Goal: Task Accomplishment & Management: Use online tool/utility

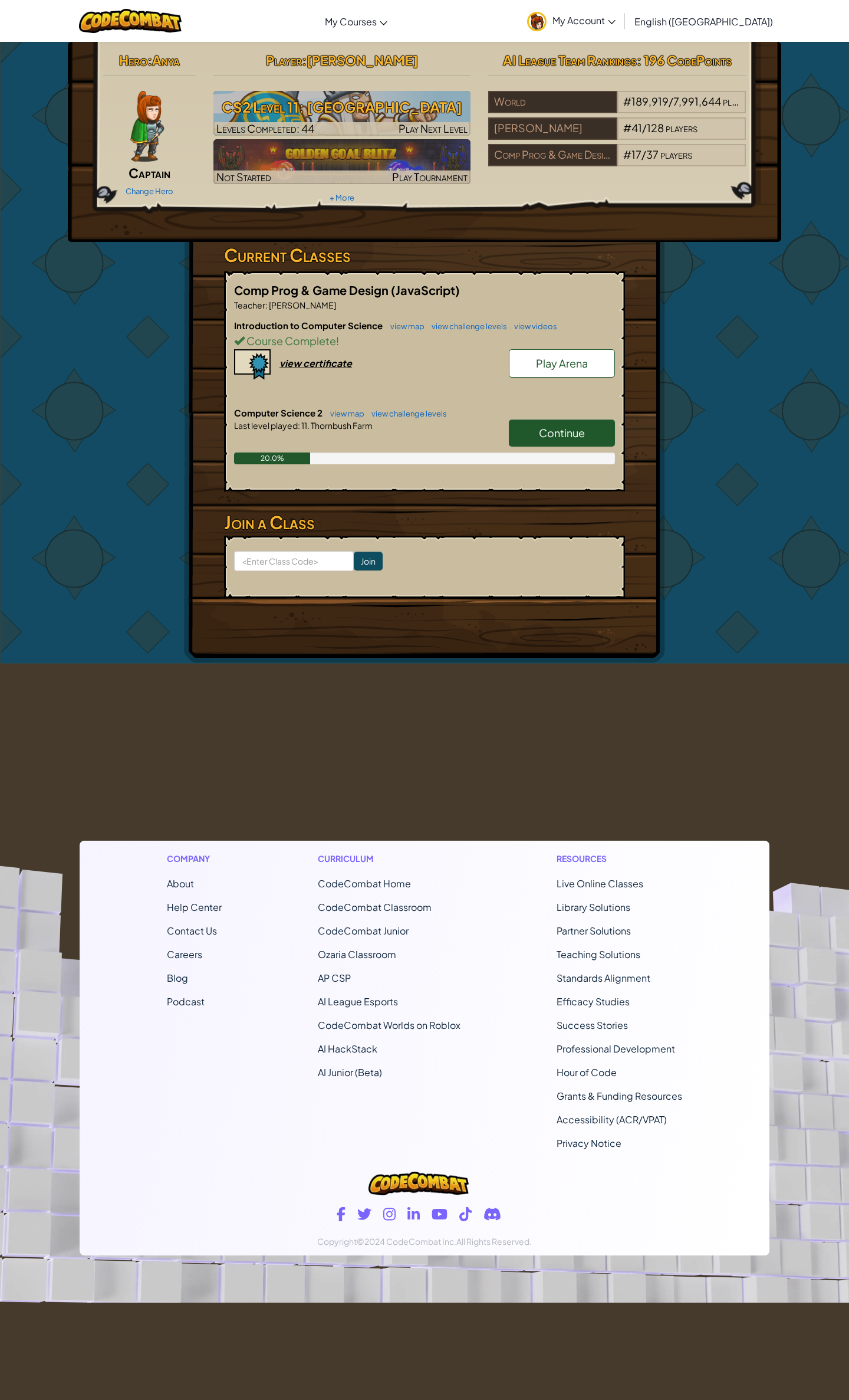
click at [545, 426] on span "Continue" at bounding box center [562, 432] width 46 height 14
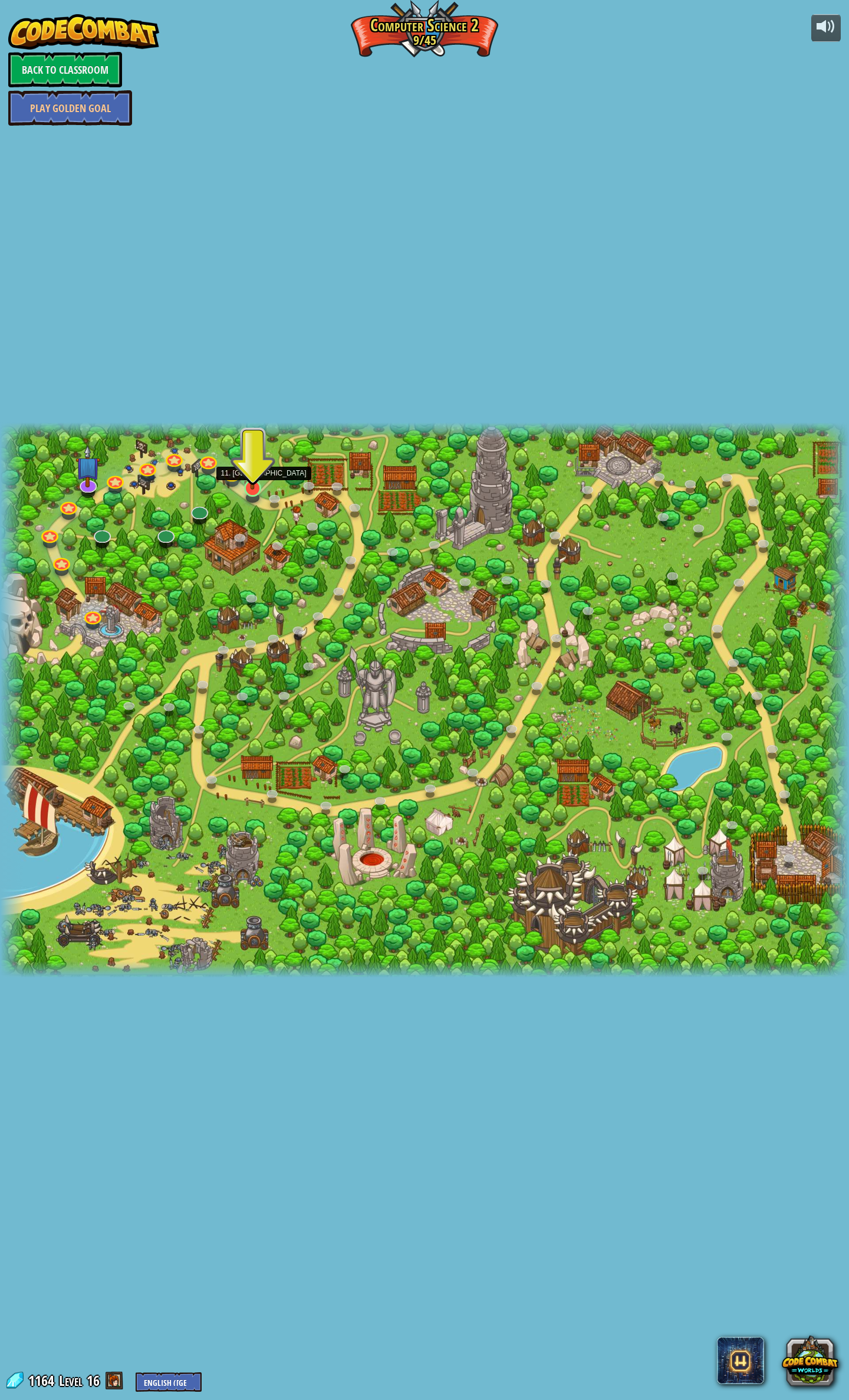
click at [248, 487] on img at bounding box center [253, 463] width 23 height 52
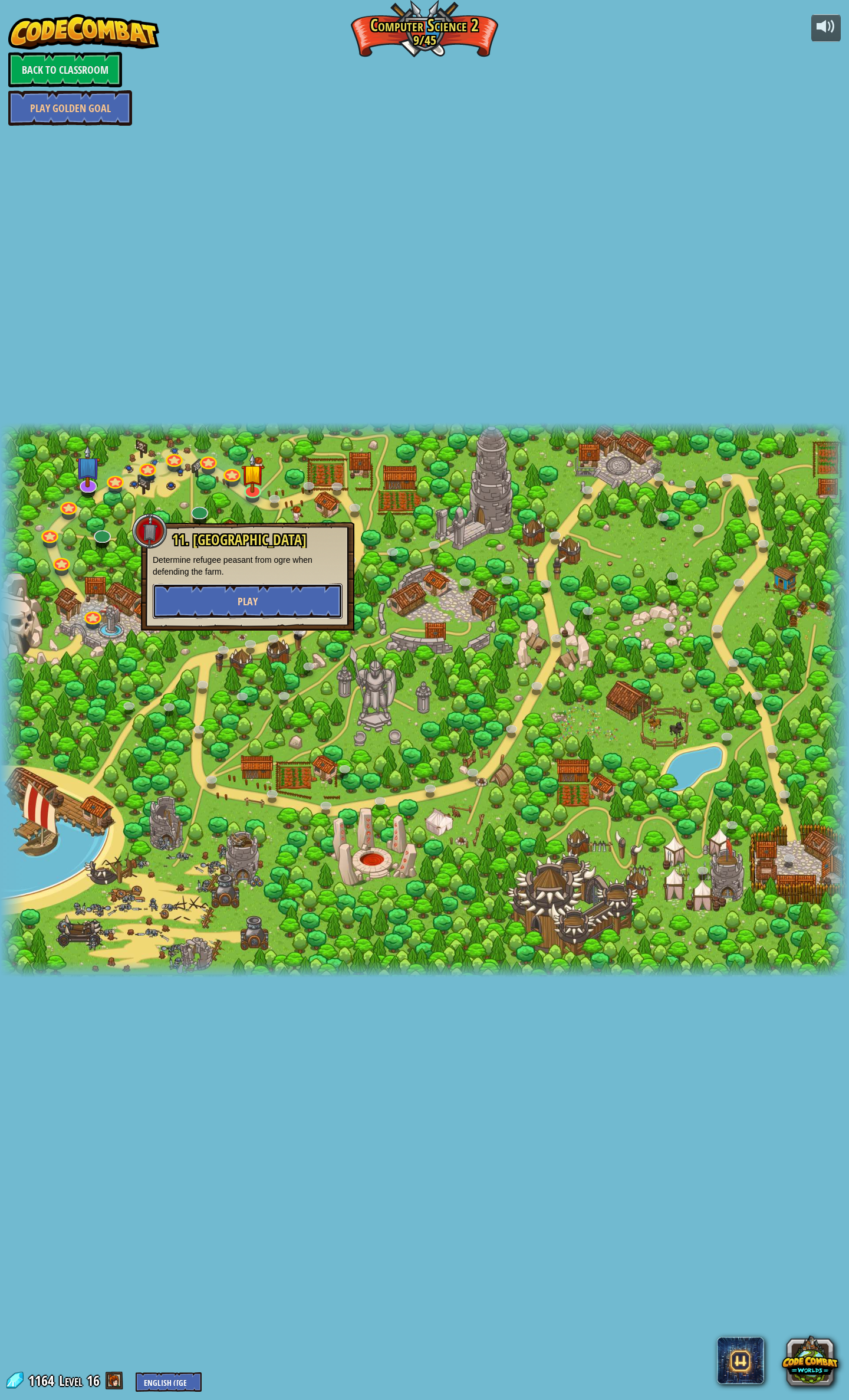
click at [264, 599] on button "Play" at bounding box center [247, 601] width 190 height 35
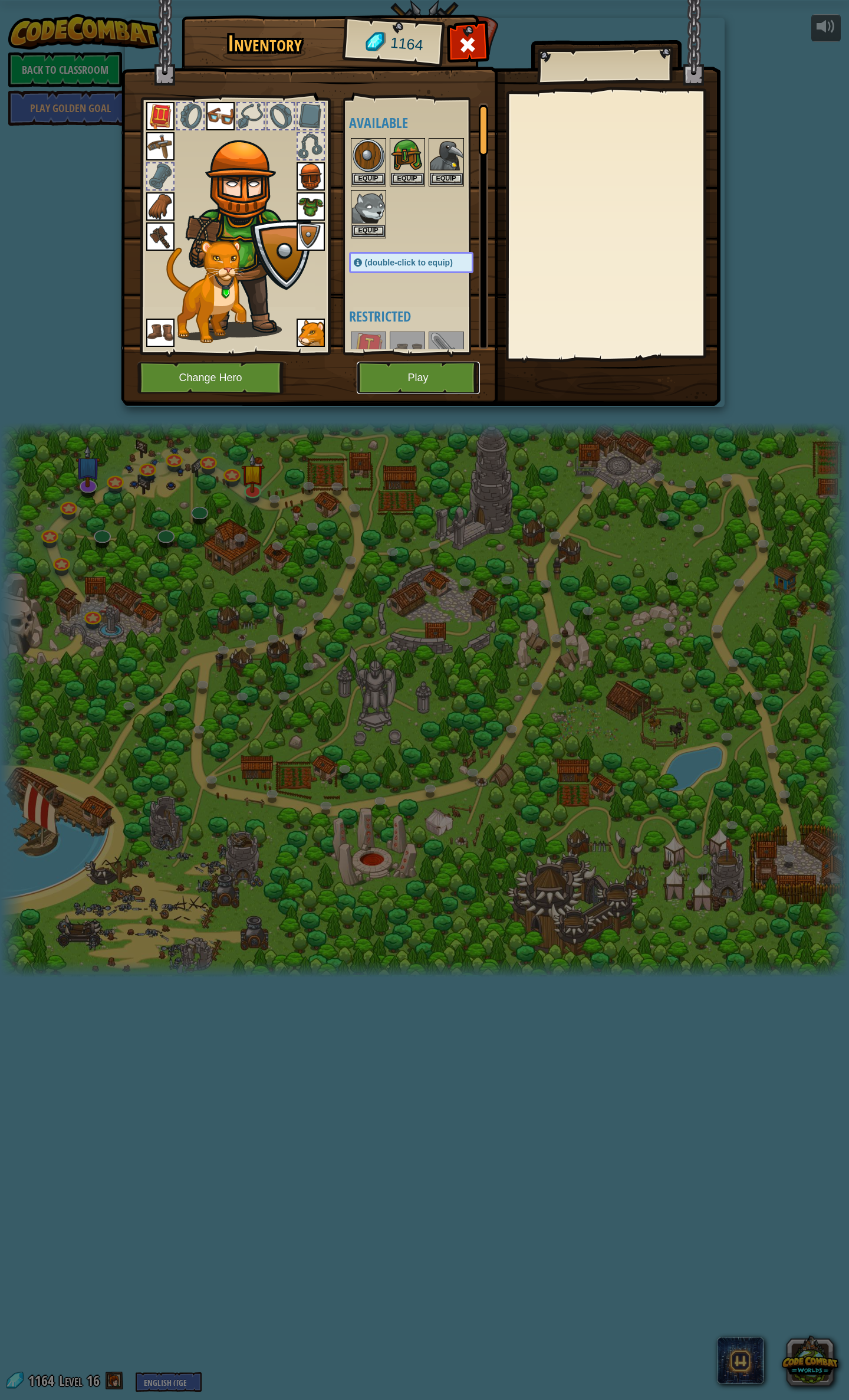
drag, startPoint x: 448, startPoint y: 371, endPoint x: 436, endPoint y: 370, distance: 12.0
click at [436, 370] on button "Play" at bounding box center [418, 377] width 123 height 32
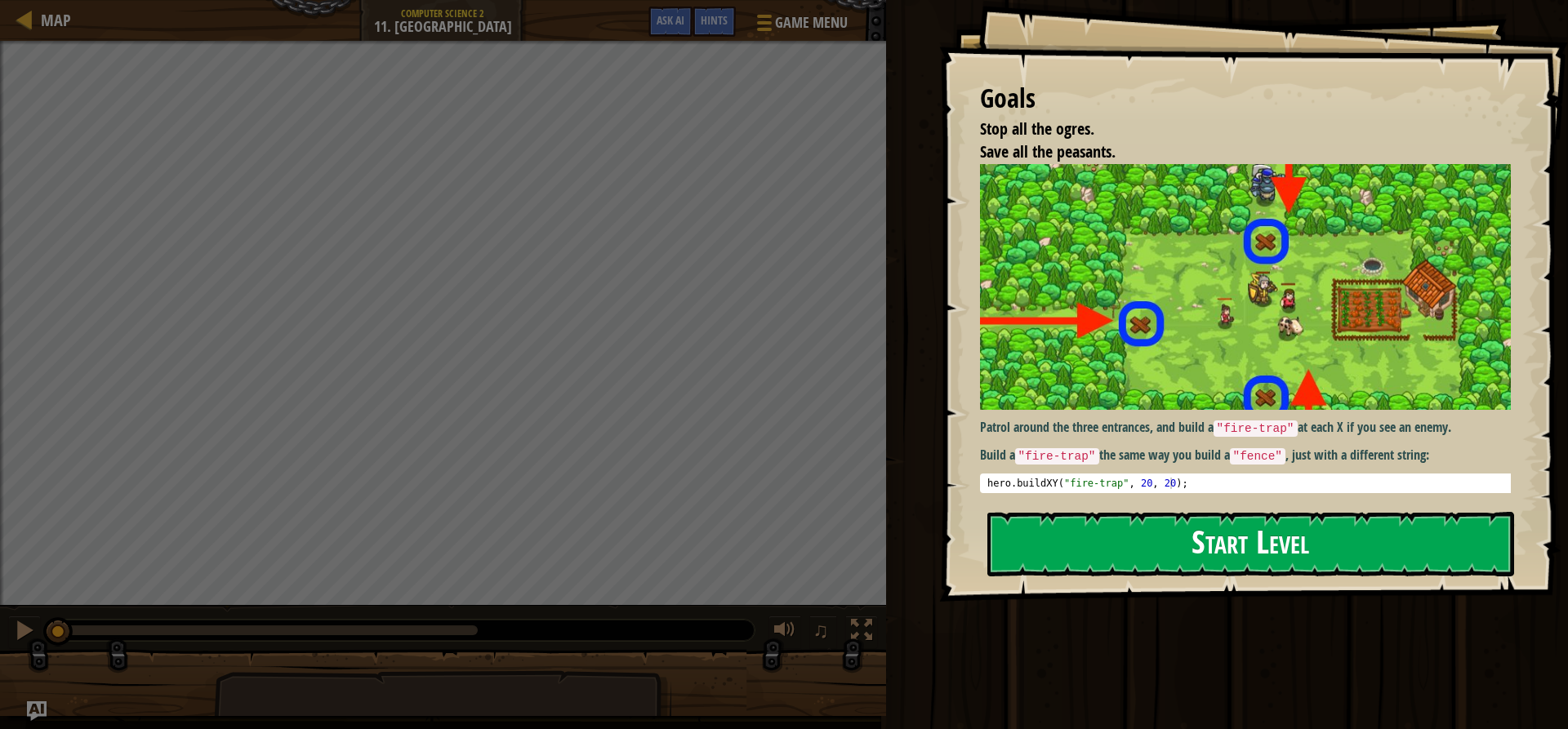
click at [1175, 546] on button "Start Level" at bounding box center [1250, 544] width 527 height 64
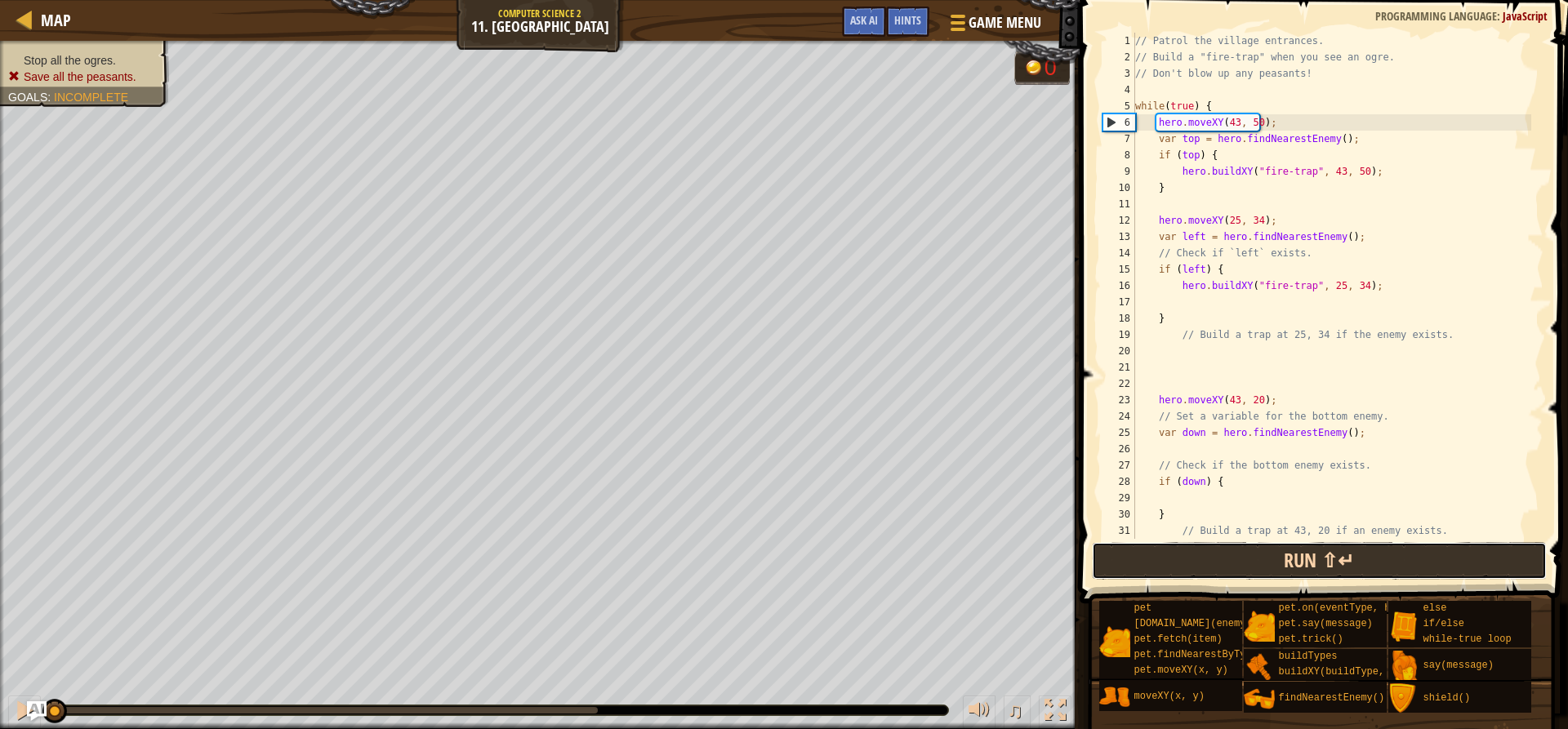
click at [1175, 546] on button "Run ⇧↵" at bounding box center [1318, 560] width 454 height 38
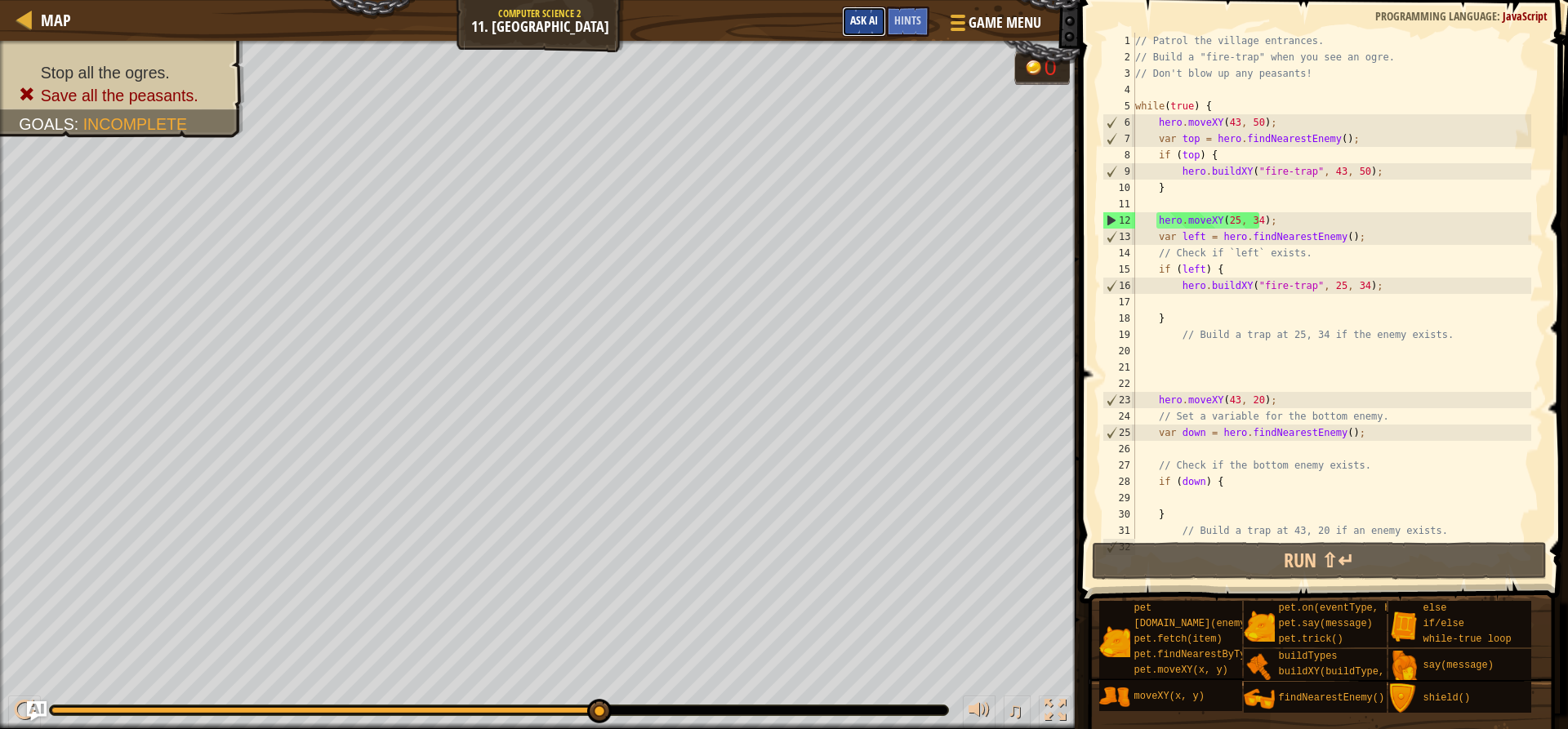
click at [845, 22] on button "Ask AI" at bounding box center [863, 22] width 44 height 30
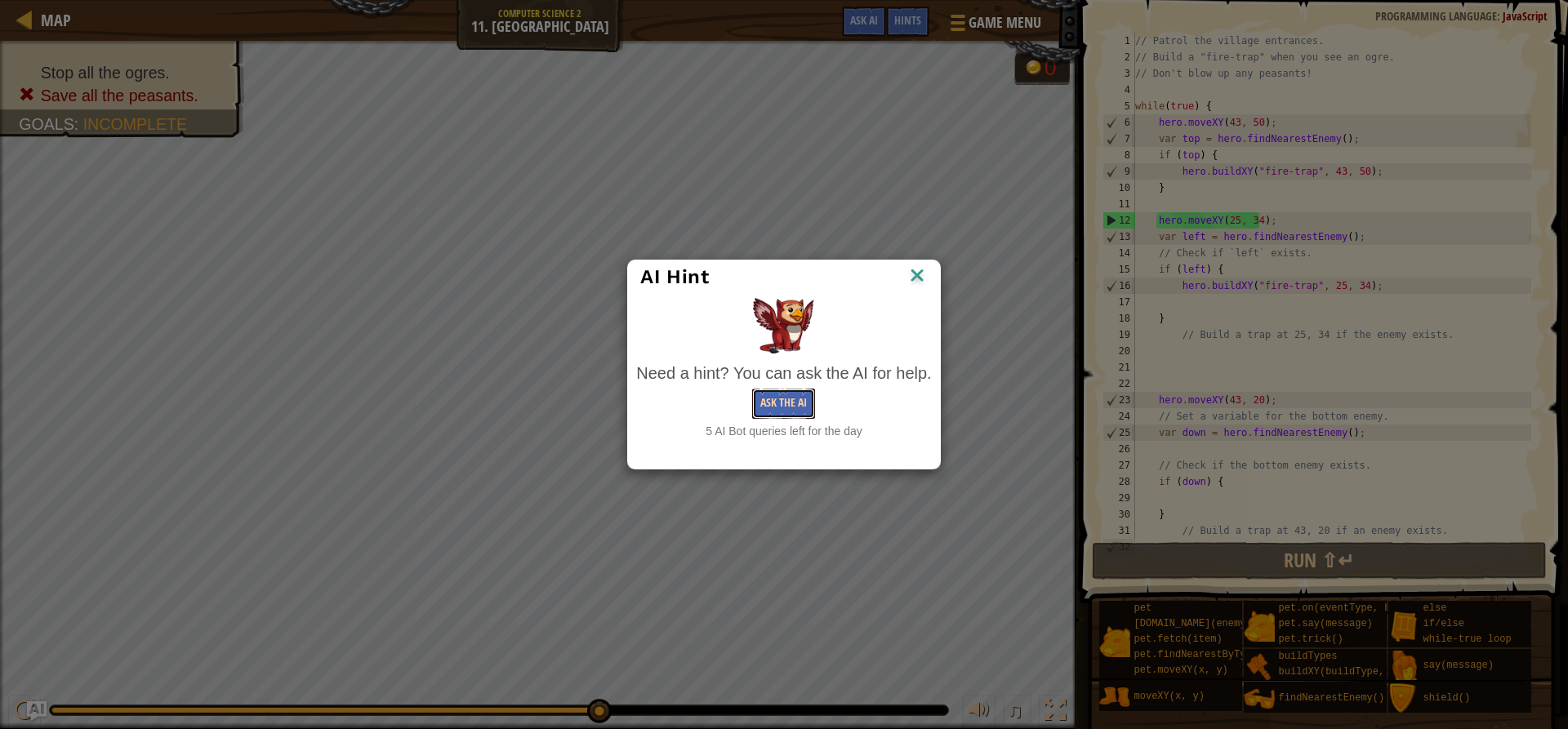
click at [782, 395] on button "Ask the AI" at bounding box center [783, 404] width 63 height 30
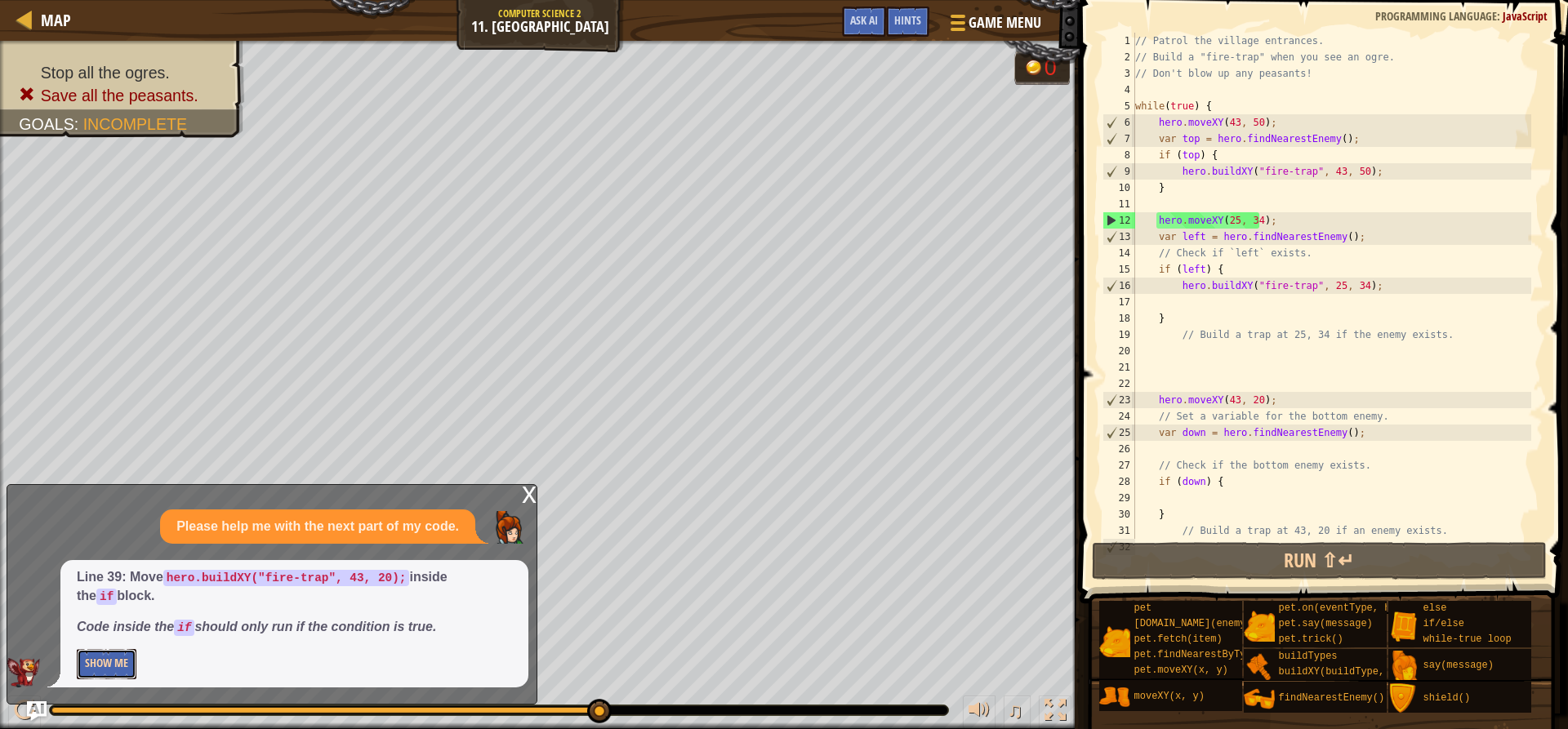
click at [136, 662] on button "Show Me" at bounding box center [106, 664] width 60 height 30
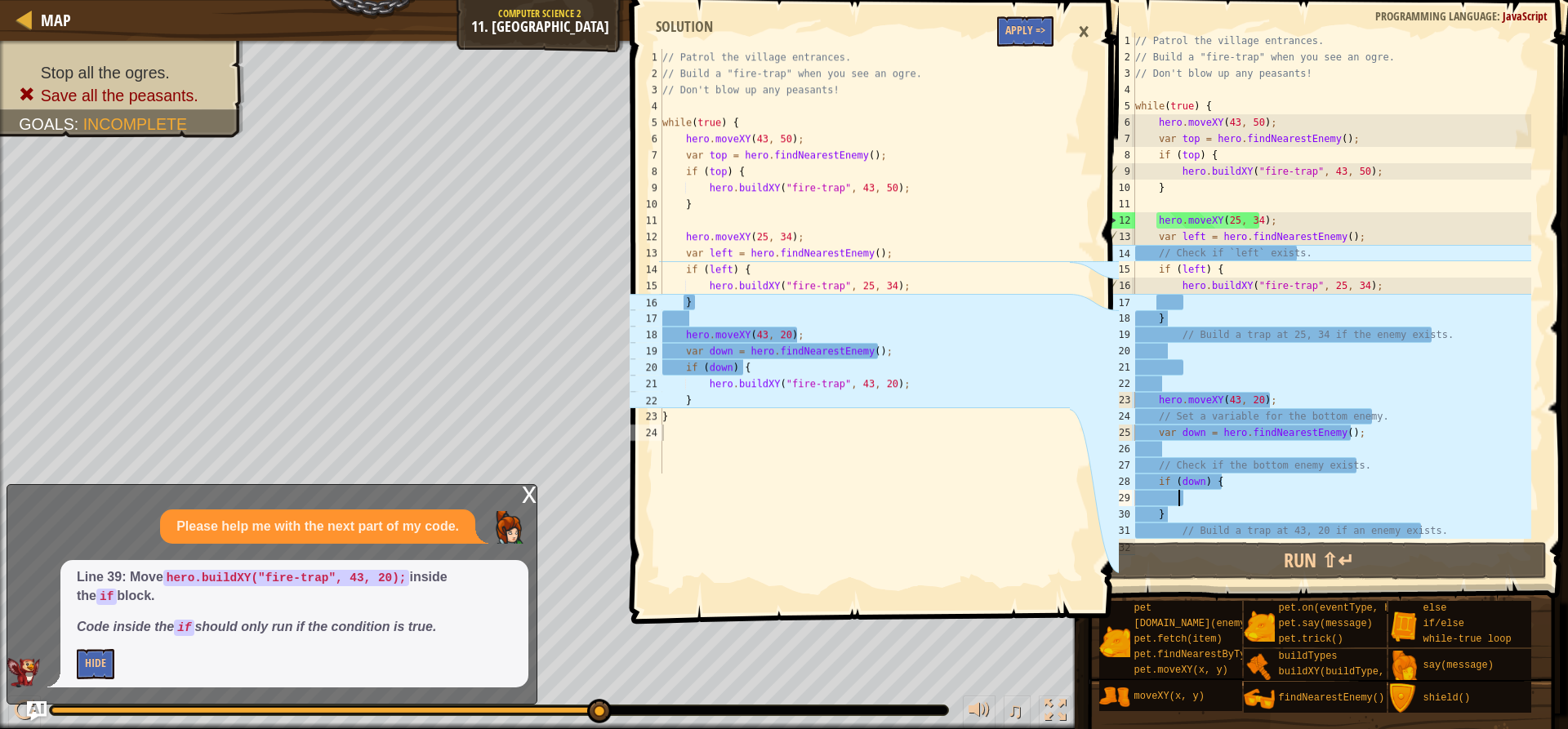
click at [1175, 491] on div "// Patrol the village entrances. // Build a "fire-trap" when you see an ogre. /…" at bounding box center [1331, 302] width 399 height 539
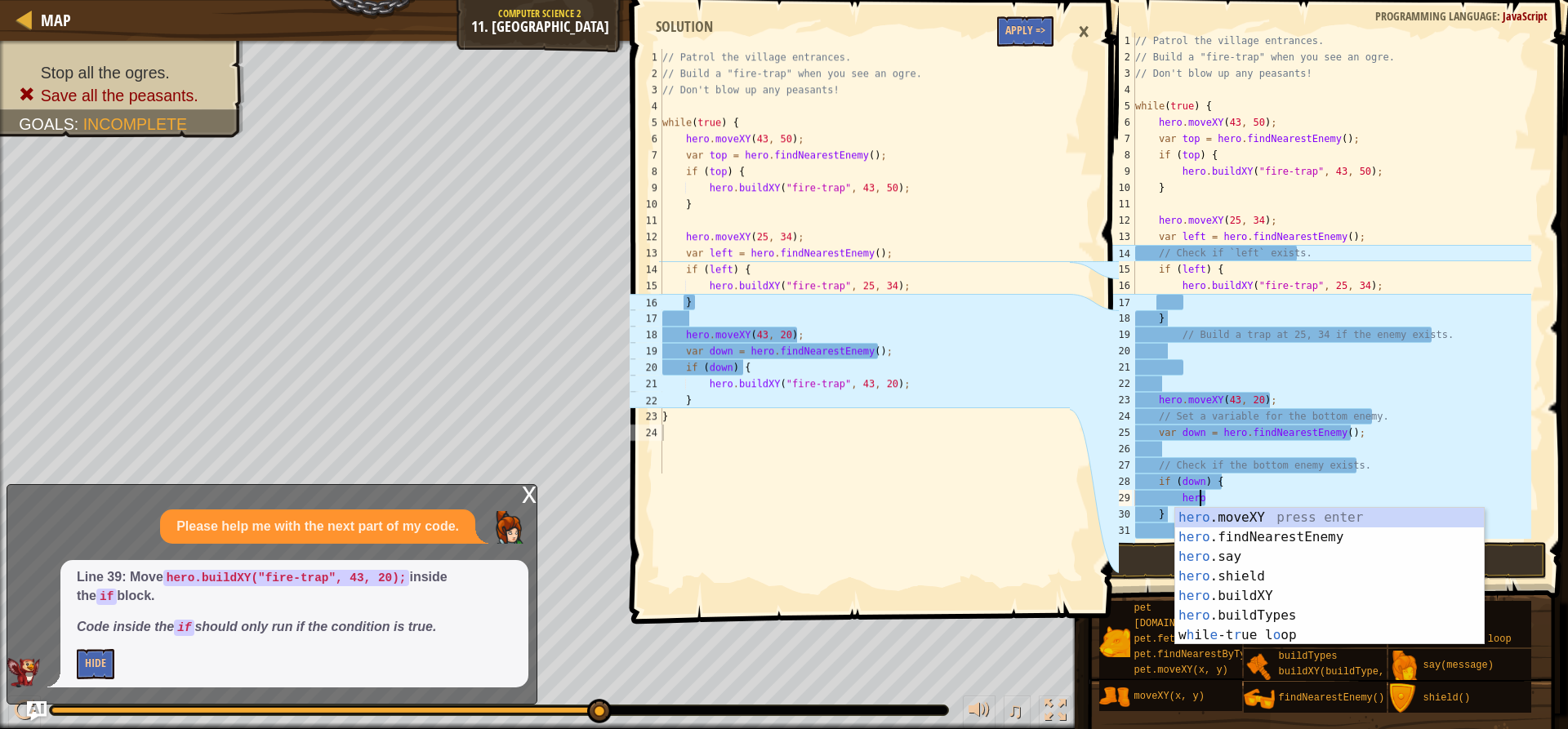
scroll to position [7, 5]
click at [1175, 589] on div "hero .moveXY press enter hero .findNearestEnemy press enter hero .say press ent…" at bounding box center [1329, 596] width 309 height 177
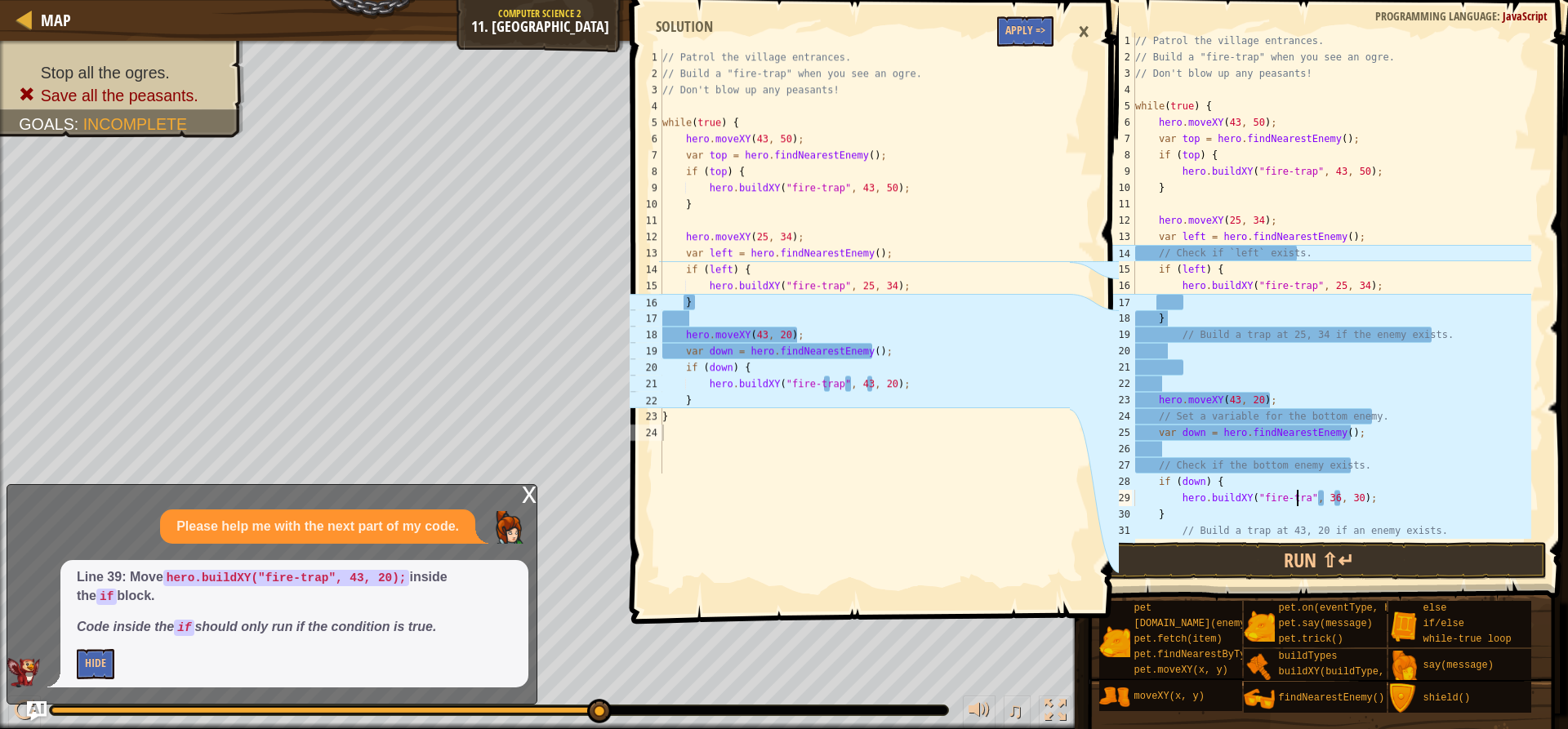
scroll to position [7, 15]
click at [1175, 498] on div "// Patrol the village entrances. // Build a "fire-trap" when you see an ogre. /…" at bounding box center [1331, 302] width 399 height 539
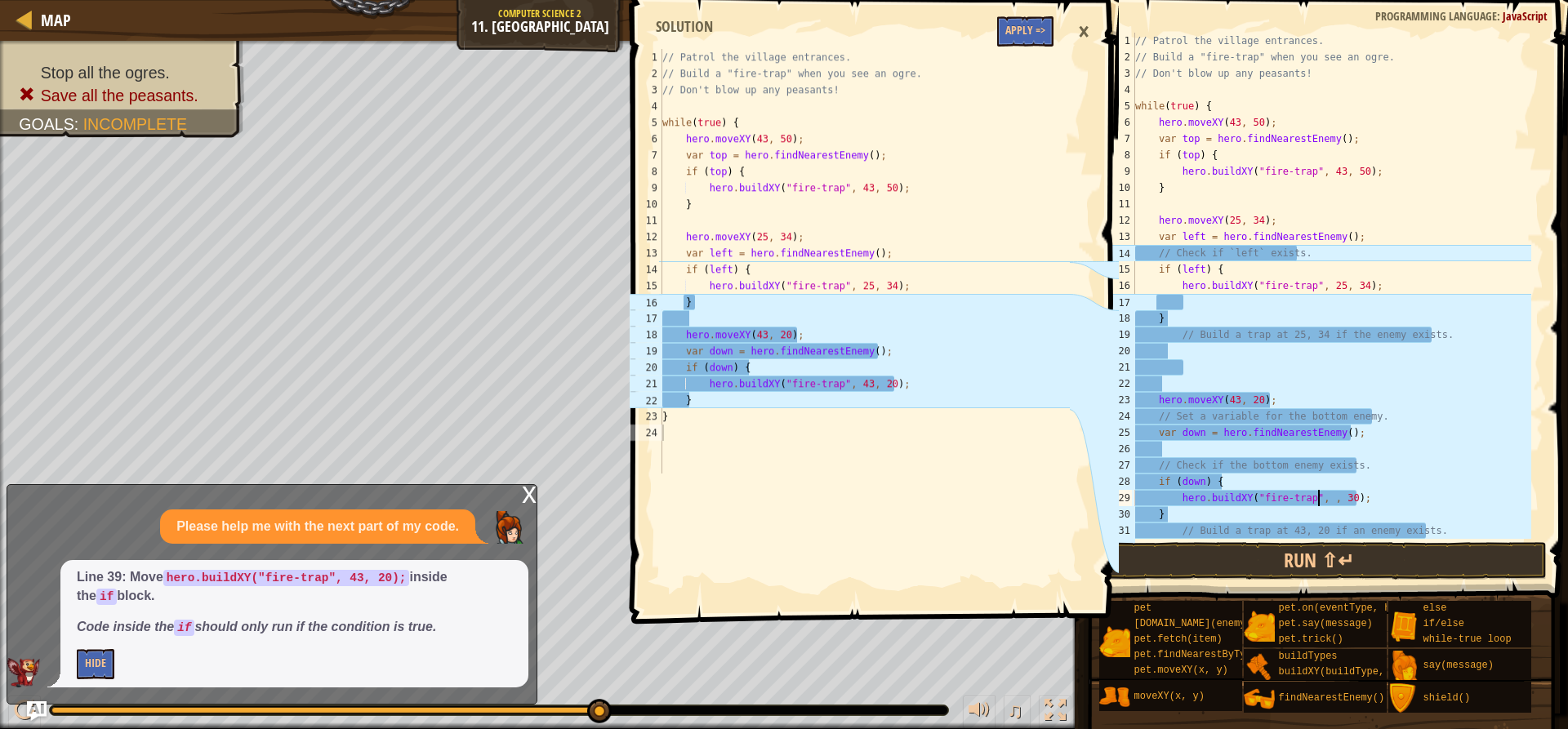
scroll to position [7, 16]
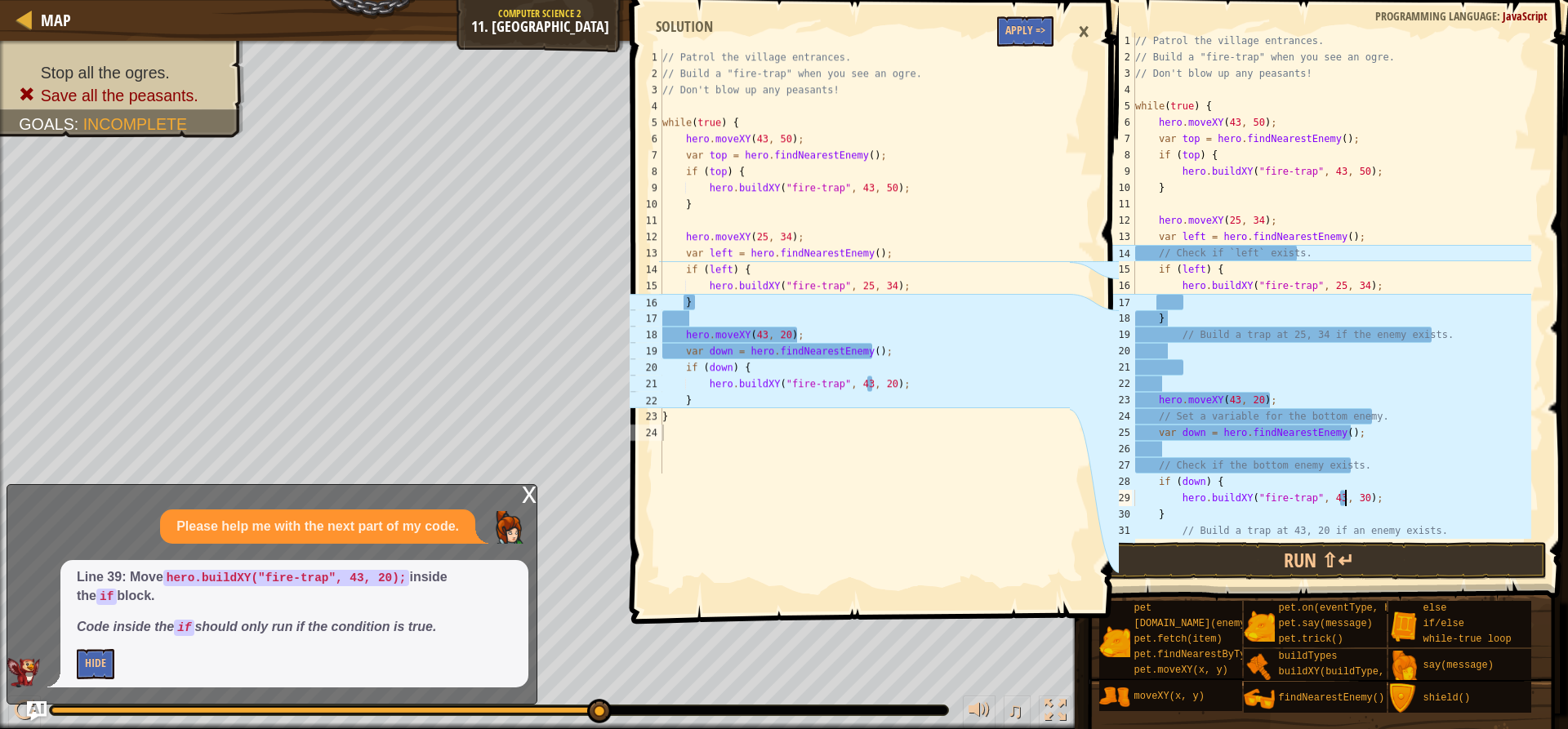
click at [1175, 497] on div "// Patrol the village entrances. // Build a "fire-trap" when you see an ogre. /…" at bounding box center [1331, 302] width 399 height 539
click at [1175, 499] on div "// Patrol the village entrances. // Build a "fire-trap" when you see an ogre. /…" at bounding box center [1331, 302] width 399 height 539
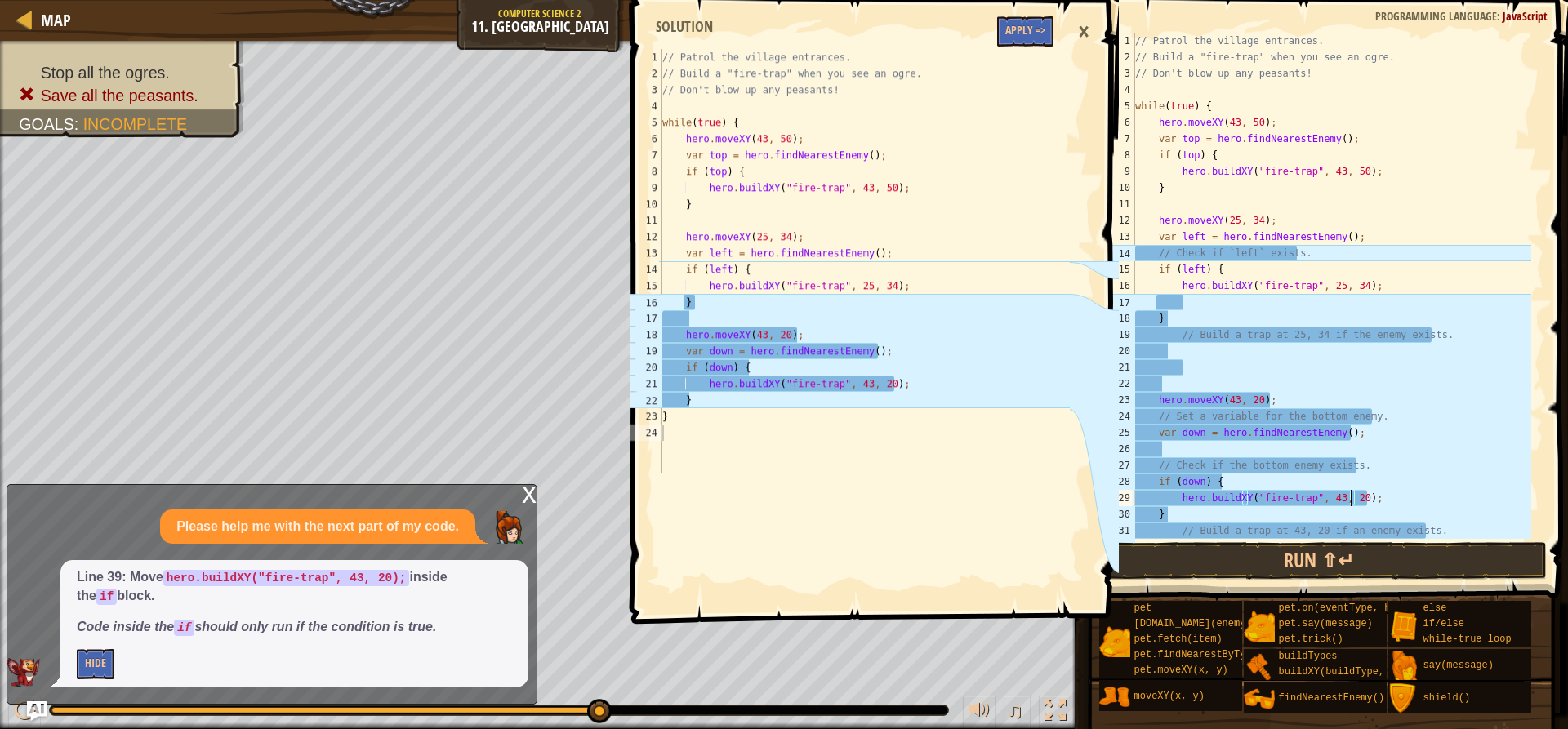
click at [1151, 394] on div "// Patrol the village entrances. // Build a "fire-trap" when you see an ogre. /…" at bounding box center [1331, 302] width 399 height 539
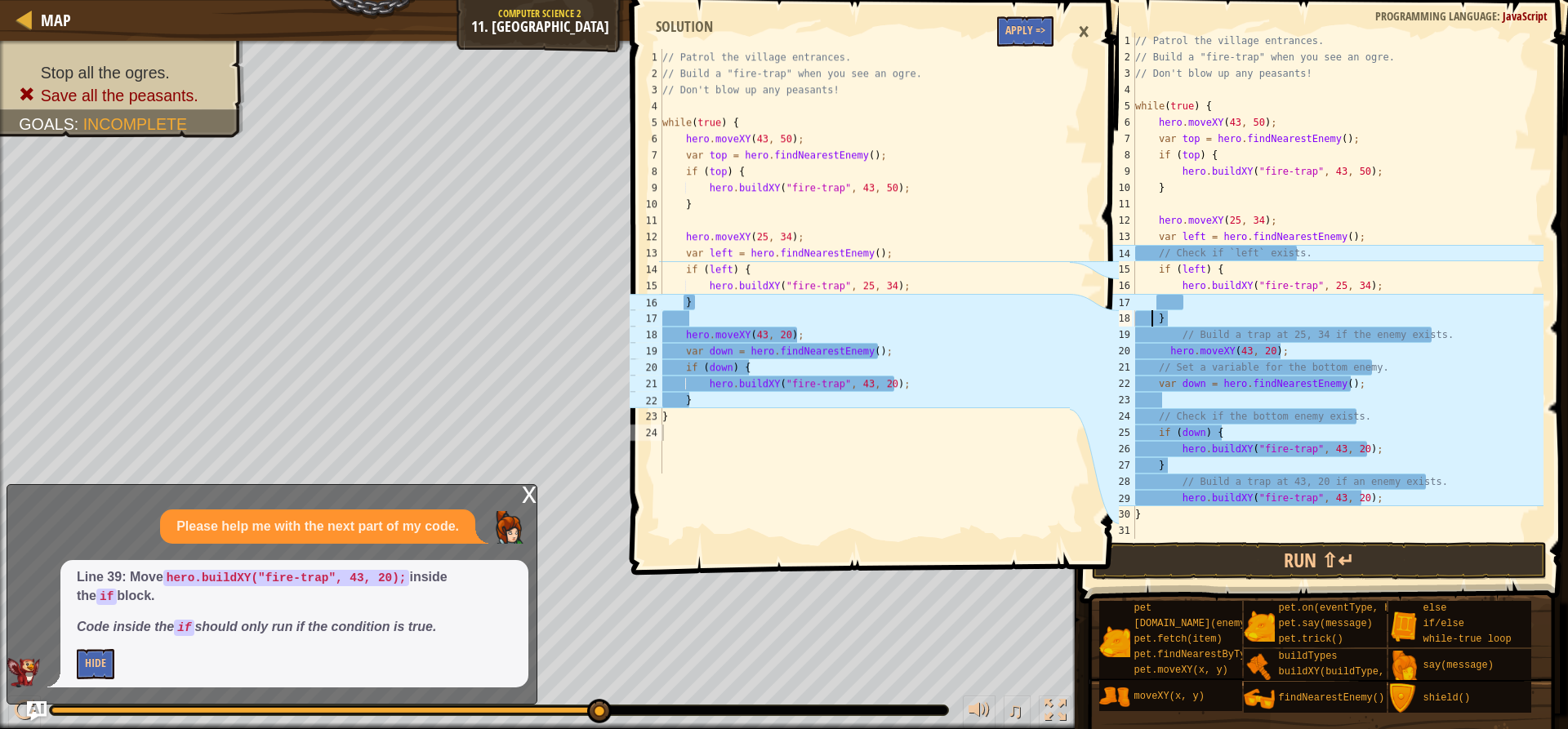
click at [1154, 321] on div "// Patrol the village entrances. // Build a "fire-trap" when you see an ogre. /…" at bounding box center [1337, 302] width 412 height 539
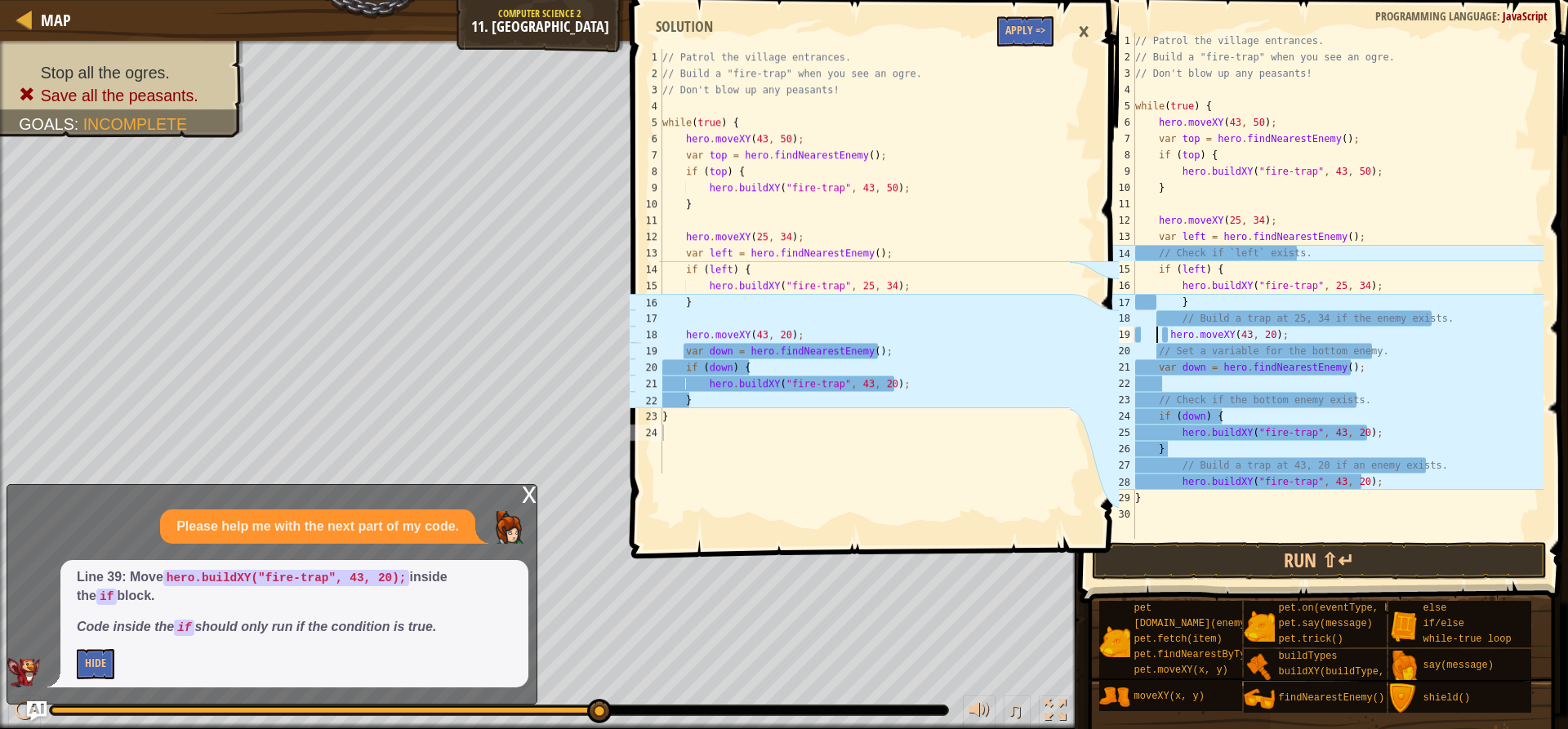
click at [1154, 334] on div "// Patrol the village entrances. // Build a "fire-trap" when you see an ogre. /…" at bounding box center [1337, 302] width 412 height 539
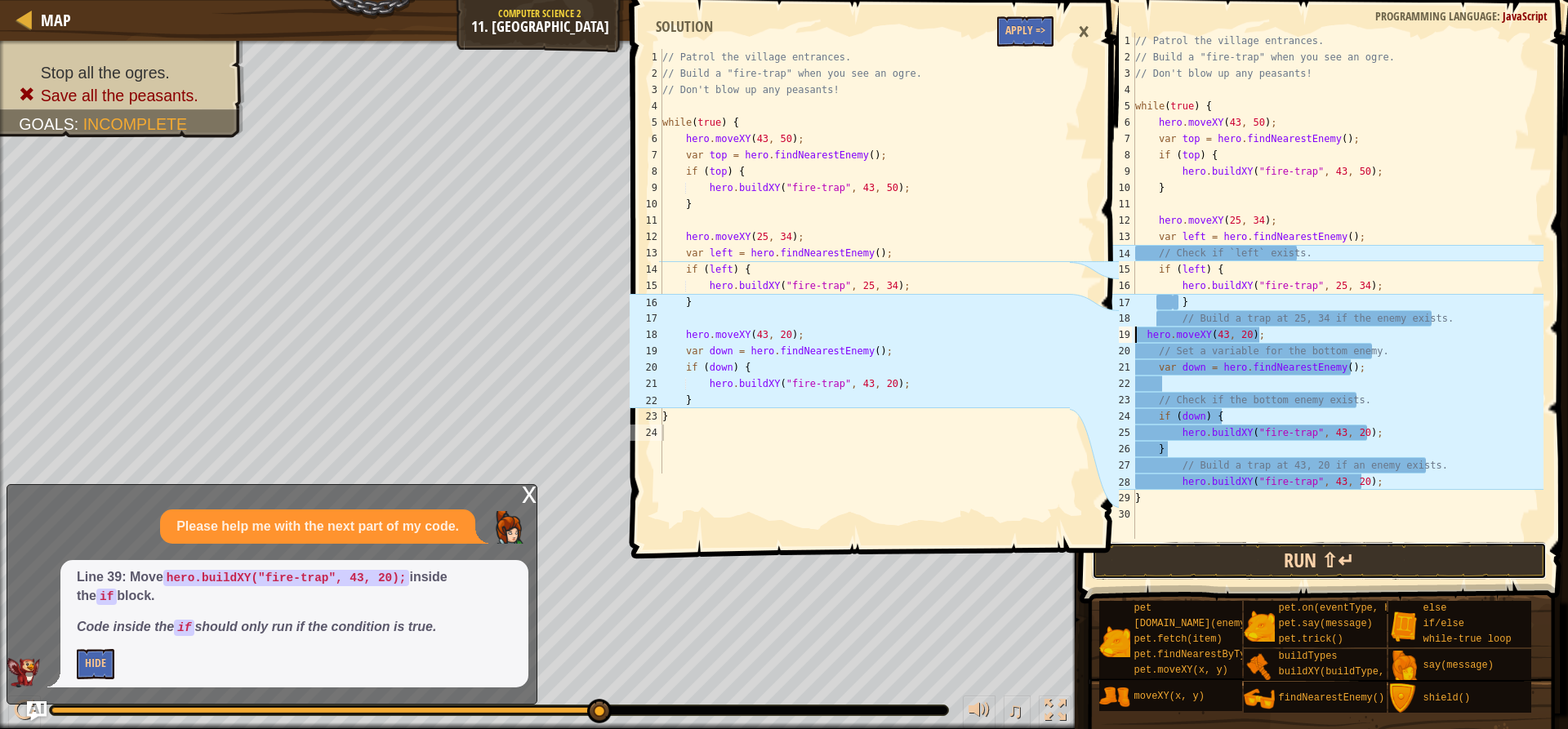
click at [1175, 555] on button "Run ⇧↵" at bounding box center [1318, 560] width 454 height 38
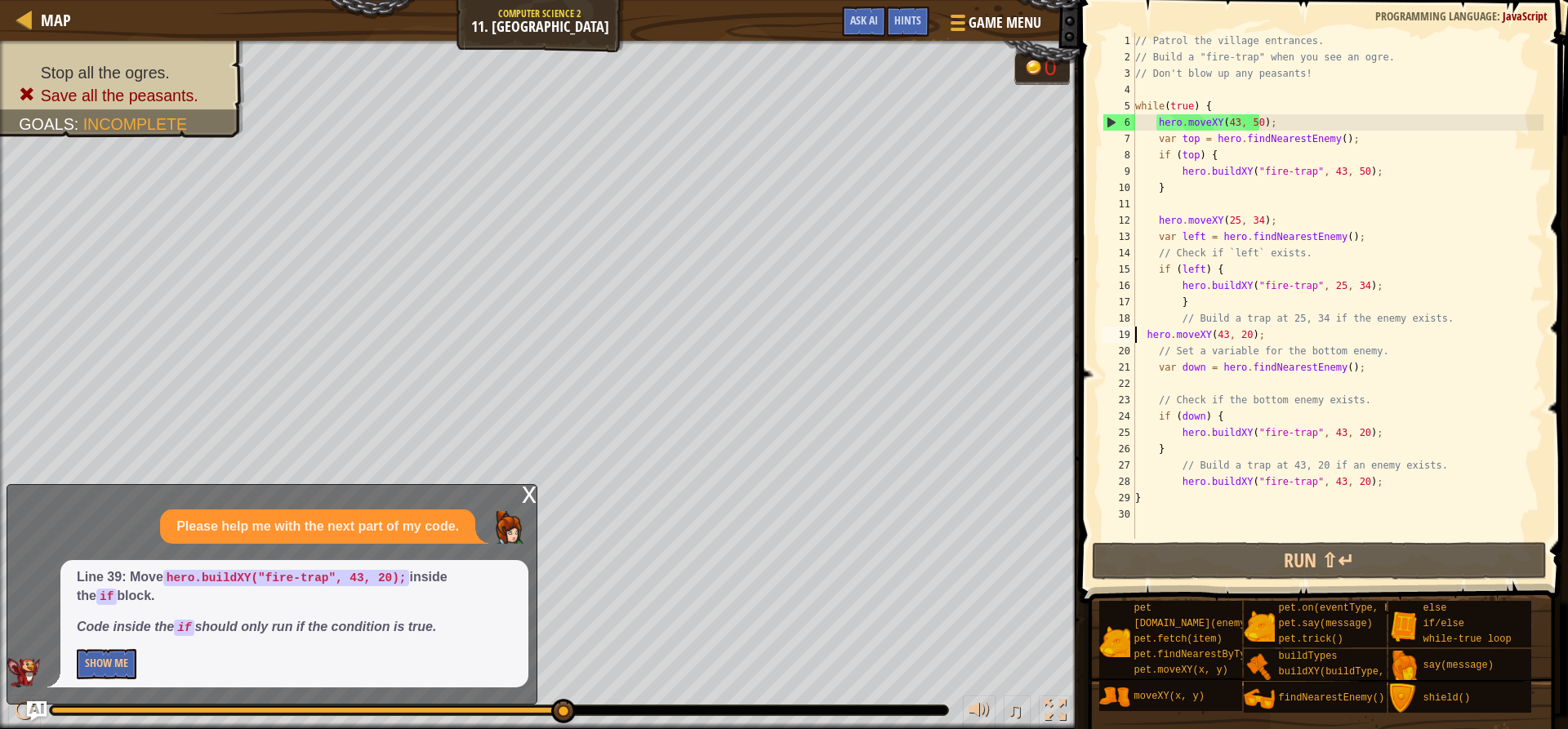
click at [1175, 484] on div "// Patrol the village entrances. // Build a "fire-trap" when you see an ogre. /…" at bounding box center [1337, 302] width 412 height 539
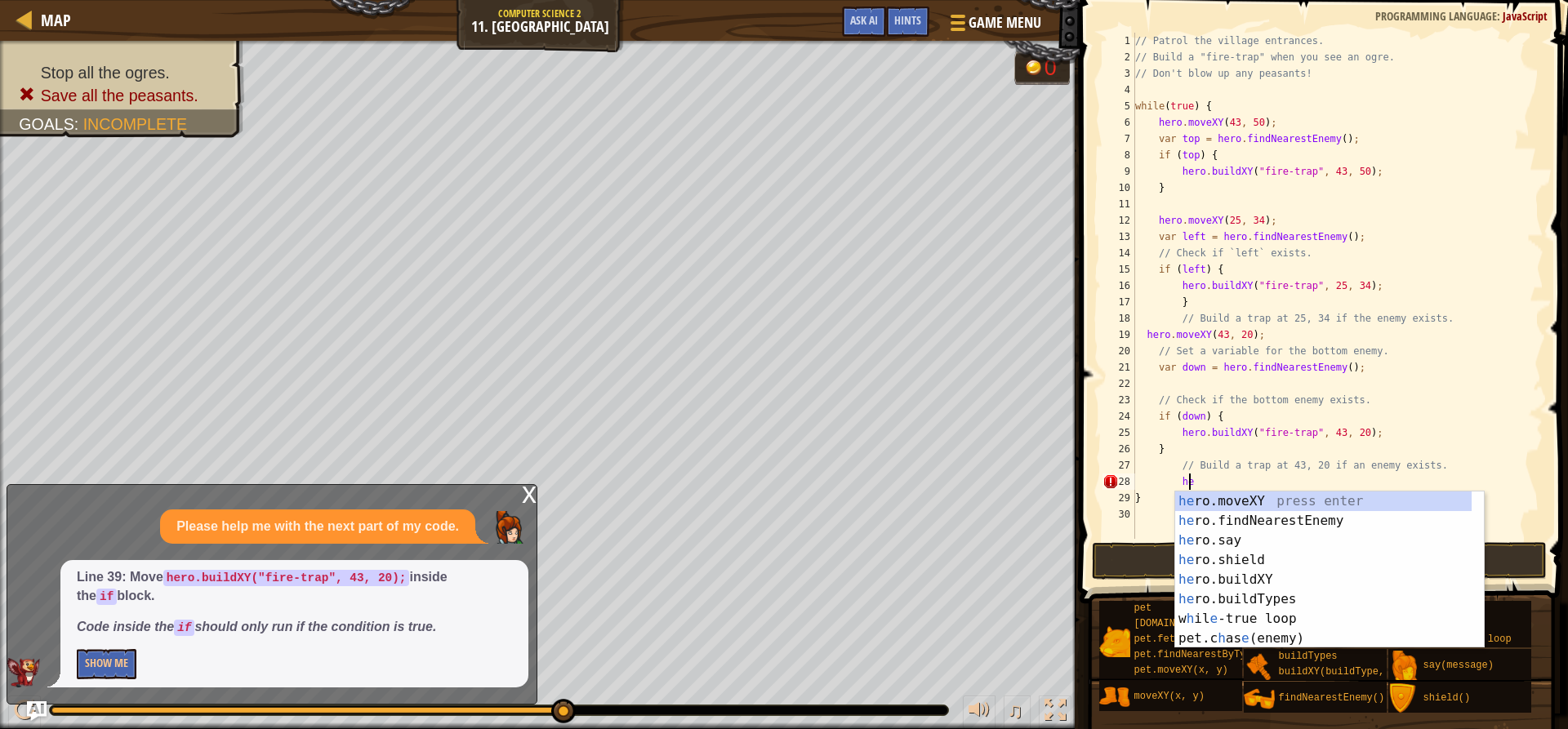
type textarea "h"
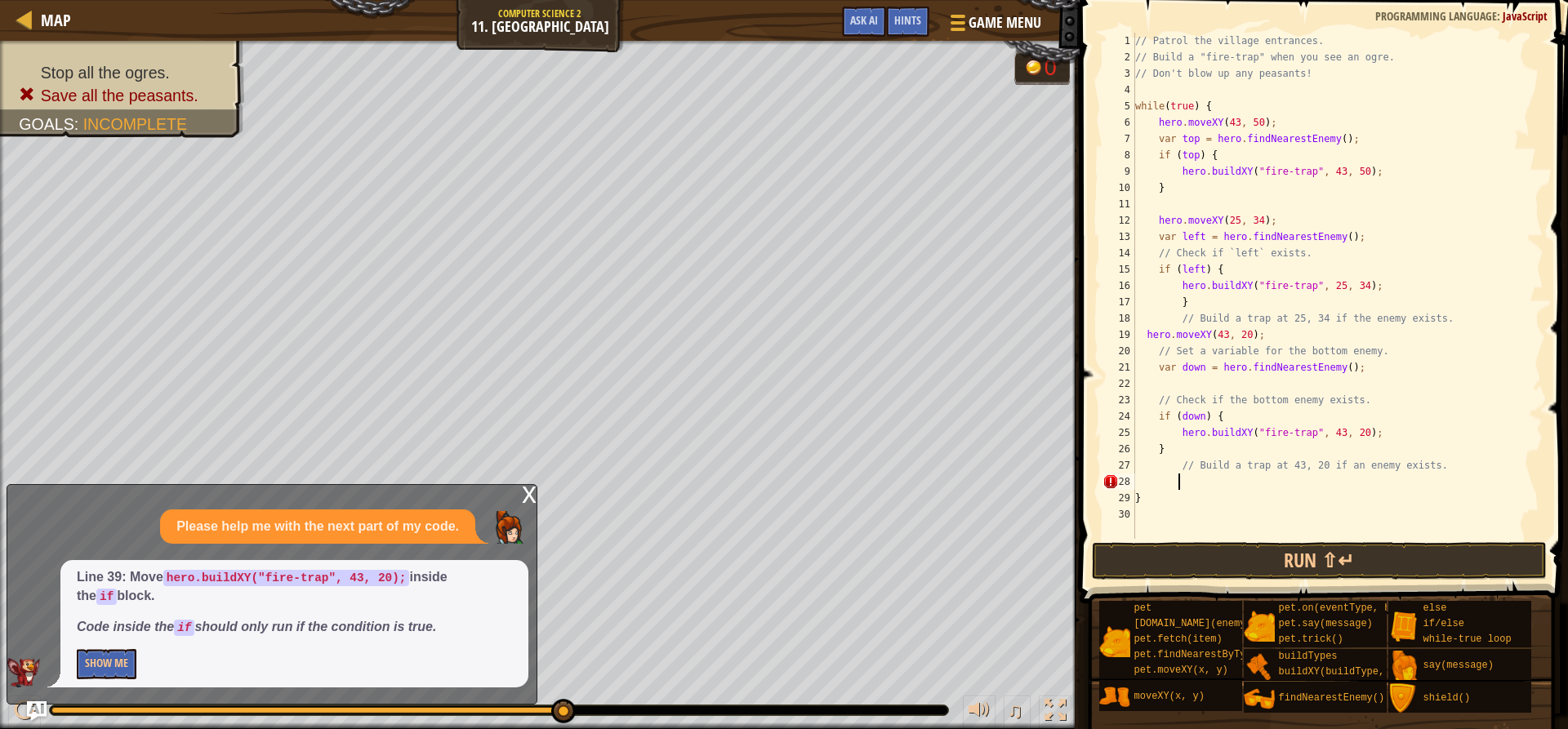
scroll to position [7, 2]
click at [1175, 436] on div "// Patrol the village entrances. // Build a "fire-trap" when you see an ogre. /…" at bounding box center [1337, 302] width 412 height 539
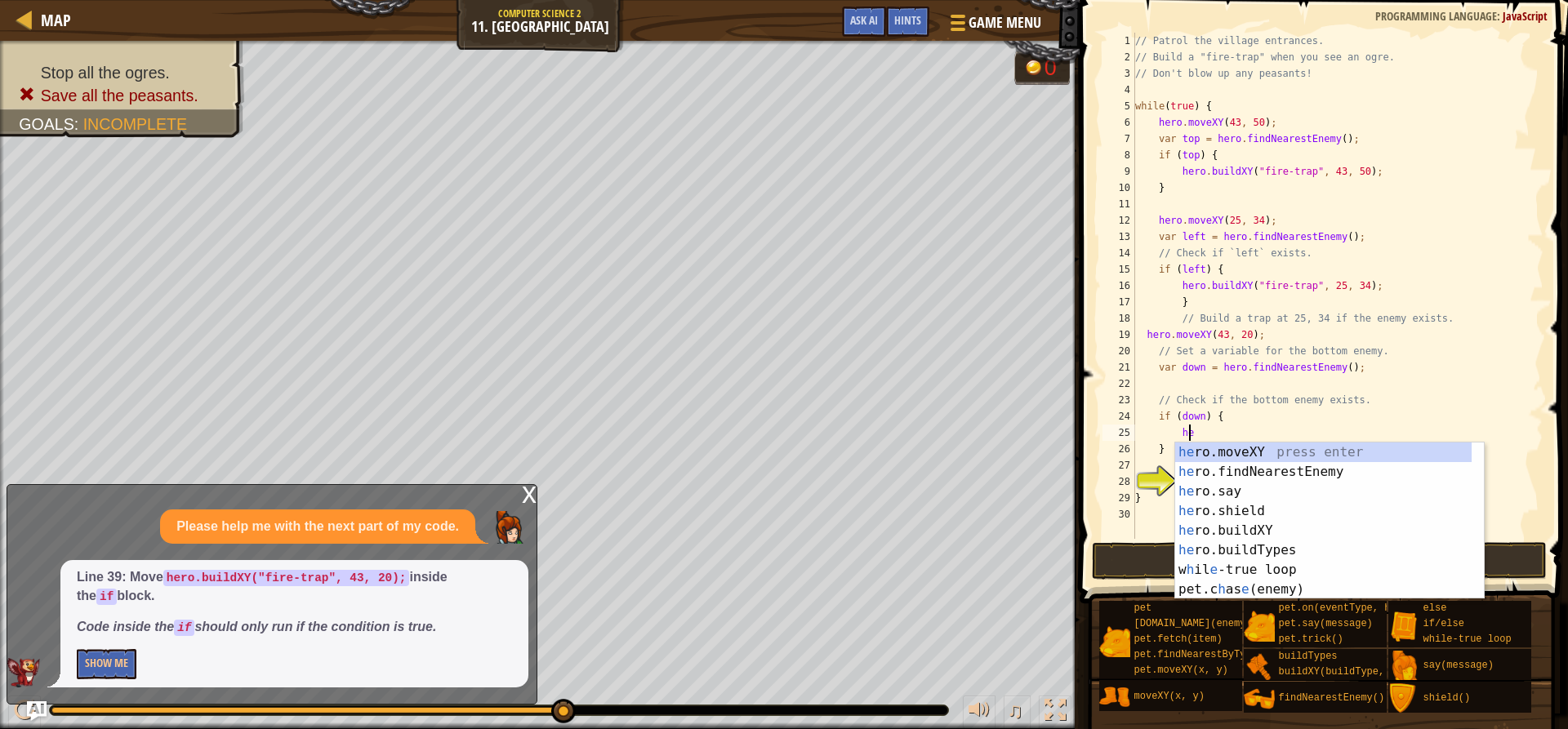
type textarea "h"
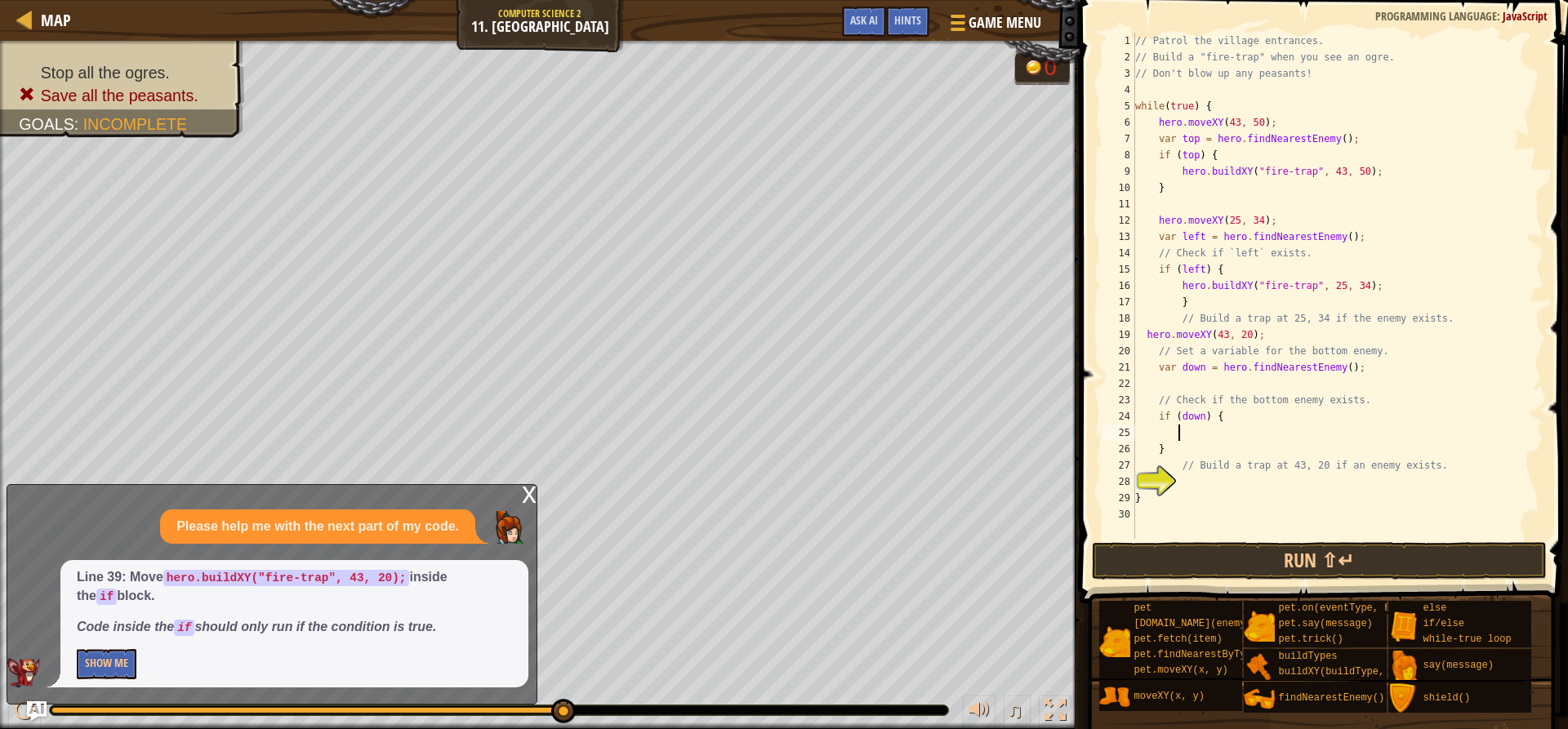
click at [1175, 489] on div "// Patrol the village entrances. // Build a "fire-trap" when you see an ogre. /…" at bounding box center [1337, 302] width 412 height 539
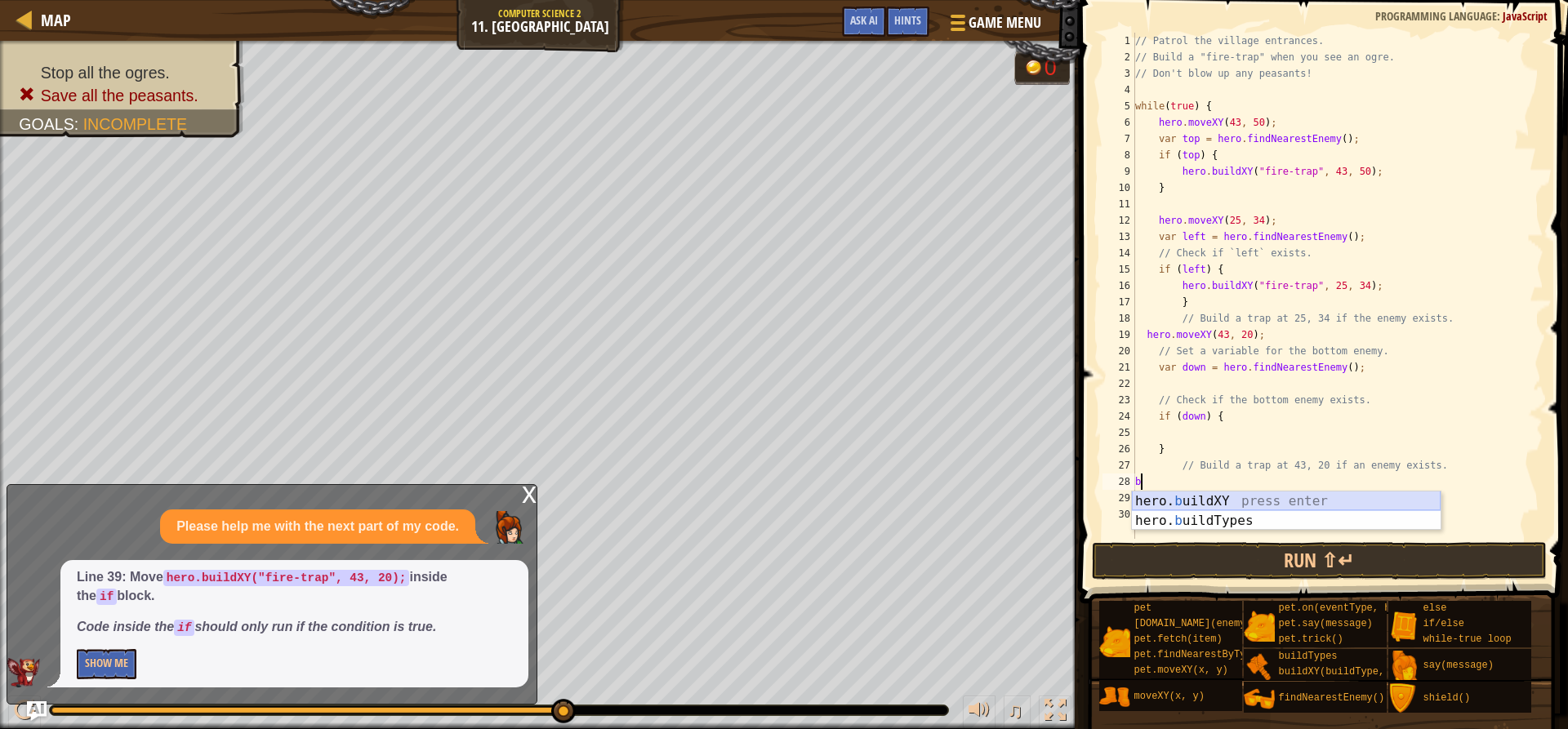
click at [1175, 509] on div "hero. b uildXY press enter hero. b uildTypes press enter" at bounding box center [1285, 530] width 309 height 78
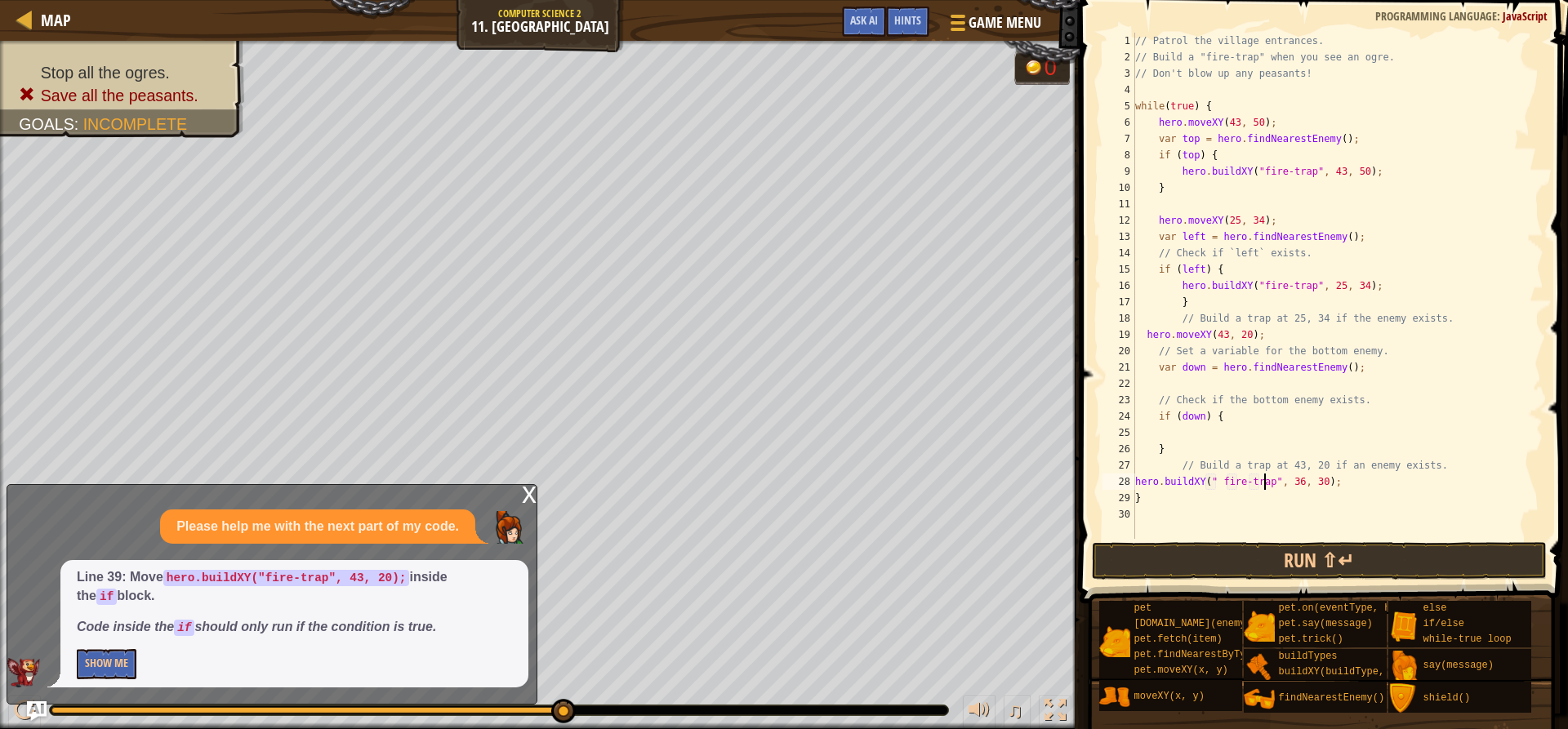
scroll to position [7, 12]
click at [1175, 481] on div "// Patrol the village entrances. // Build a "fire-trap" when you see an ogre. /…" at bounding box center [1337, 302] width 412 height 539
click at [1175, 479] on div "// Patrol the village entrances. // Build a "fire-trap" when you see an ogre. /…" at bounding box center [1337, 302] width 412 height 539
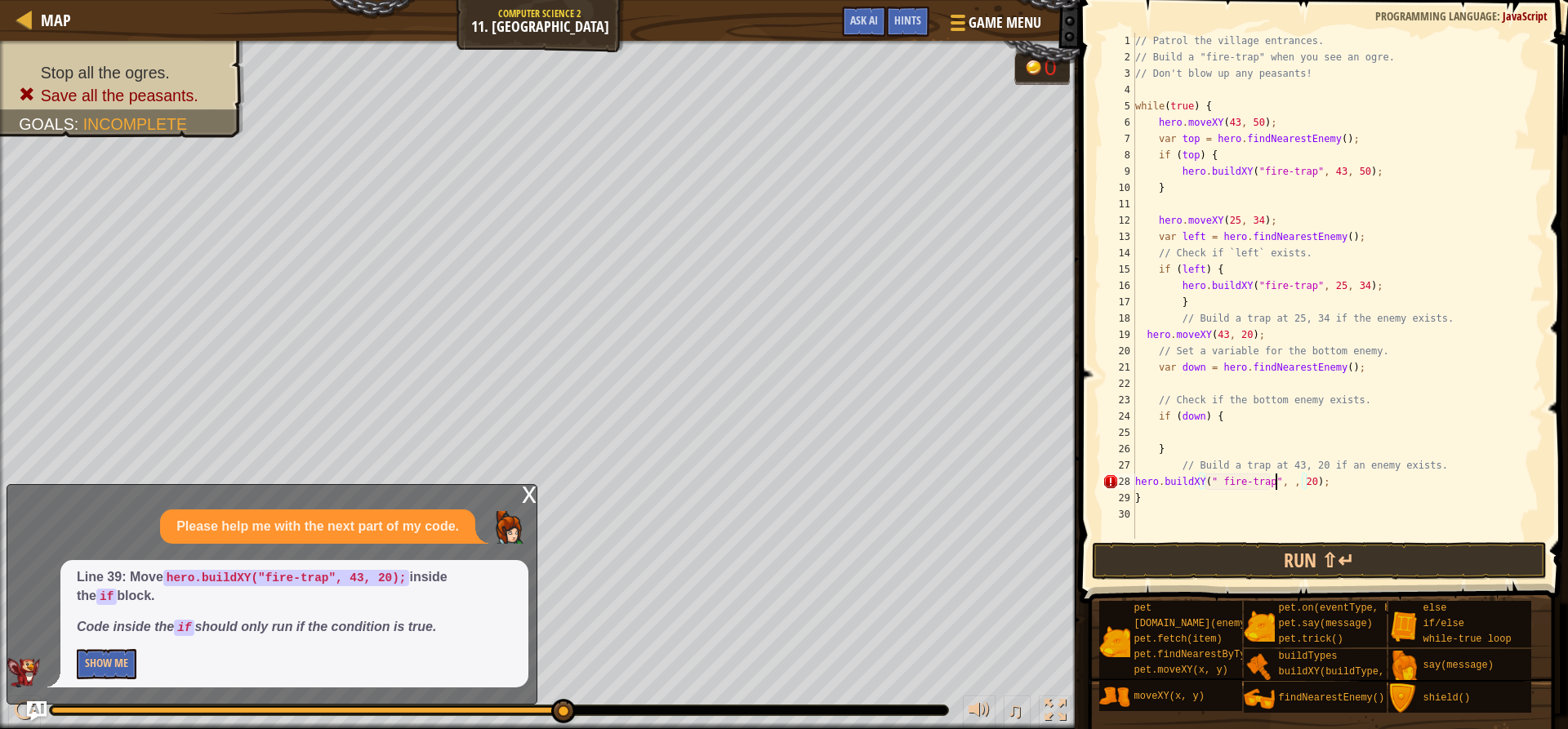
click at [1175, 482] on div "// Patrol the village entrances. // Build a "fire-trap" when you see an ogre. /…" at bounding box center [1337, 302] width 412 height 539
click at [87, 662] on button "Show Me" at bounding box center [106, 664] width 60 height 30
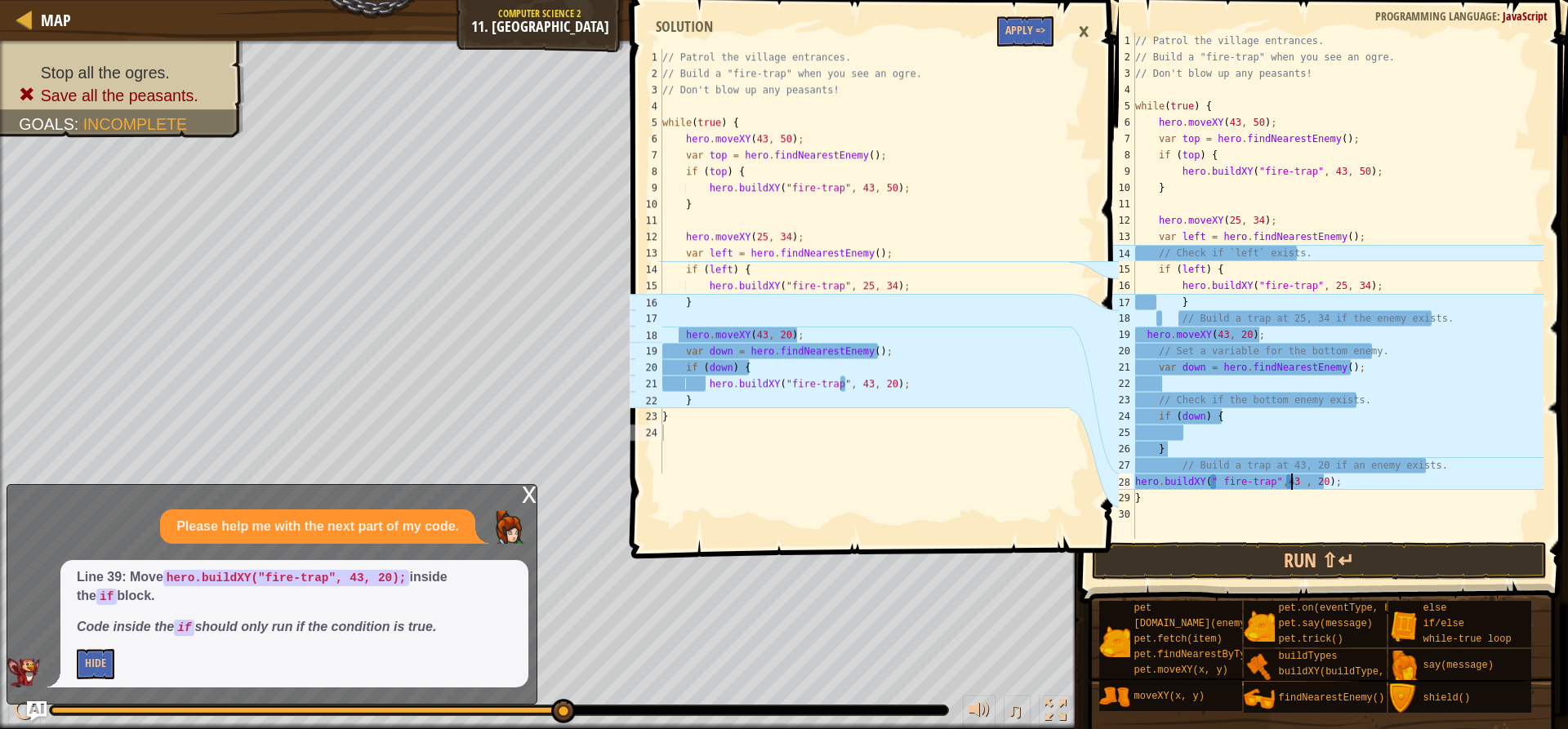
click at [1175, 480] on div "// Patrol the village entrances. // Build a "fire-trap" when you see an ogre. /…" at bounding box center [1337, 302] width 412 height 539
click at [1175, 481] on div "// Patrol the village entrances. // Build a "fire-trap" when you see an ogre. /…" at bounding box center [1337, 302] width 412 height 539
click at [1175, 480] on div "// Patrol the village entrances. // Build a "fire-trap" when you see an ogre. /…" at bounding box center [1337, 302] width 412 height 539
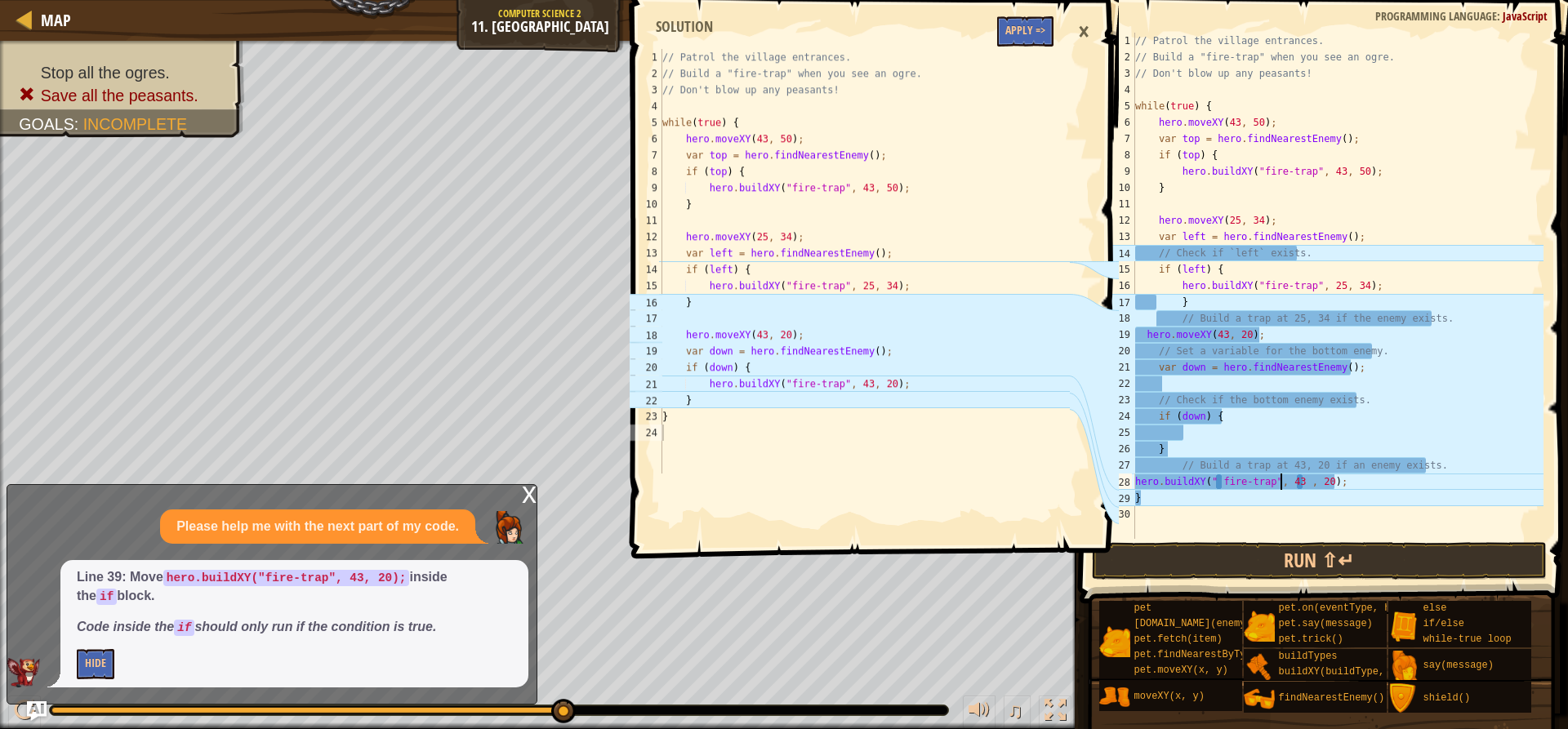
type textarea "hero.buildXY(" fire-trap", 43 , 20);"
click at [962, 449] on div "// Patrol the village entrances. // Build a "fire-trap" when you see an ogre. /…" at bounding box center [864, 277] width 412 height 457
click at [1175, 481] on div "// Patrol the village entrances. // Build a "fire-trap" when you see an ogre. /…" at bounding box center [1337, 302] width 412 height 539
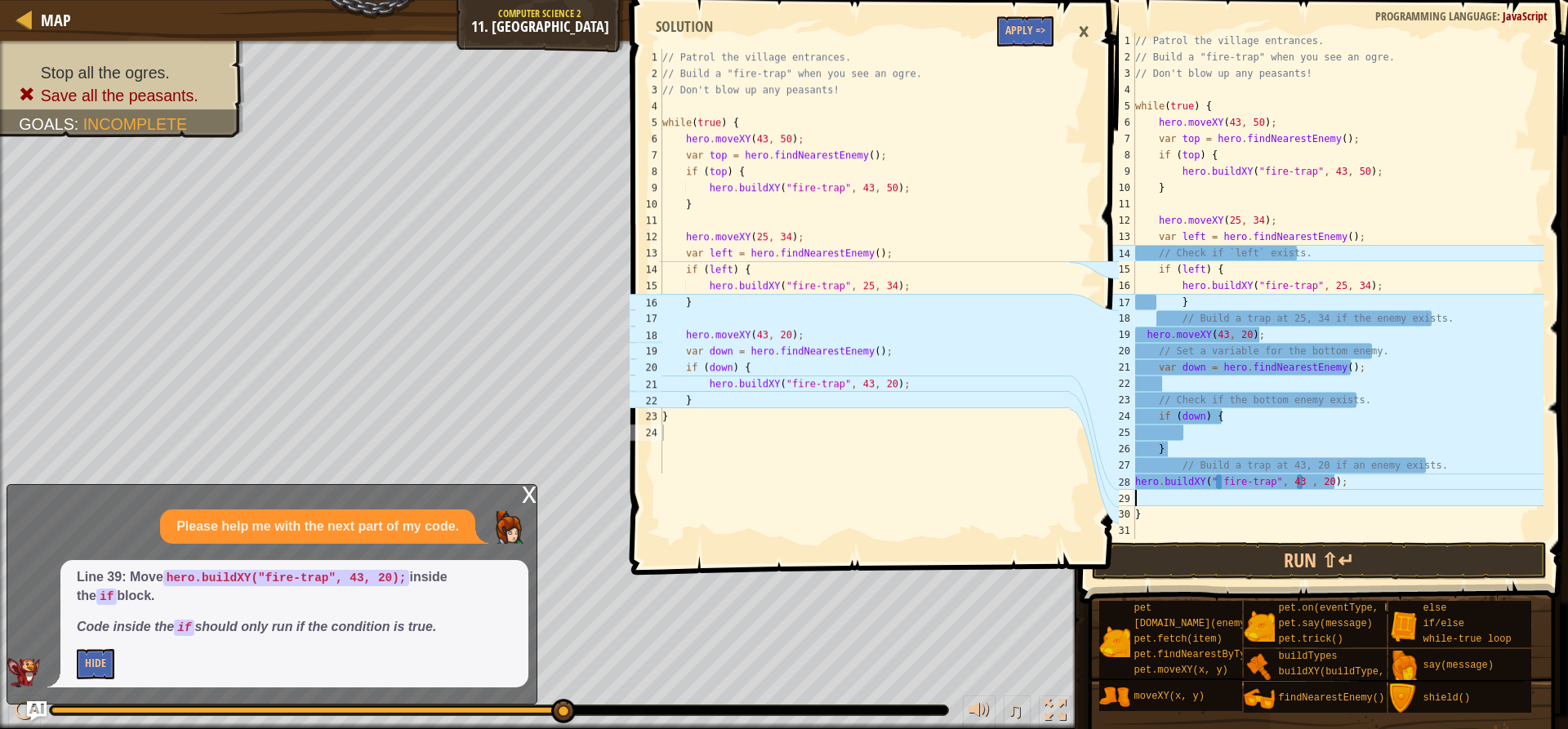
scroll to position [7, 0]
click at [1175, 474] on div "// Patrol the village entrances. // Build a "fire-trap" when you see an ogre. /…" at bounding box center [1337, 302] width 412 height 539
click at [1135, 485] on div "// Patrol the village entrances. // Build a "fire-trap" when you see an ogre. /…" at bounding box center [1337, 302] width 412 height 539
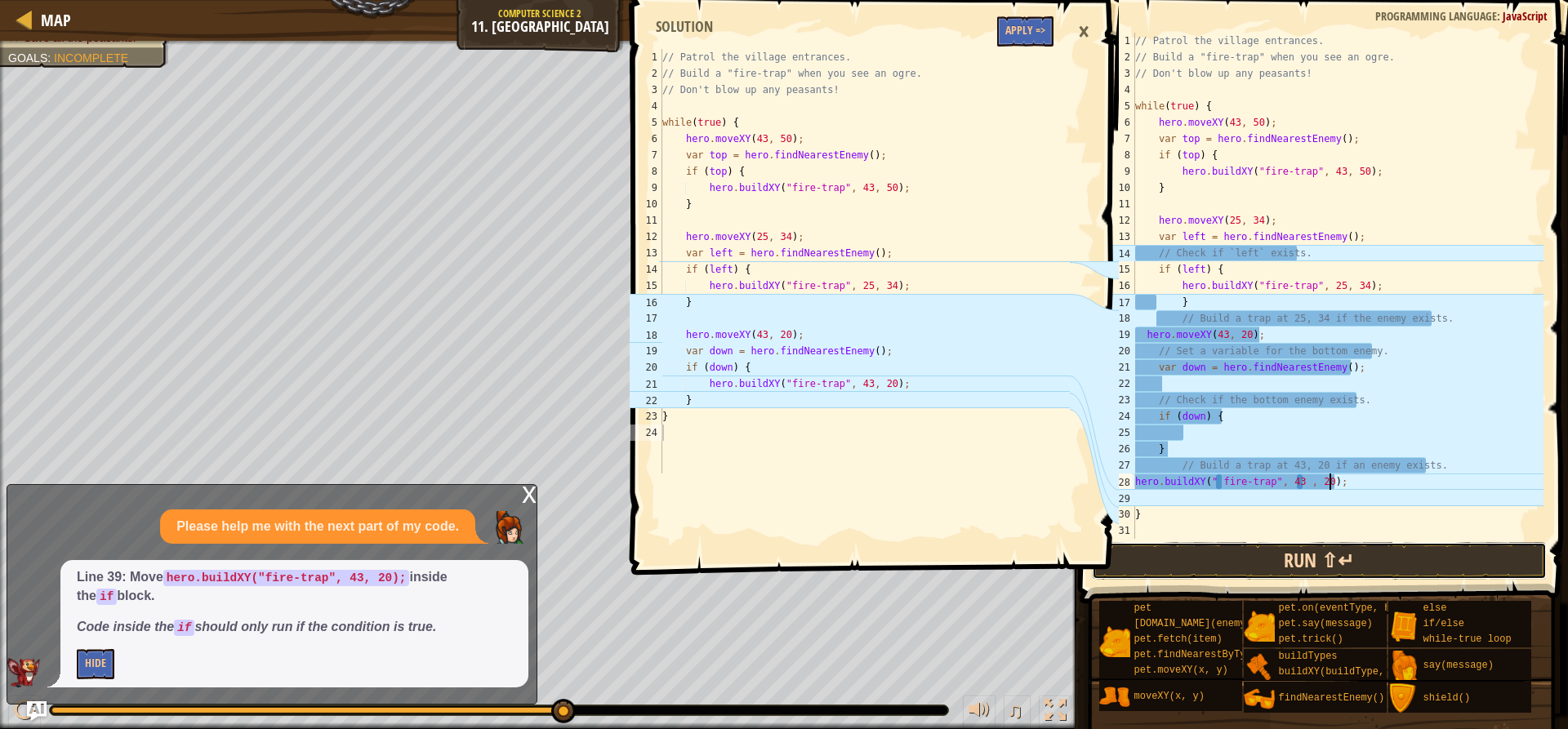
click at [1175, 557] on button "Run ⇧↵" at bounding box center [1318, 560] width 454 height 38
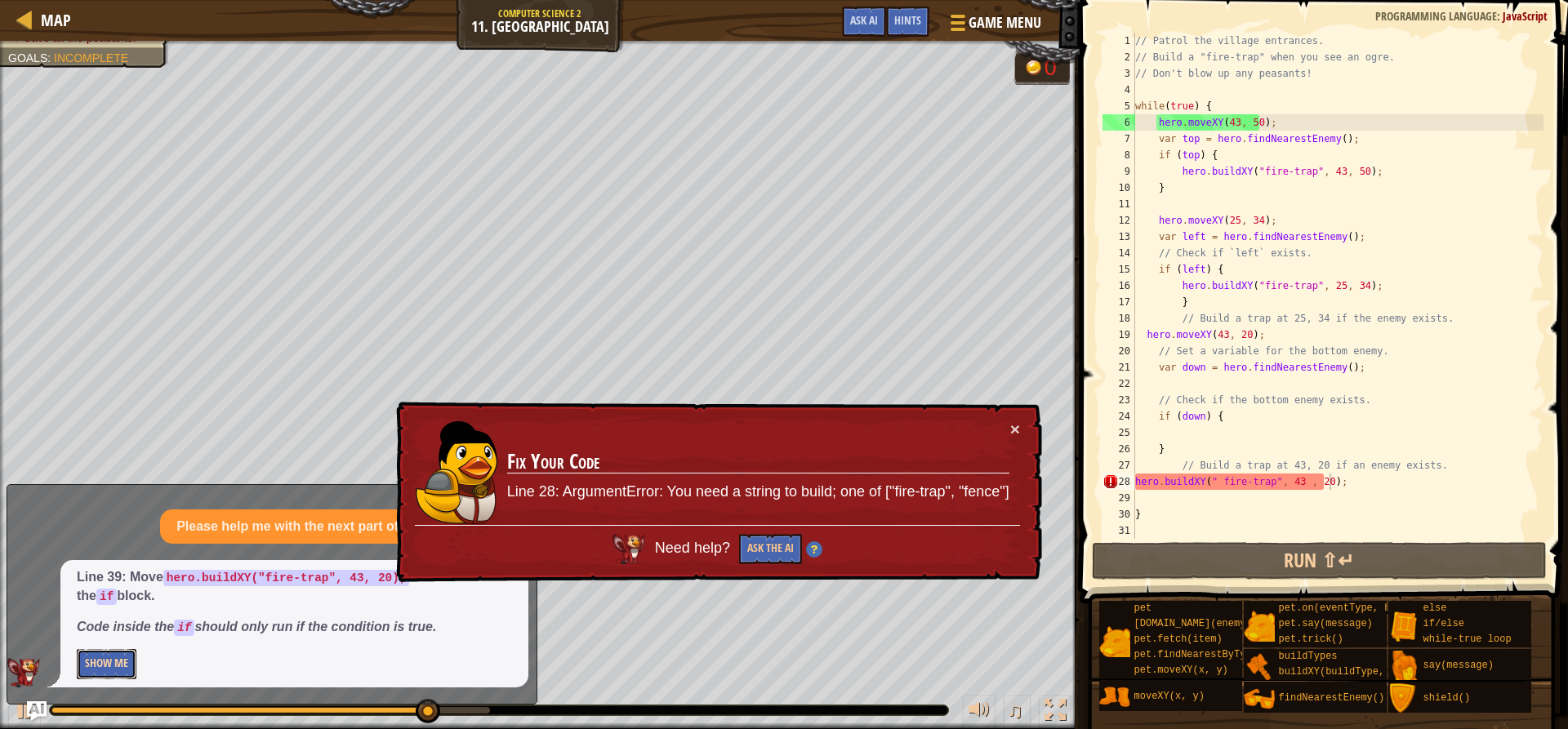
click at [107, 653] on button "Show Me" at bounding box center [106, 664] width 60 height 30
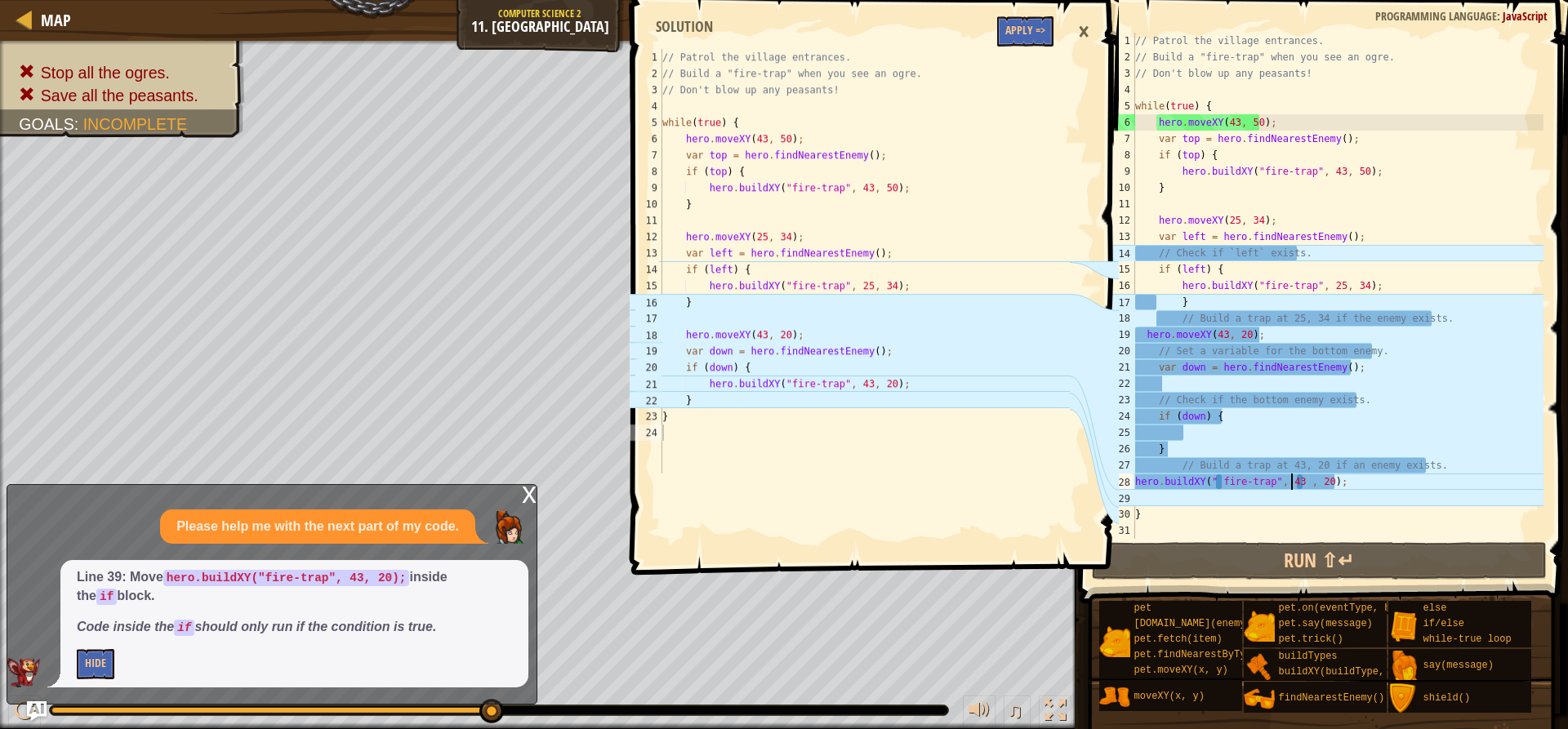
click at [1175, 481] on div "// Patrol the village entrances. // Build a "fire-trap" when you see an ogre. /…" at bounding box center [1337, 302] width 412 height 539
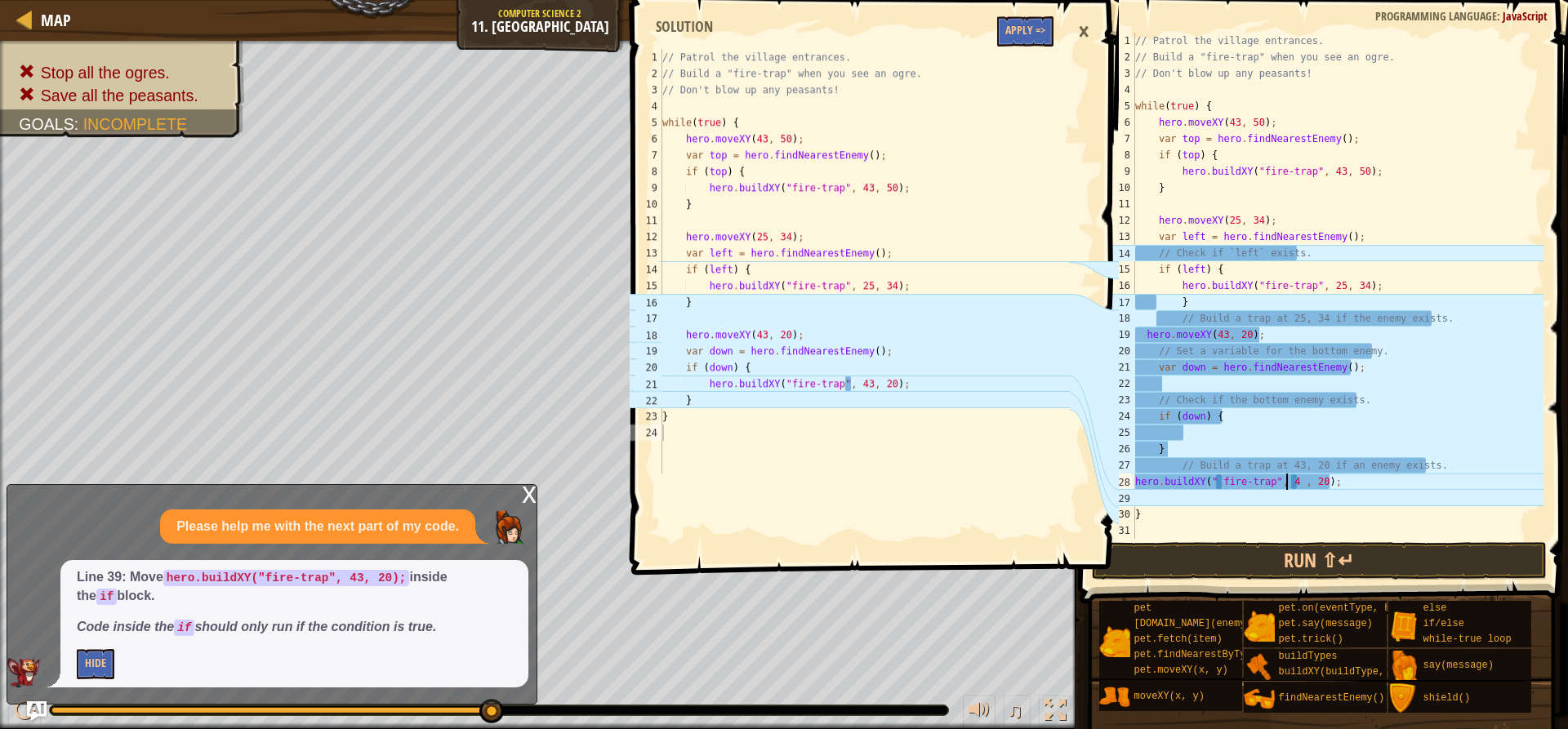
scroll to position [7, 13]
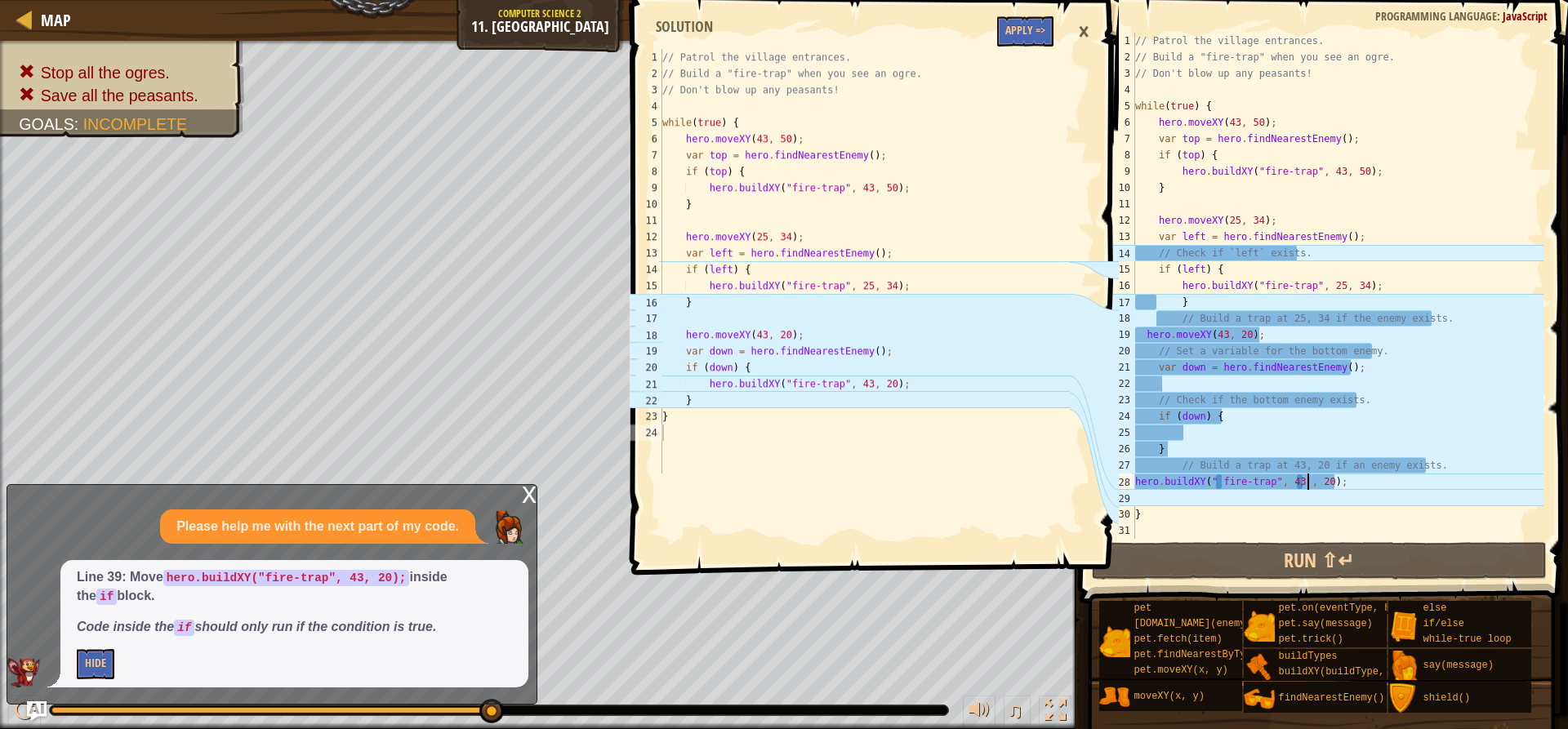
click at [1175, 479] on div "// Patrol the village entrances. // Build a "fire-trap" when you see an ogre. /…" at bounding box center [1337, 302] width 412 height 539
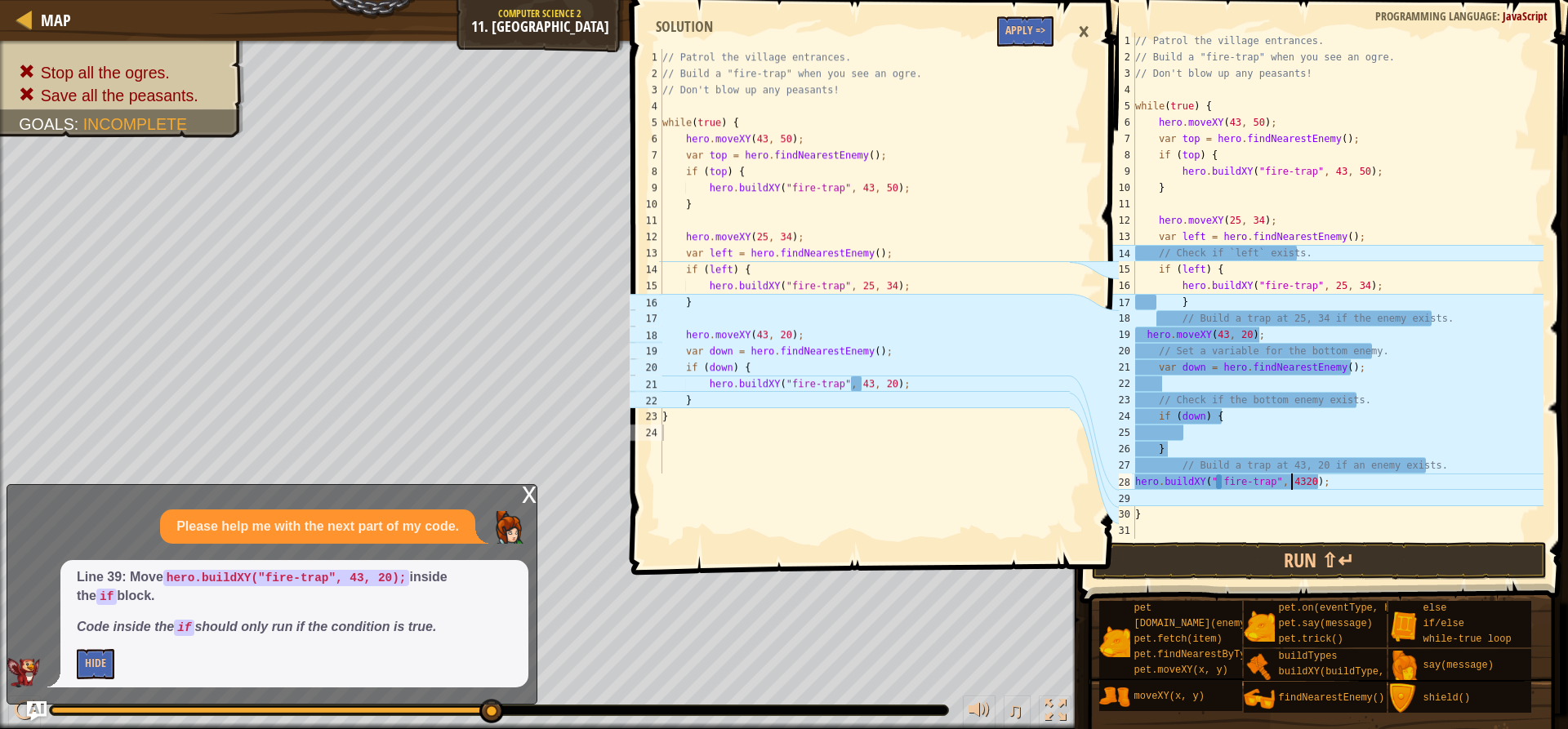
scroll to position [7, 14]
click at [1175, 556] on button "Run ⇧↵" at bounding box center [1318, 560] width 454 height 38
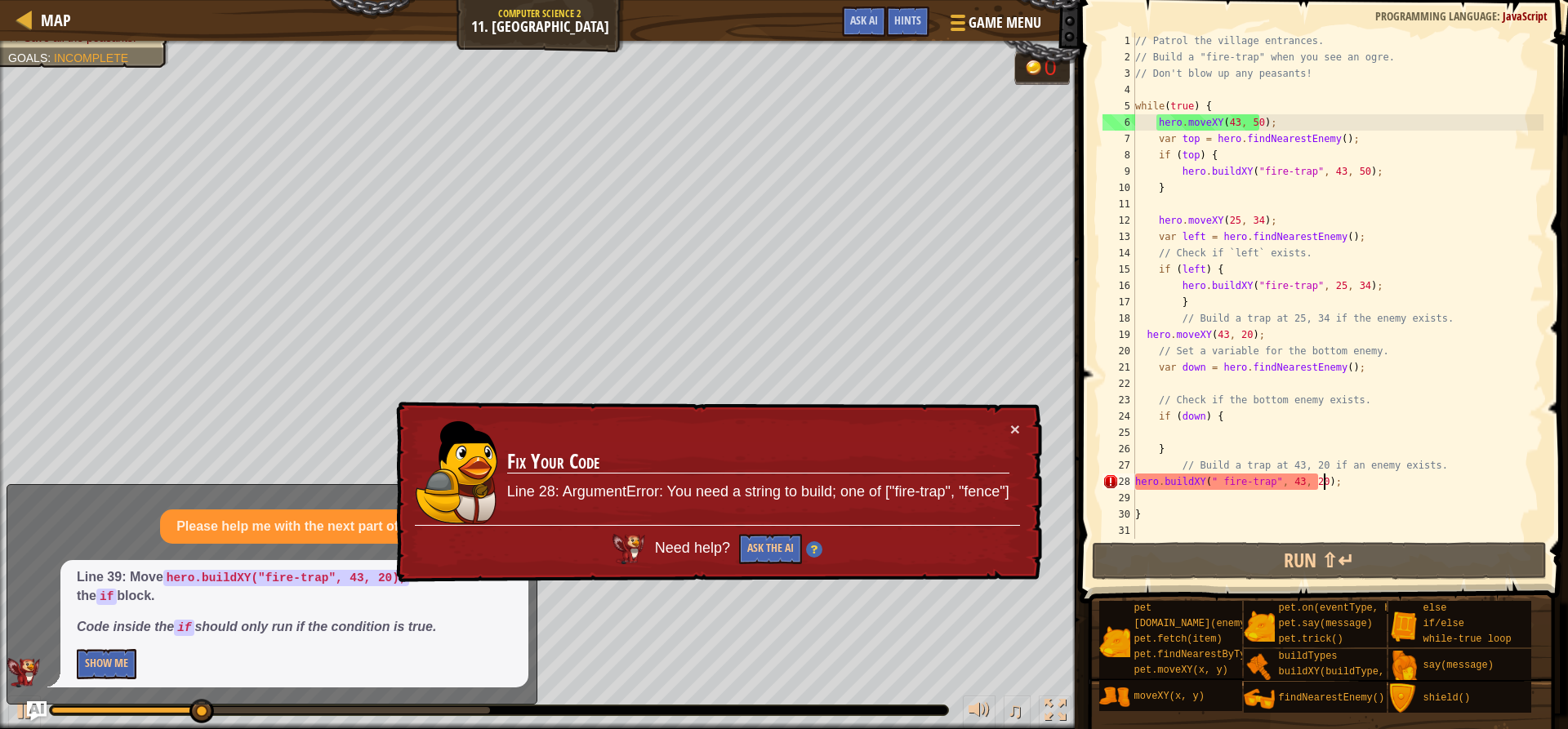
click at [1175, 479] on div "// Patrol the village entrances. // Build a "fire-trap" when you see an ogre. /…" at bounding box center [1337, 302] width 412 height 539
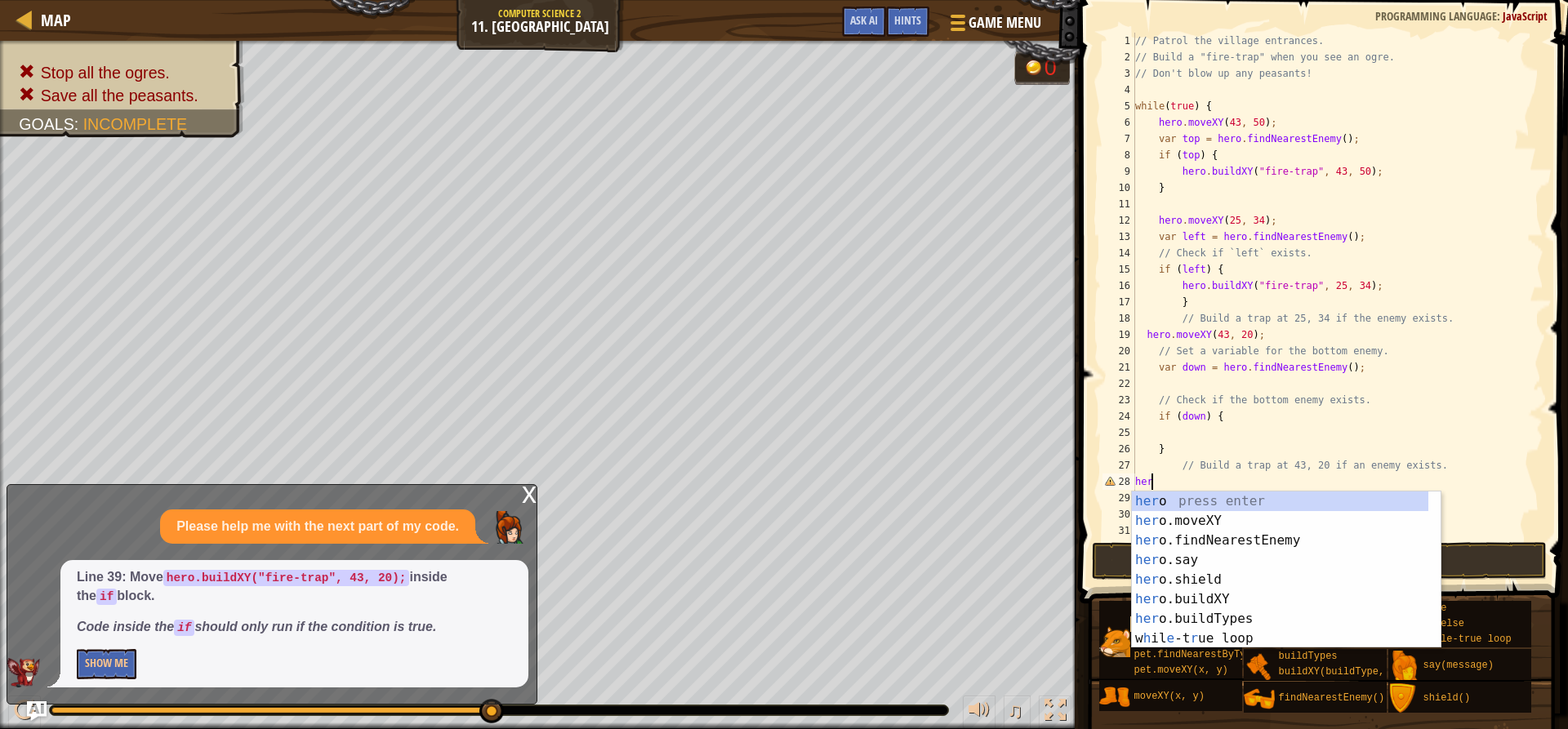
scroll to position [7, 0]
type textarea "h"
click at [1175, 522] on div "her o press enter her o.moveXY press enter her o.findNearestEnemy press enter h…" at bounding box center [1279, 588] width 297 height 195
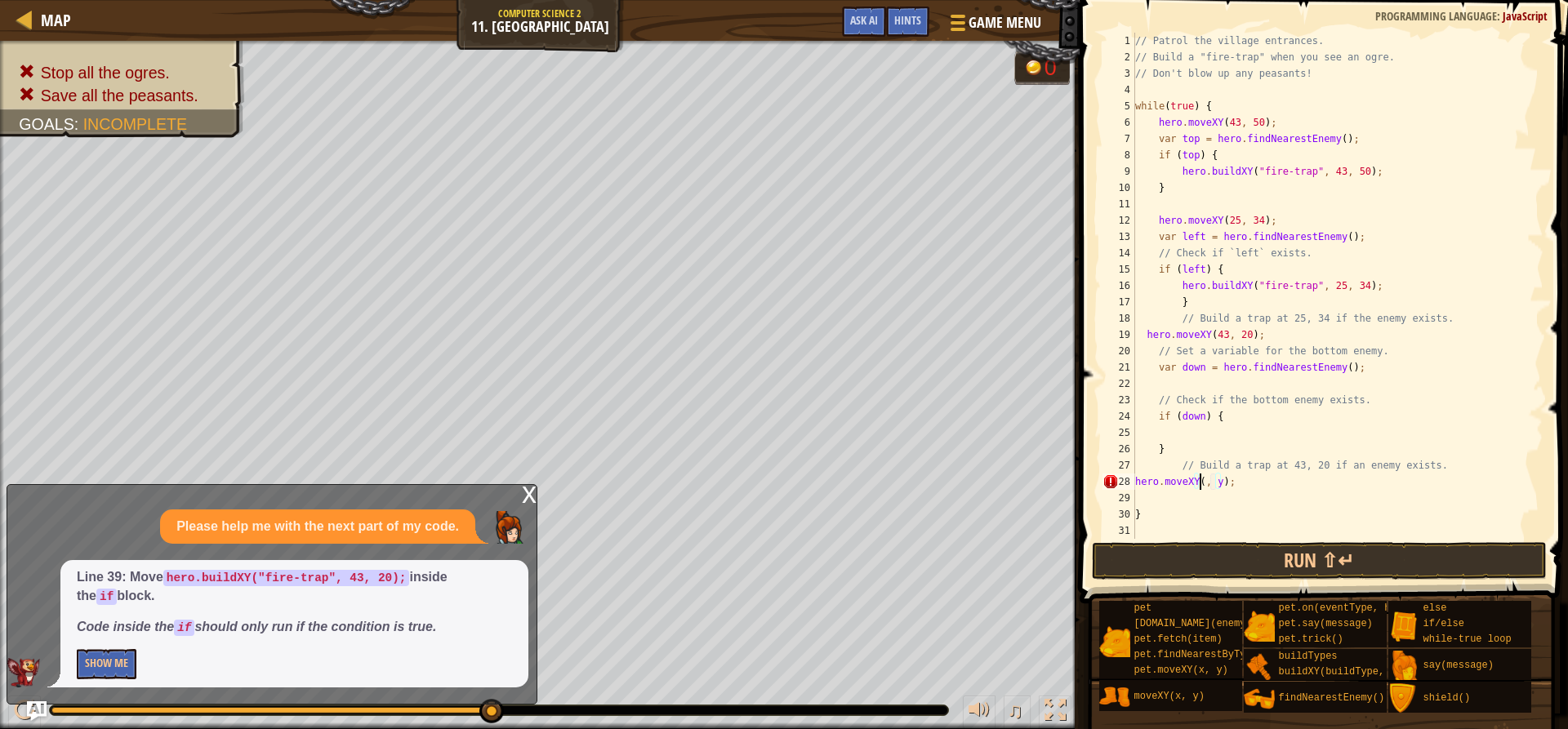
scroll to position [7, 7]
click at [1175, 481] on div "// Patrol the village entrances. // Build a "fire-trap" when you see an ogre. /…" at bounding box center [1337, 302] width 412 height 539
click at [1175, 555] on button "Run ⇧↵" at bounding box center [1318, 560] width 454 height 38
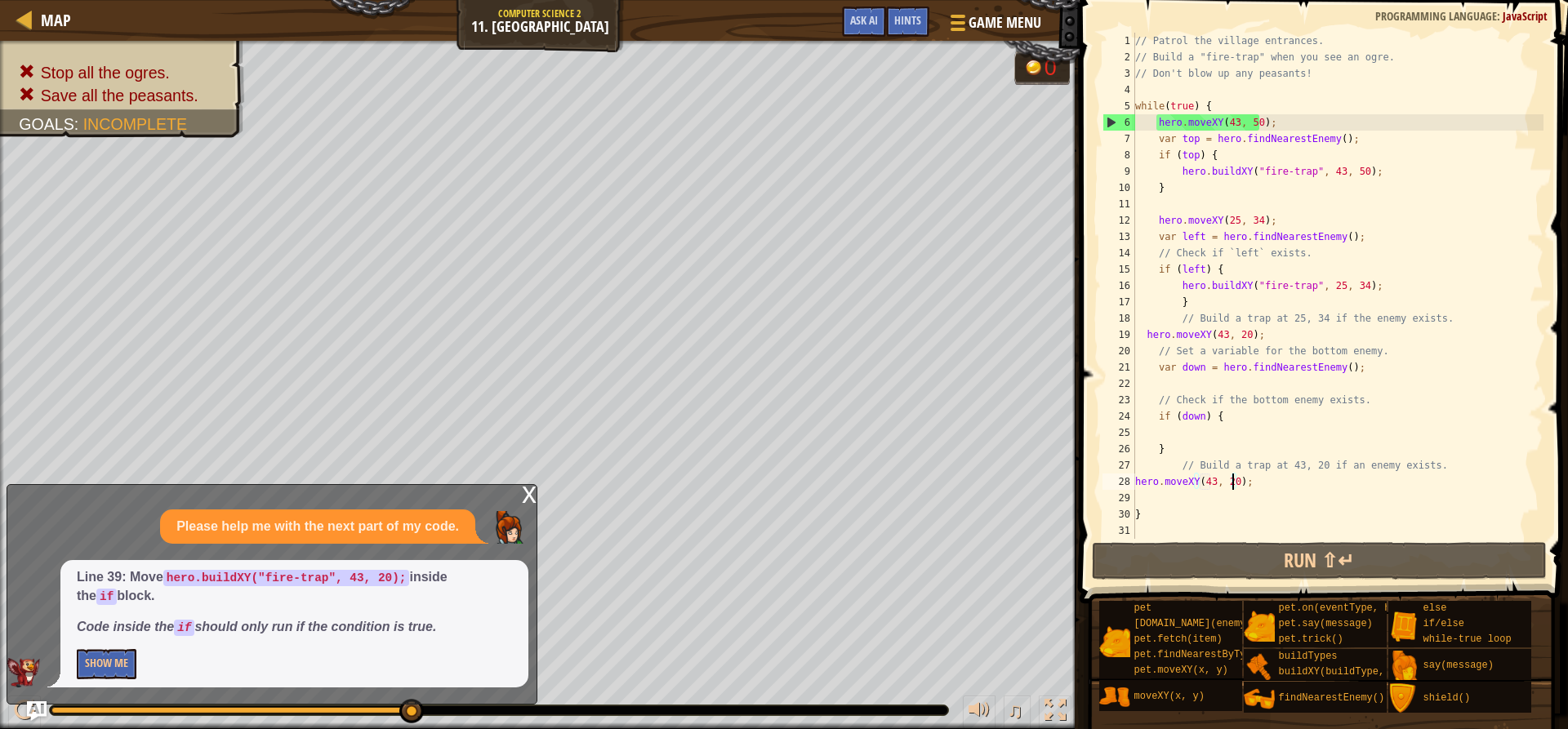
click at [1175, 480] on div "// Patrol the village entrances. // Build a "fire-trap" when you see an ogre. /…" at bounding box center [1337, 302] width 412 height 539
click at [1175, 477] on div "// Patrol the village entrances. // Build a "fire-trap" when you see an ogre. /…" at bounding box center [1337, 302] width 412 height 539
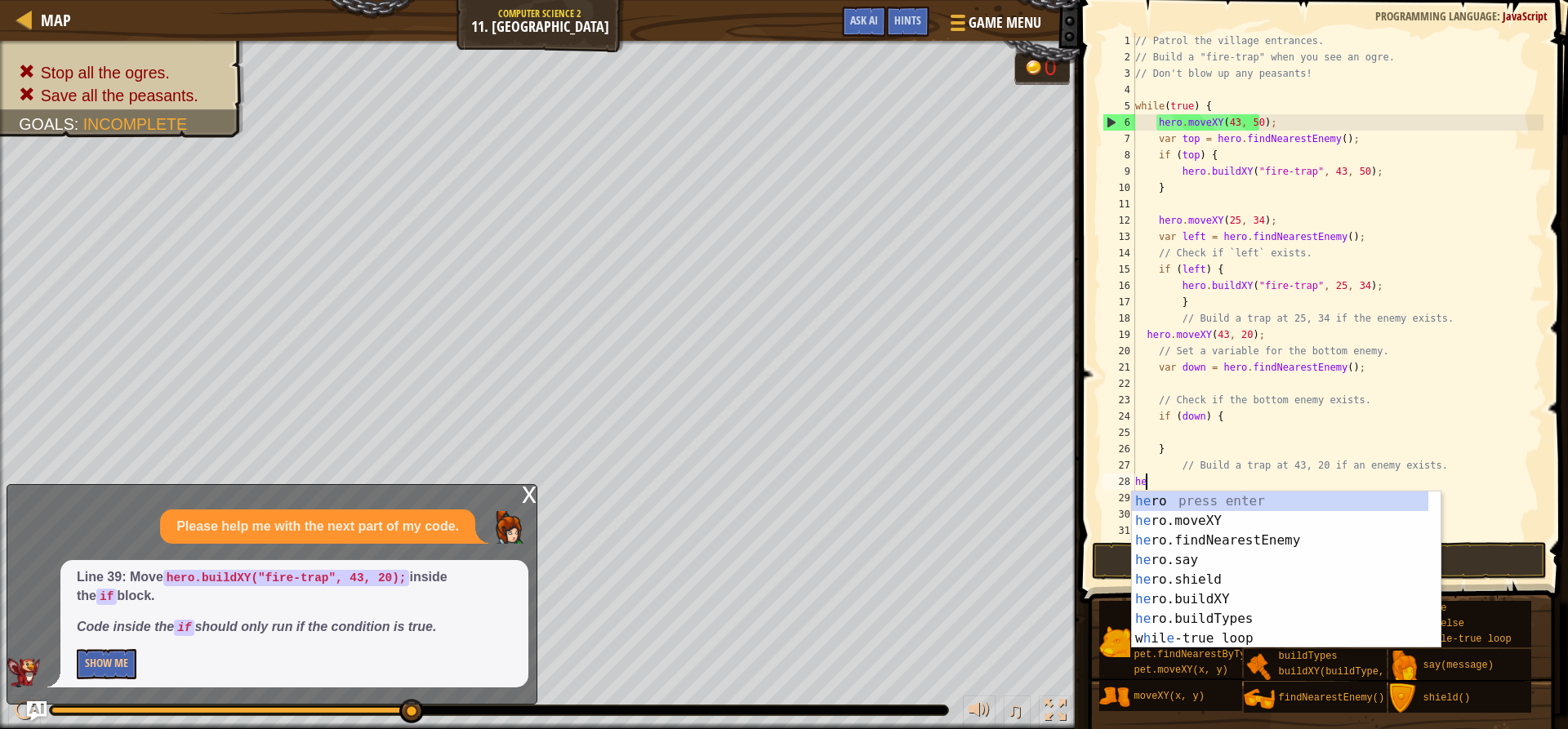
scroll to position [7, 0]
type textarea "h"
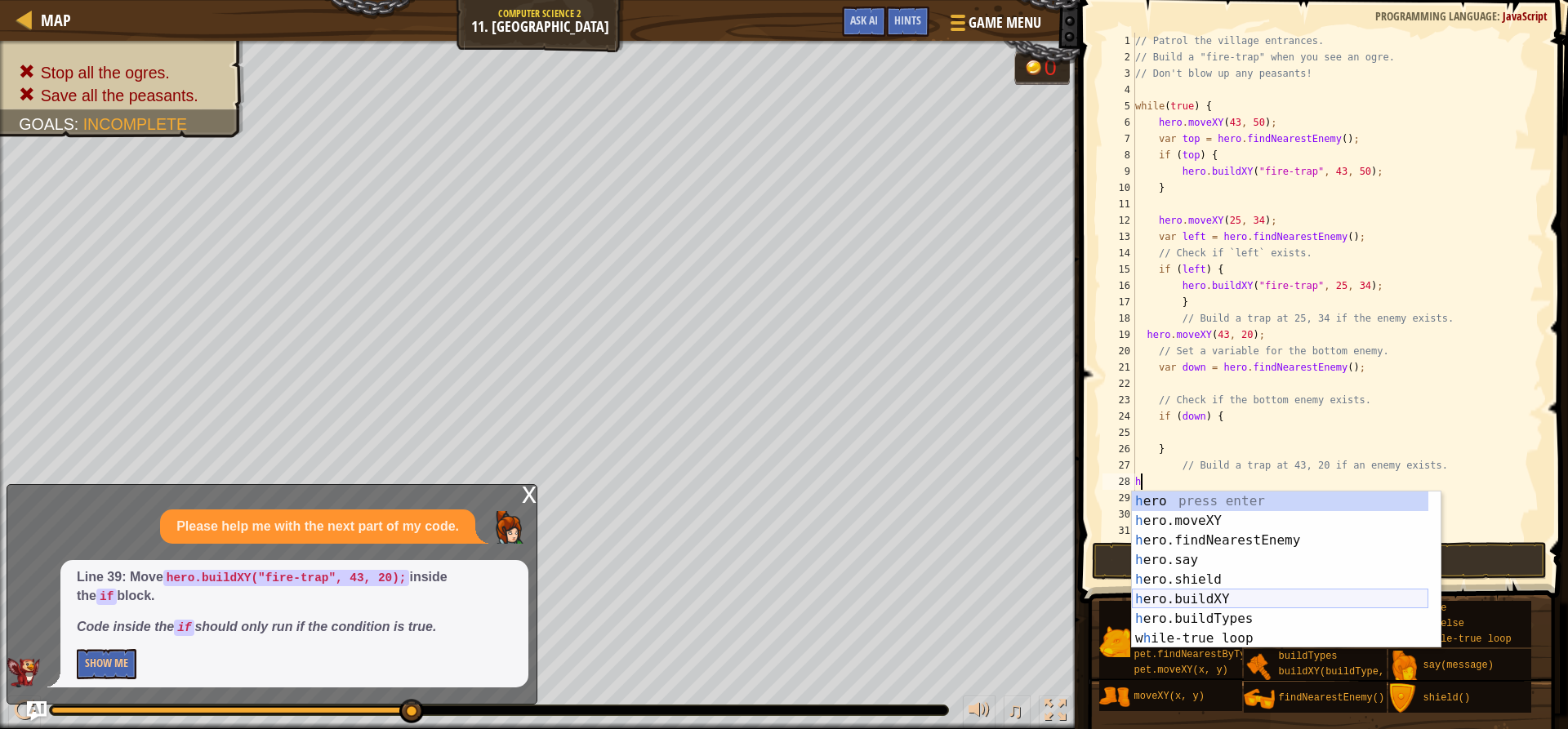
click at [1175, 596] on div "h ero press enter h ero.moveXY press enter h ero.findNearestEnemy press enter h…" at bounding box center [1279, 588] width 297 height 195
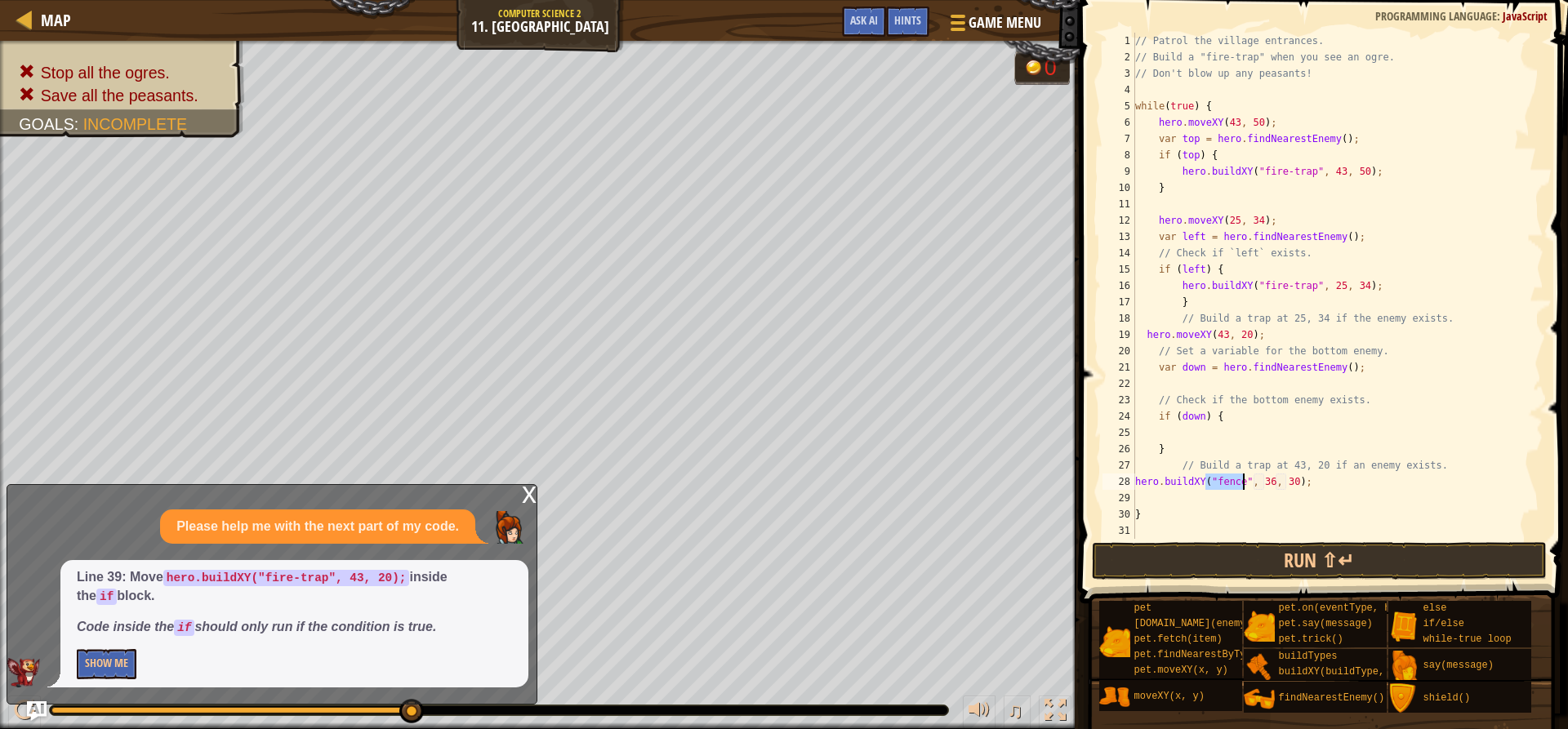
click at [1175, 477] on div "// Patrol the village entrances. // Build a "fire-trap" when you see an ogre. /…" at bounding box center [1337, 286] width 412 height 506
click at [1175, 482] on div "// Patrol the village entrances. // Build a "fire-trap" when you see an ogre. /…" at bounding box center [1337, 302] width 412 height 539
click at [1175, 499] on div "" fire-trap" press enter " fire-trap" press enter" at bounding box center [1356, 530] width 309 height 78
click at [1175, 482] on div "// Patrol the village entrances. // Build a "fire-trap" when you see an ogre. /…" at bounding box center [1337, 302] width 412 height 539
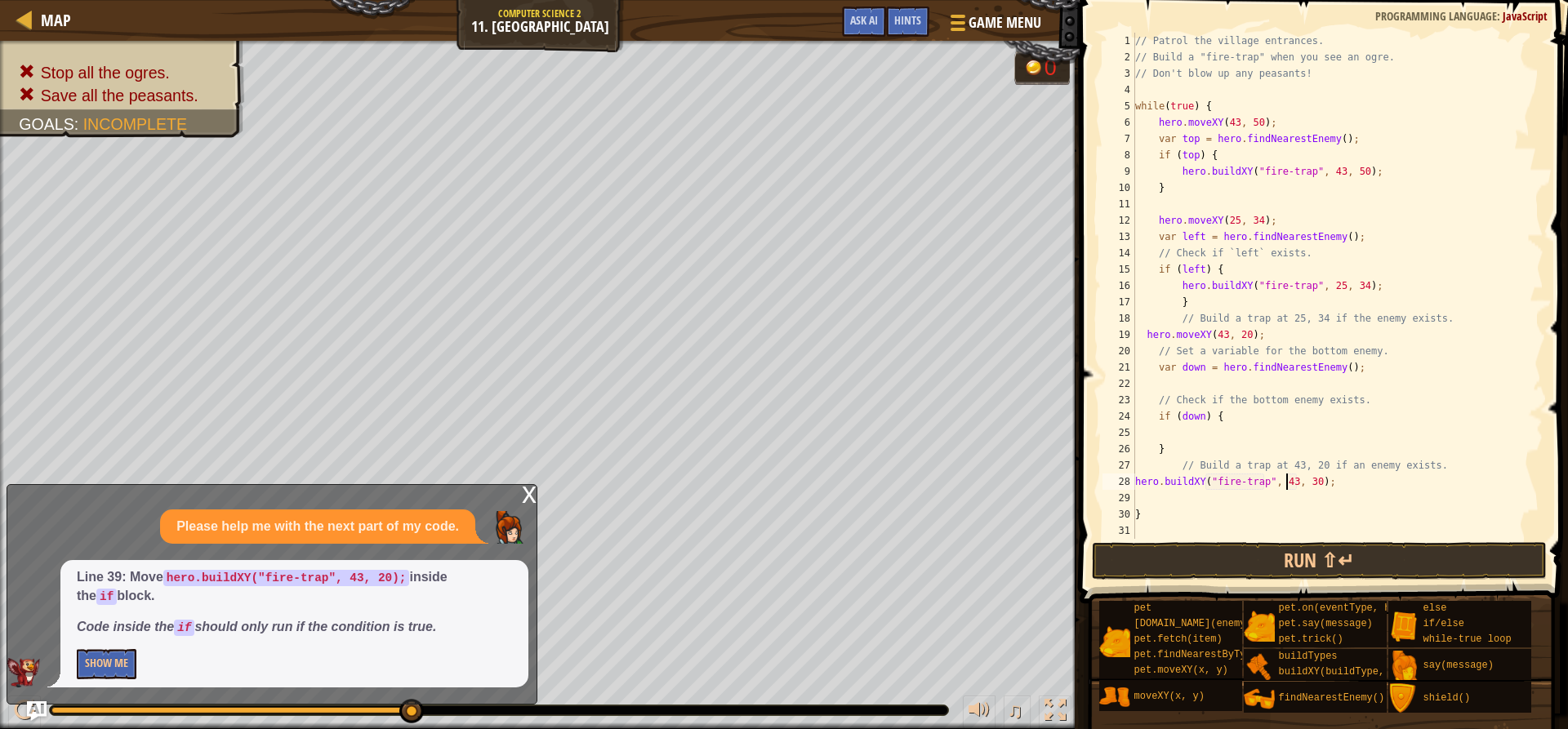
click at [1175, 481] on div "// Patrol the village entrances. // Build a "fire-trap" when you see an ogre. /…" at bounding box center [1337, 302] width 412 height 539
click at [1175, 480] on div "// Patrol the village entrances. // Build a "fire-trap" when you see an ogre. /…" at bounding box center [1337, 302] width 412 height 539
click at [1175, 552] on button "Run ⇧↵" at bounding box center [1318, 560] width 454 height 38
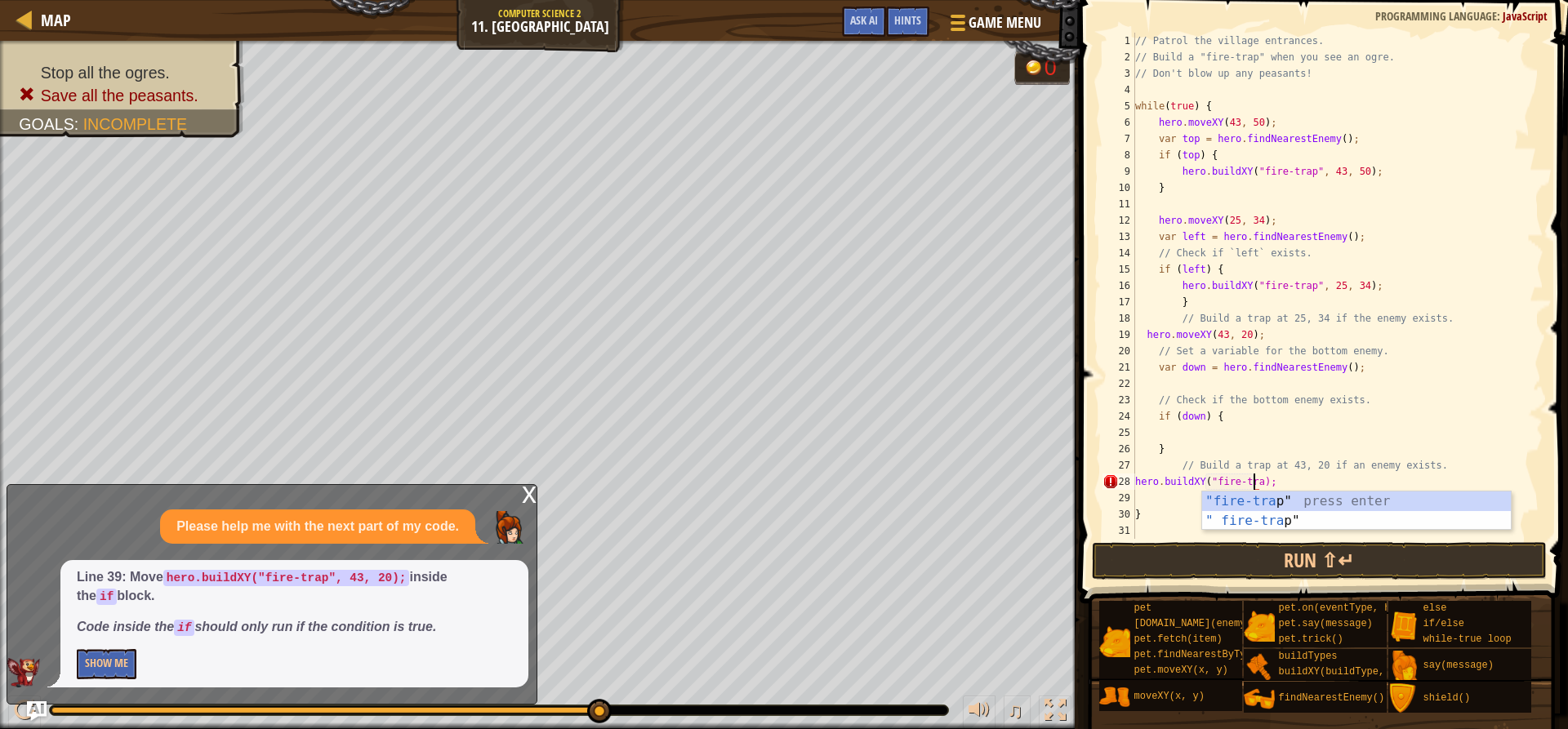
scroll to position [7, 8]
click at [1175, 484] on div "// Patrol the village entrances. // Build a "fire-trap" when you see an ogre. /…" at bounding box center [1337, 302] width 412 height 539
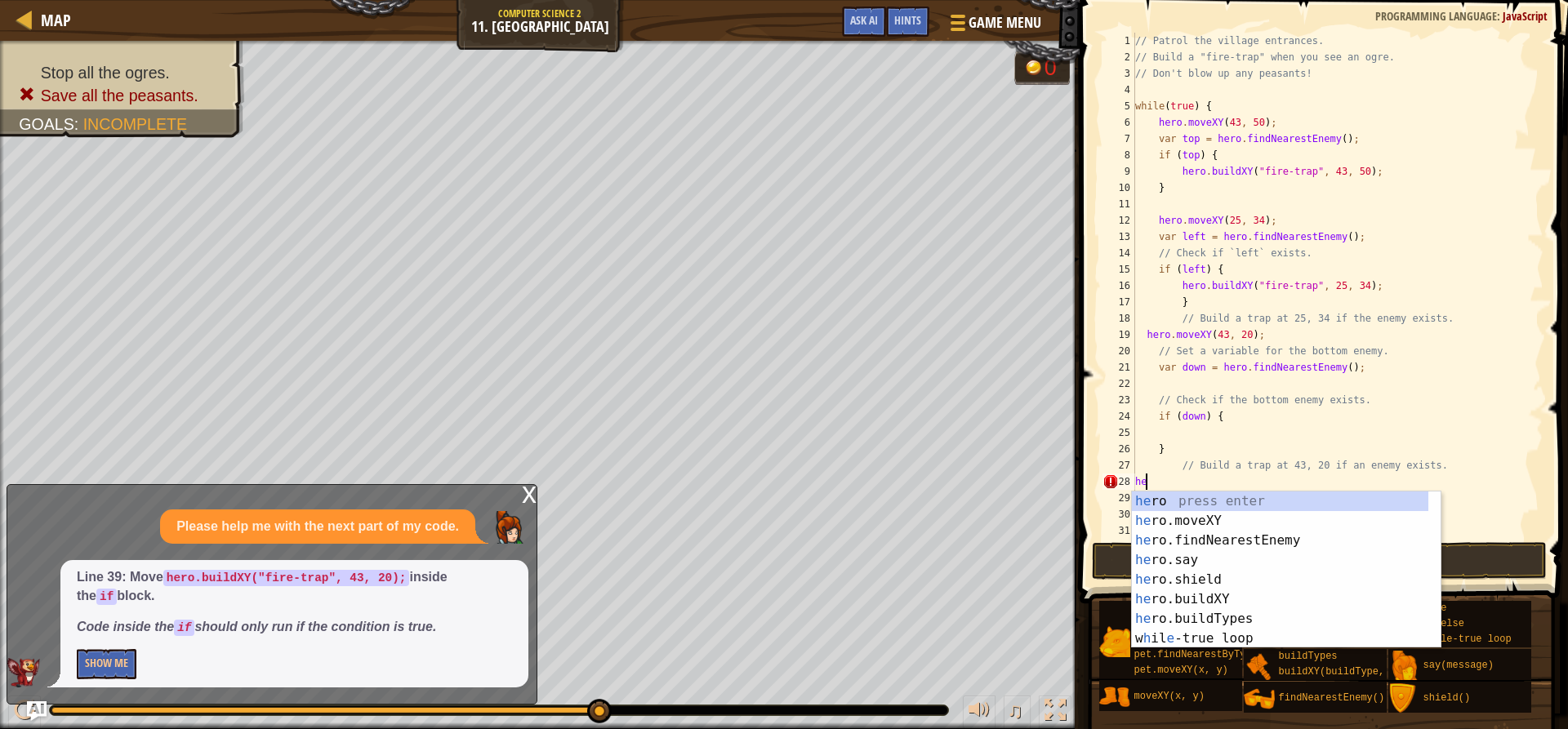
scroll to position [7, 0]
type textarea "h"
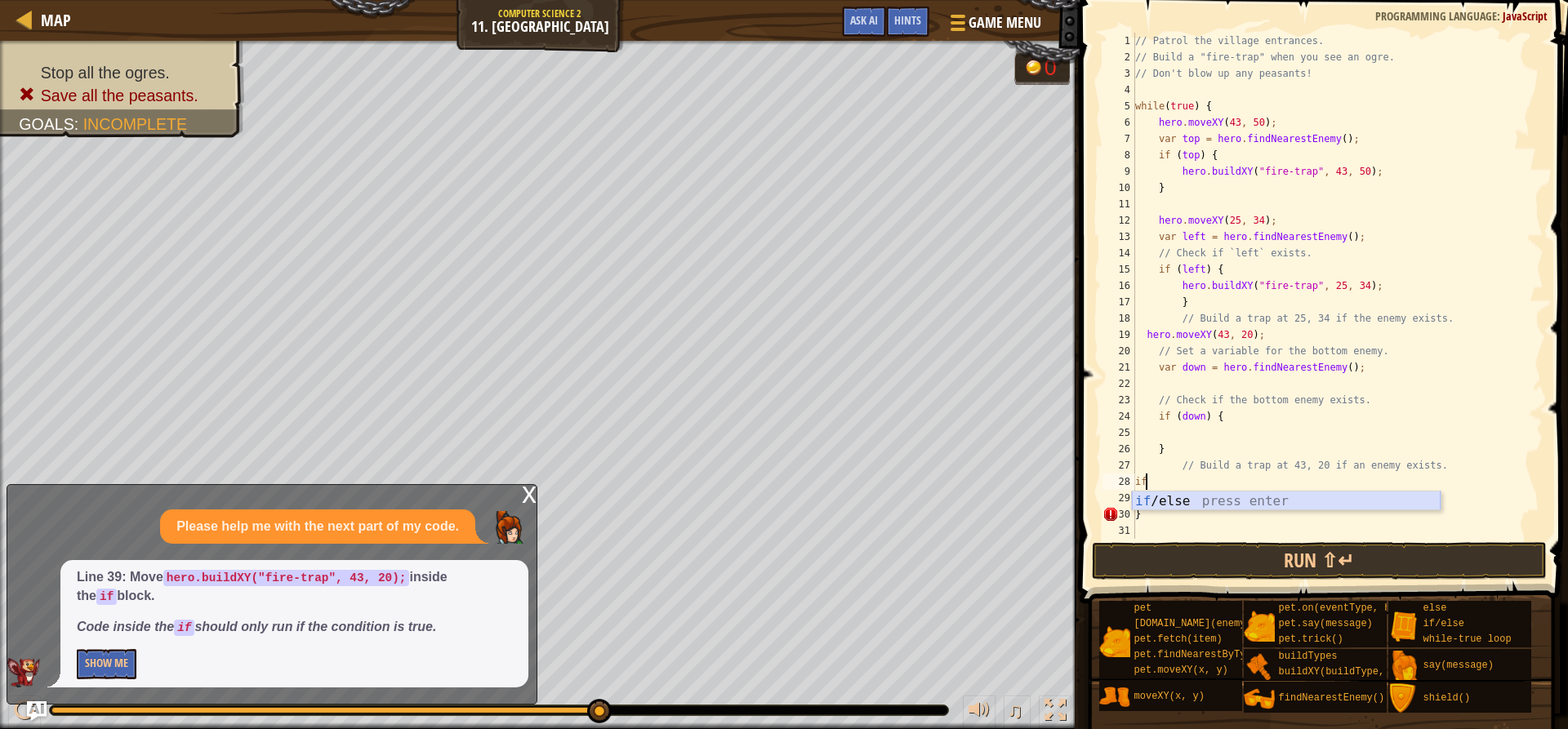
click at [1175, 498] on div "if /else press enter" at bounding box center [1285, 520] width 309 height 59
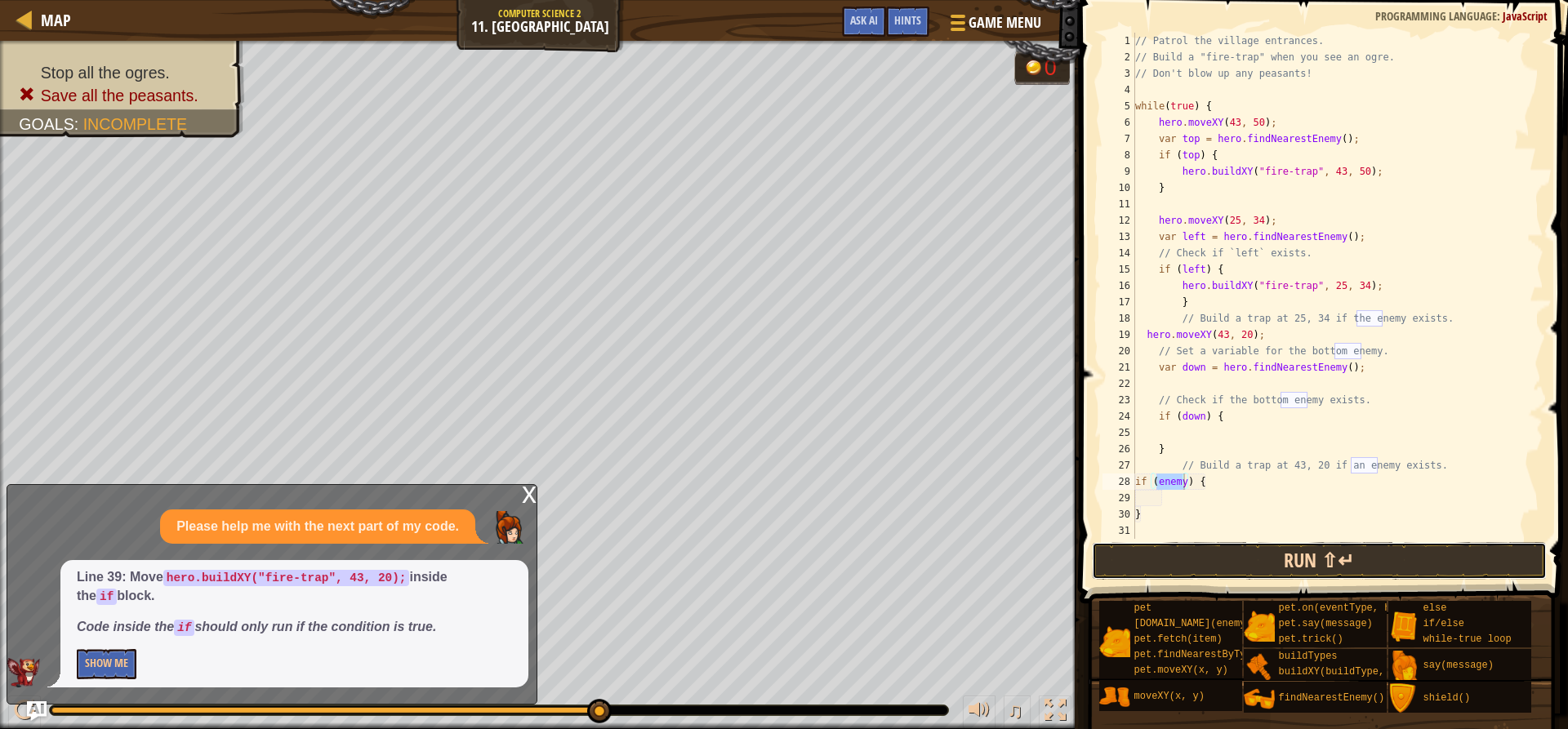
click at [1175, 560] on button "Run ⇧↵" at bounding box center [1318, 560] width 454 height 38
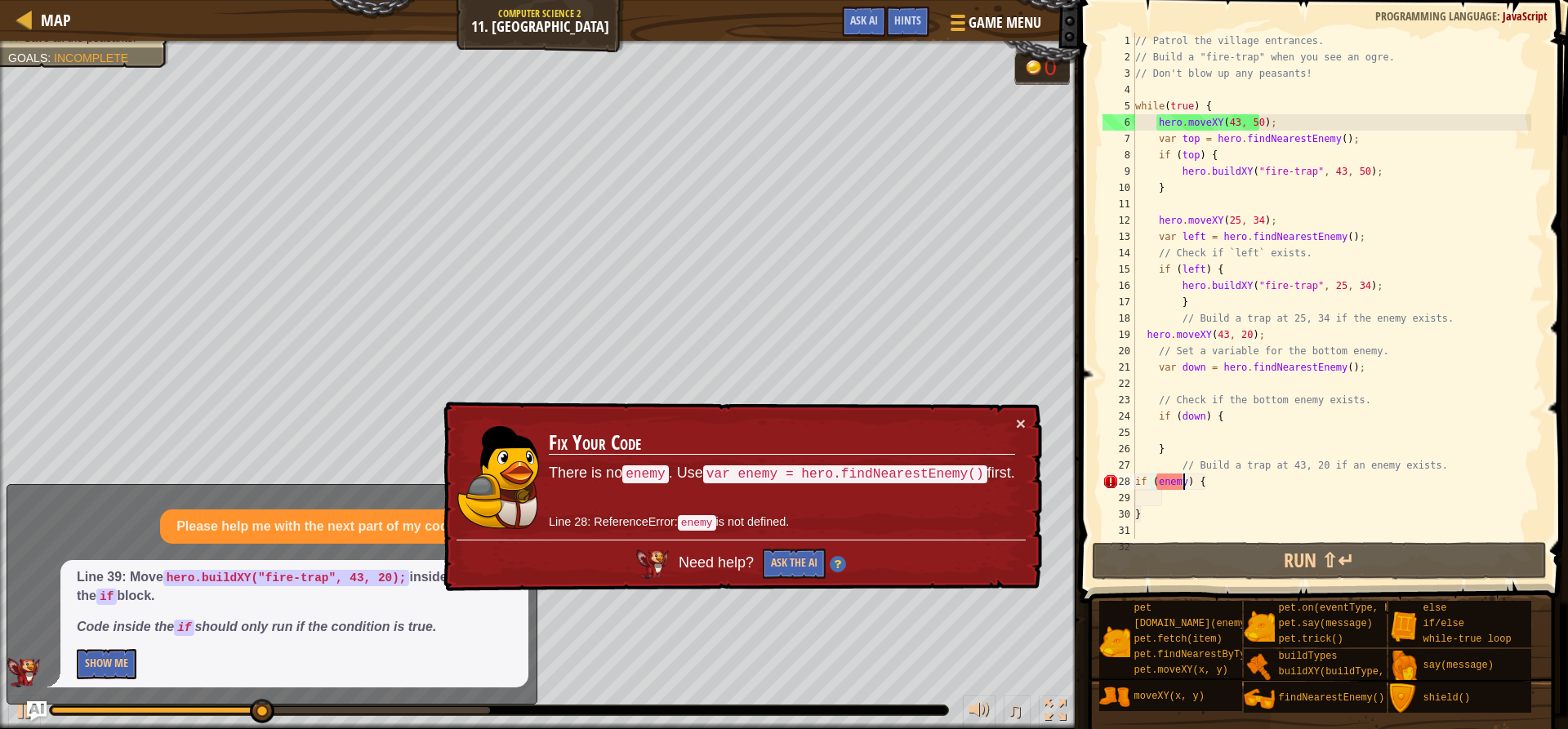
click at [1175, 482] on div "// Patrol the village entrances. // Build a "fire-trap" when you see an ogre. /…" at bounding box center [1331, 302] width 399 height 539
click at [1175, 483] on div "// Patrol the village entrances. // Build a "fire-trap" when you see an ogre. /…" at bounding box center [1331, 302] width 399 height 539
click at [1175, 480] on div "// Patrol the village entrances. // Build a "fire-trap" when you see an ogre. /…" at bounding box center [1331, 302] width 399 height 539
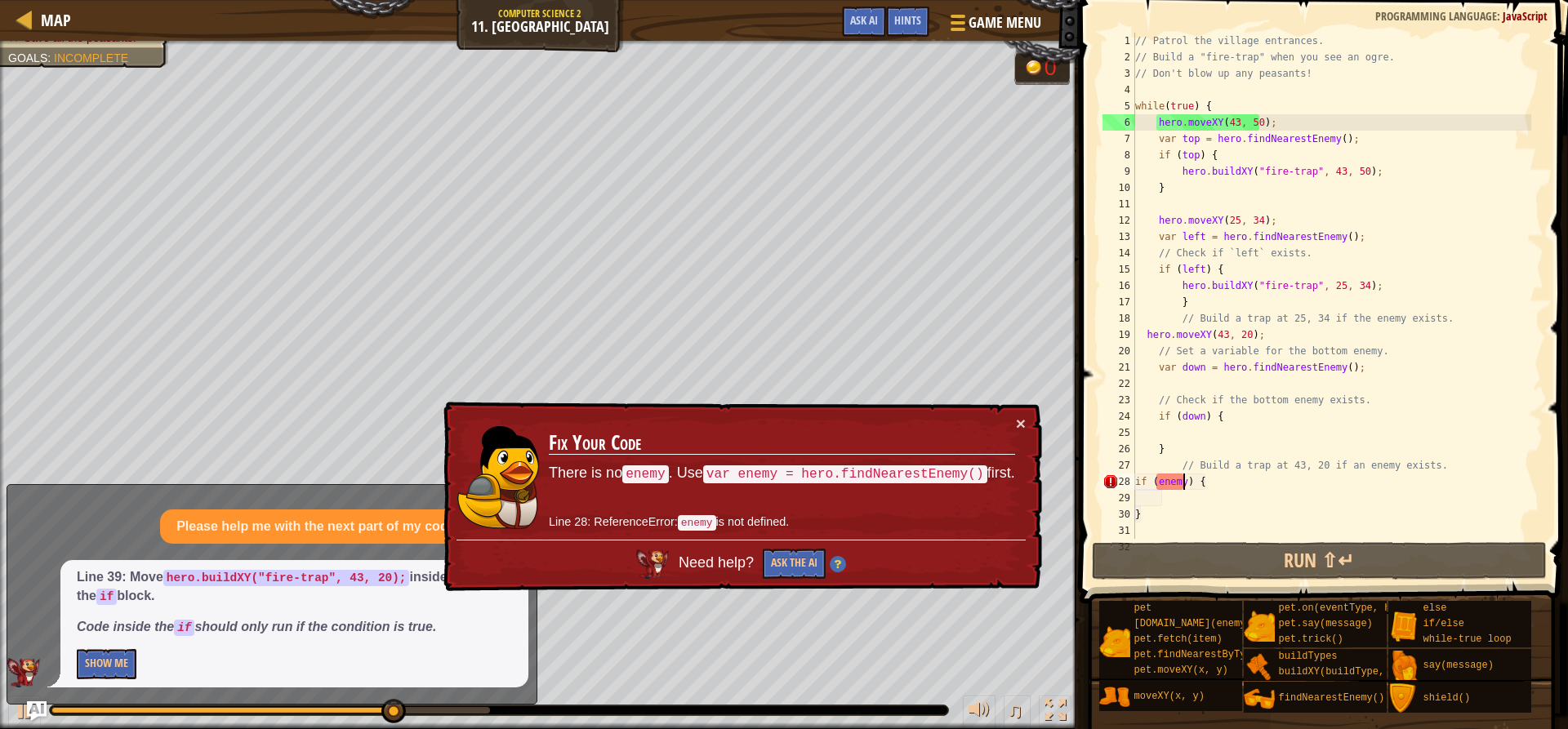
click at [1175, 486] on div "// Patrol the village entrances. // Build a "fire-trap" when you see an ogre. /…" at bounding box center [1331, 302] width 399 height 539
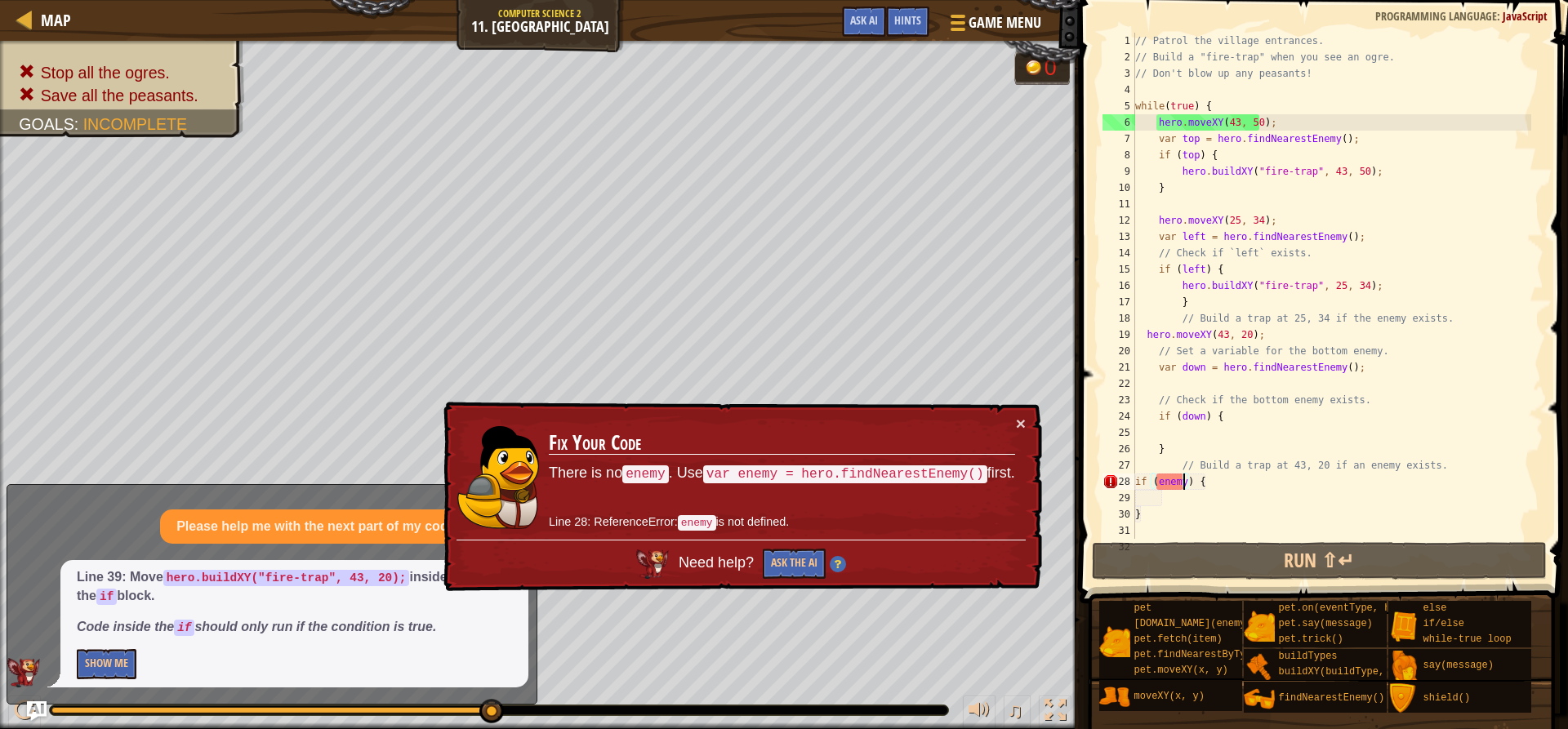
click at [1175, 481] on div "// Patrol the village entrances. // Build a "fire-trap" when you see an ogre. /…" at bounding box center [1331, 302] width 399 height 539
click at [1175, 478] on div "// Patrol the village entrances. // Build a "fire-trap" when you see an ogre. /…" at bounding box center [1331, 286] width 399 height 506
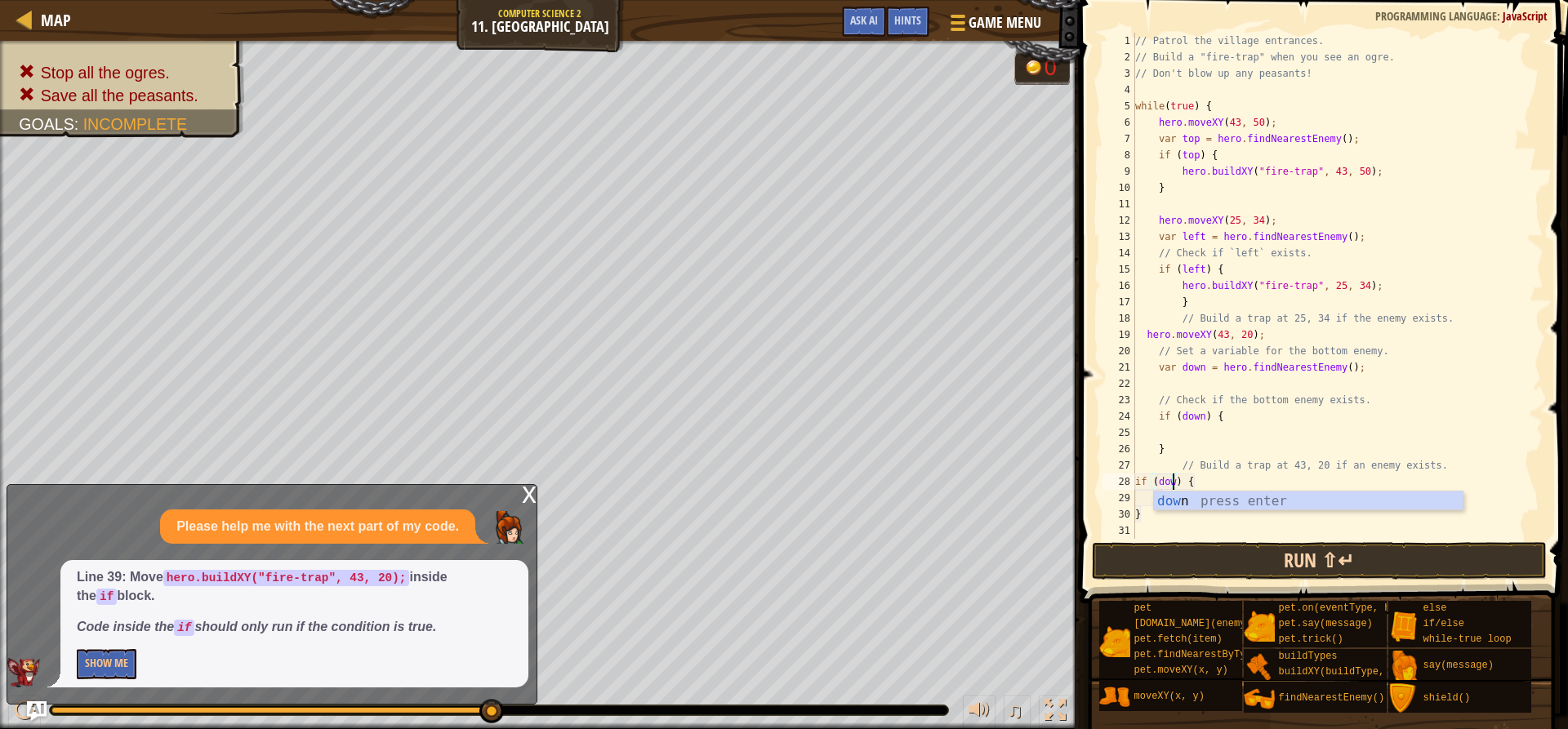
scroll to position [7, 4]
click at [1175, 495] on div "down press enter" at bounding box center [1308, 520] width 309 height 59
click at [1175, 483] on div "// Patrol the village entrances. // Build a "fire-trap" when you see an ogre. /…" at bounding box center [1331, 302] width 399 height 539
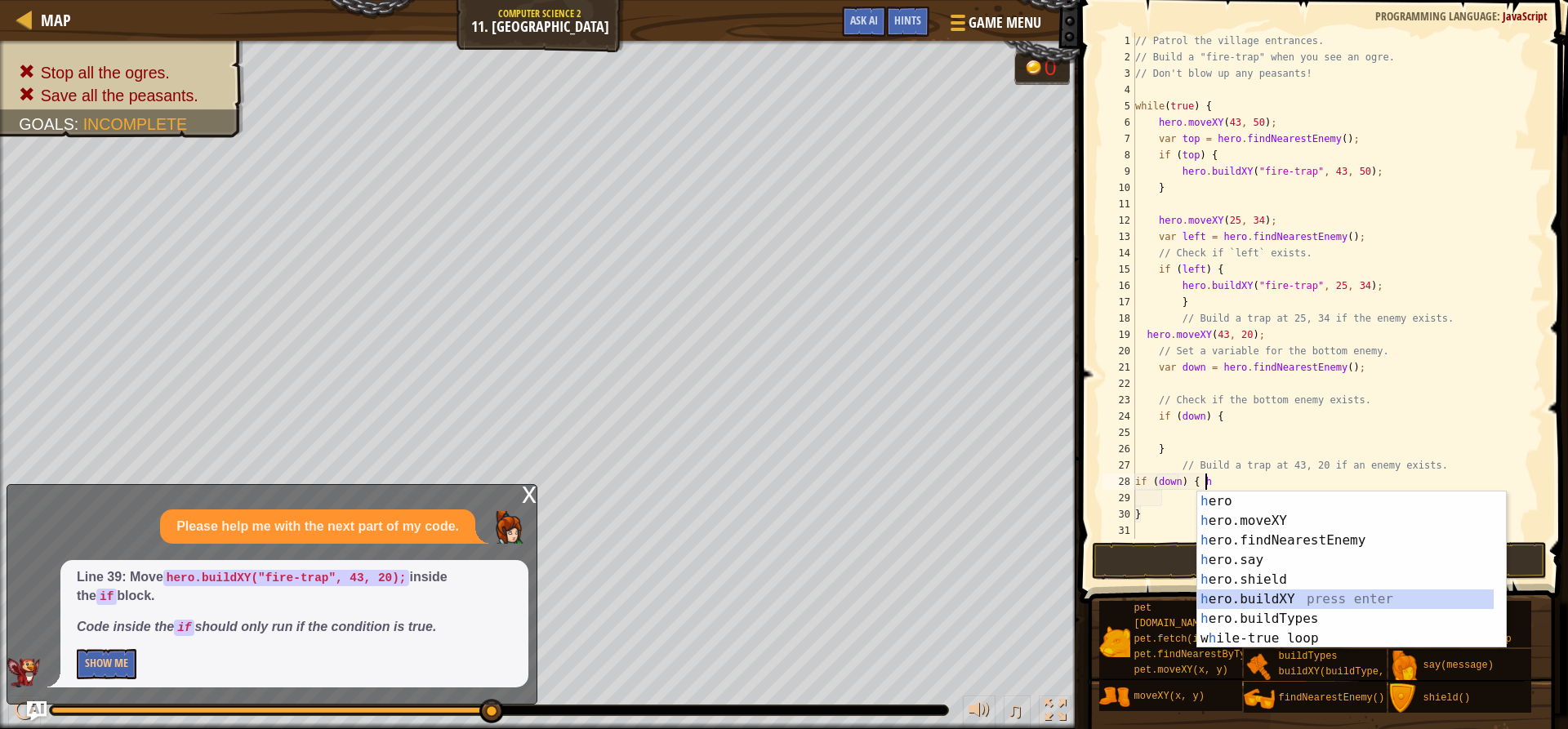
click at [1175, 601] on div "h ero press enter h ero.moveXY press enter h ero.findNearestEnemy press enter h…" at bounding box center [1351, 588] width 309 height 195
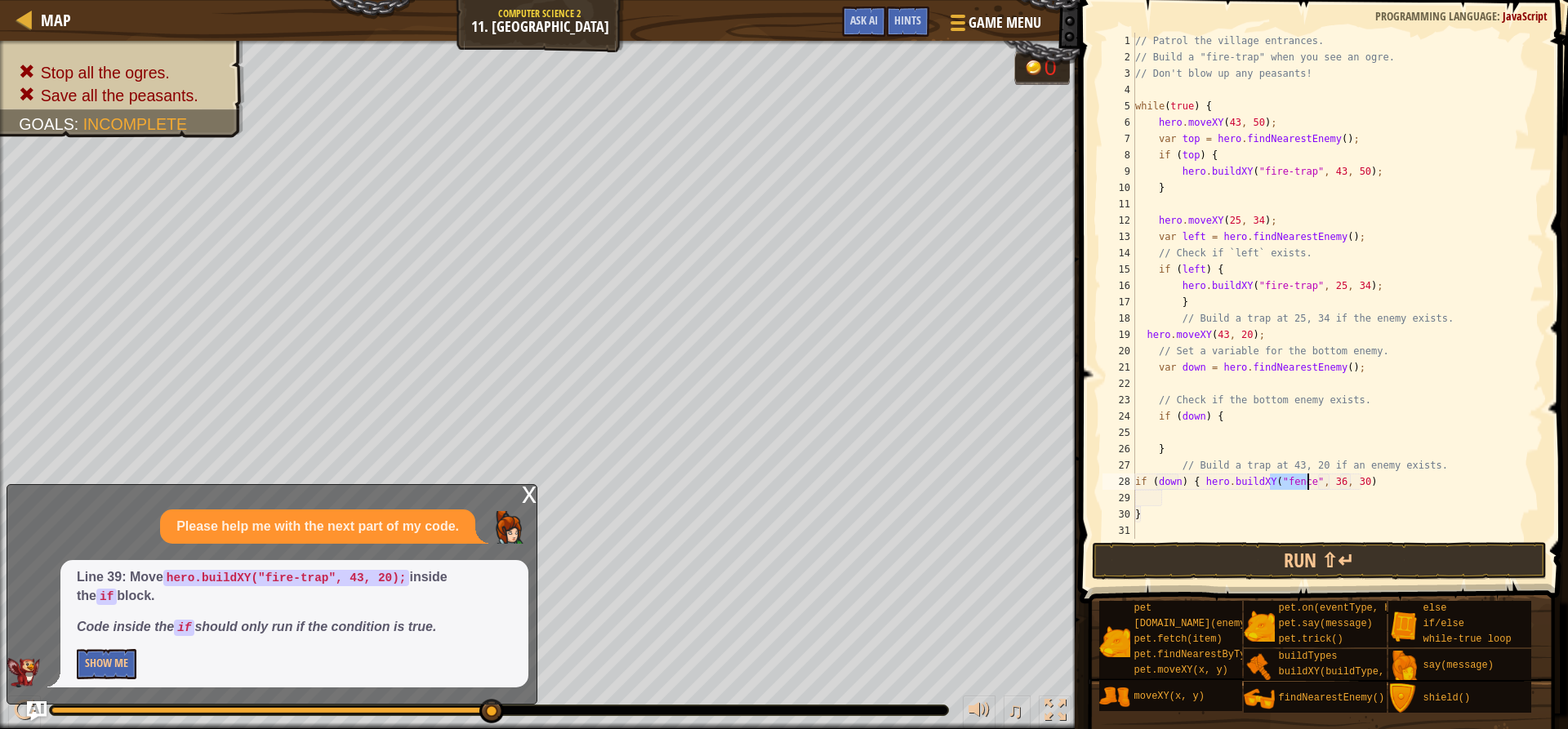
click at [1175, 483] on div "// Patrol the village entrances. // Build a "fire-trap" when you see an ogre. /…" at bounding box center [1331, 286] width 399 height 506
click at [1175, 501] on div "" fire-trap" press enter " fire-trap" press enter" at bounding box center [1412, 530] width 309 height 78
click at [1175, 479] on div "// Patrol the village entrances. // Build a "fire-trap" when you see an ogre. /…" at bounding box center [1331, 302] width 399 height 539
click at [1175, 481] on div "// Patrol the village entrances. // Build a "fire-trap" when you see an ogre. /…" at bounding box center [1331, 302] width 399 height 539
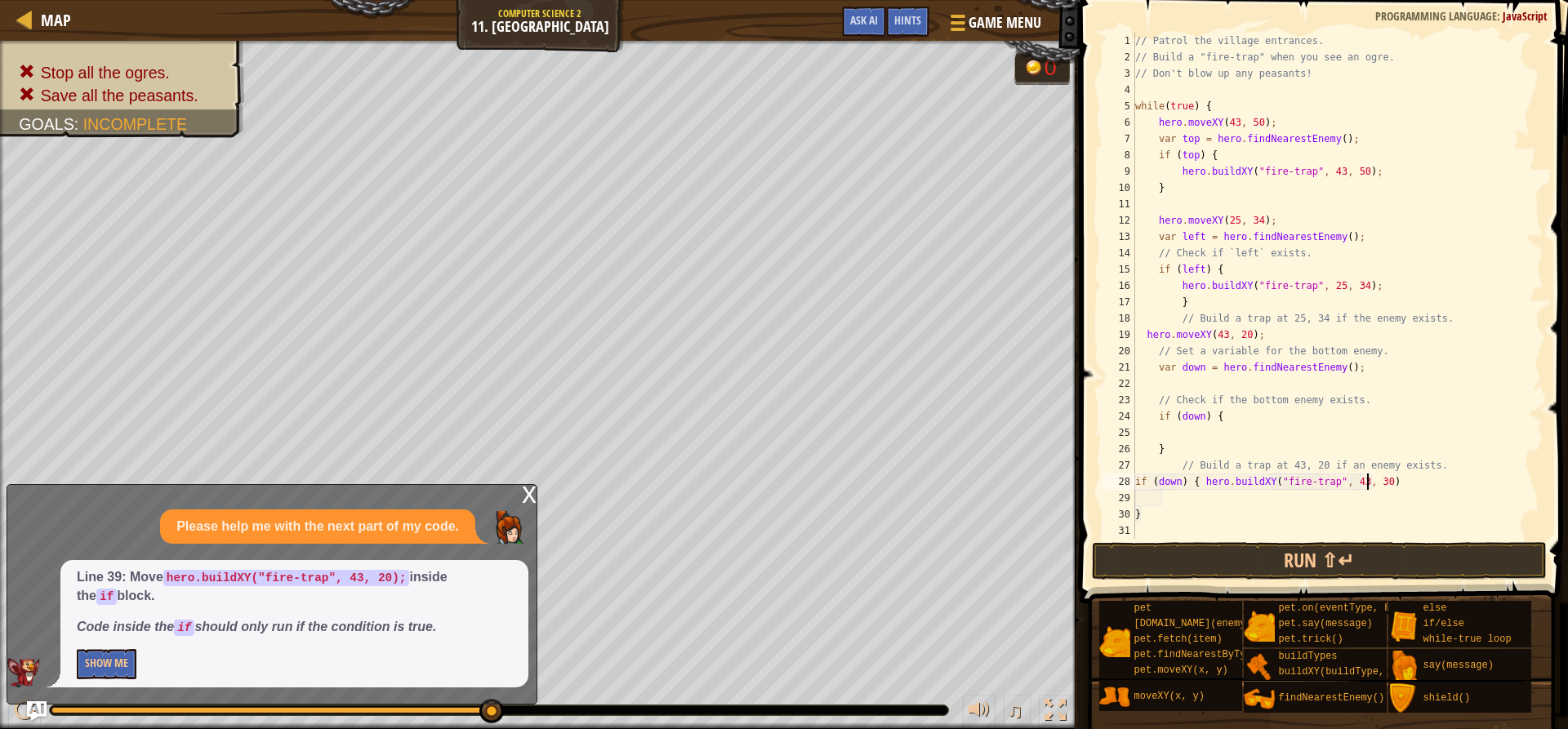
click at [1175, 483] on div "// Patrol the village entrances. // Build a "fire-trap" when you see an ogre. /…" at bounding box center [1331, 302] width 399 height 539
type textarea "if (down) { hero.buildXY("fire-trap", 43, 20)"
click at [1175, 551] on button "Run ⇧↵" at bounding box center [1318, 560] width 454 height 38
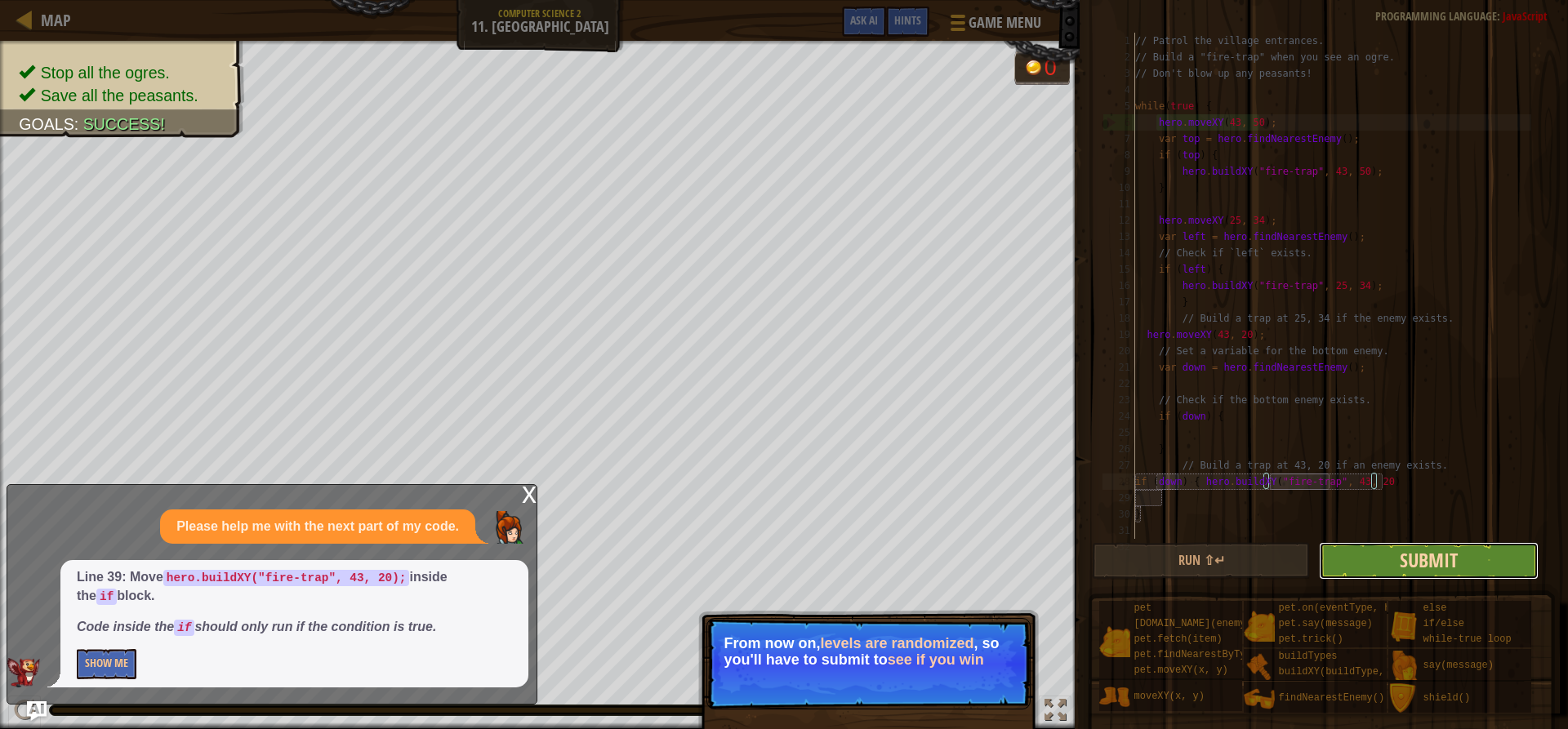
click at [1175, 559] on span "Submit" at bounding box center [1428, 559] width 58 height 26
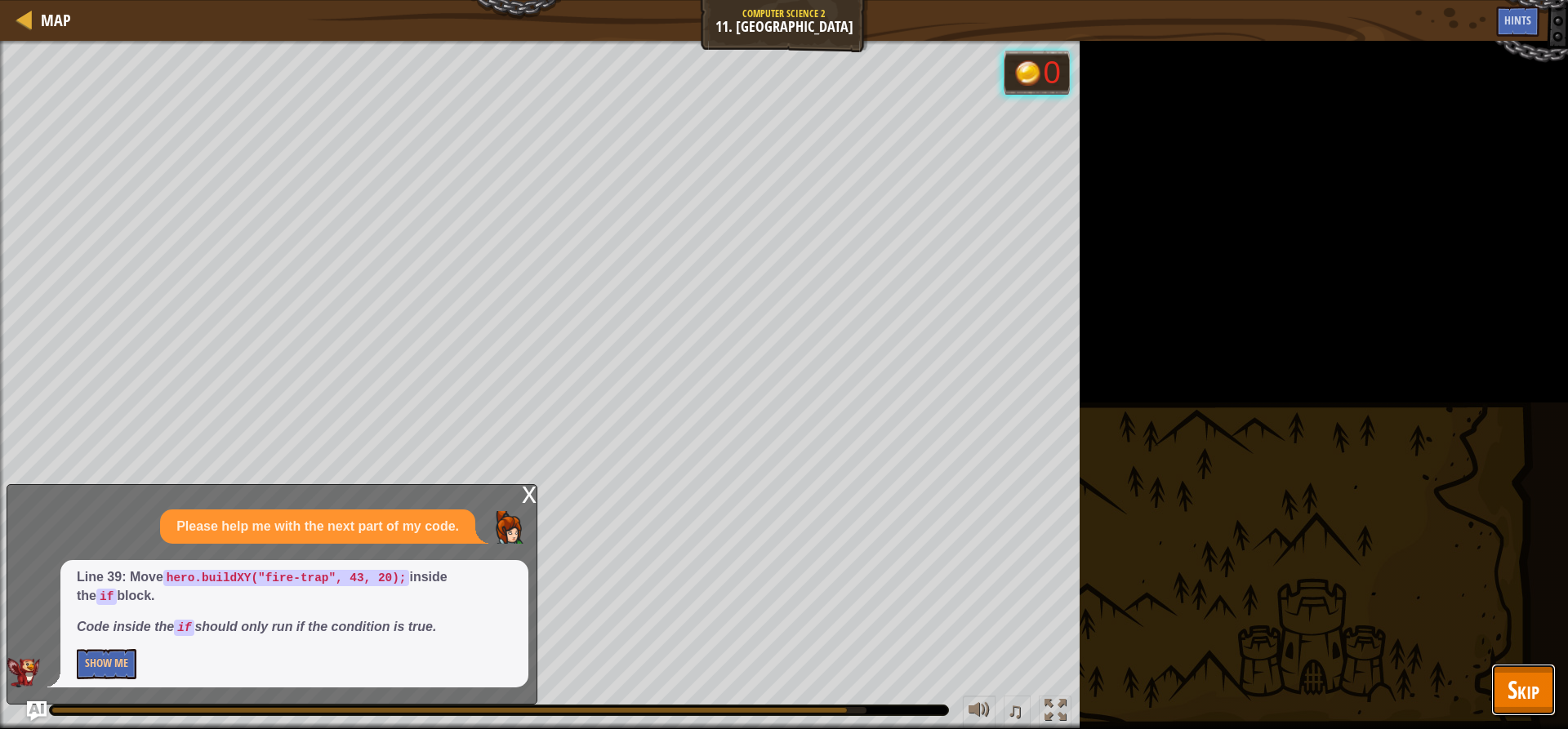
click at [1175, 679] on button "Skip" at bounding box center [1522, 689] width 65 height 53
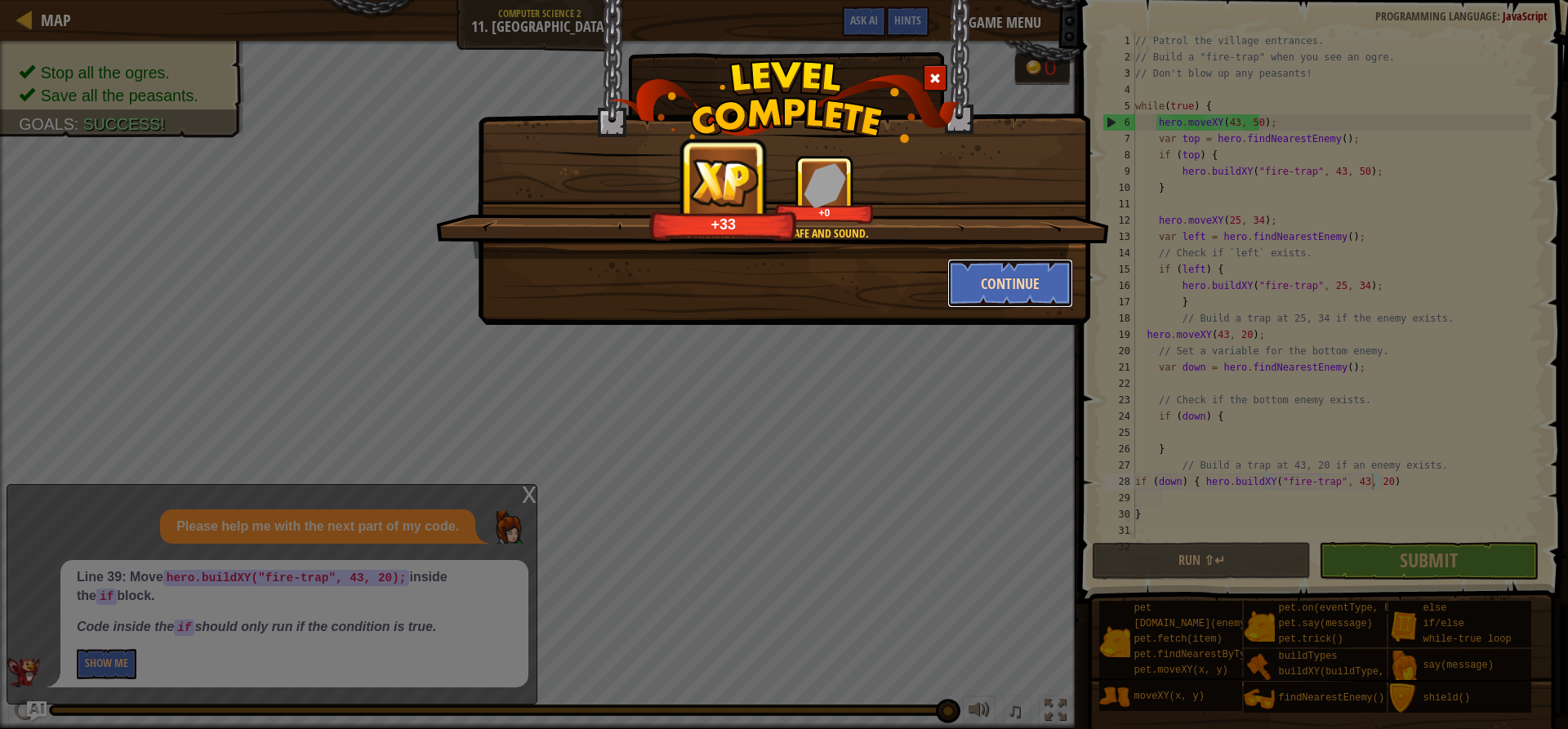
click at [1062, 287] on button "Continue" at bounding box center [1010, 283] width 127 height 49
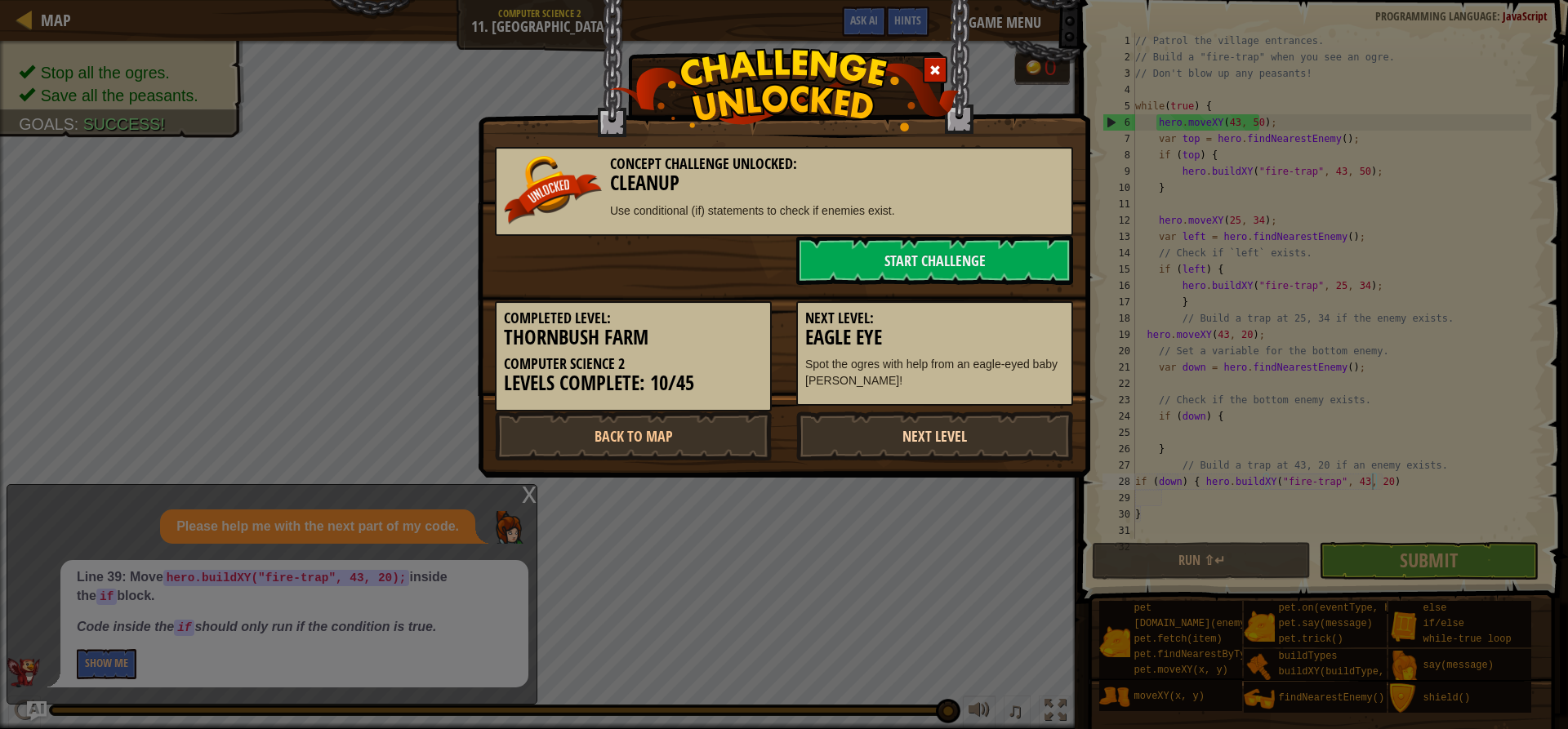
click at [971, 439] on link "Next Level" at bounding box center [934, 435] width 277 height 49
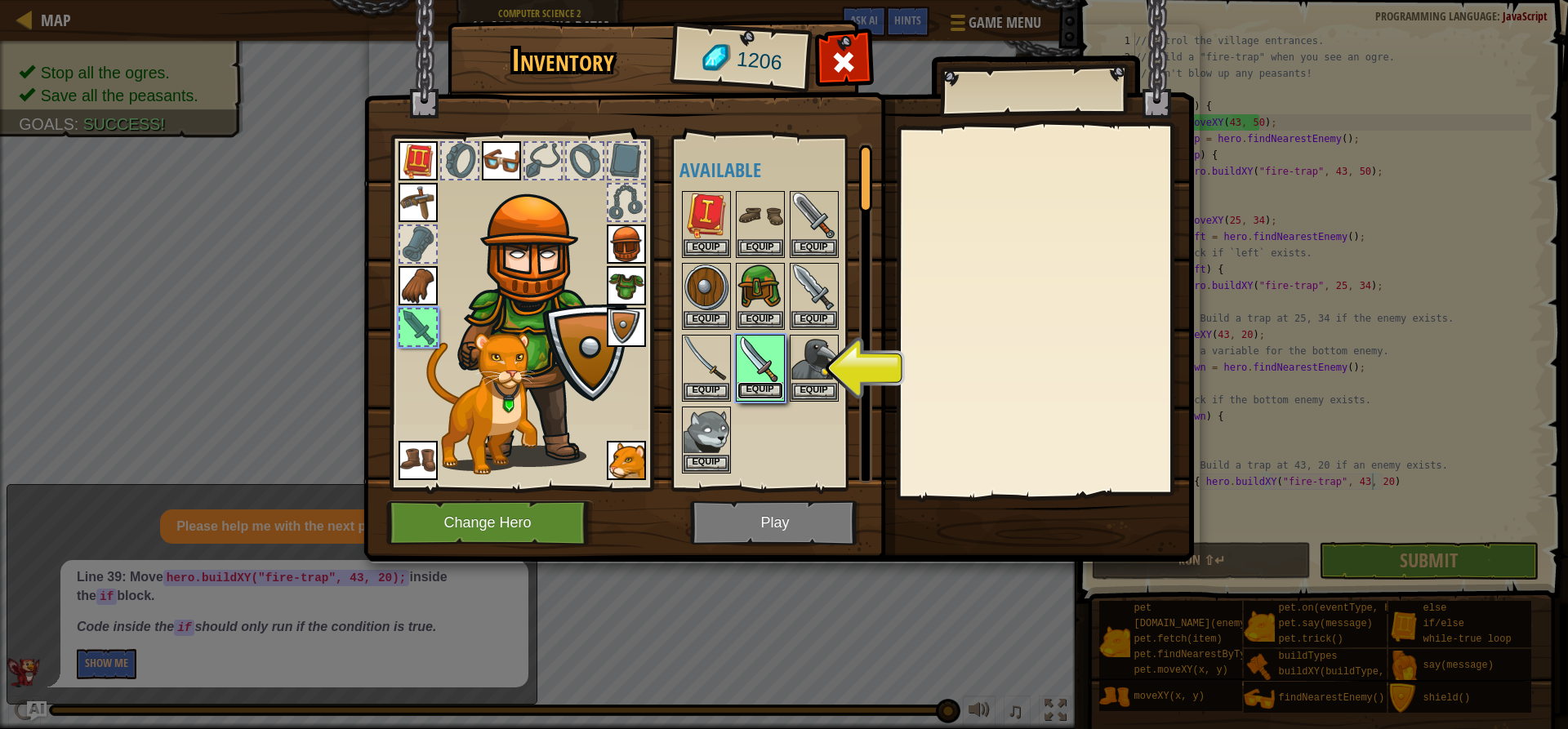
click at [755, 391] on button "Equip" at bounding box center [760, 390] width 46 height 17
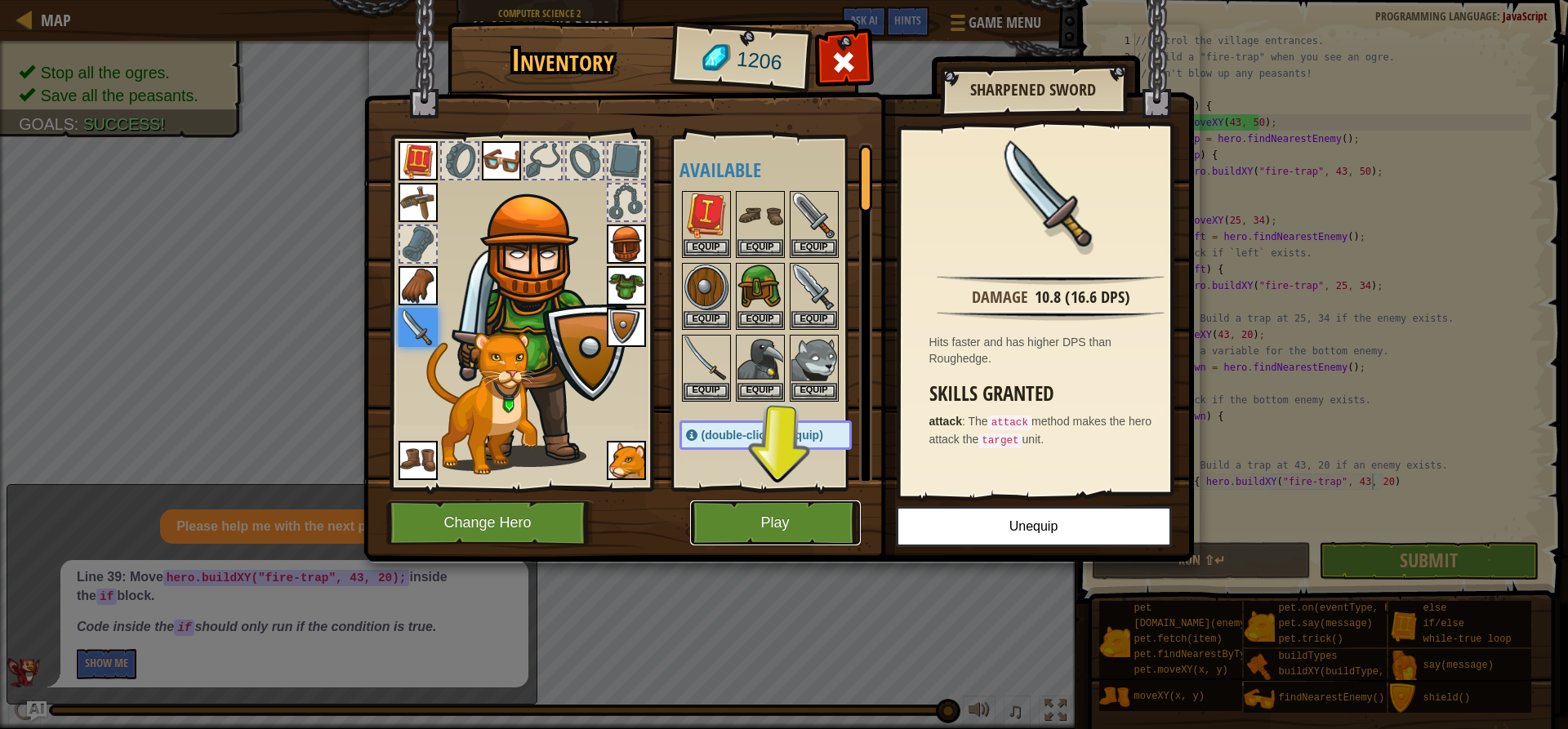
click at [772, 512] on button "Play" at bounding box center [775, 522] width 171 height 45
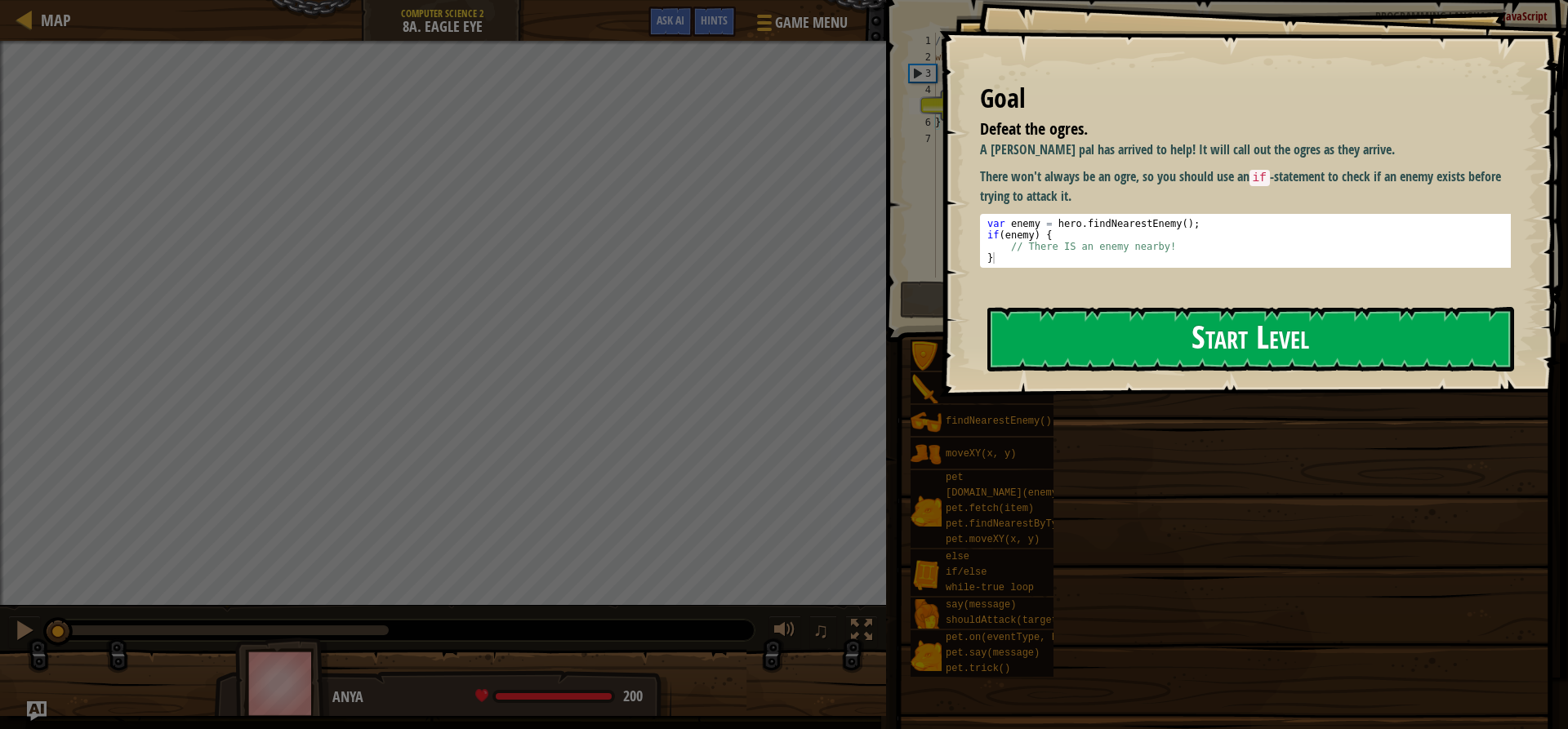
click at [1024, 334] on button "Start Level" at bounding box center [1250, 338] width 527 height 64
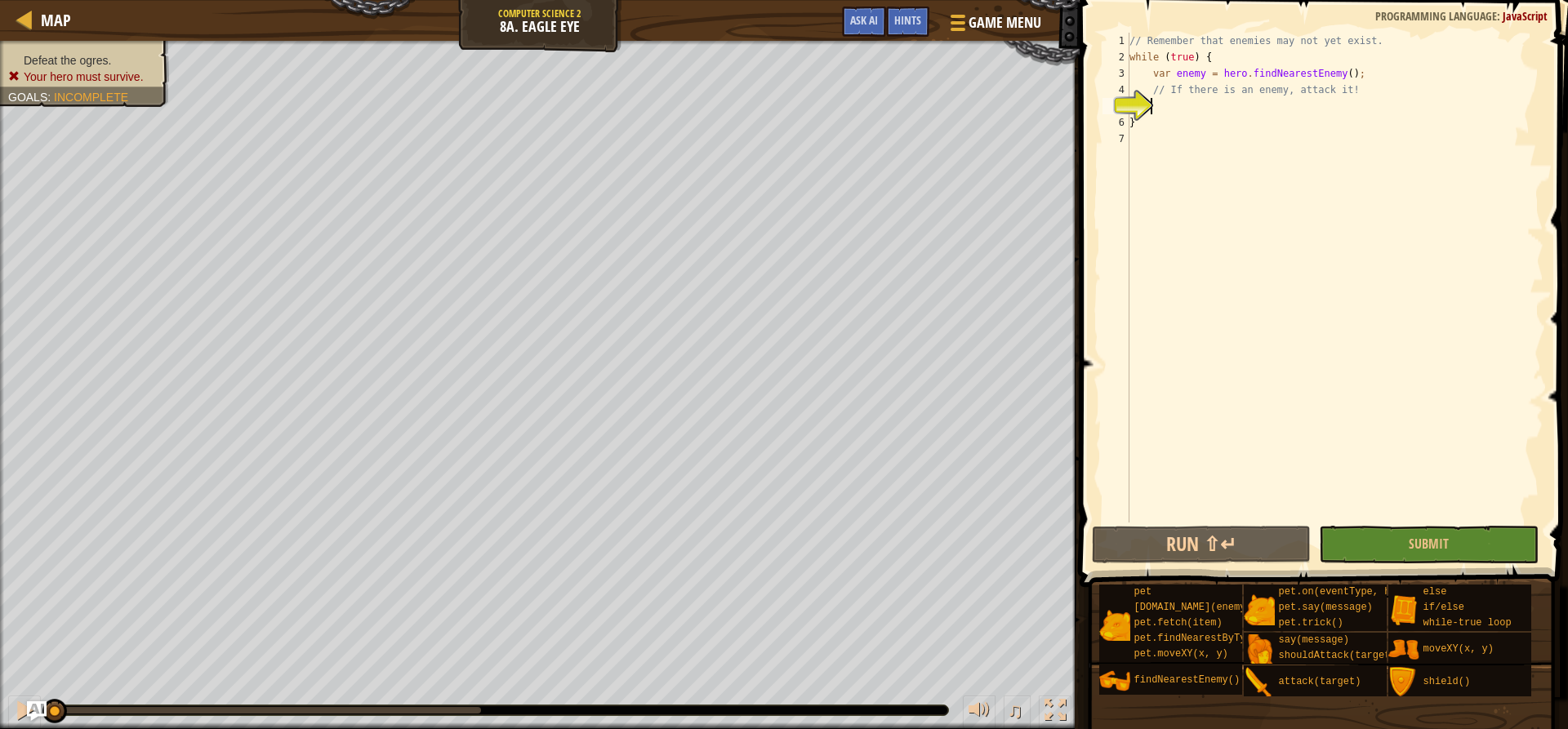
scroll to position [7, 2]
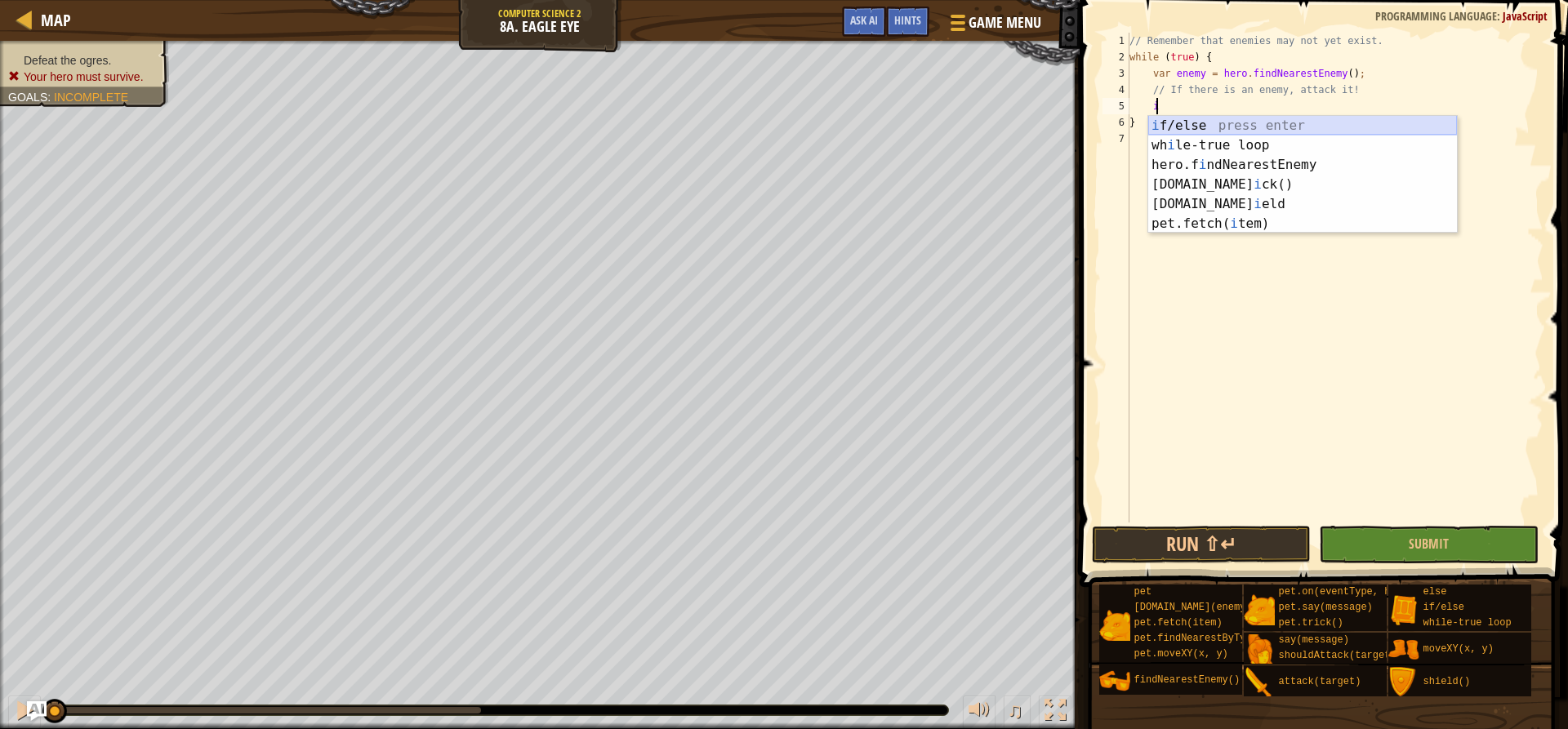
click at [1175, 125] on div "i f/else press enter wh i le-true loop press enter hero.f i ndNearestEnemy pres…" at bounding box center [1302, 194] width 309 height 157
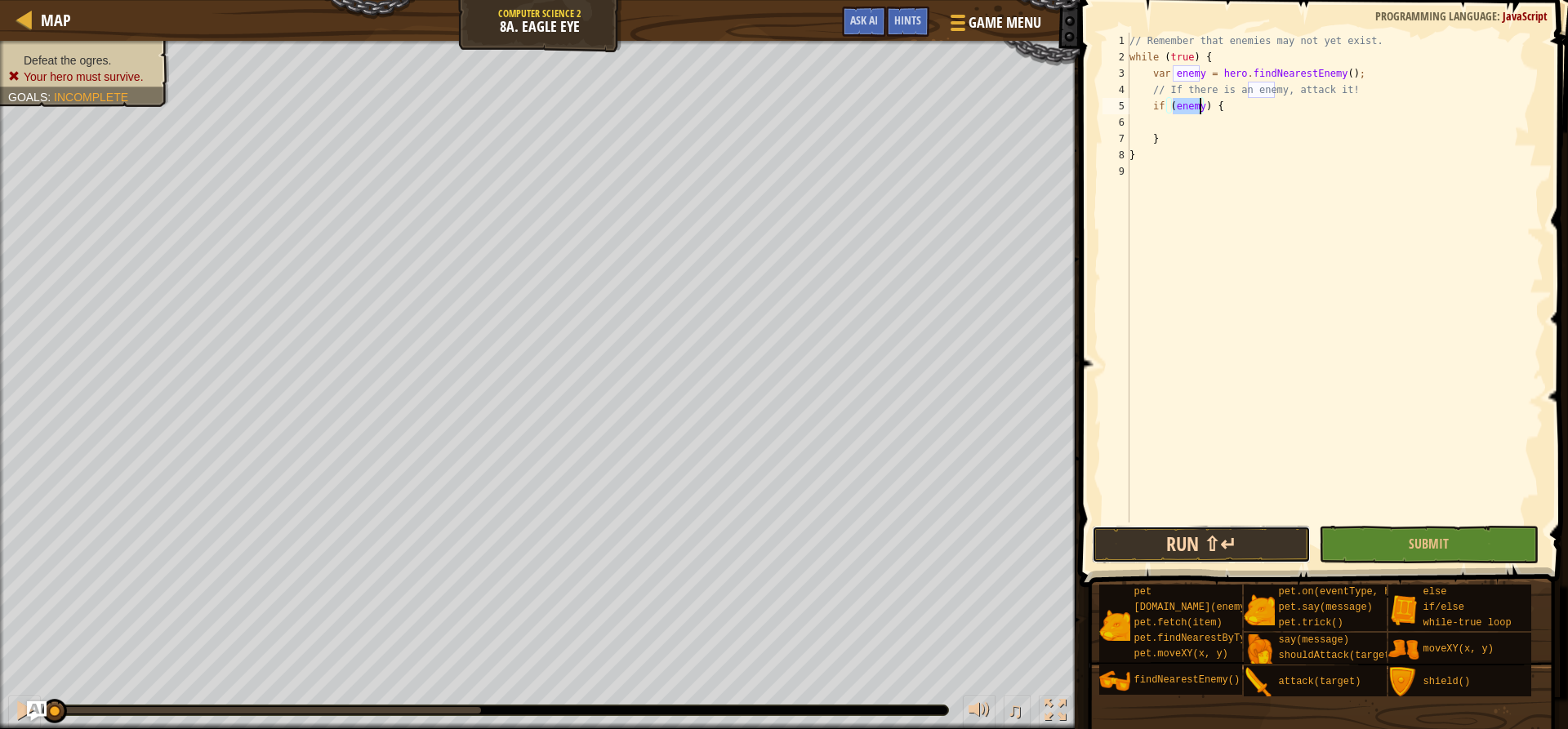
click at [1175, 540] on button "Run ⇧↵" at bounding box center [1201, 545] width 219 height 38
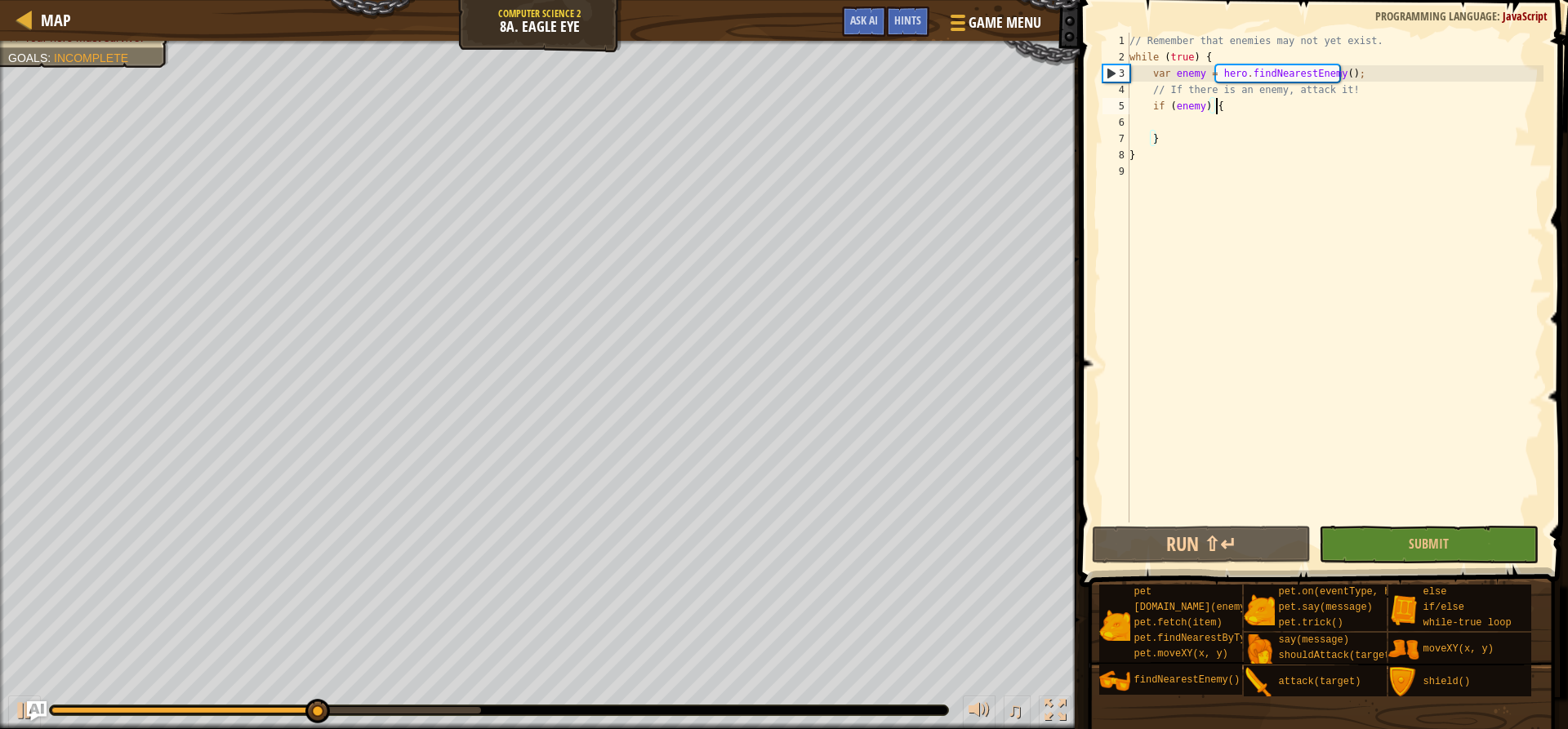
click at [1175, 103] on div "// Remember that enemies may not yet exist. while ( true ) { var enemy = hero .…" at bounding box center [1335, 294] width 417 height 523
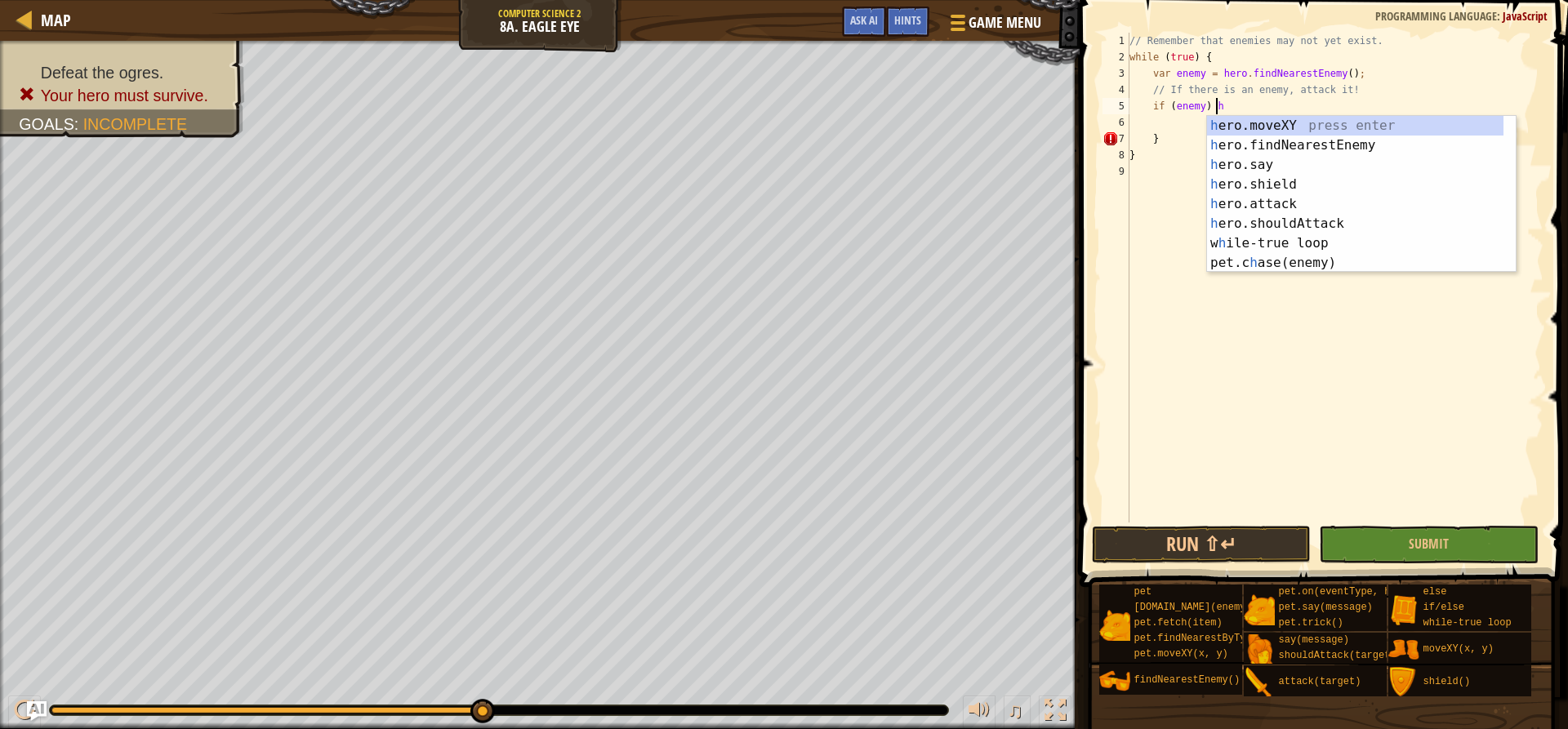
scroll to position [7, 7]
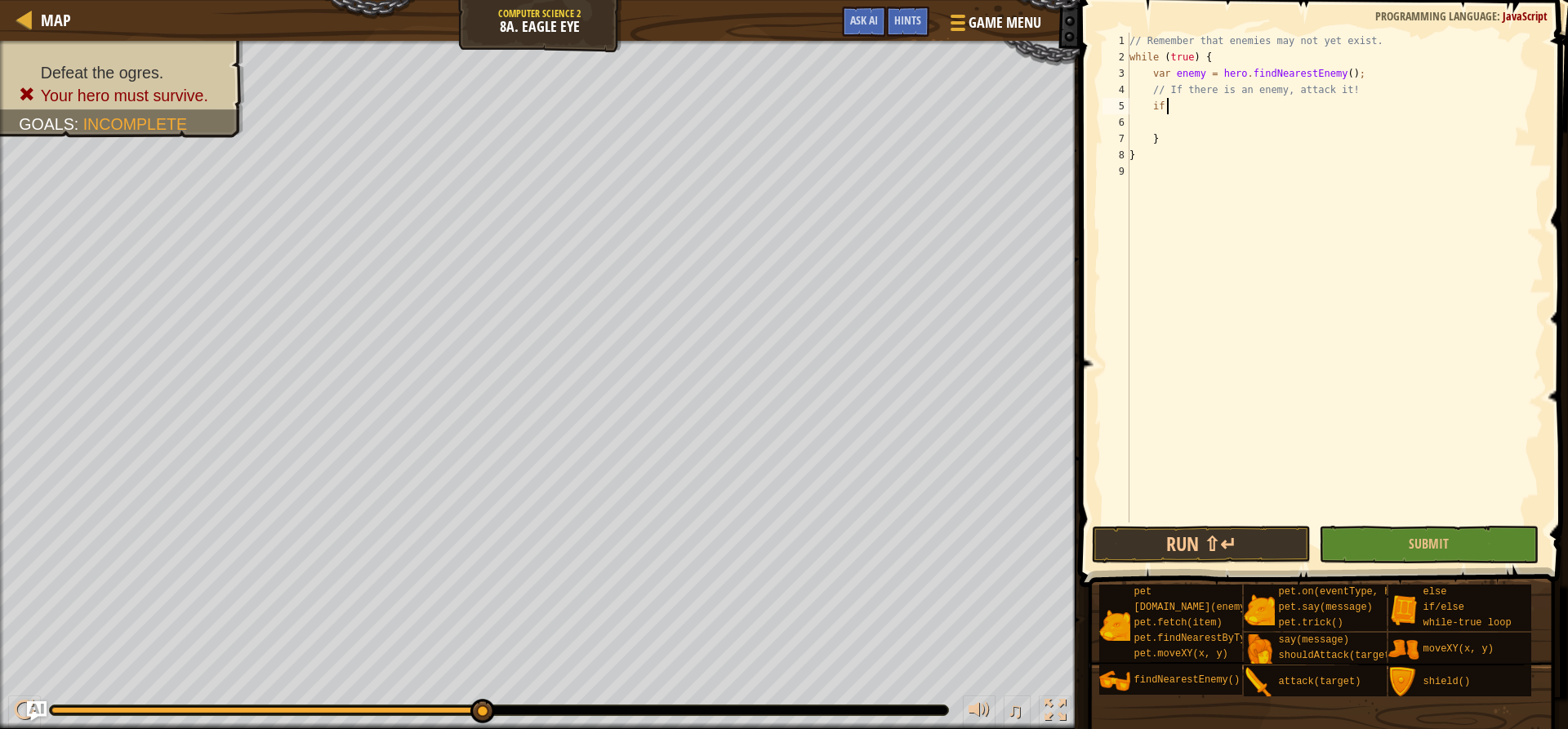
type textarea "i"
click at [1175, 124] on div "if /else press enter" at bounding box center [1302, 145] width 309 height 59
click at [1175, 101] on div "// Remember that enemies may not yet exist. while ( true ) { var enemy = hero .…" at bounding box center [1338, 294] width 413 height 523
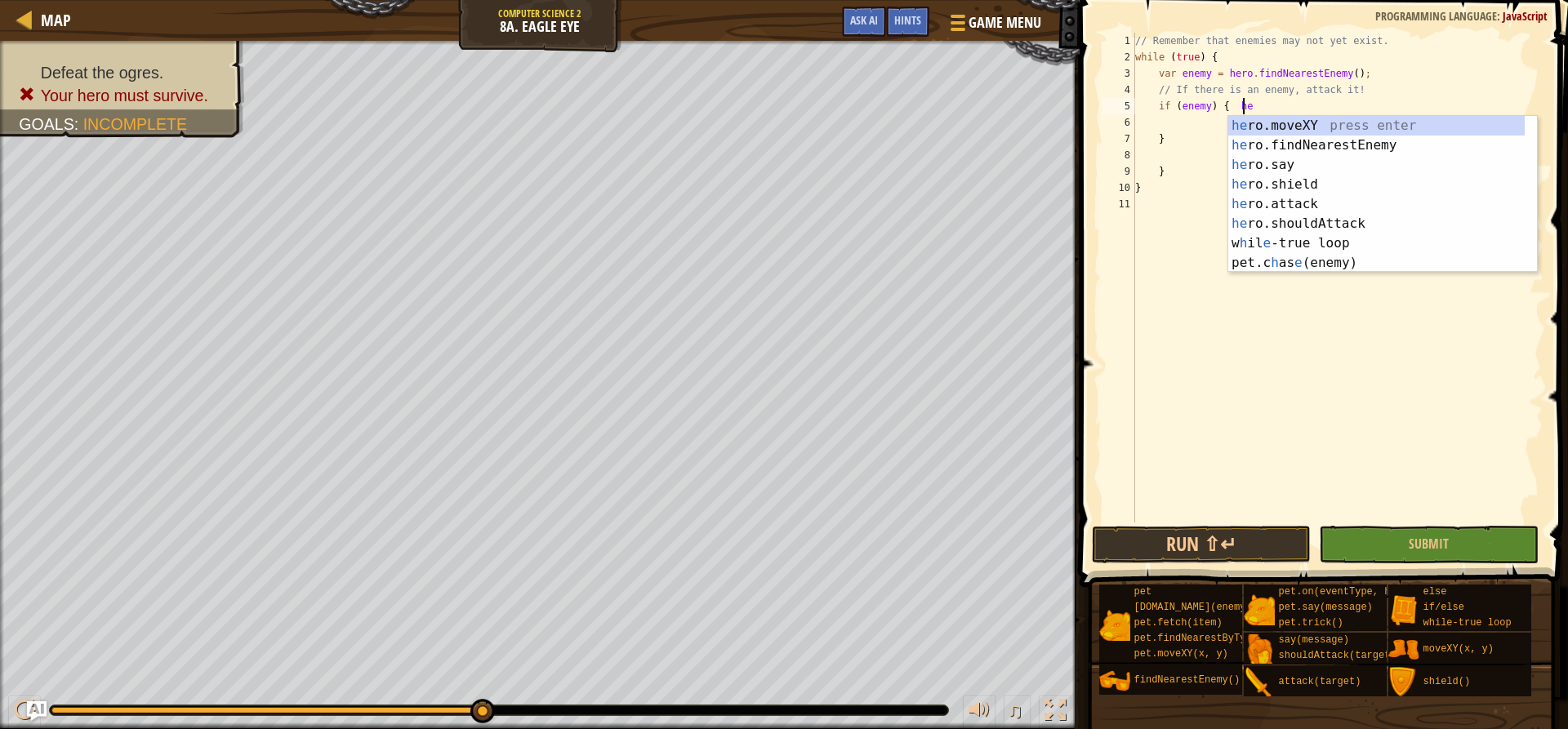
type textarea "if (enemy) { her"
click at [1175, 242] on div "her o.moveXY press enter her o.findNearestEnemy press enter her o.say press ent…" at bounding box center [1382, 213] width 309 height 195
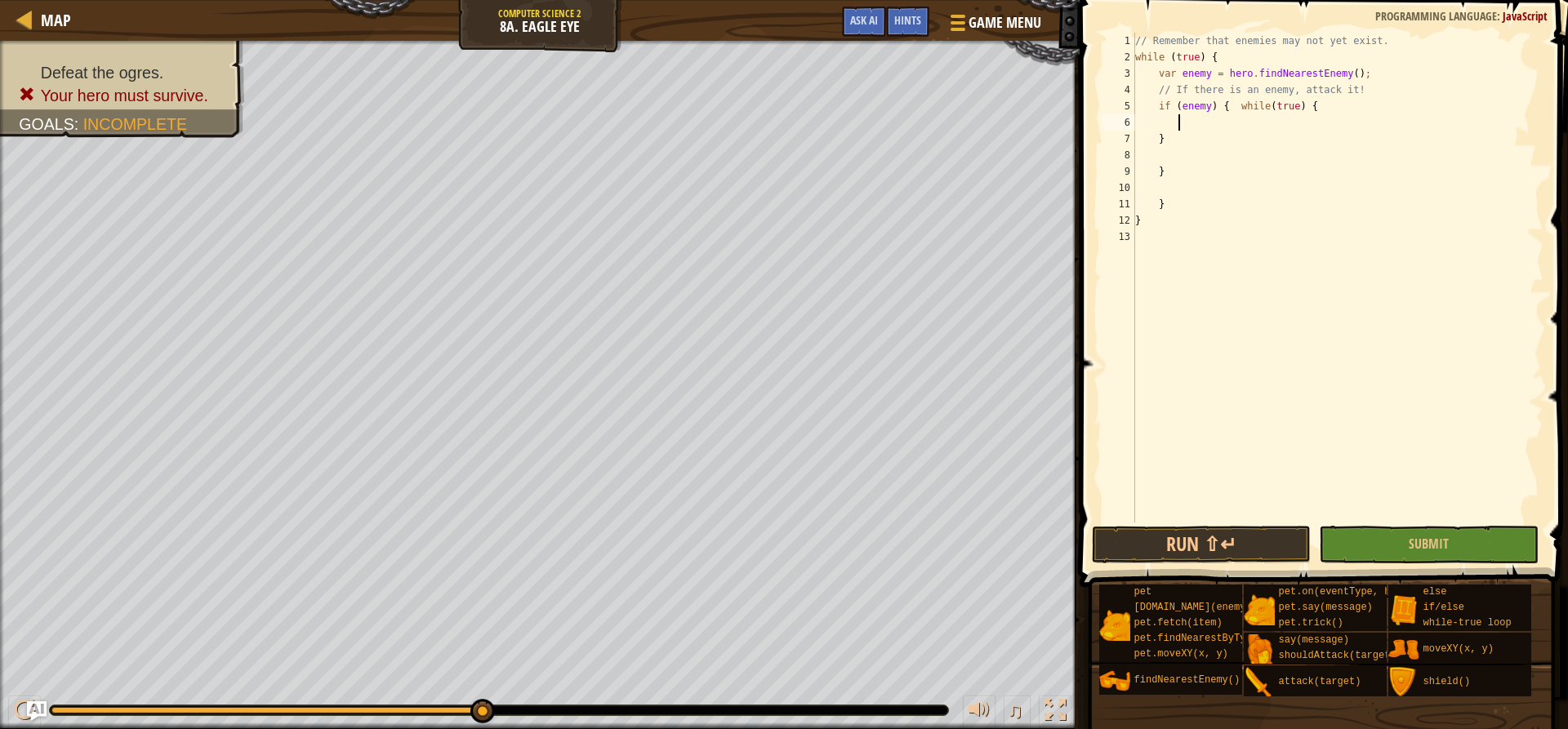
scroll to position [7, 2]
click at [1175, 86] on div "// Remember that enemies may not yet exist. while ( true ) { var enemy = hero .…" at bounding box center [1338, 294] width 413 height 523
click at [1175, 106] on div "// Remember that enemies may not yet exist. while ( true ) { var enemy = hero .…" at bounding box center [1338, 294] width 413 height 523
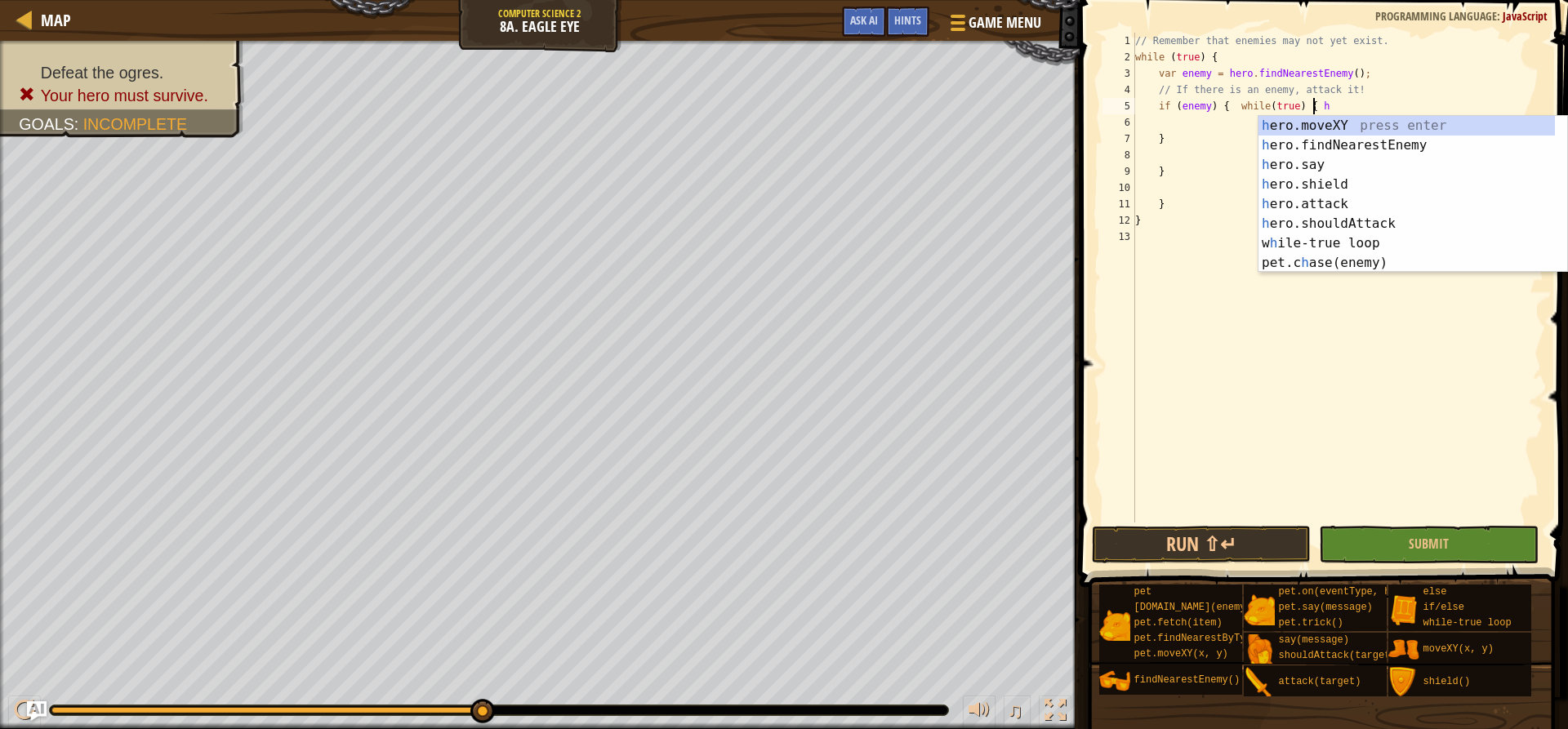
scroll to position [7, 14]
click at [1175, 200] on div "h ero.moveXY press enter h ero.findNearestEnemy press enter h ero.say press ent…" at bounding box center [1406, 213] width 297 height 195
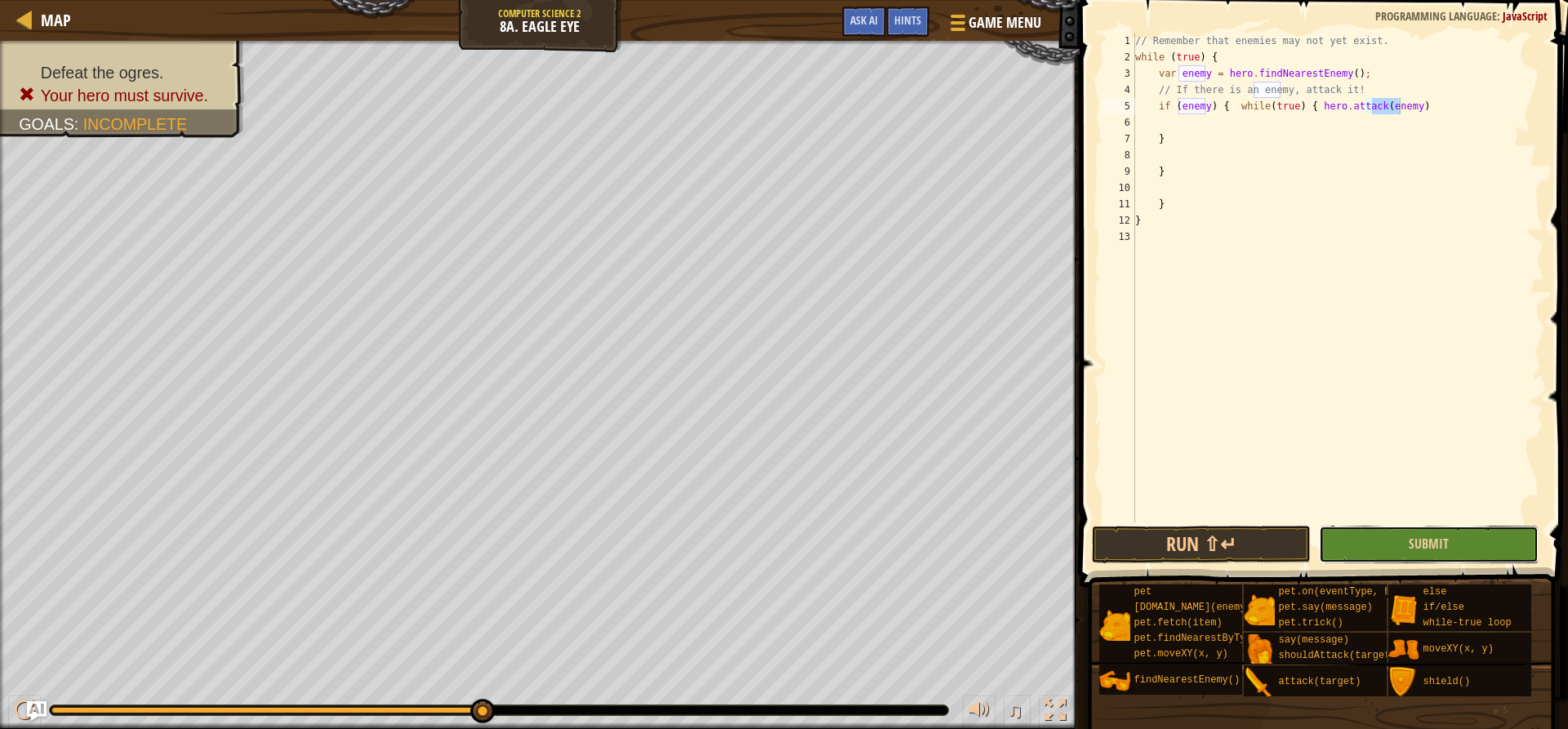
click at [1175, 543] on button "Submit" at bounding box center [1428, 545] width 219 height 38
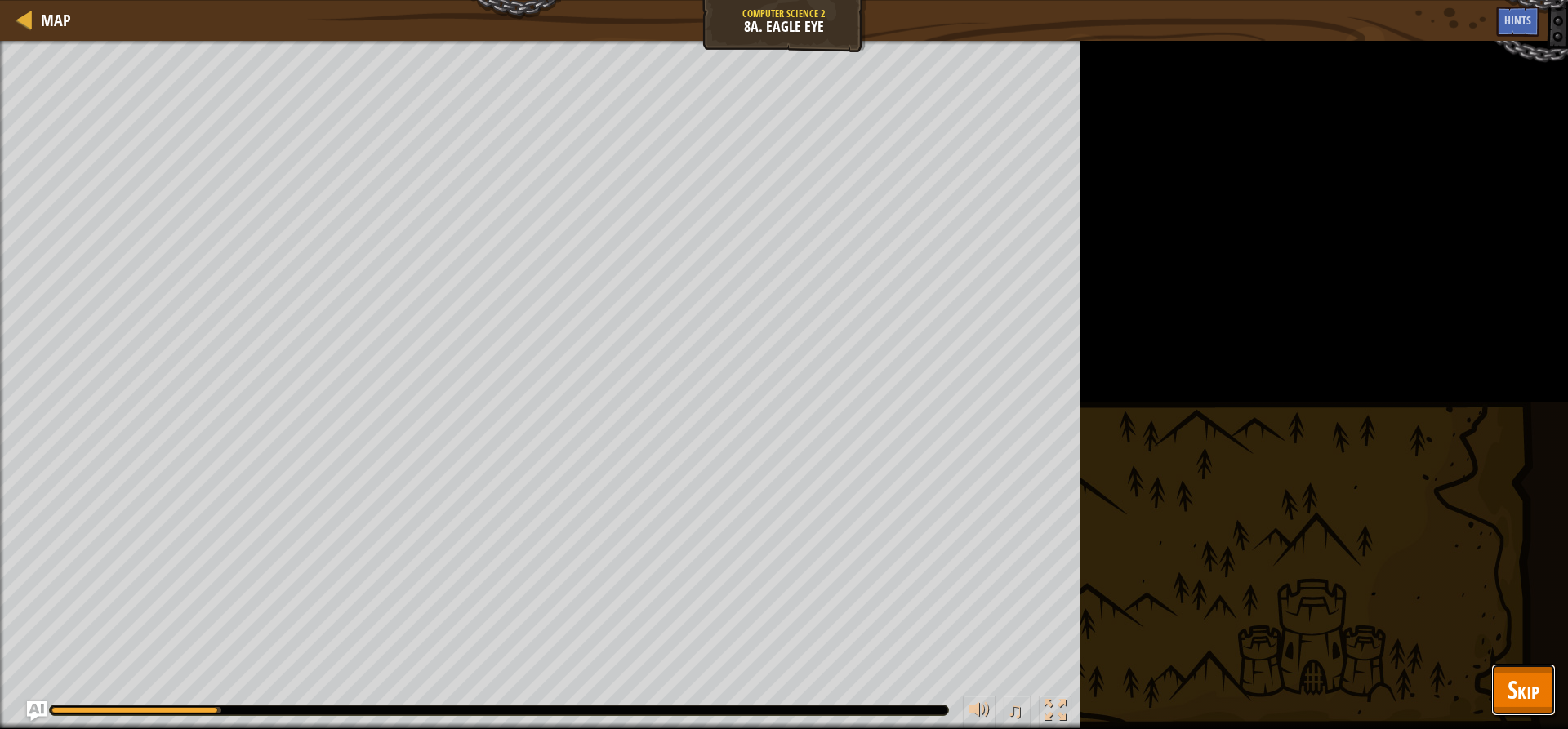
click at [1175, 688] on span "Skip" at bounding box center [1523, 689] width 32 height 34
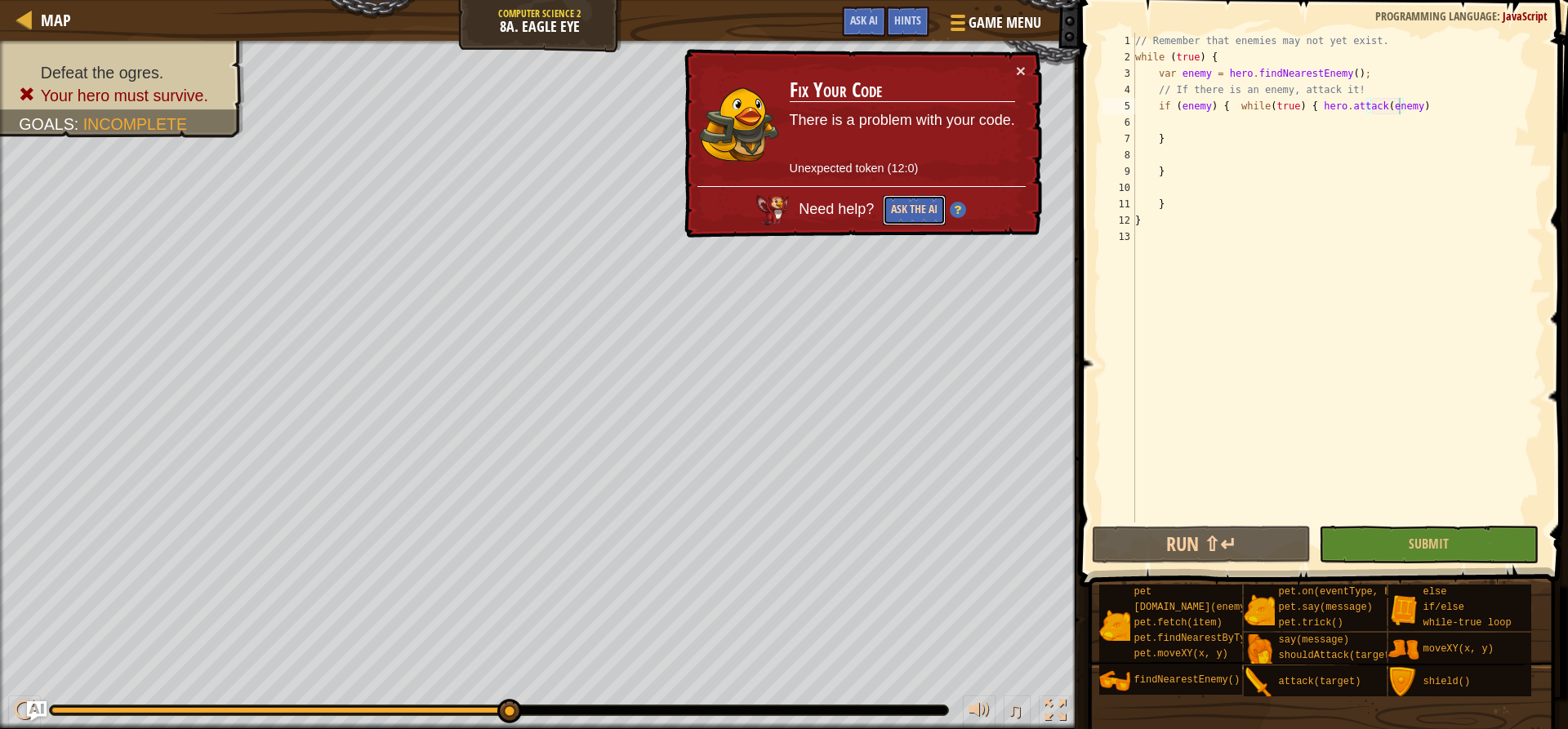
click at [894, 195] on button "Ask the AI" at bounding box center [913, 210] width 63 height 30
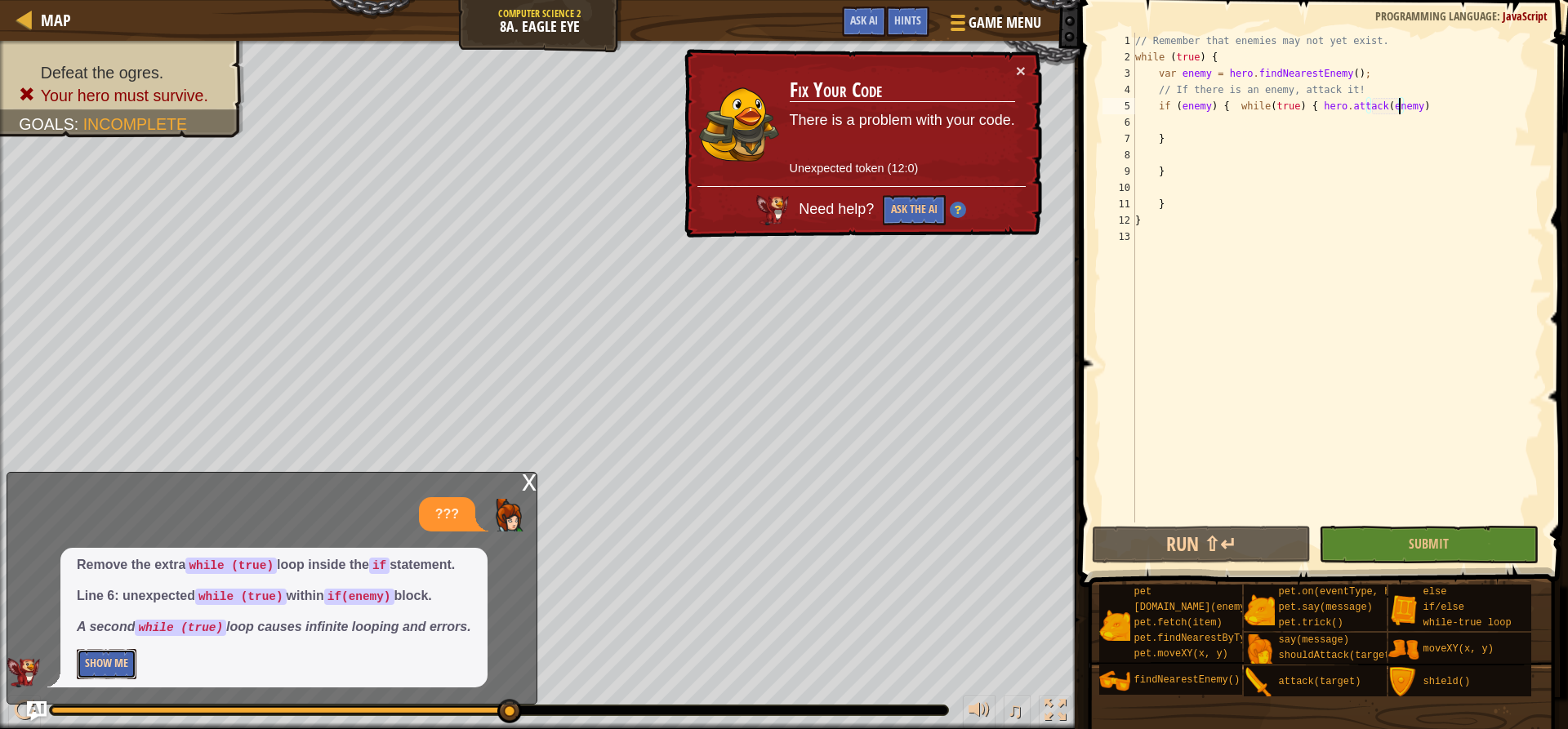
click at [111, 652] on button "Show Me" at bounding box center [106, 664] width 60 height 30
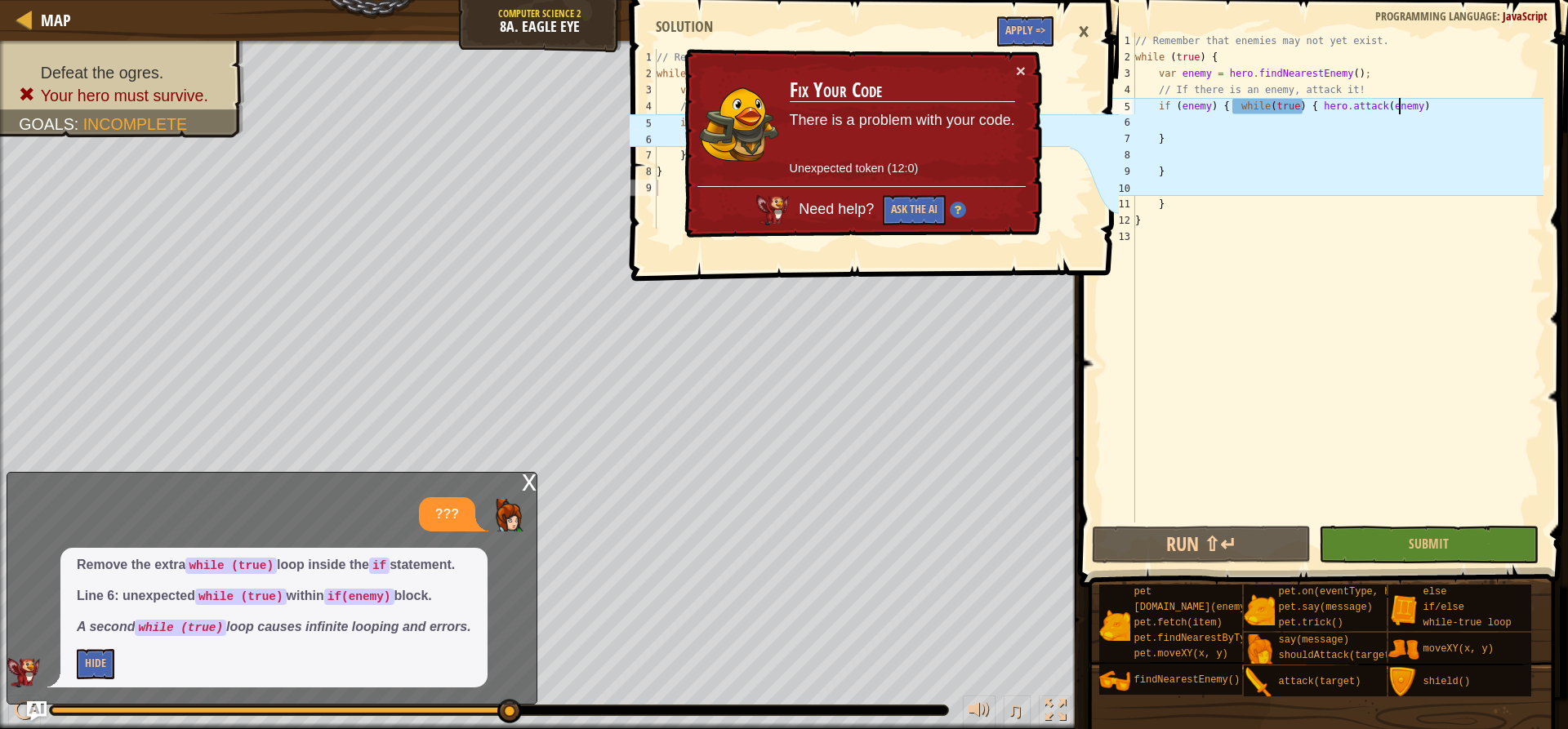
click at [1175, 106] on div "// Remember that enemies may not yet exist. while ( true ) { var enemy = hero .…" at bounding box center [1337, 294] width 412 height 523
click at [1175, 107] on div "// Remember that enemies may not yet exist. while ( true ) { var enemy = hero .…" at bounding box center [1337, 294] width 412 height 523
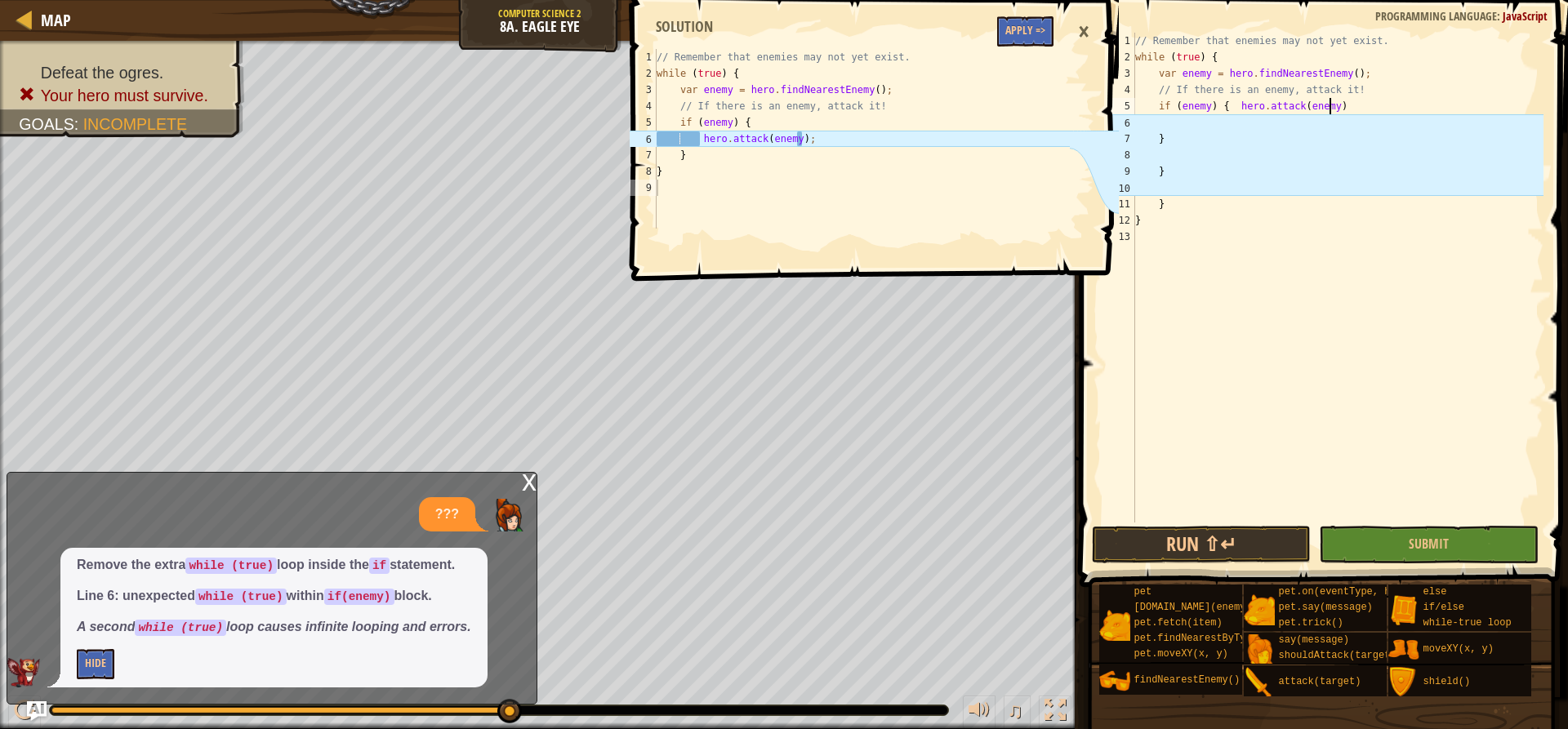
click at [1175, 105] on div "// Remember that enemies may not yet exist. while ( true ) { var enemy = hero .…" at bounding box center [1337, 294] width 412 height 523
click at [1175, 536] on button "Submit" at bounding box center [1428, 545] width 219 height 38
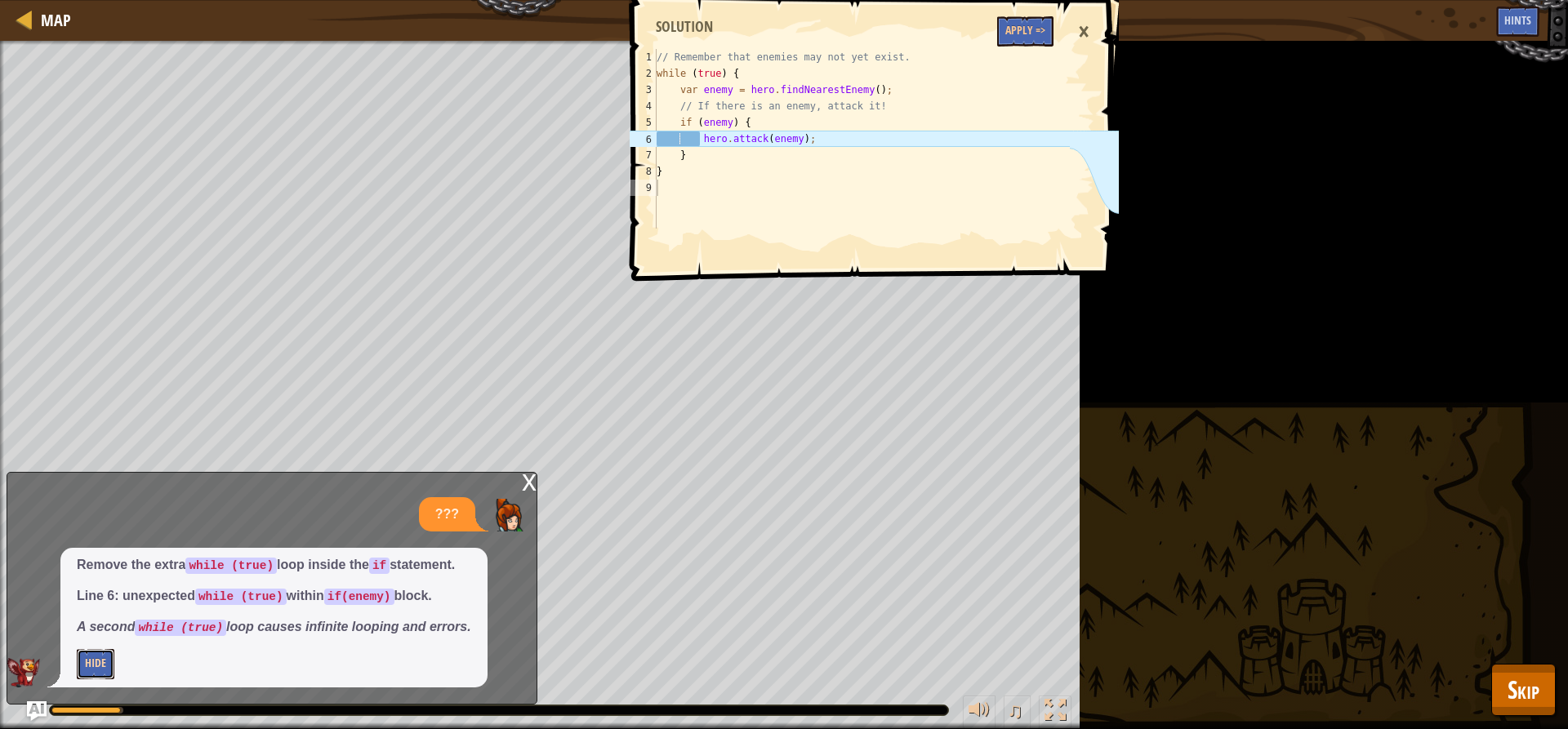
click at [102, 668] on button "Hide" at bounding box center [95, 664] width 38 height 30
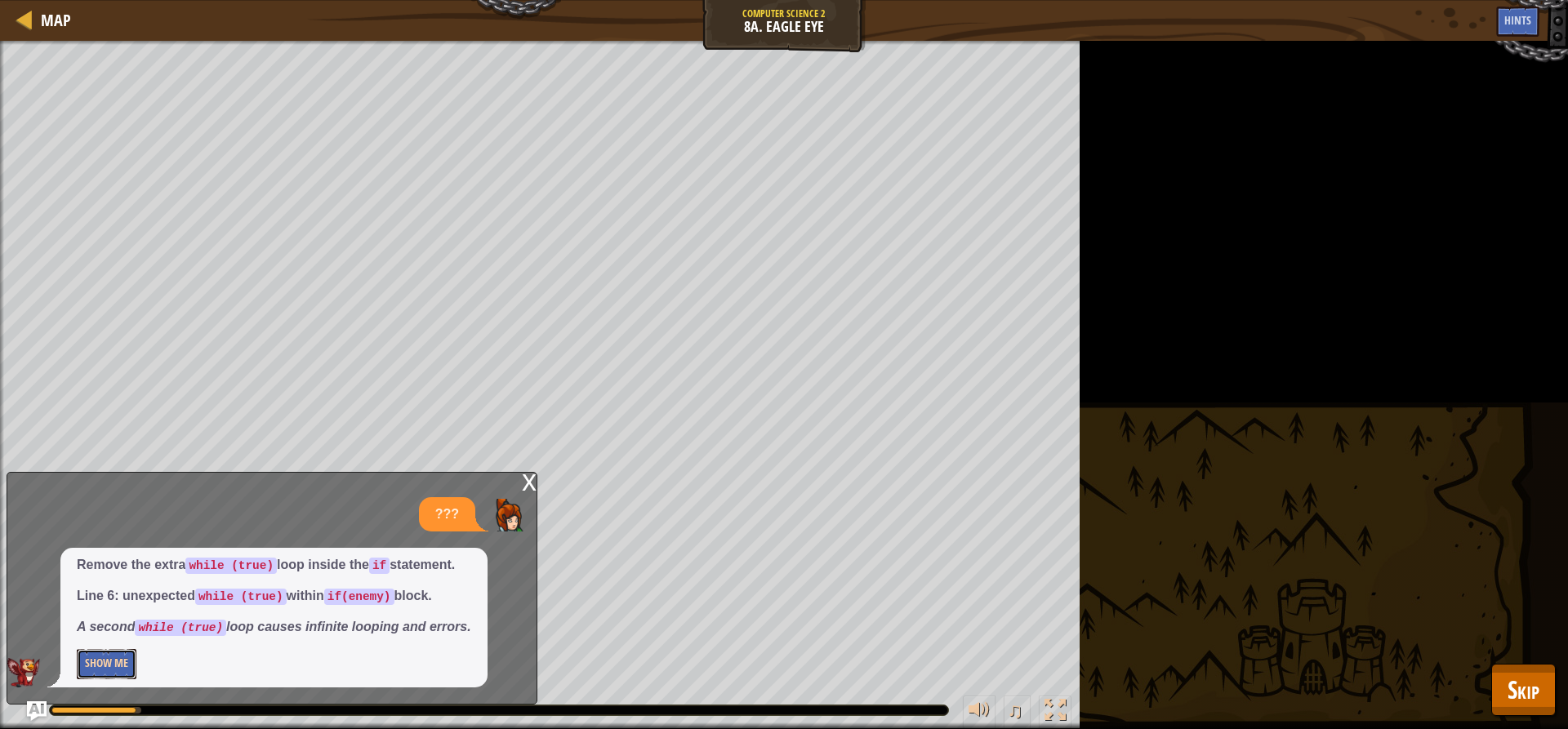
click at [102, 668] on button "Show Me" at bounding box center [106, 664] width 60 height 30
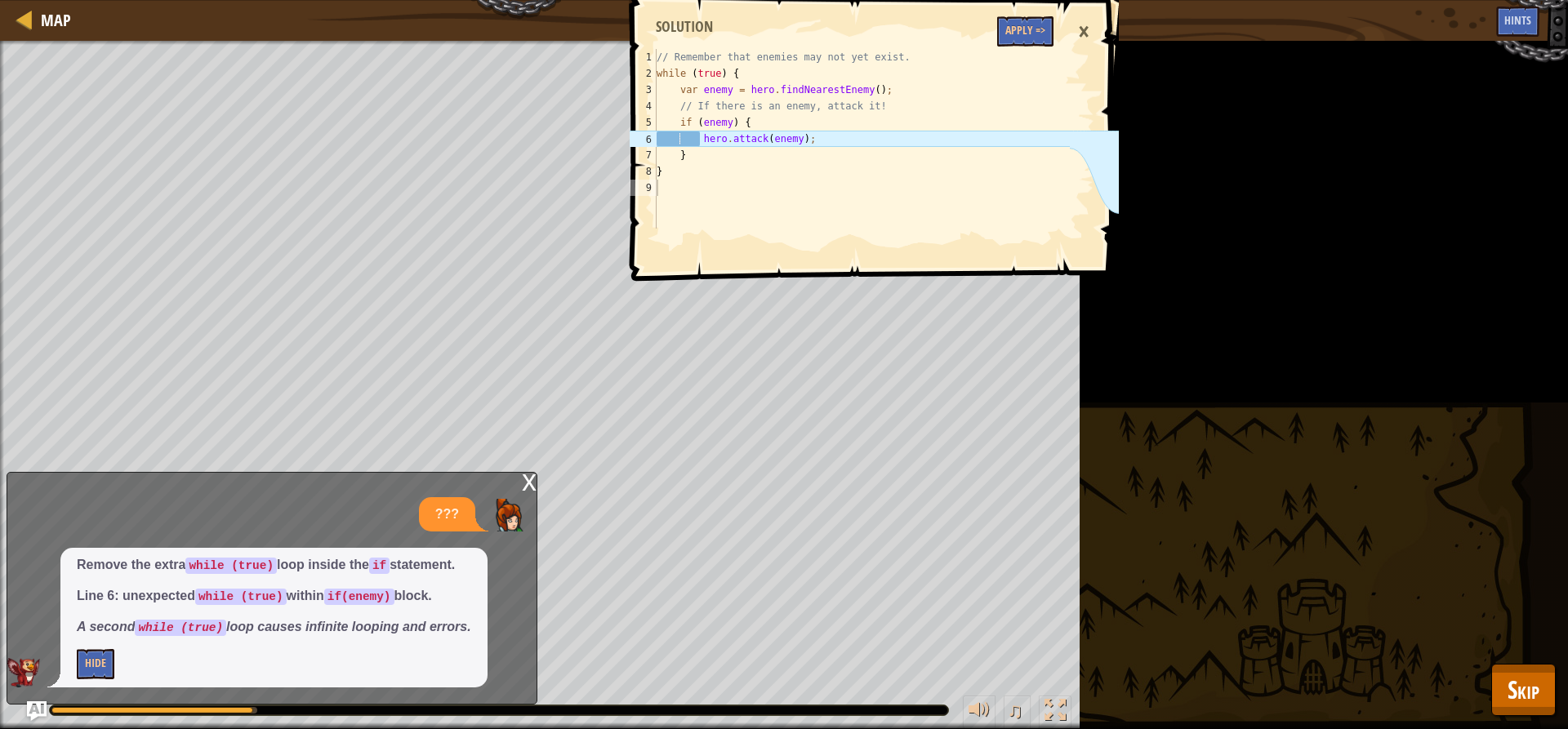
click at [1077, 32] on div "×" at bounding box center [1084, 32] width 28 height 38
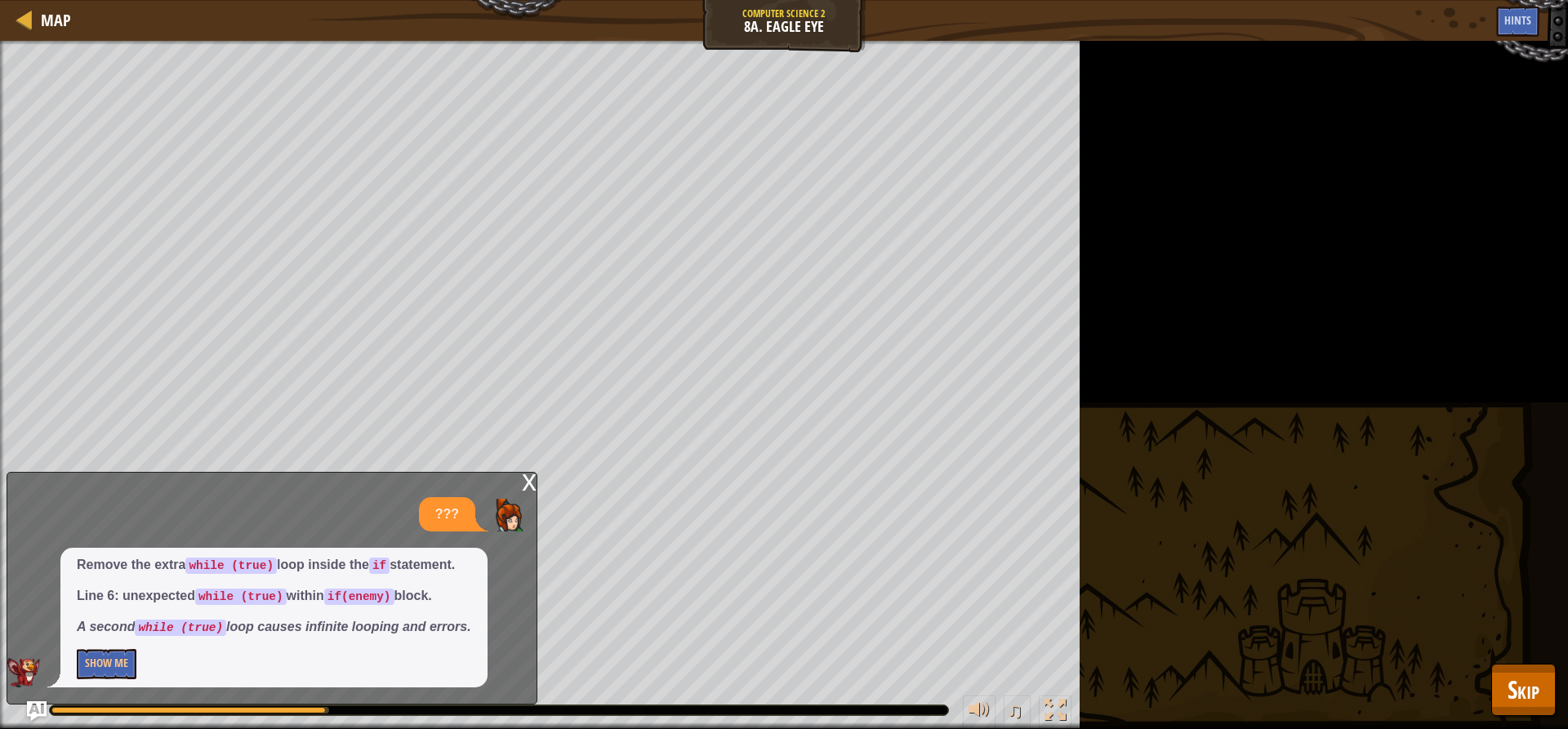
click at [532, 487] on div "x" at bounding box center [529, 480] width 15 height 16
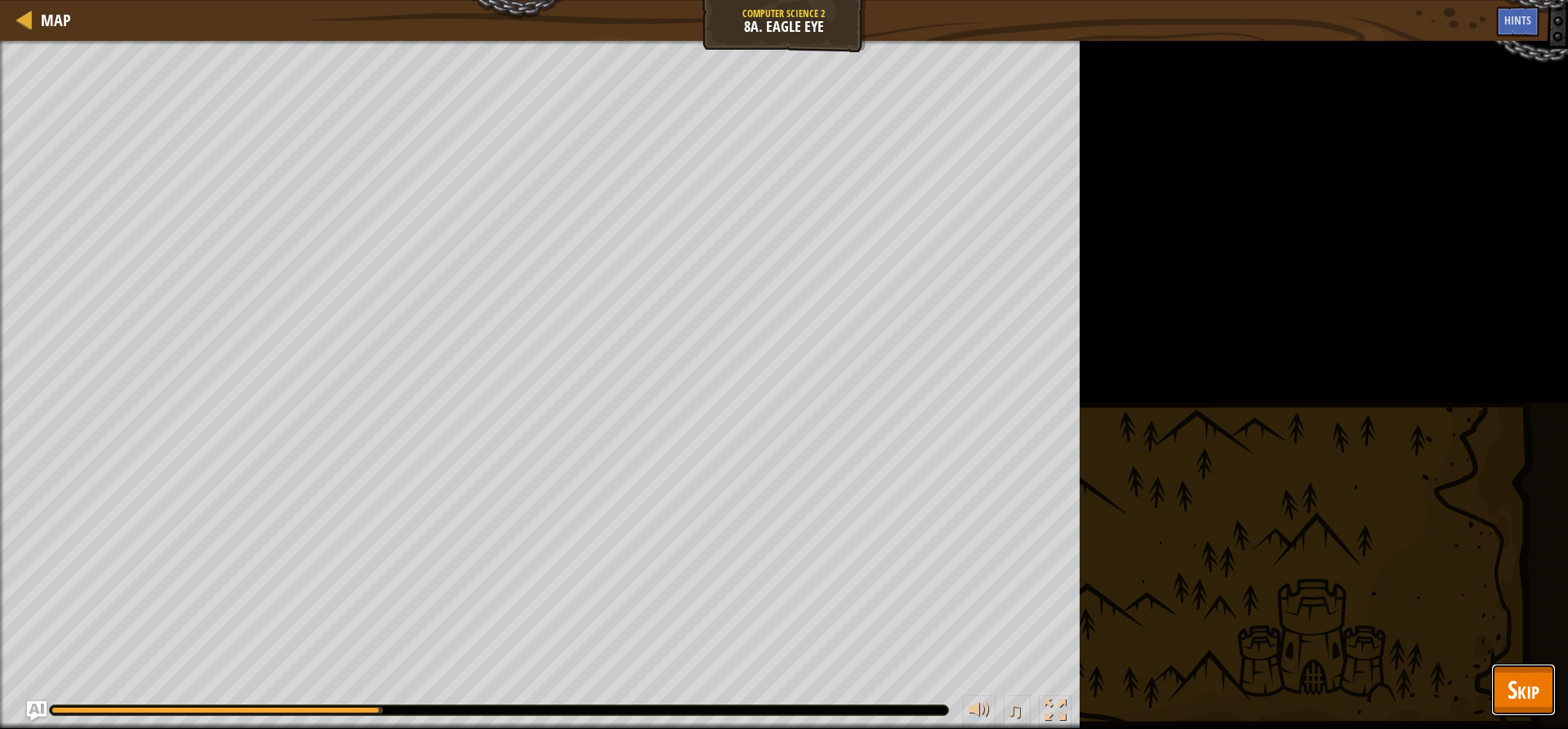
click at [1175, 697] on span "Skip" at bounding box center [1523, 689] width 32 height 34
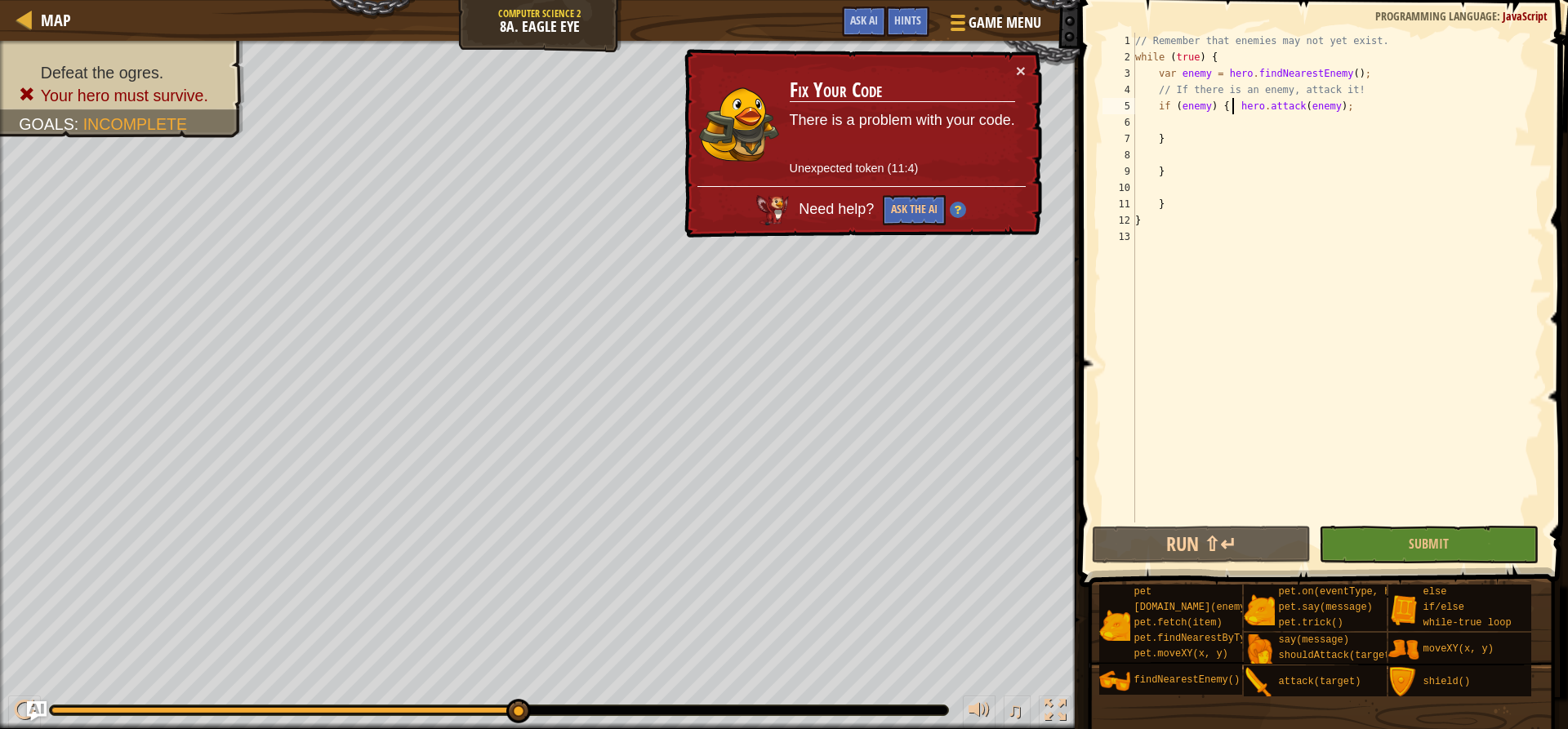
click at [1175, 106] on div "// Remember that enemies may not yet exist. while ( true ) { var enemy = hero .…" at bounding box center [1337, 294] width 412 height 523
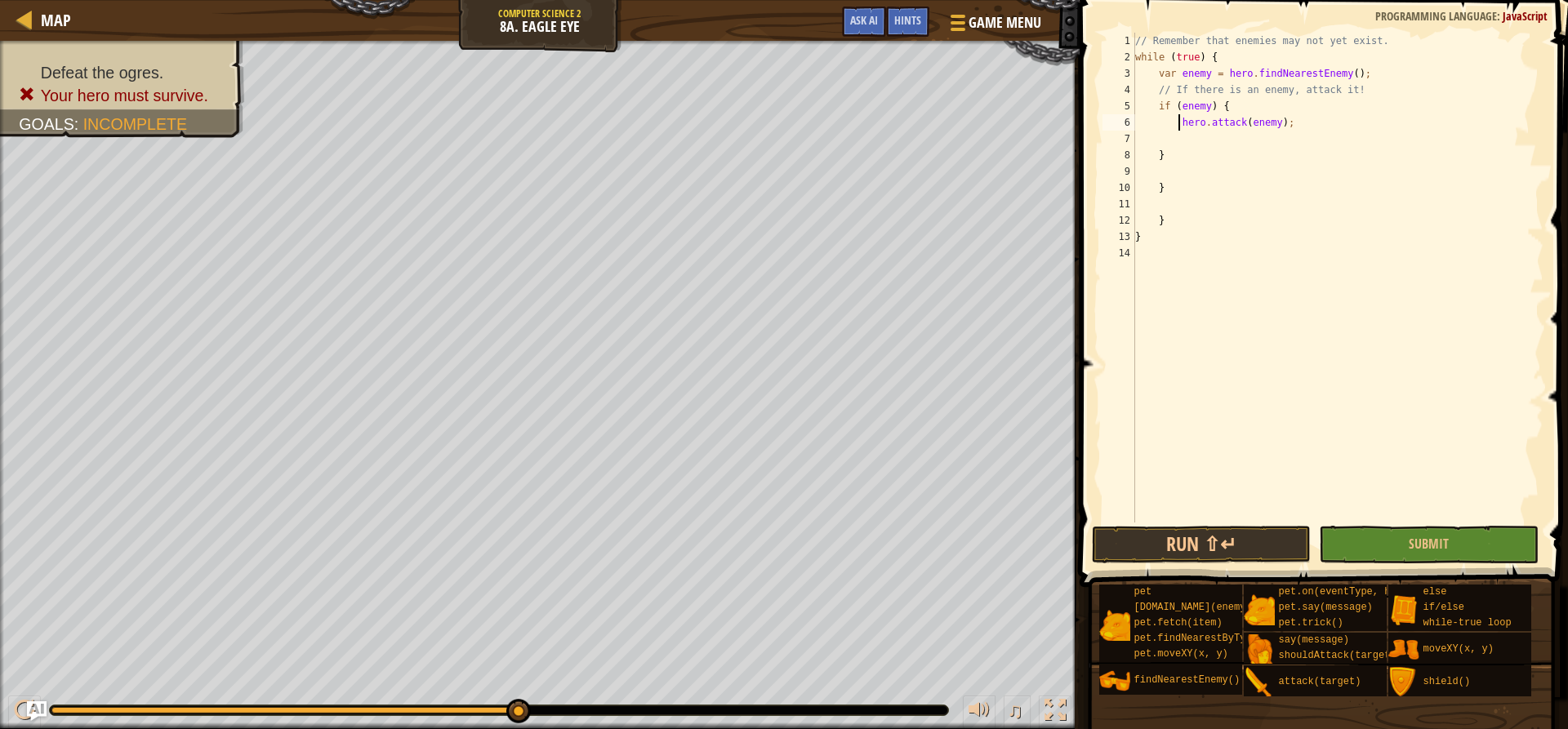
scroll to position [7, 12]
click at [1175, 552] on button "Submit" at bounding box center [1428, 545] width 219 height 38
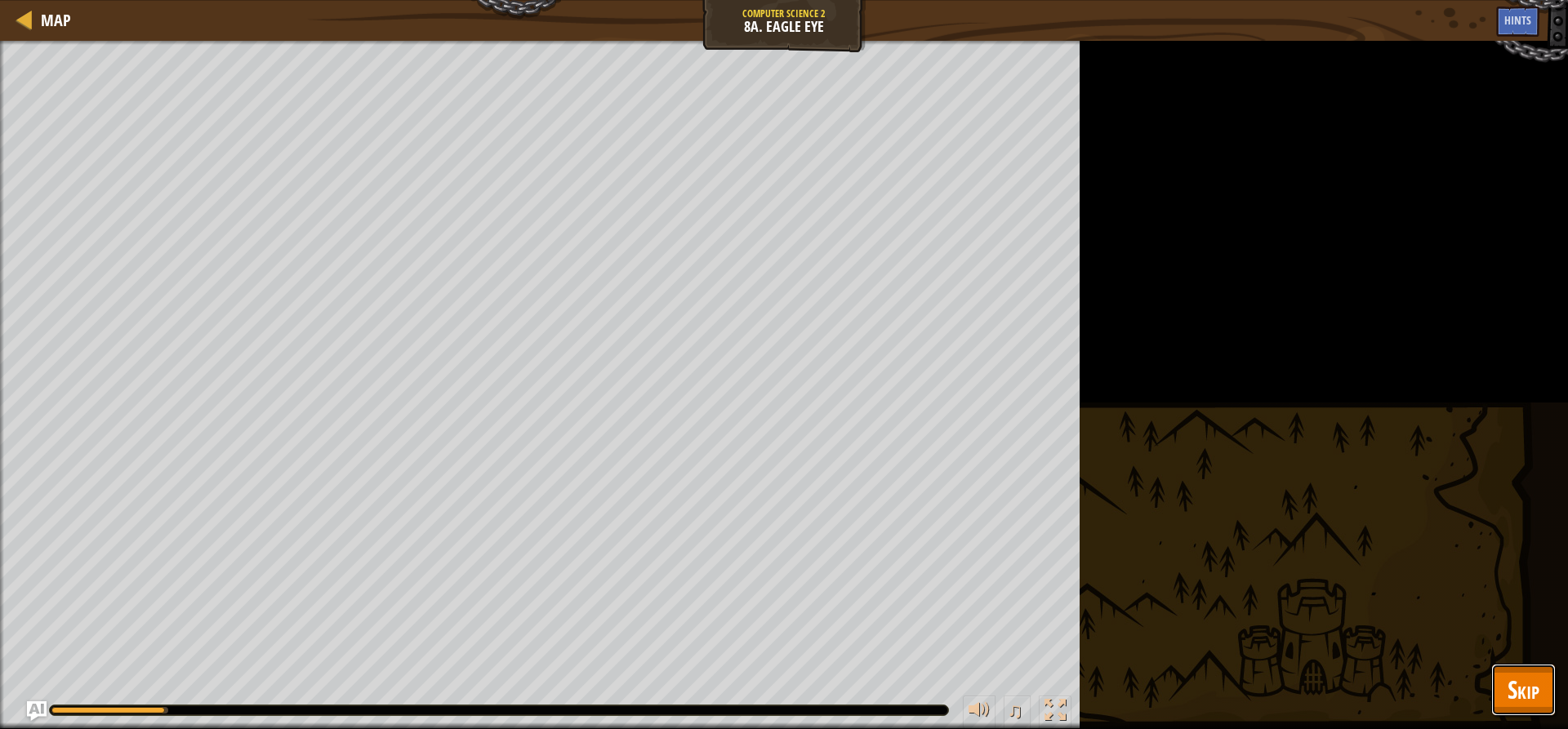
click at [1175, 679] on span "Skip" at bounding box center [1523, 689] width 32 height 34
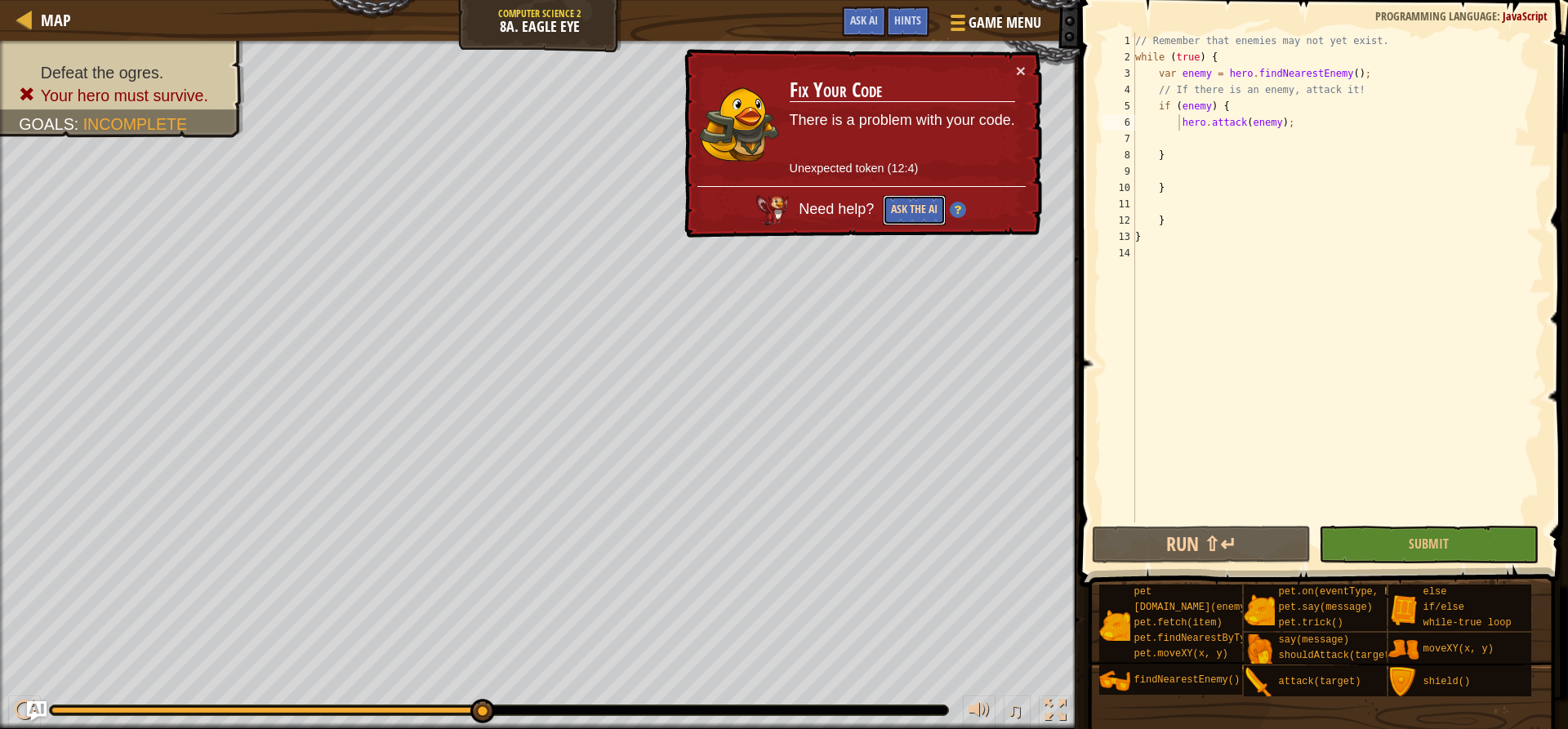
click at [905, 202] on button "Ask the AI" at bounding box center [913, 210] width 63 height 30
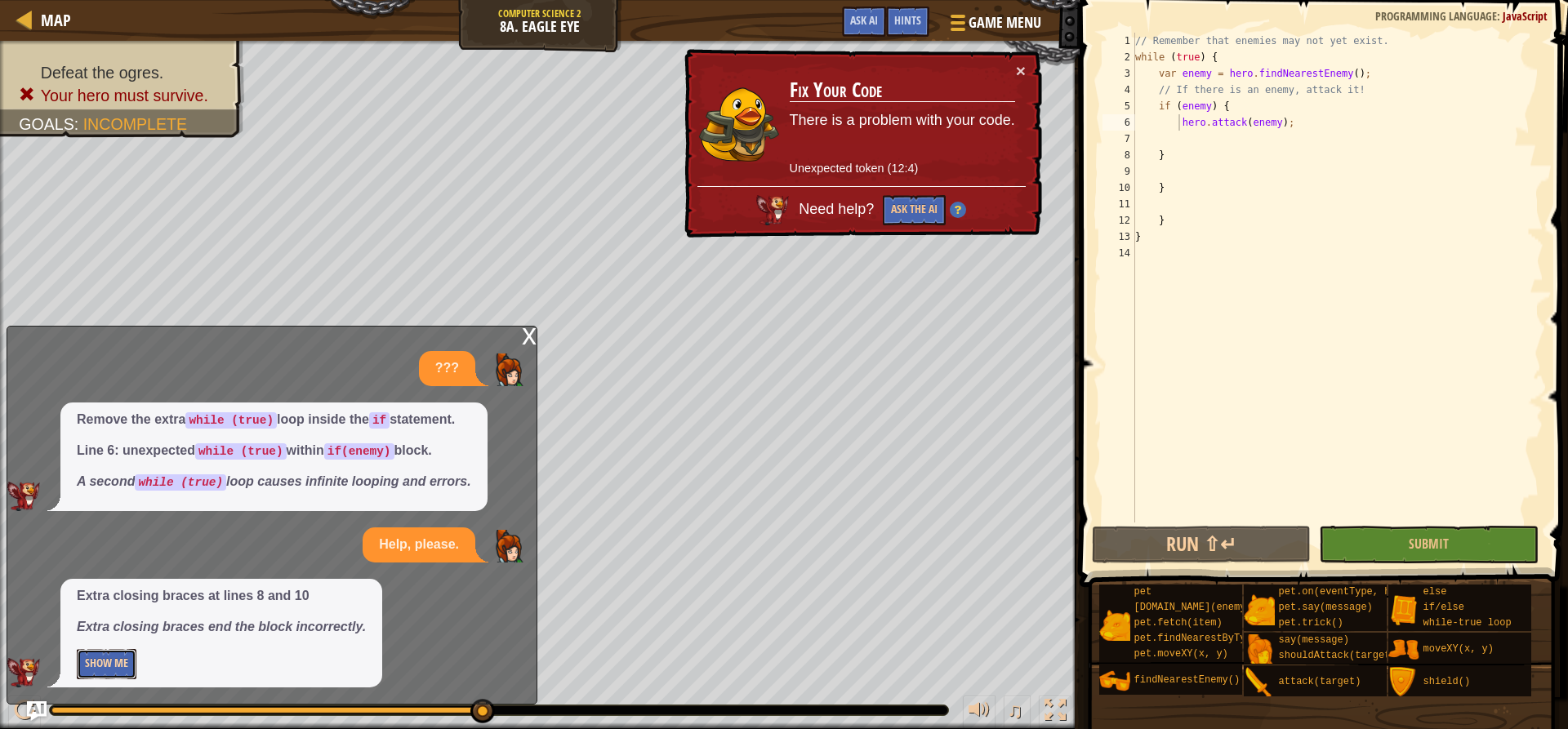
click at [110, 658] on button "Show Me" at bounding box center [106, 664] width 60 height 30
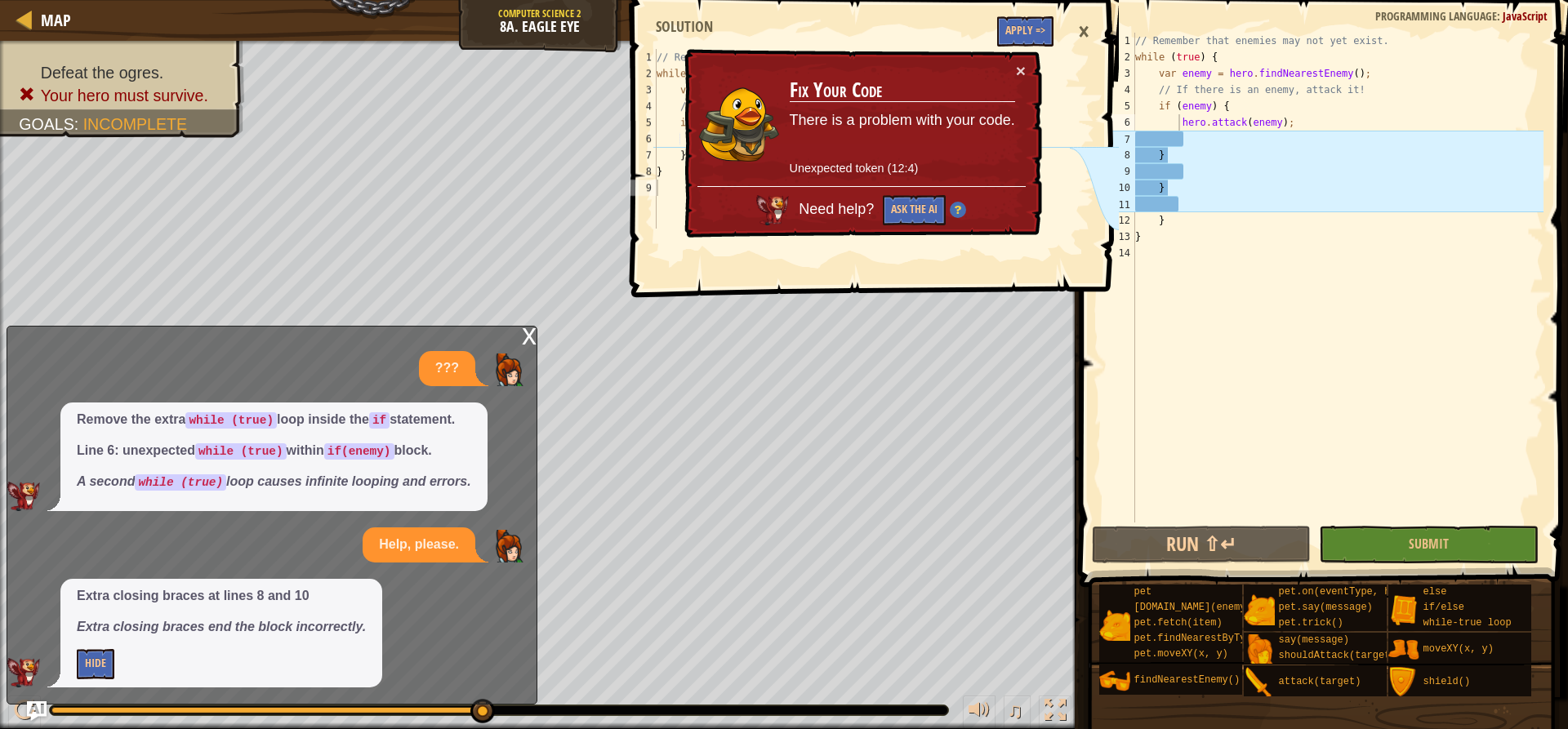
click at [1011, 68] on td "Fix Your Code There is a problem with your code. Unexpected token (12:4)" at bounding box center [902, 124] width 227 height 124
click at [1018, 66] on button "×" at bounding box center [1021, 70] width 10 height 17
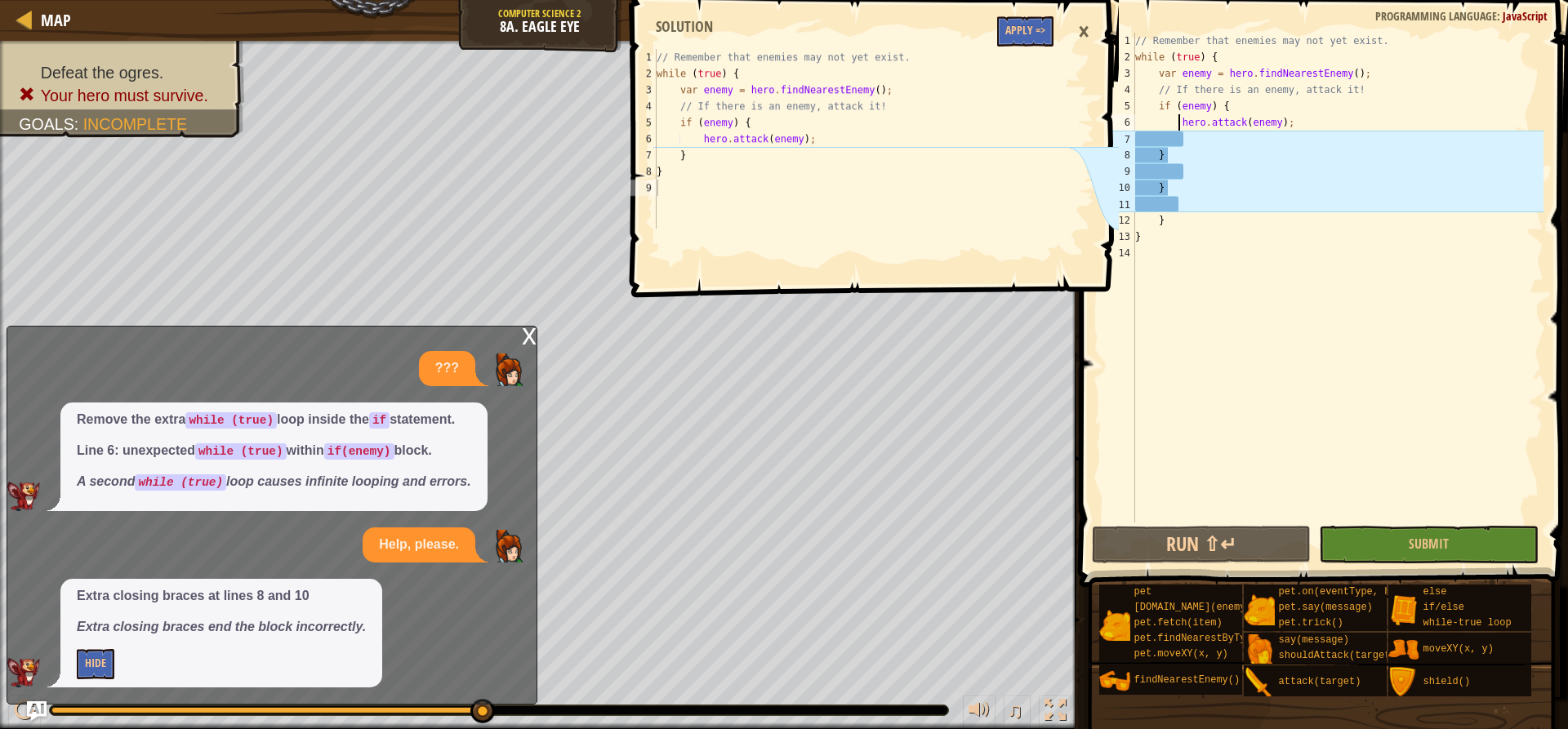
click at [1168, 214] on div "// Remember that enemies may not yet exist. while ( true ) { var enemy = hero .…" at bounding box center [1337, 294] width 412 height 523
type textarea "}"
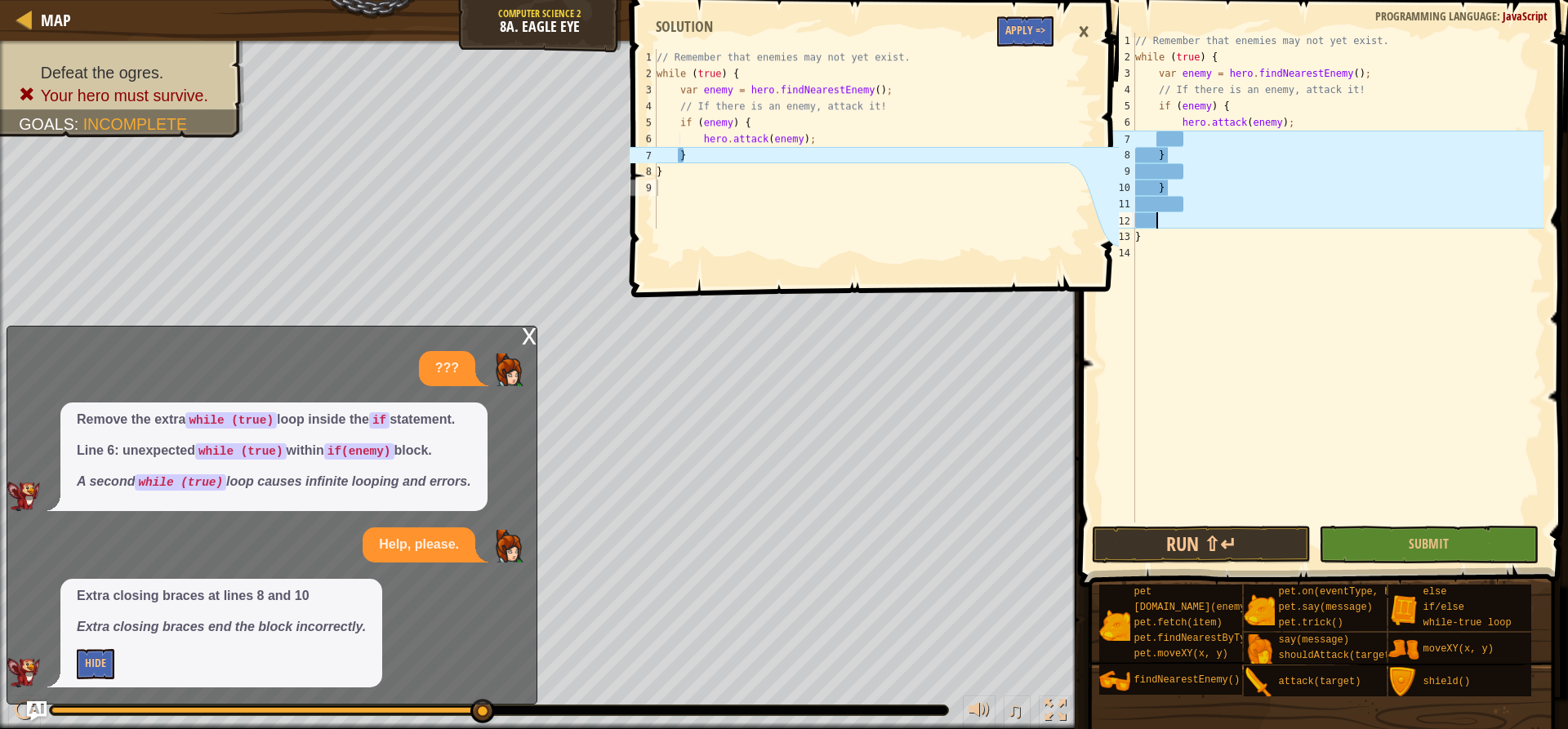
scroll to position [7, 1]
click at [1167, 155] on div "// Remember that enemies may not yet exist. while ( true ) { var enemy = hero .…" at bounding box center [1337, 294] width 412 height 523
click at [1164, 190] on div "// Remember that enemies may not yet exist. while ( true ) { var enemy = hero .…" at bounding box center [1337, 294] width 412 height 523
click at [1140, 190] on div "// Remember that enemies may not yet exist. while ( true ) { var enemy = hero .…" at bounding box center [1337, 294] width 412 height 523
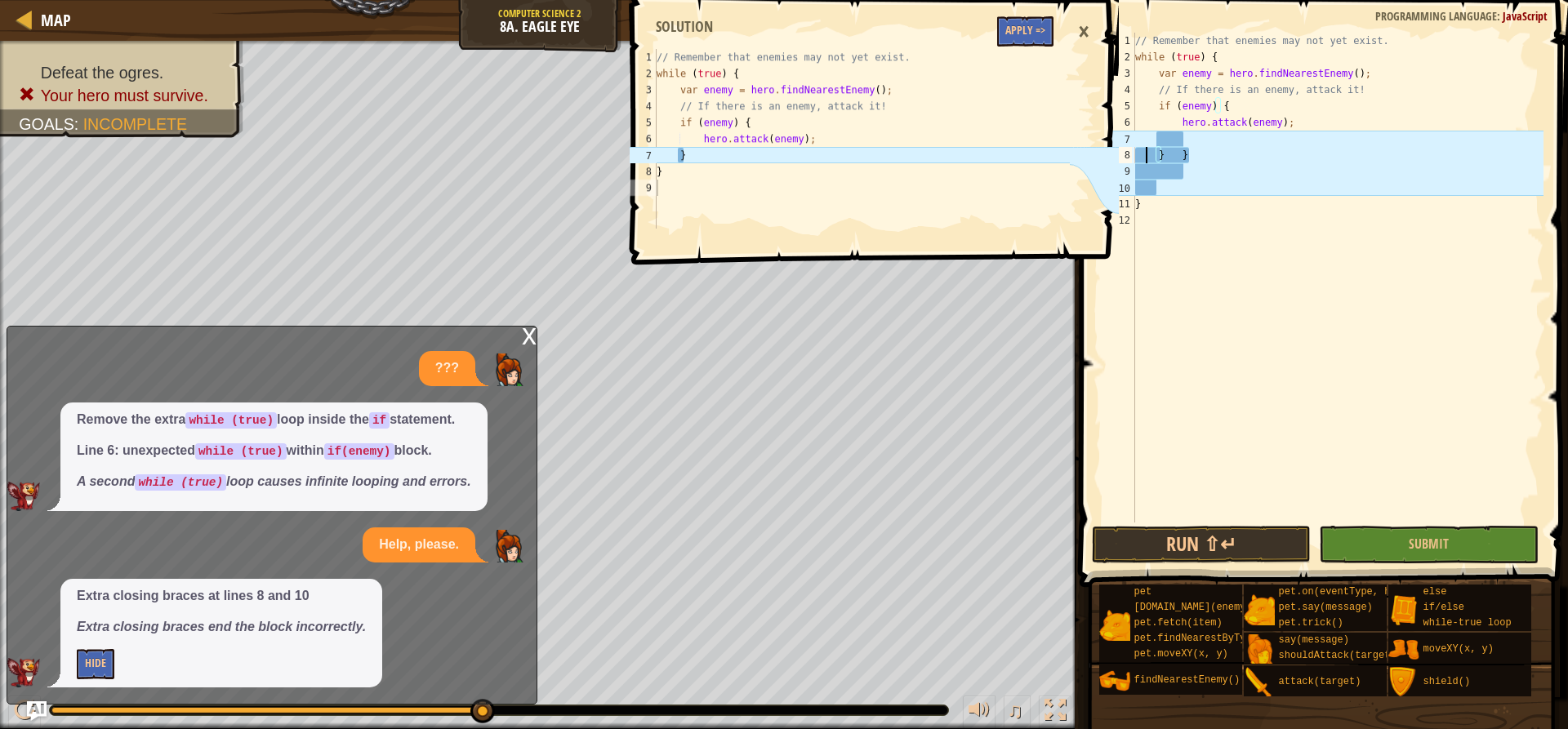
click at [1145, 150] on div "// Remember that enemies may not yet exist. while ( true ) { var enemy = hero .…" at bounding box center [1337, 294] width 412 height 523
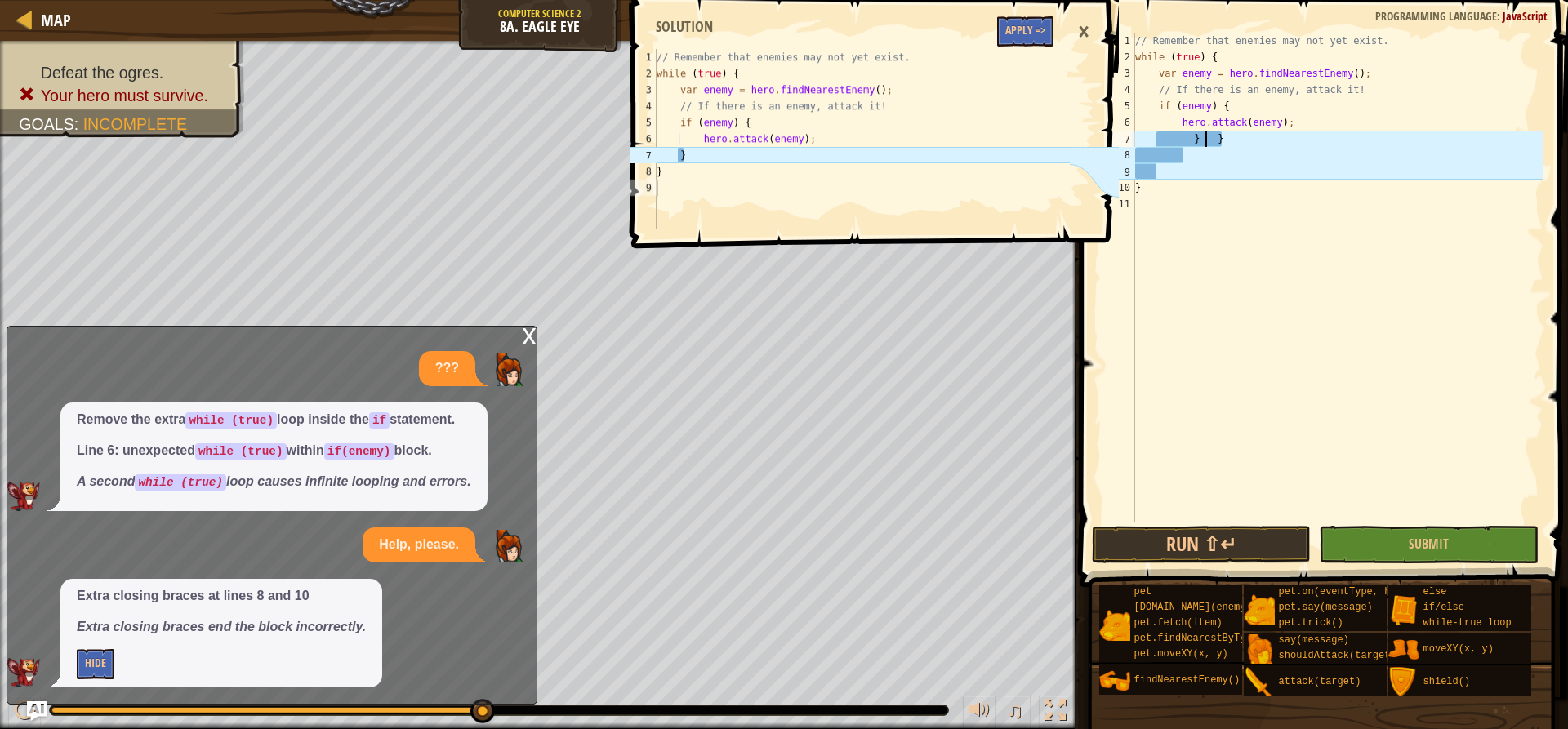
click at [1175, 139] on div "// Remember that enemies may not yet exist. while ( true ) { var enemy = hero .…" at bounding box center [1337, 294] width 412 height 523
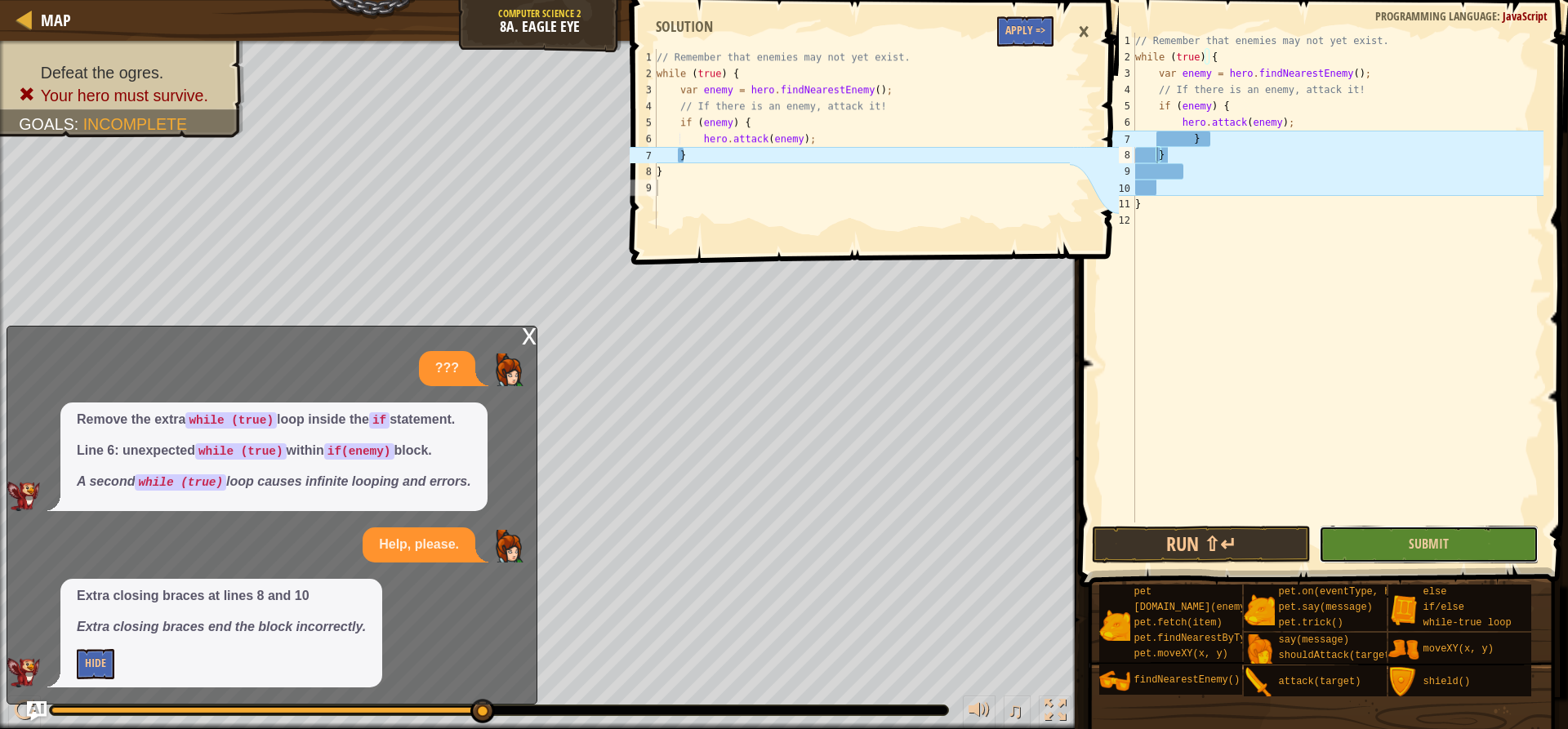
click at [1175, 552] on button "Submit" at bounding box center [1428, 545] width 219 height 38
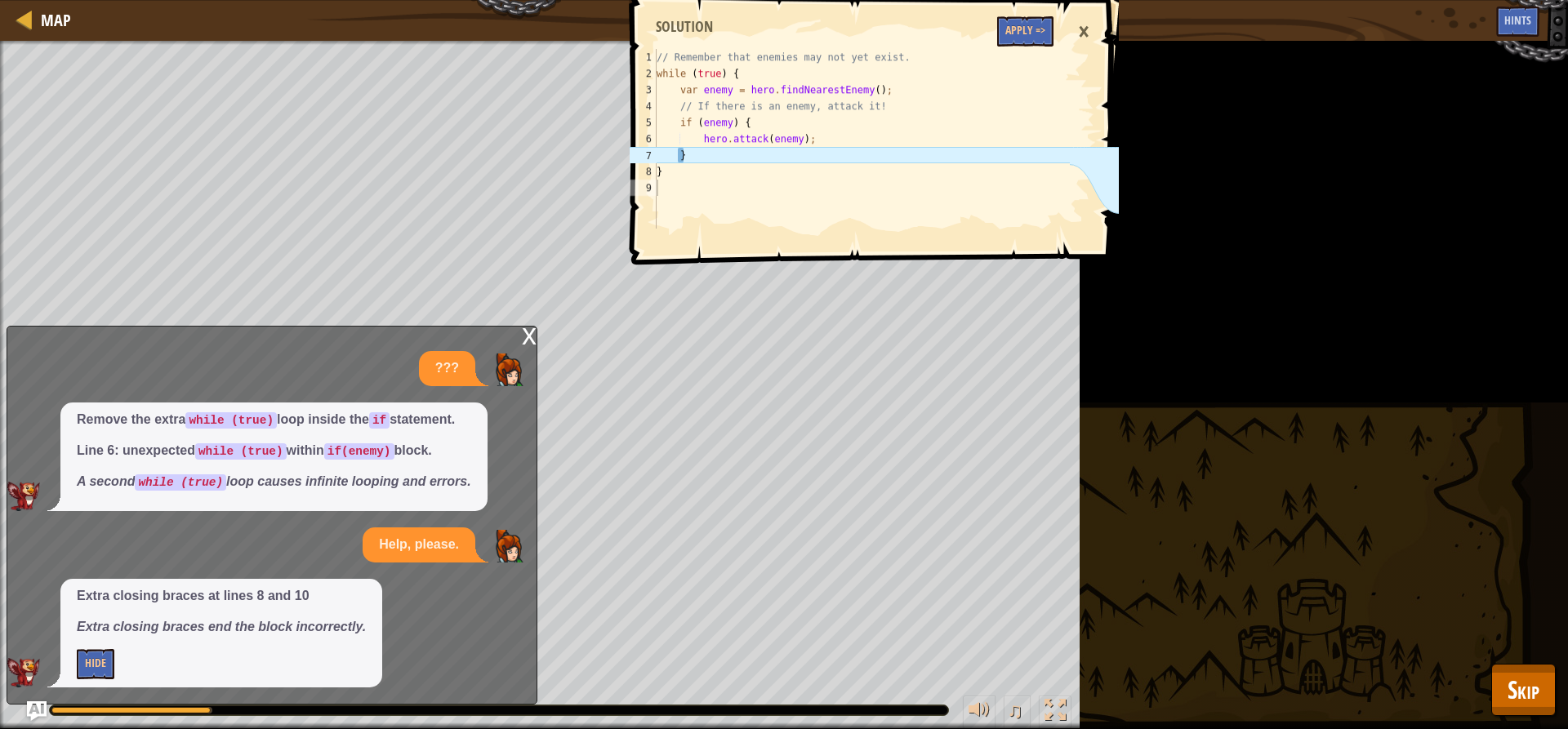
click at [523, 329] on div "x" at bounding box center [529, 334] width 15 height 16
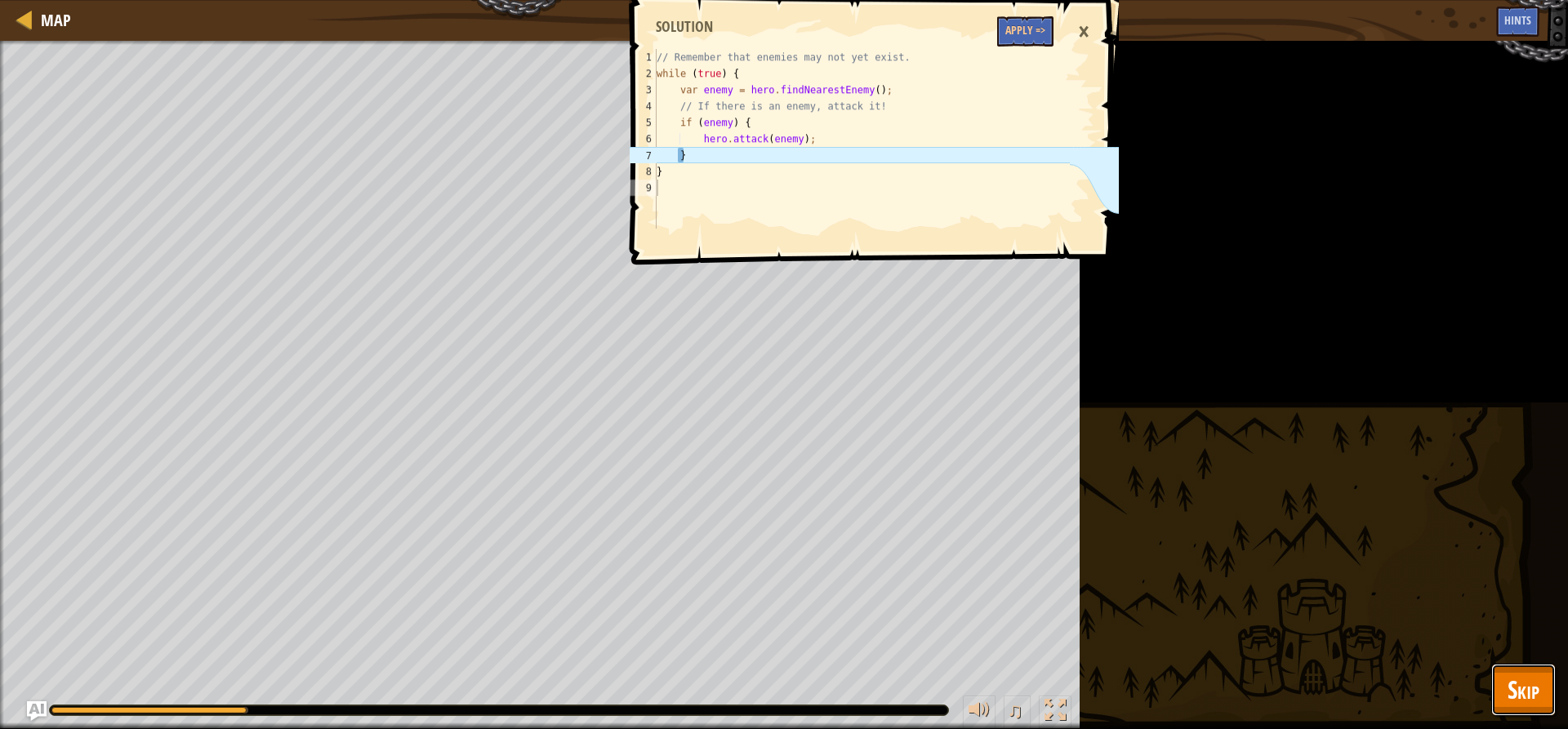
click at [1175, 689] on button "Skip" at bounding box center [1522, 689] width 65 height 53
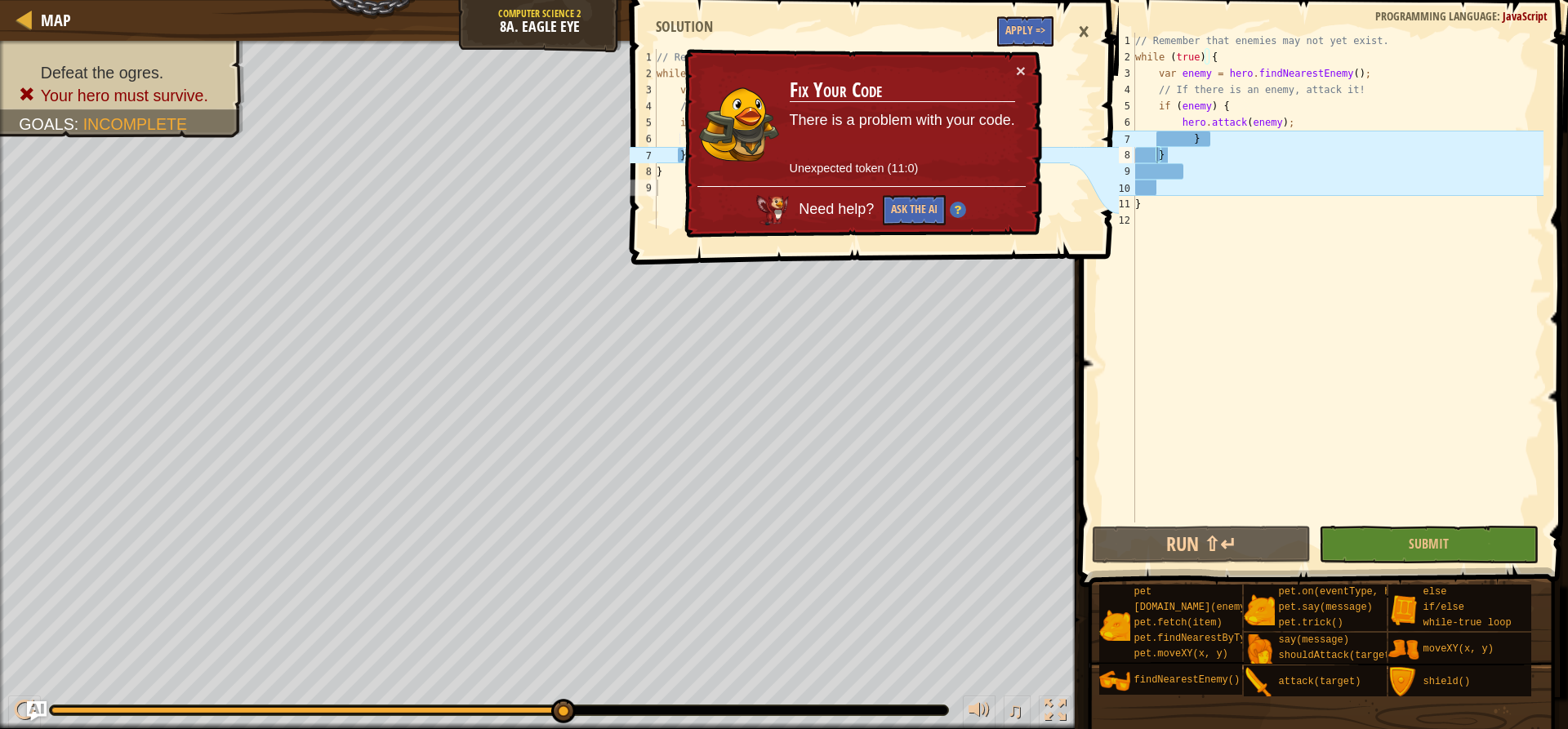
click at [1031, 64] on div "× Fix Your Code There is a problem with your code. Unexpected token (11:0) Need…" at bounding box center [861, 143] width 361 height 189
click at [1013, 72] on td "Fix Your Code There is a problem with your code. Unexpected token (11:0)" at bounding box center [902, 124] width 227 height 124
click at [1023, 63] on button "×" at bounding box center [1021, 70] width 10 height 17
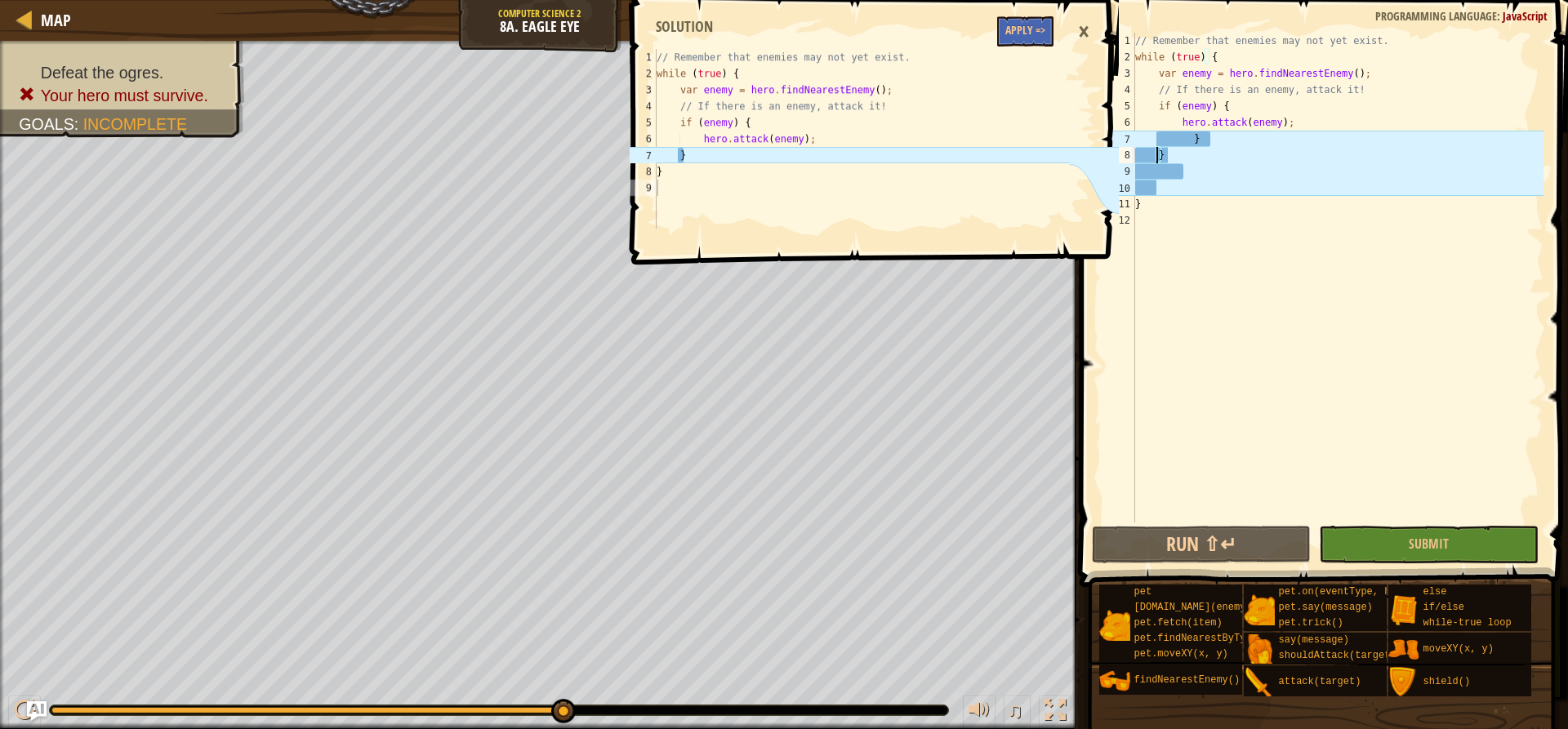
click at [1175, 136] on div "// Remember that enemies may not yet exist. while ( true ) { var enemy = hero .…" at bounding box center [1337, 294] width 412 height 523
click at [1145, 154] on div "// Remember that enemies may not yet exist. while ( true ) { var enemy = hero .…" at bounding box center [1337, 294] width 412 height 523
click at [1139, 153] on div "// Remember that enemies may not yet exist. while ( true ) { var enemy = hero .…" at bounding box center [1337, 294] width 412 height 523
click at [1141, 154] on div "// Remember that enemies may not yet exist. while ( true ) { var enemy = hero .…" at bounding box center [1337, 294] width 412 height 523
click at [1144, 155] on div "// Remember that enemies may not yet exist. while ( true ) { var enemy = hero .…" at bounding box center [1337, 294] width 412 height 523
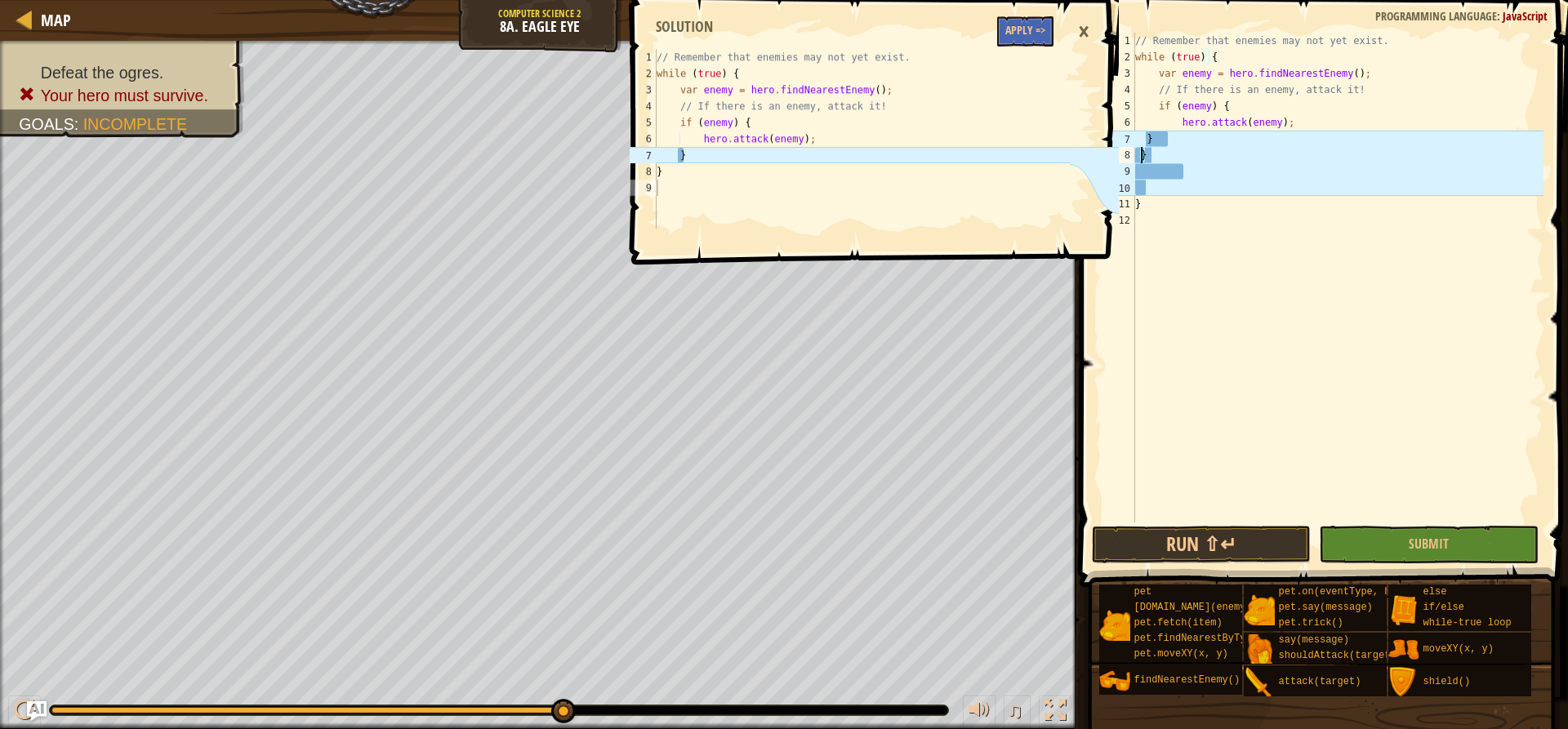
scroll to position [7, 0]
click at [1143, 140] on div "// Remember that enemies may not yet exist. while ( true ) { var enemy = hero .…" at bounding box center [1337, 294] width 412 height 523
click at [1175, 529] on button "Run ⇧↵" at bounding box center [1201, 545] width 219 height 38
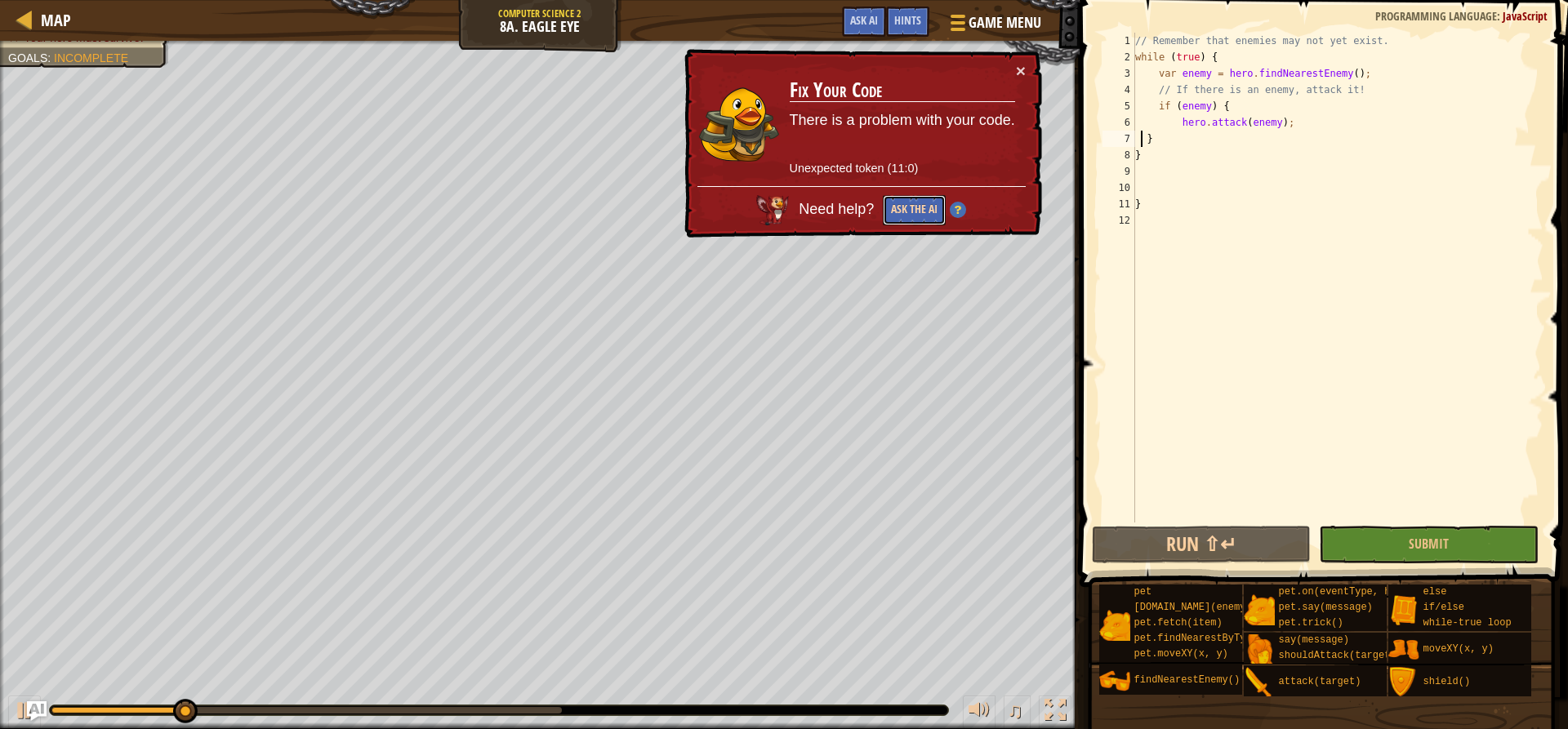
click at [921, 213] on button "Ask the AI" at bounding box center [913, 210] width 63 height 30
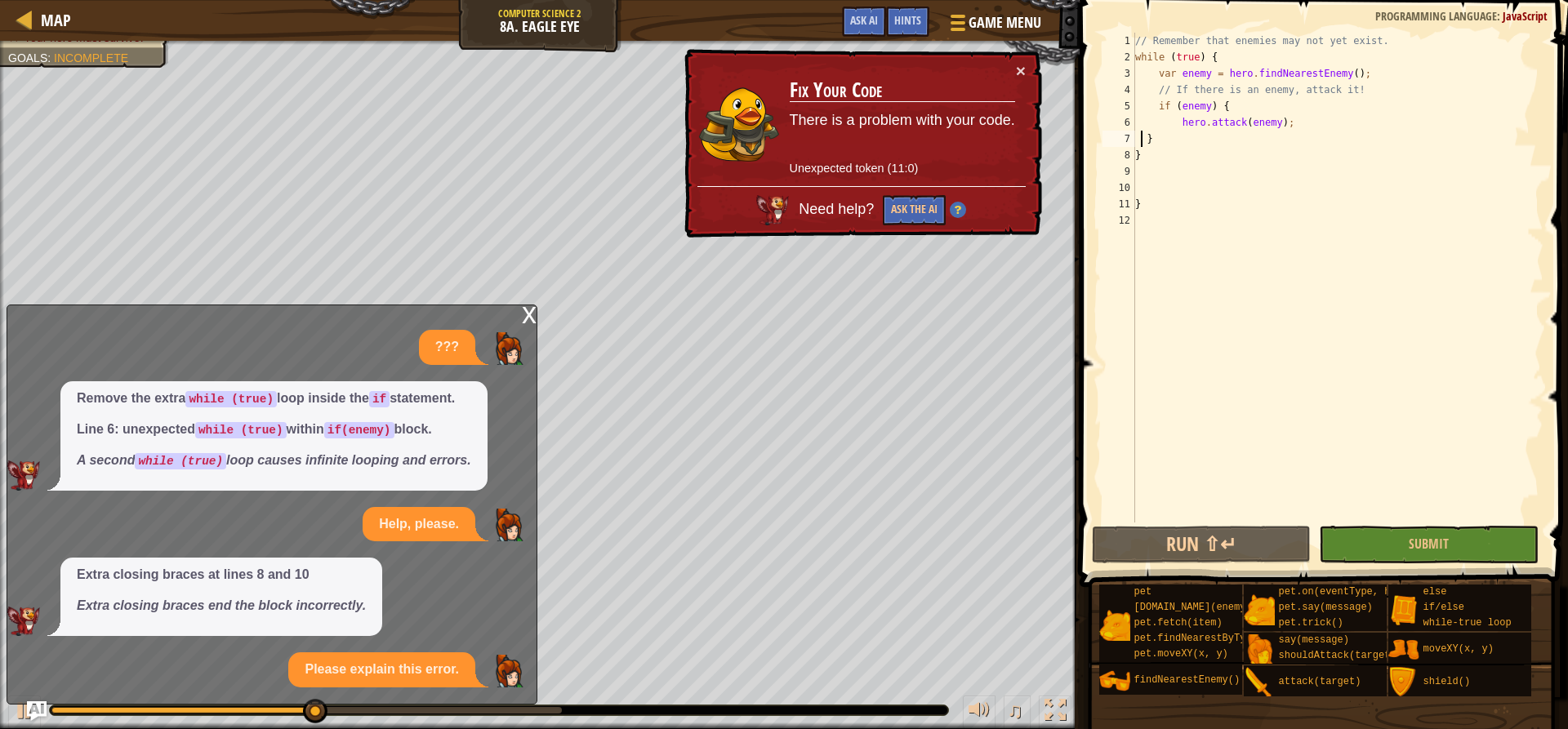
scroll to position [35, 0]
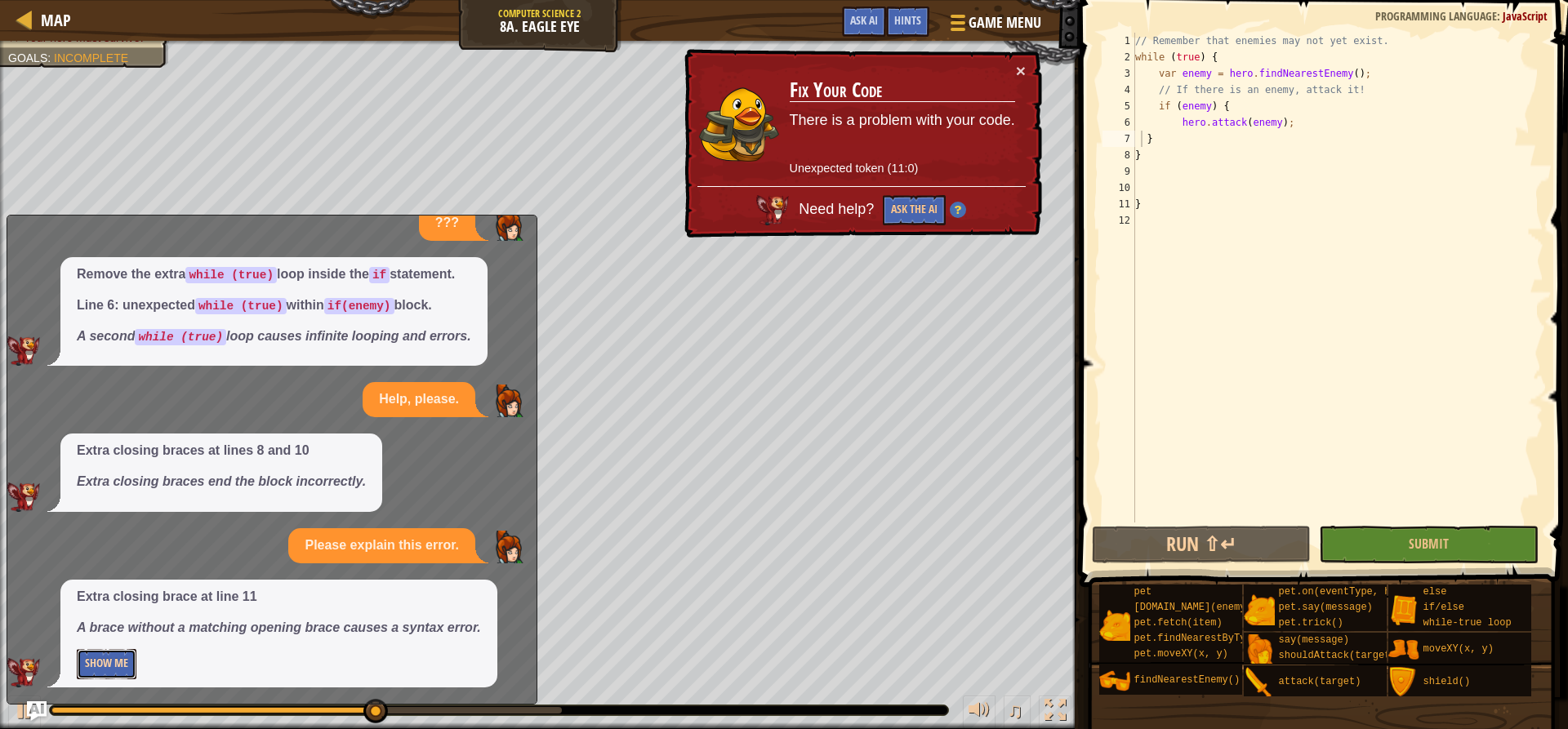
click at [101, 667] on button "Show Me" at bounding box center [106, 664] width 60 height 30
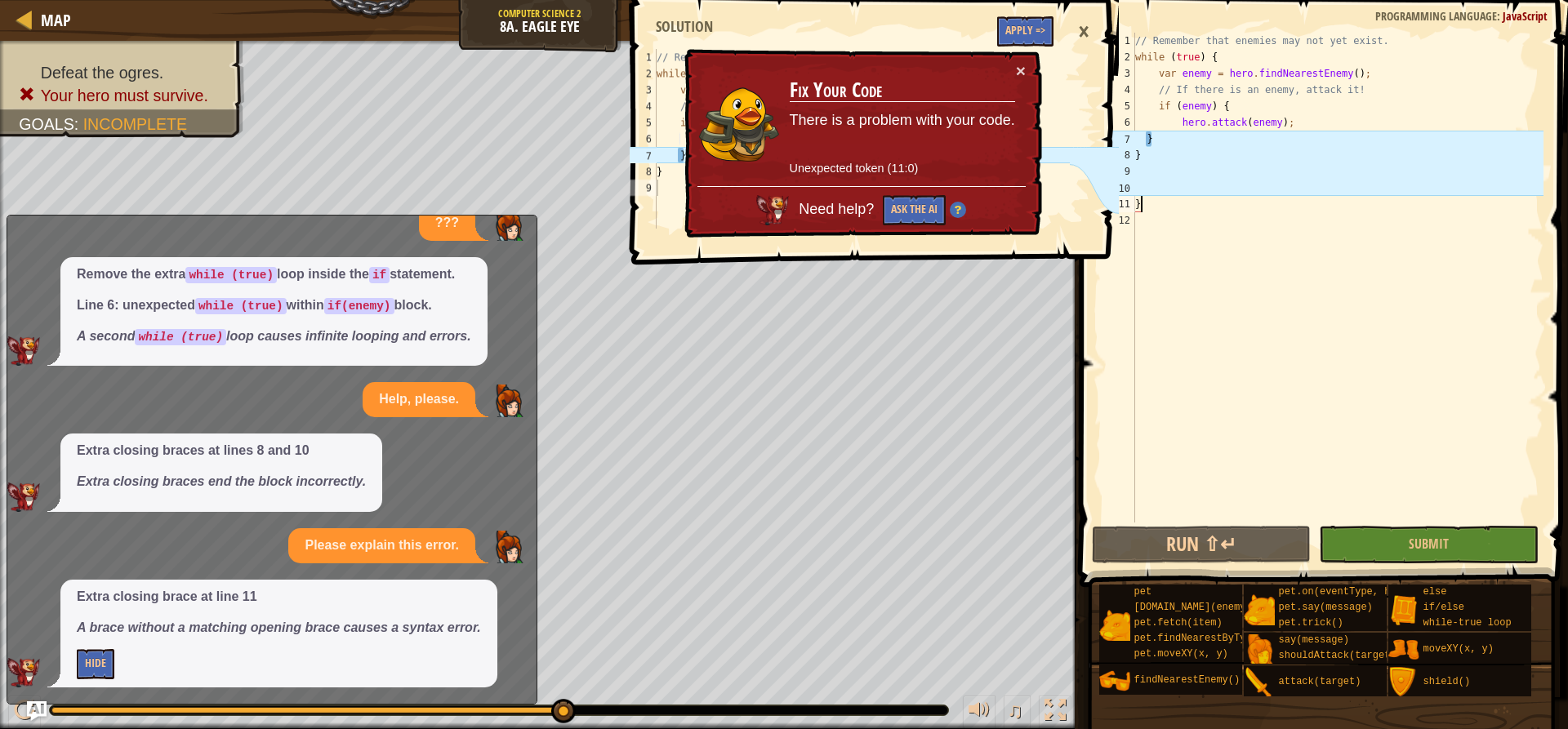
click at [1147, 209] on div "// Remember that enemies may not yet exist. while ( true ) { var enemy = hero .…" at bounding box center [1337, 294] width 412 height 523
type textarea "}"
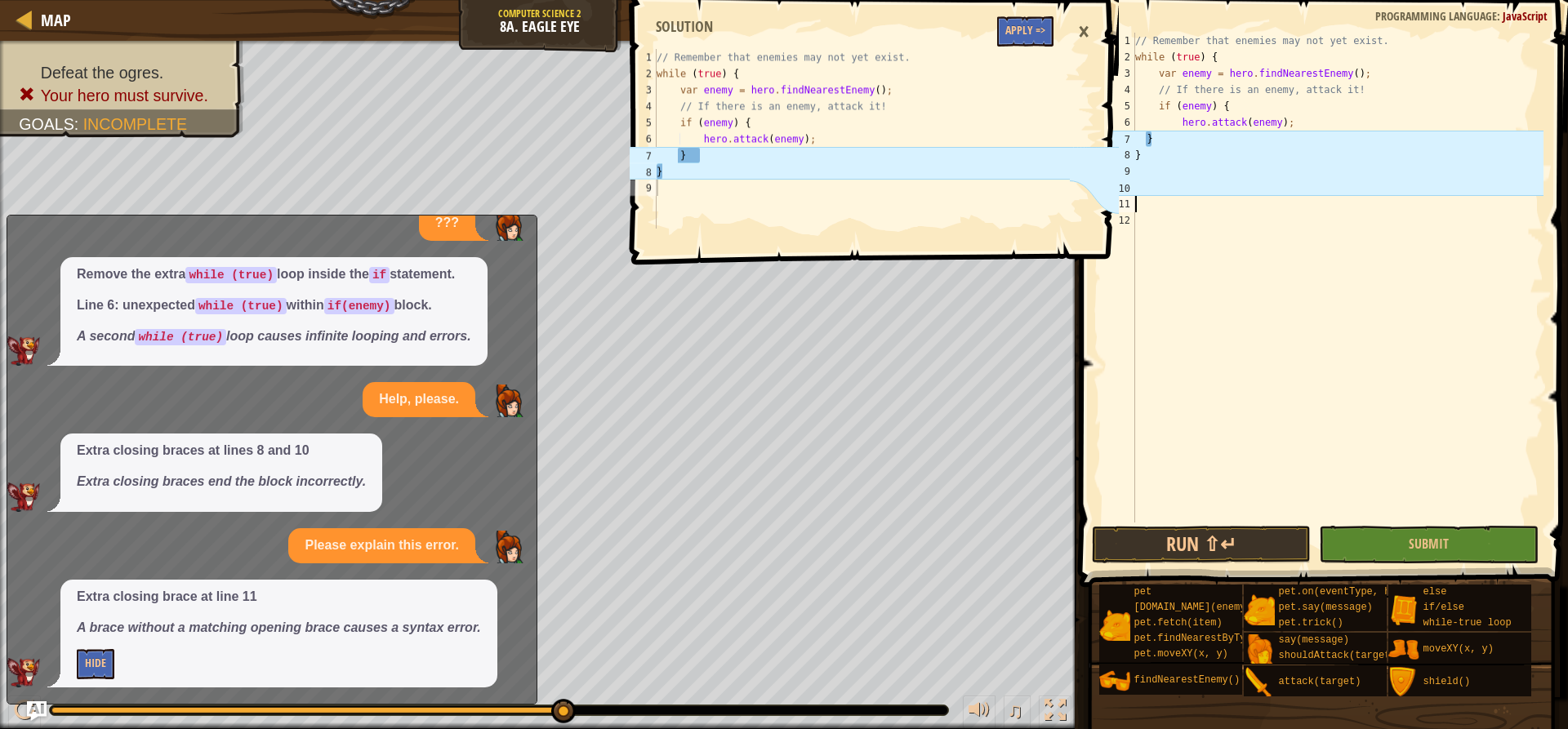
click at [1154, 141] on div "// Remember that enemies may not yet exist. while ( true ) { var enemy = hero .…" at bounding box center [1337, 294] width 412 height 523
click at [1140, 136] on div "// Remember that enemies may not yet exist. while ( true ) { var enemy = hero .…" at bounding box center [1337, 294] width 412 height 523
type textarea "}"
click at [1175, 536] on span "Submit" at bounding box center [1428, 544] width 40 height 18
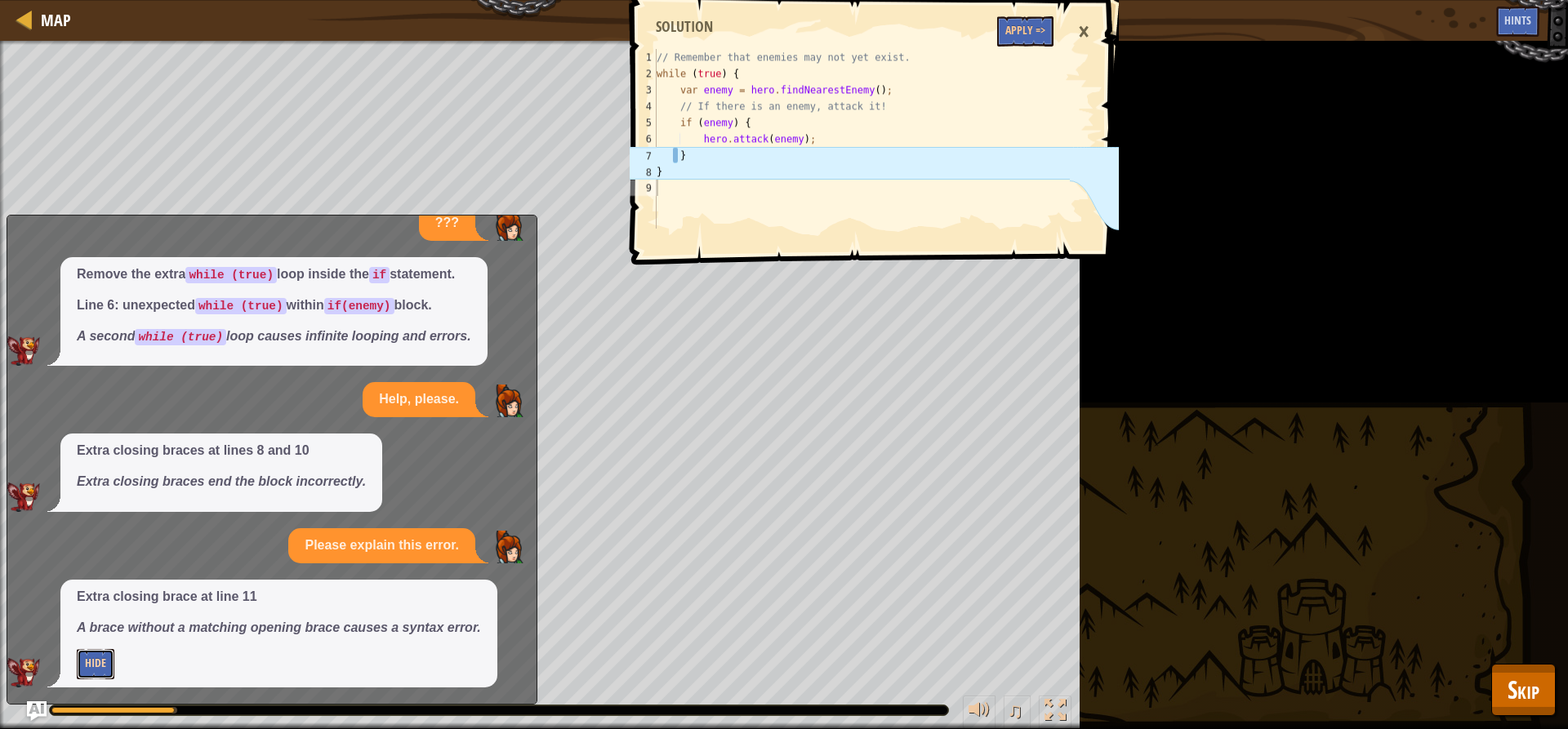
click at [107, 661] on button "Hide" at bounding box center [95, 664] width 38 height 30
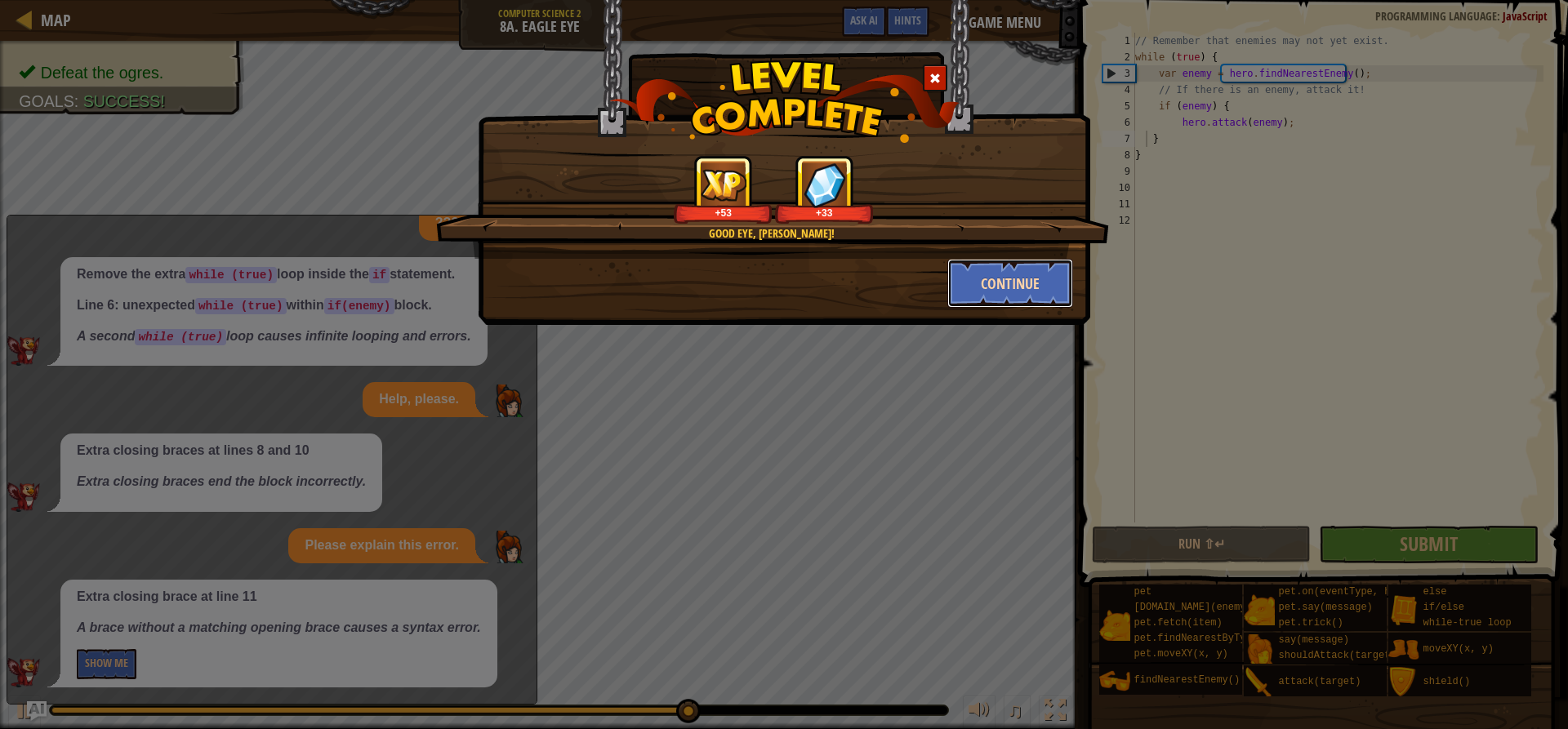
click at [1010, 288] on button "Continue" at bounding box center [1010, 283] width 127 height 49
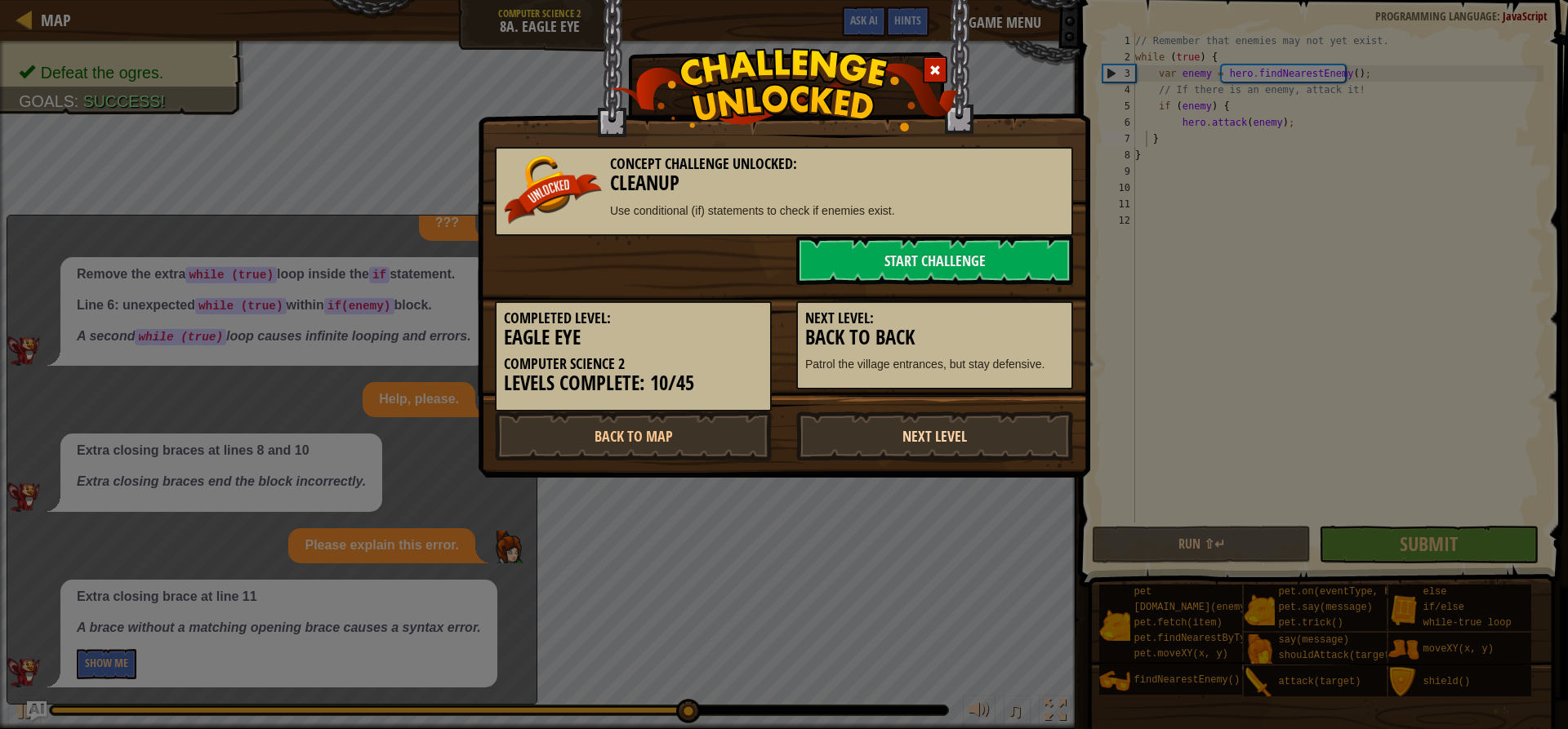
click at [924, 439] on link "Next Level" at bounding box center [934, 435] width 277 height 49
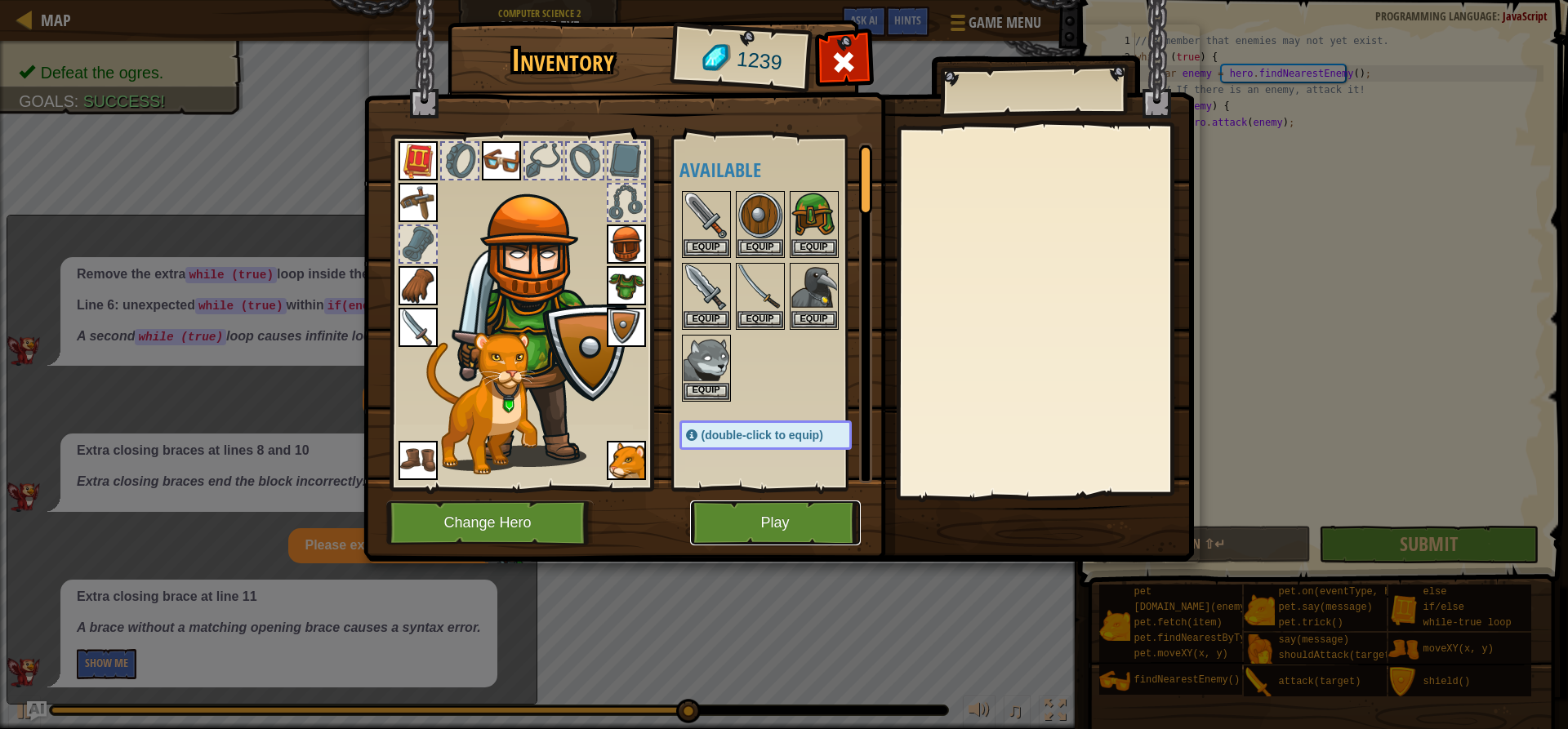
click at [809, 514] on button "Play" at bounding box center [775, 522] width 171 height 45
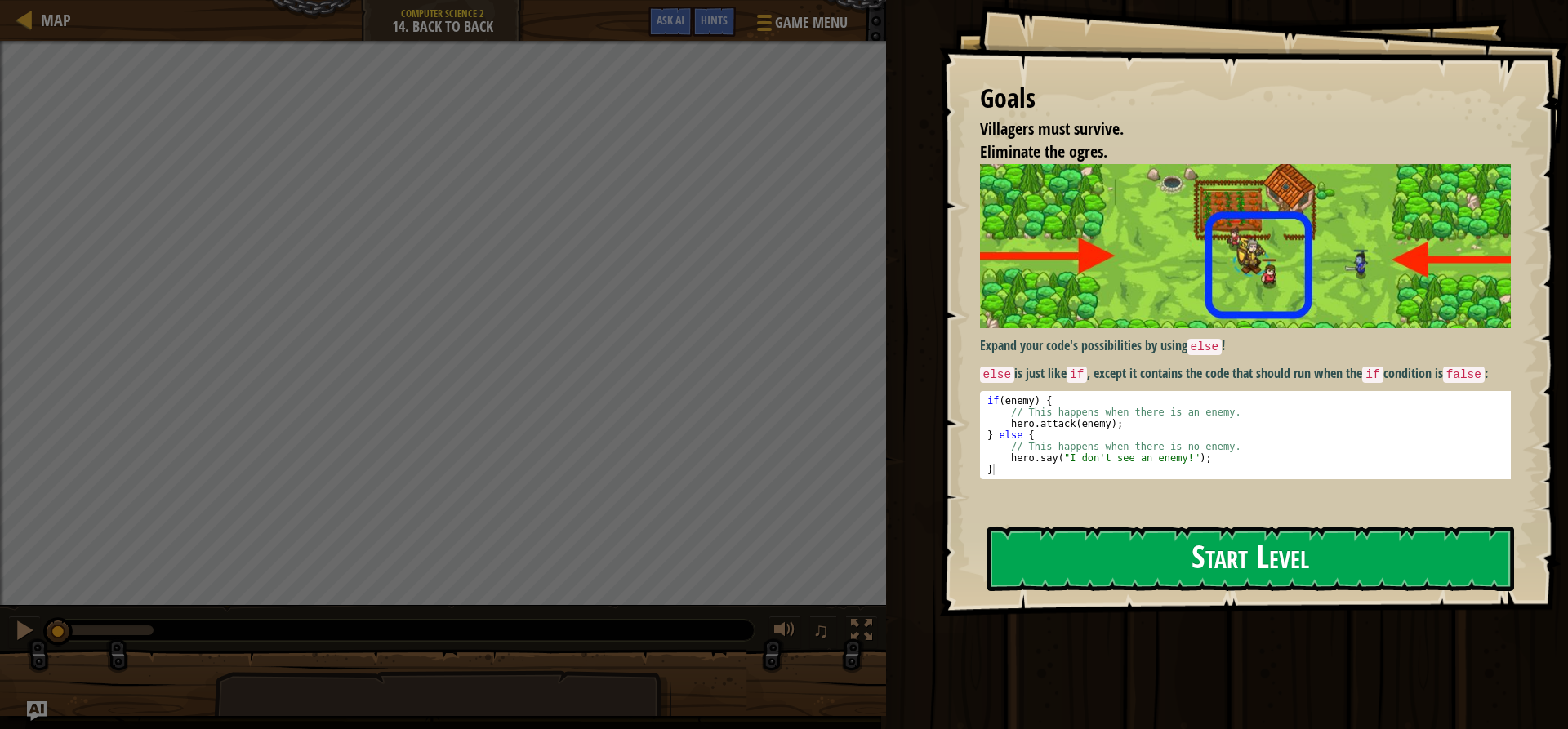
click at [1175, 556] on button "Start Level" at bounding box center [1250, 558] width 527 height 64
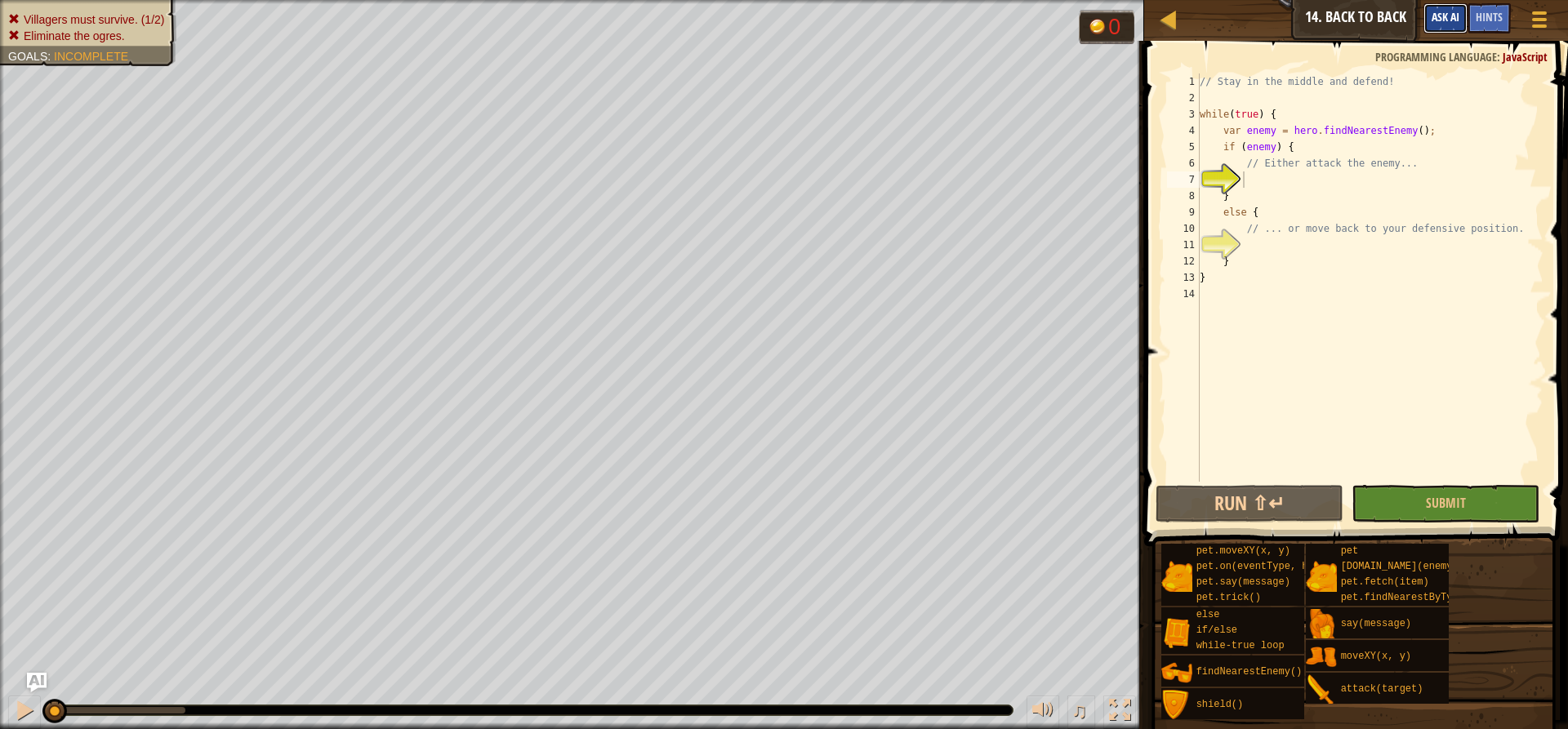
click at [1175, 21] on button "Ask AI" at bounding box center [1445, 18] width 44 height 30
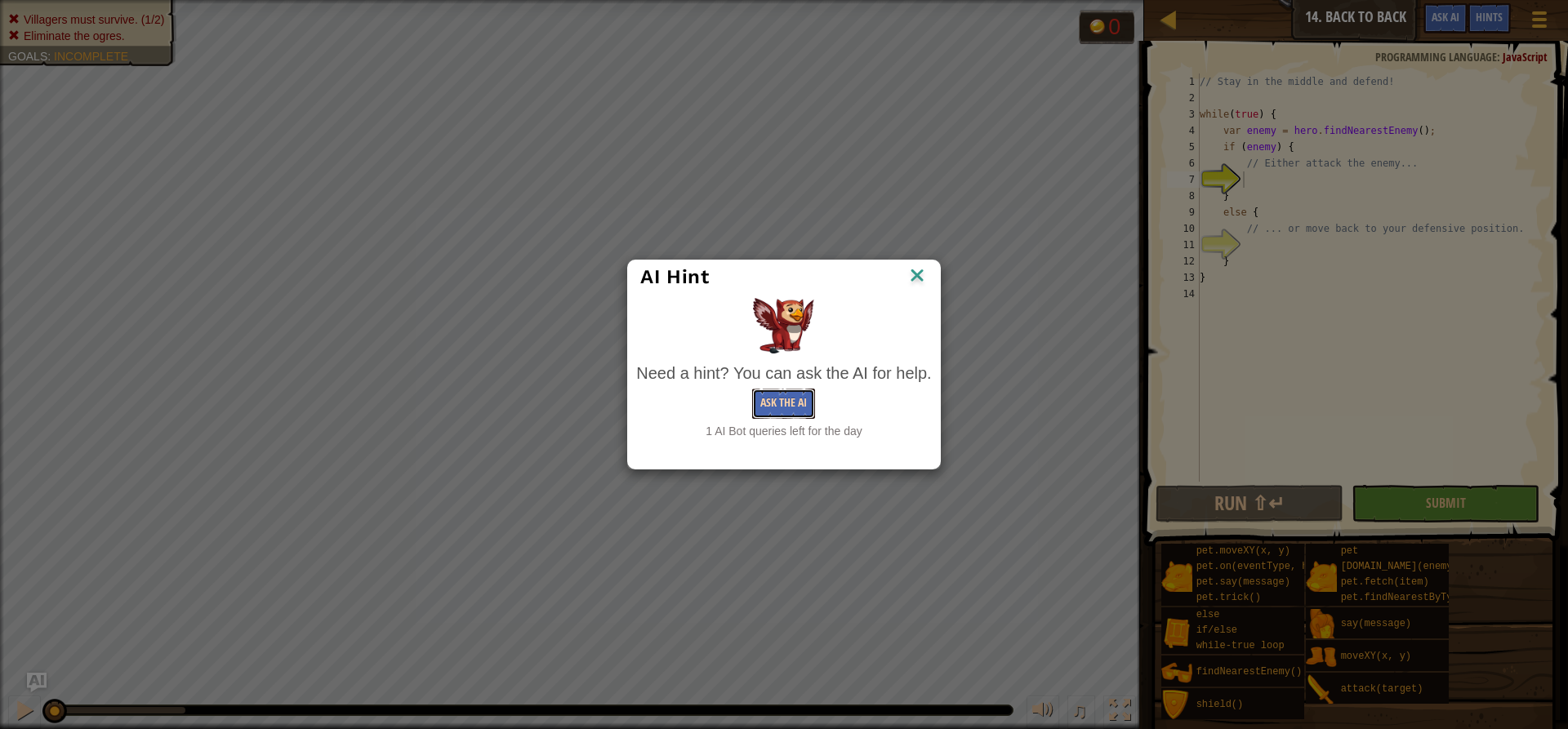
click at [791, 410] on button "Ask the AI" at bounding box center [783, 404] width 63 height 30
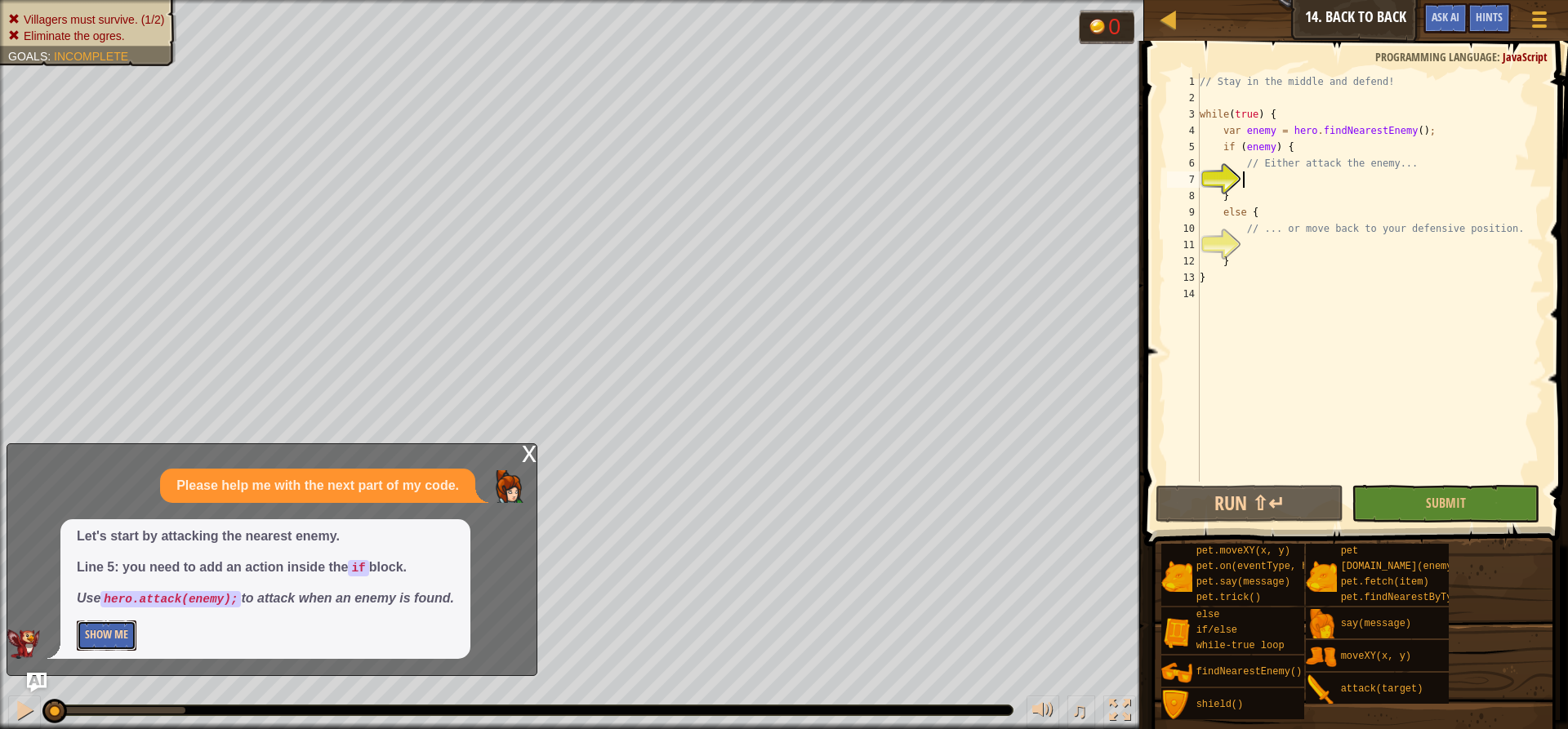
click at [108, 633] on button "Show Me" at bounding box center [106, 635] width 60 height 30
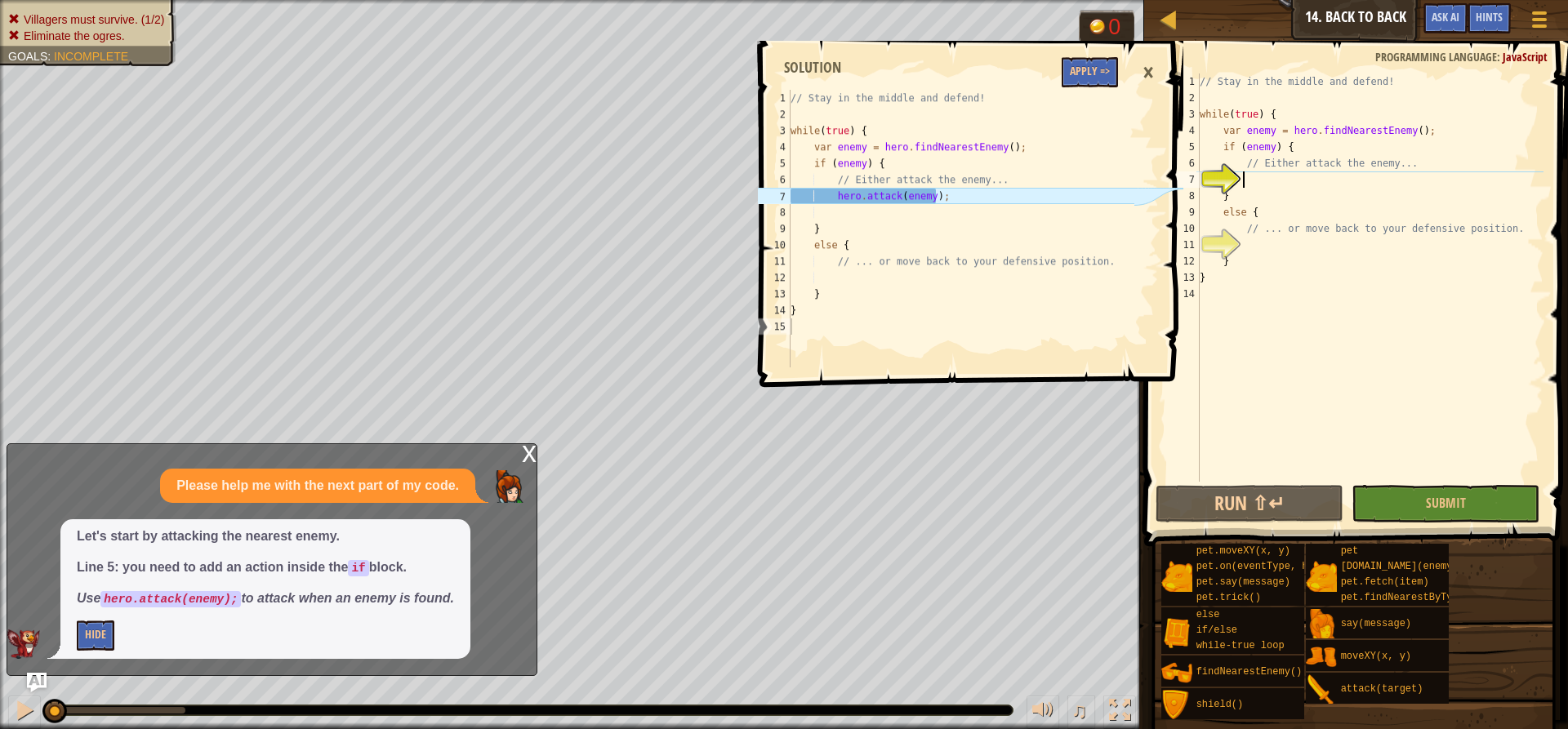
click at [1175, 186] on div "// Stay in the middle and defend! while ( true ) { var enemy = hero . findNeare…" at bounding box center [1370, 294] width 347 height 440
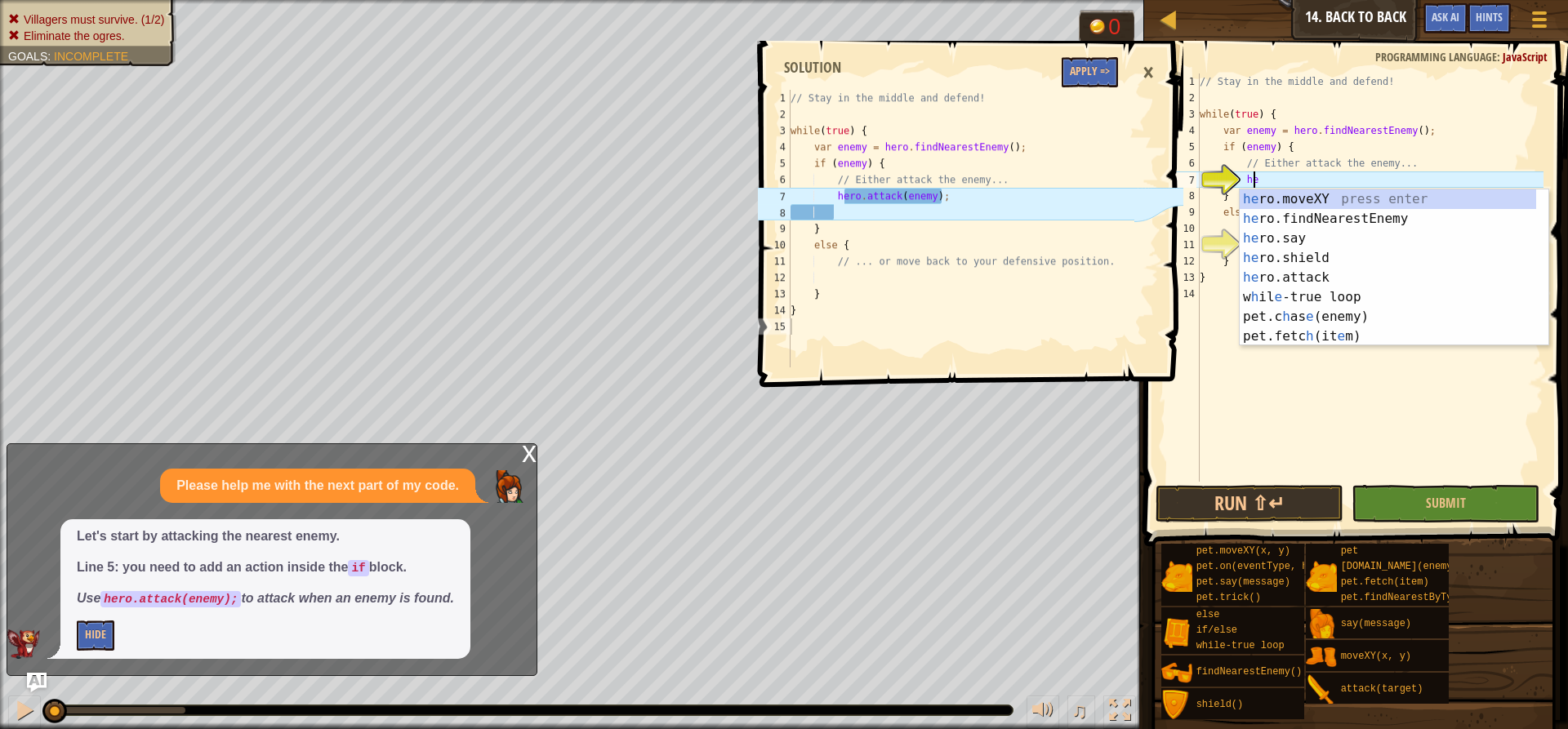
scroll to position [7, 4]
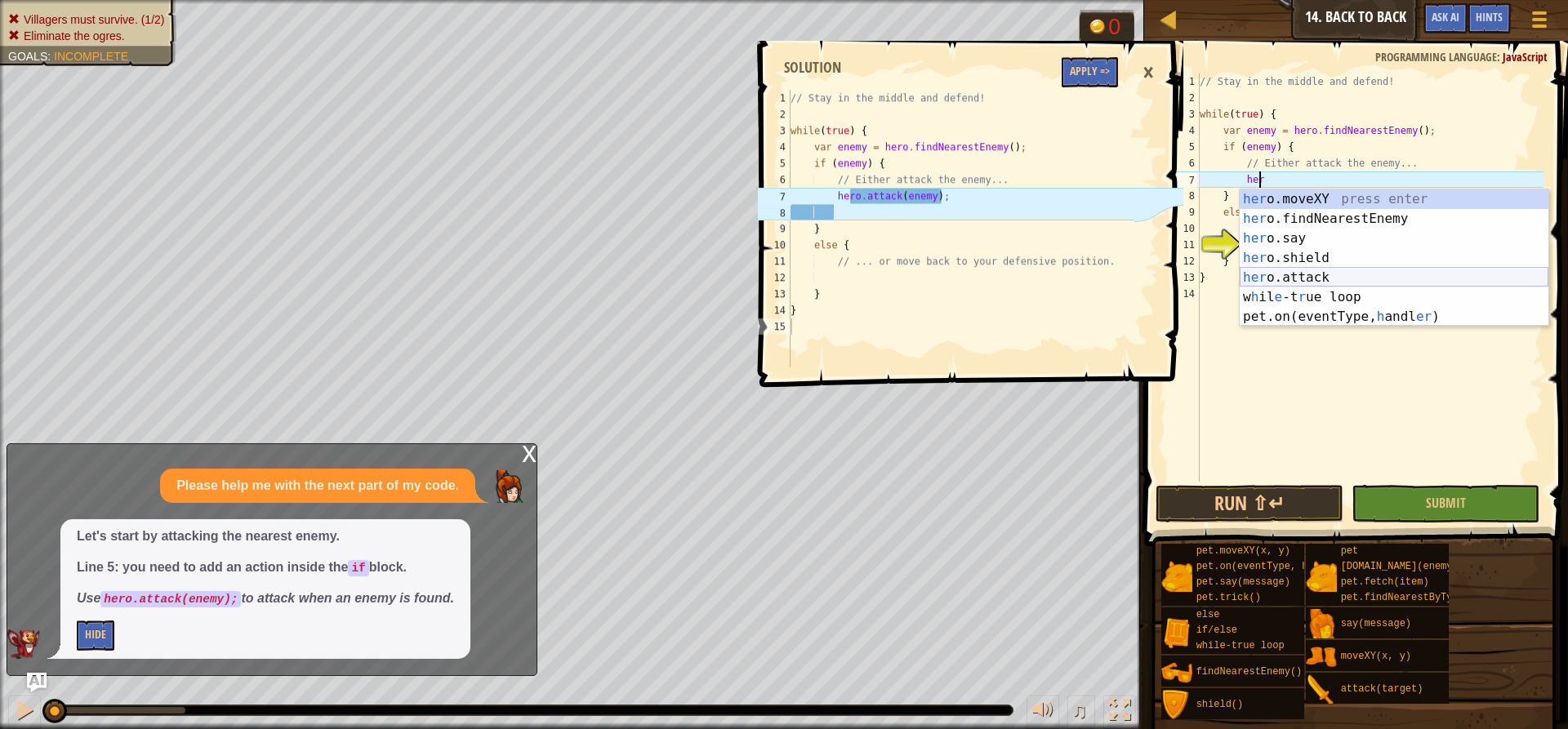
click at [1175, 276] on div "her o.moveXY press enter her o.findNearestEnemy press enter her o.say press ent…" at bounding box center [1393, 278] width 309 height 177
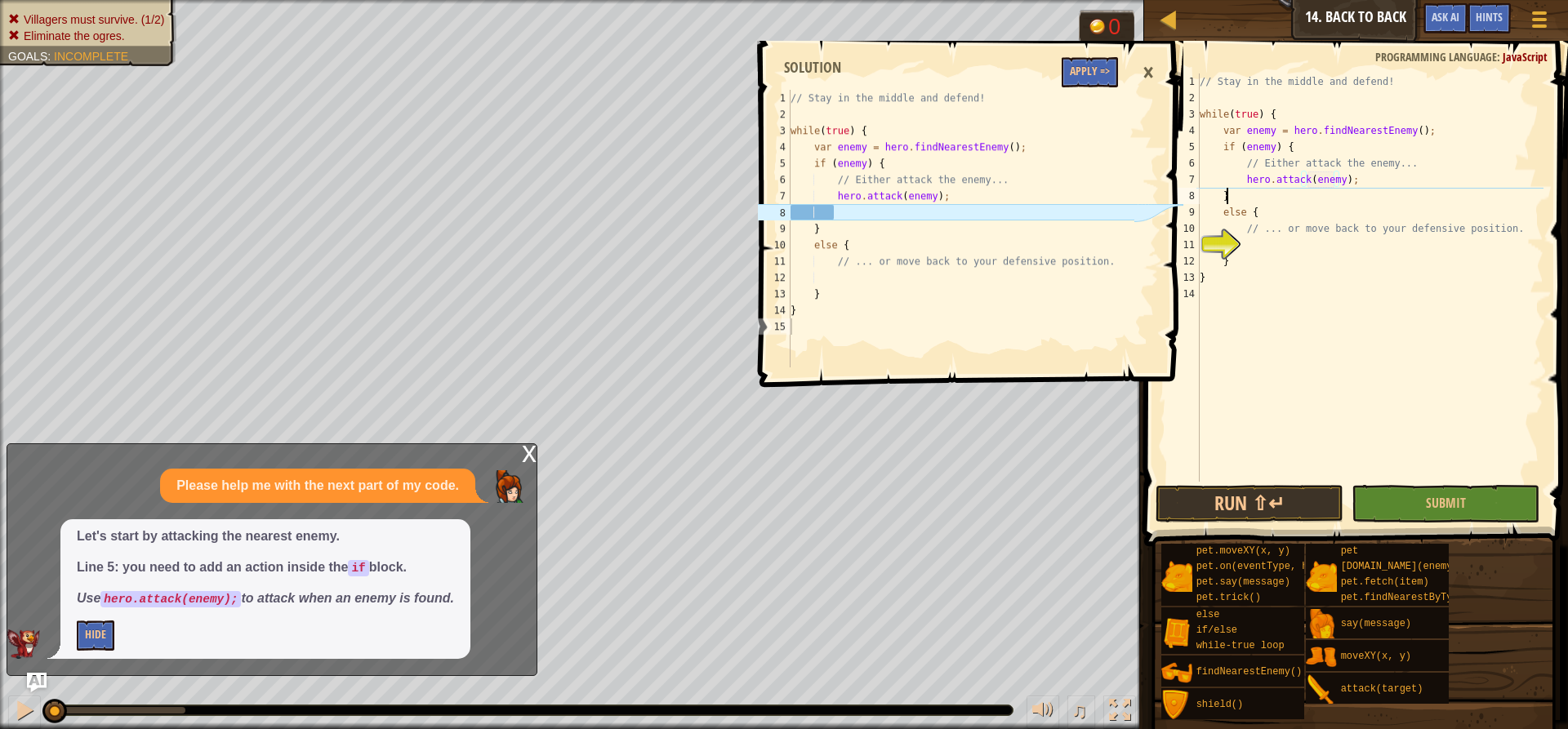
click at [1175, 196] on div "// Stay in the middle and defend! while ( true ) { var enemy = hero . findNeare…" at bounding box center [1370, 294] width 347 height 440
type textarea "}"
click at [1175, 251] on div "// Stay in the middle and defend! while ( true ) { var enemy = hero . findNeare…" at bounding box center [1370, 294] width 347 height 440
click at [1175, 509] on span "Submit" at bounding box center [1446, 503] width 40 height 18
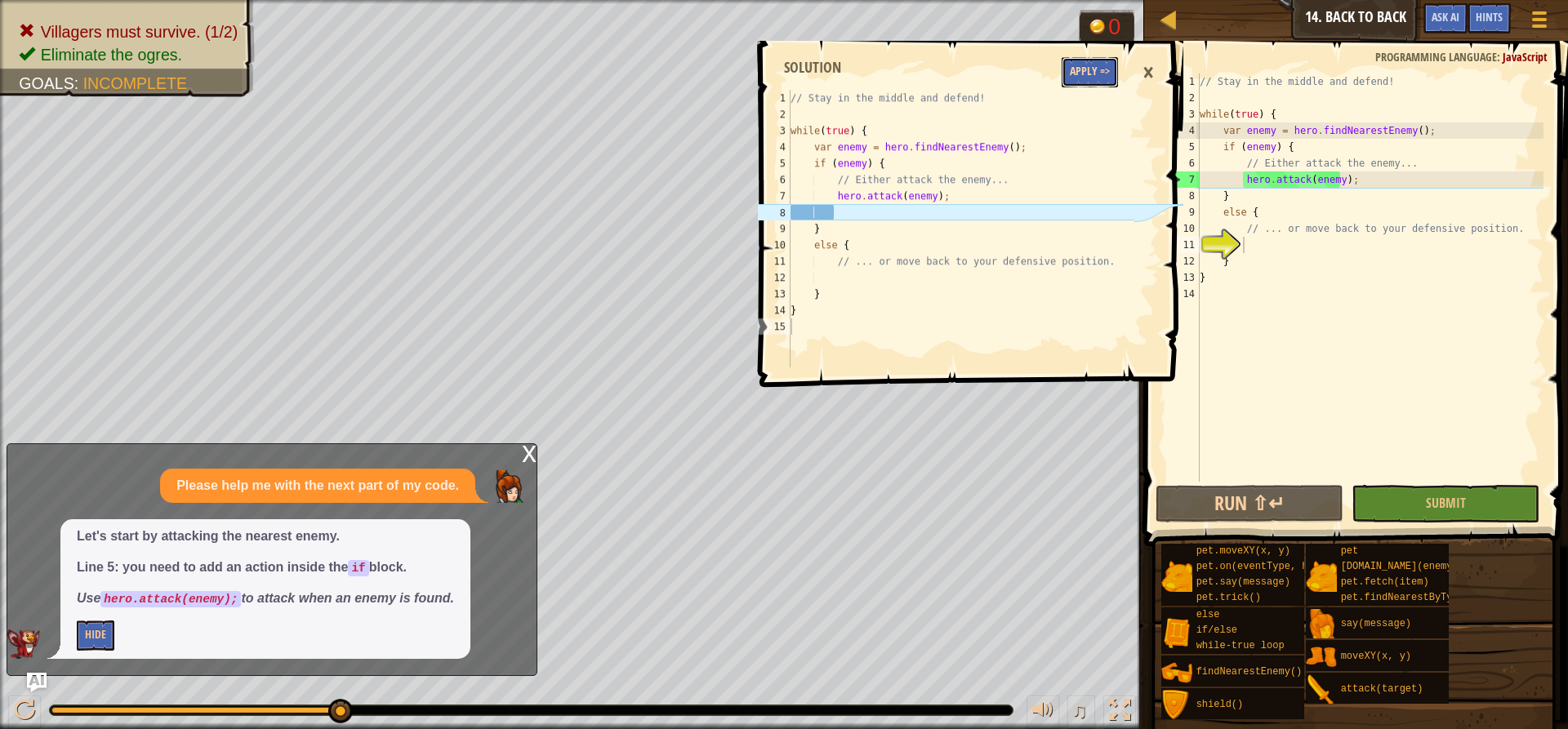
click at [1088, 74] on button "Apply =>" at bounding box center [1090, 72] width 57 height 30
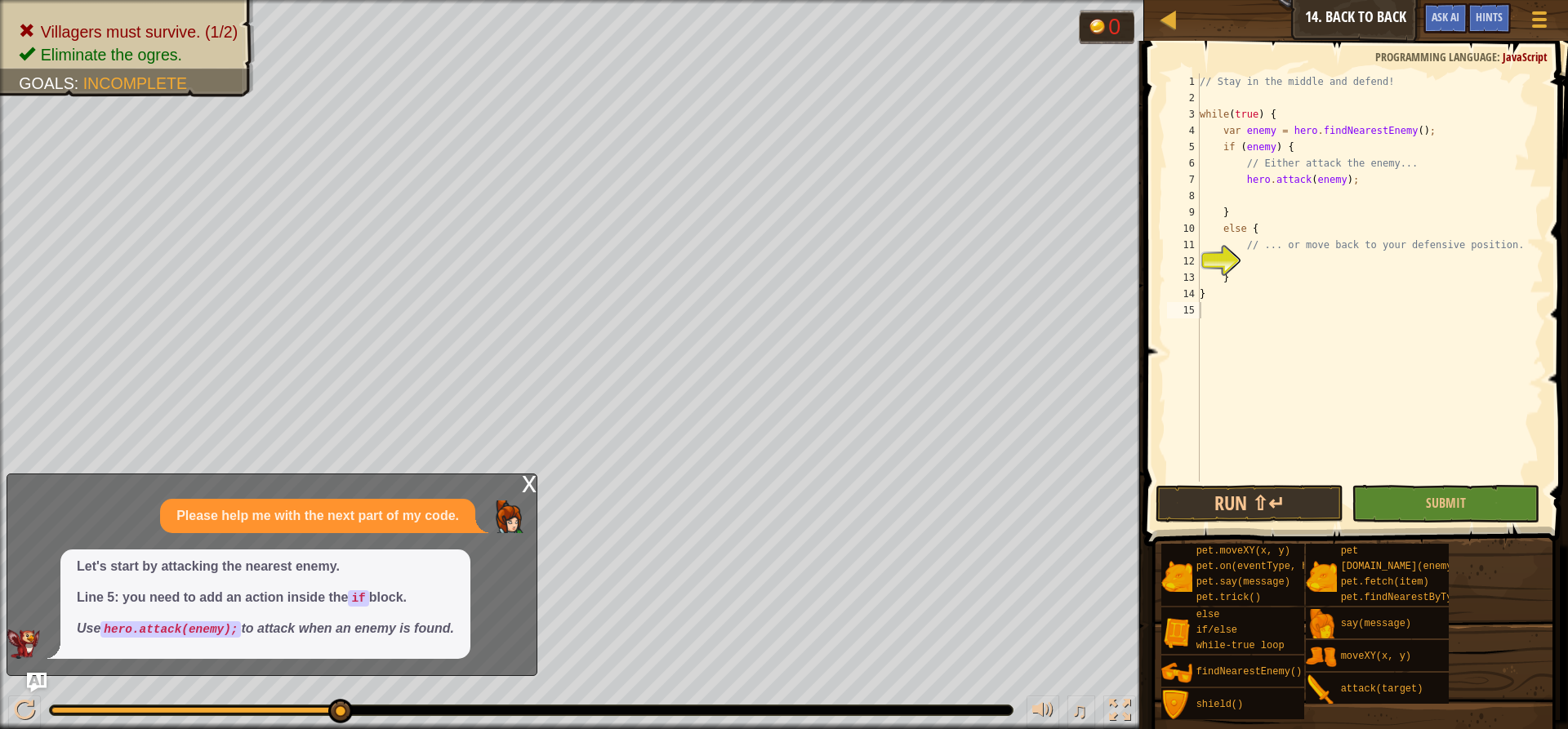
scroll to position [7, 0]
click at [1175, 264] on div "12" at bounding box center [1183, 261] width 33 height 16
click at [1175, 258] on div "// Stay in the middle and defend! while ( true ) { var enemy = hero . findNeare…" at bounding box center [1370, 294] width 347 height 440
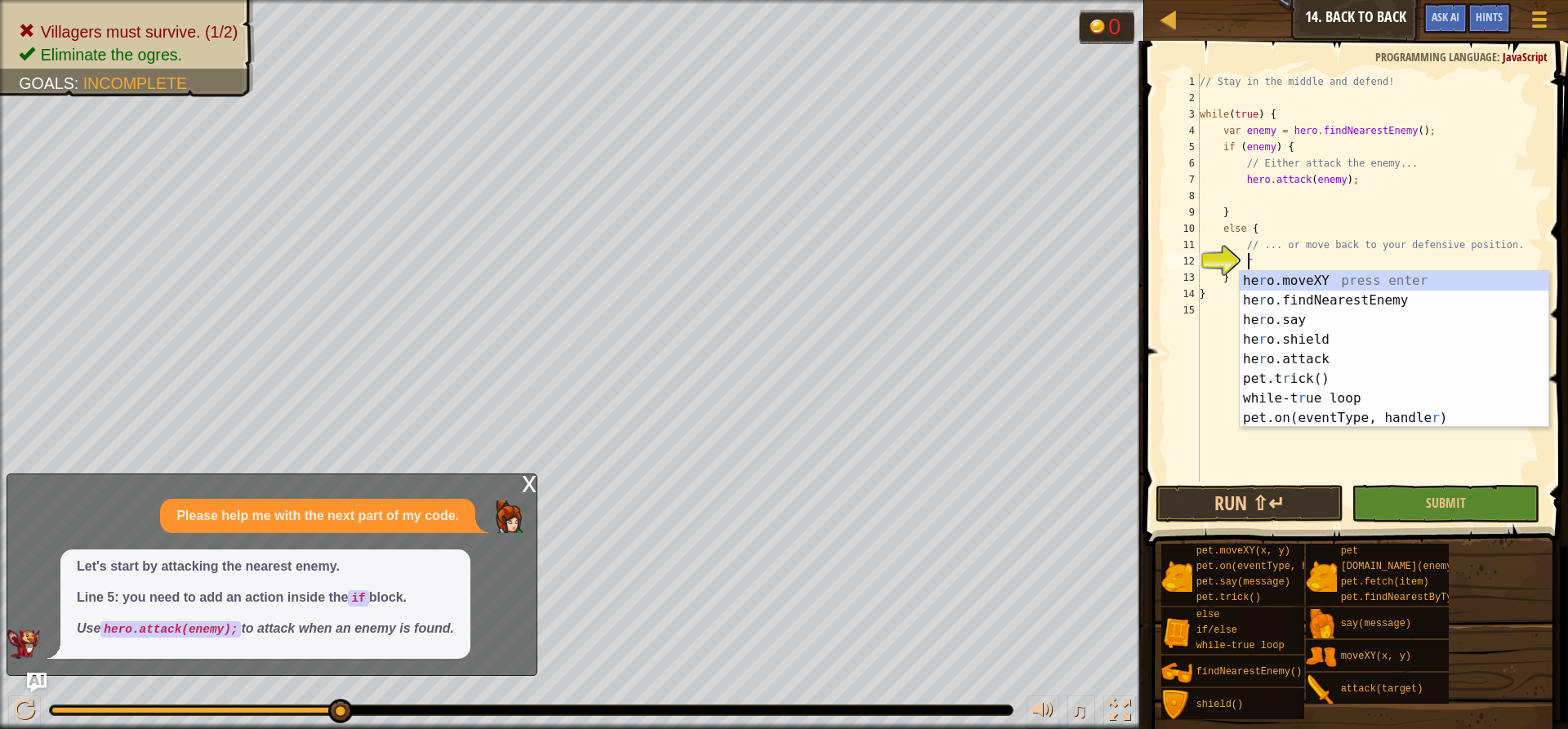
scroll to position [7, 2]
click at [1175, 278] on div "he r o.moveXY press enter he r o.findNearestEnemy press enter he r o.say press …" at bounding box center [1393, 368] width 309 height 195
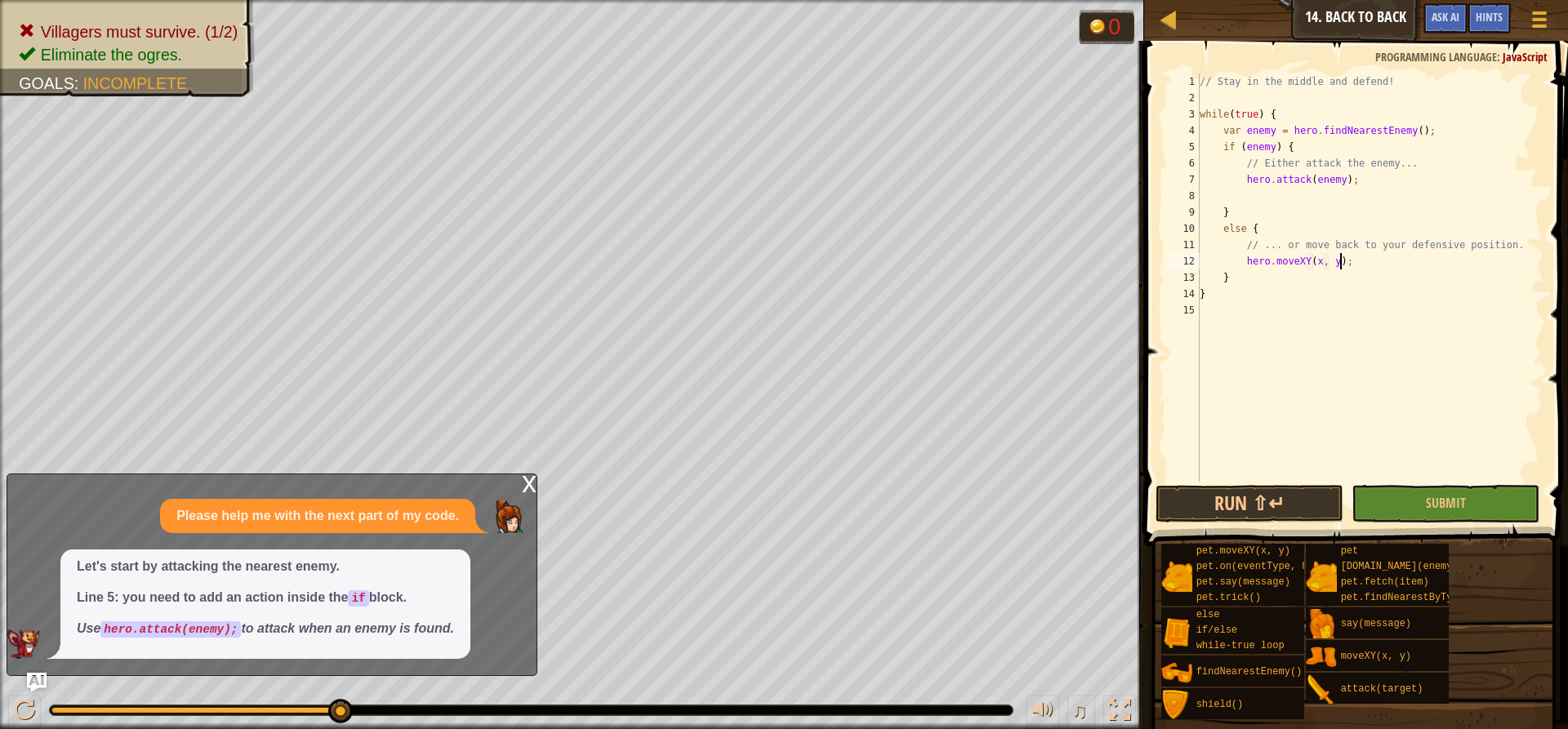
click at [1175, 261] on div "// Stay in the middle and defend! while ( true ) { var enemy = hero . findNeare…" at bounding box center [1370, 294] width 347 height 440
type textarea "h"
click at [1175, 260] on div "// Stay in the middle and defend! while ( true ) { var enemy = hero . findNeare…" at bounding box center [1370, 294] width 347 height 440
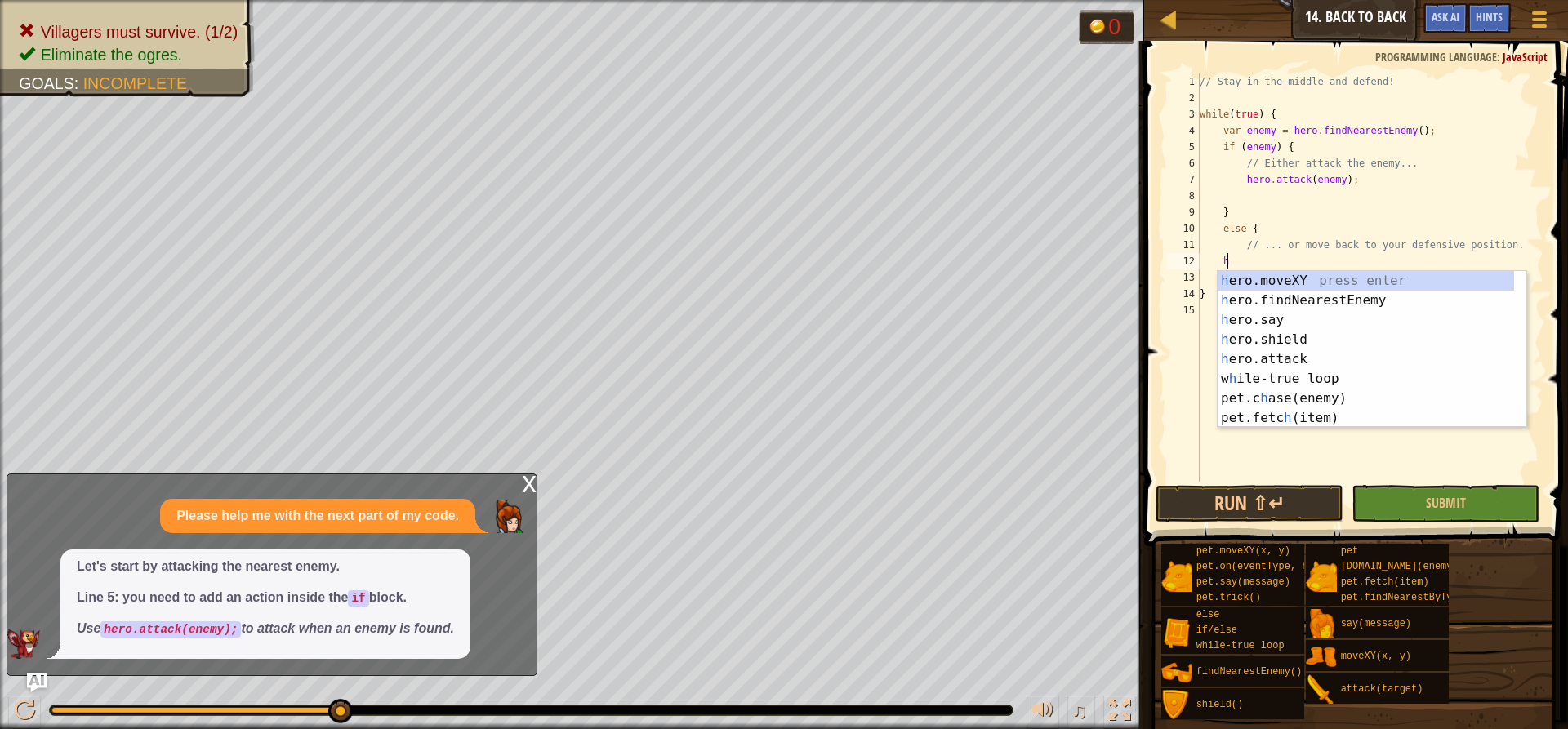
scroll to position [7, 2]
type textarea "her"
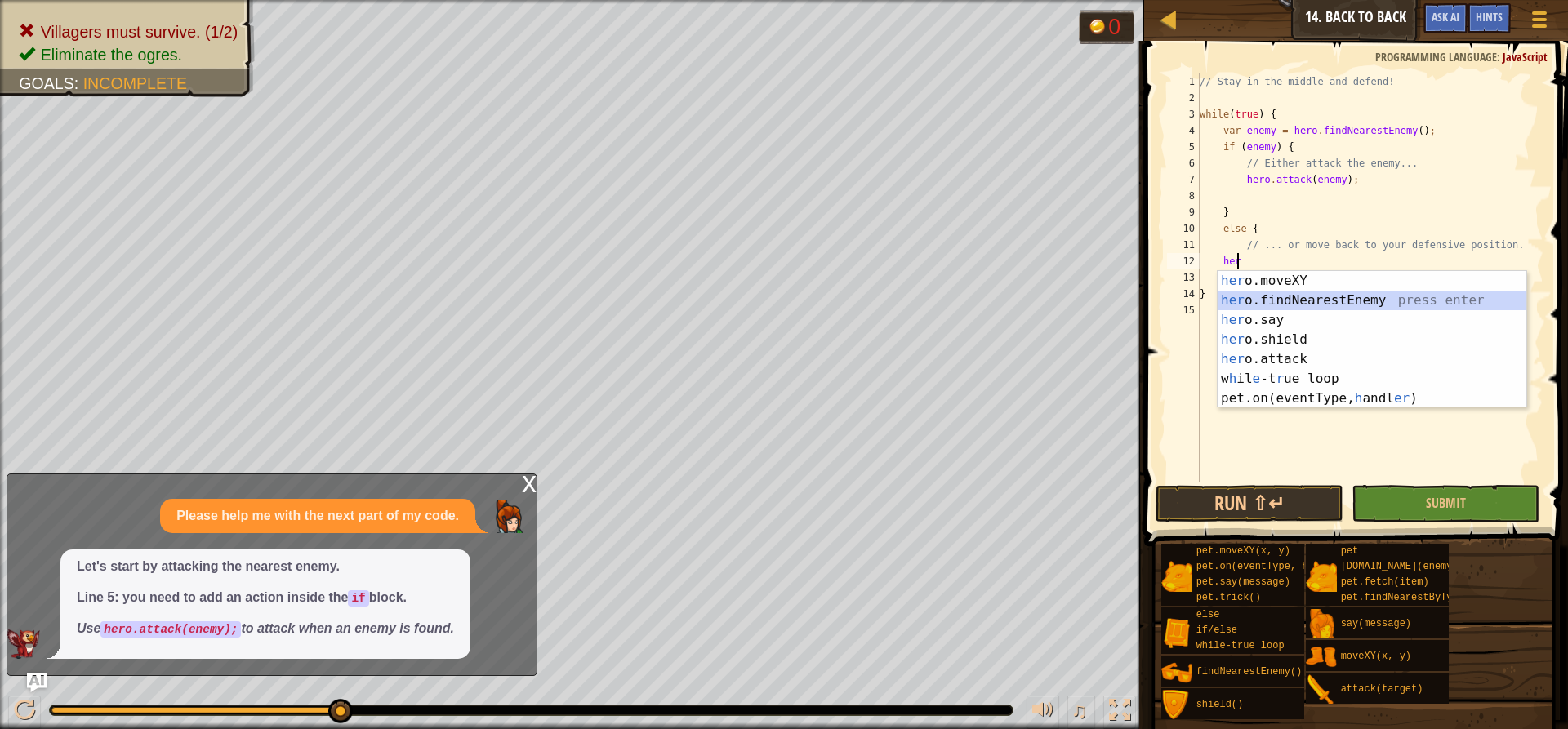
click at [1175, 302] on div "her o.moveXY press enter her o.findNearestEnemy press enter her o.say press ent…" at bounding box center [1372, 359] width 309 height 177
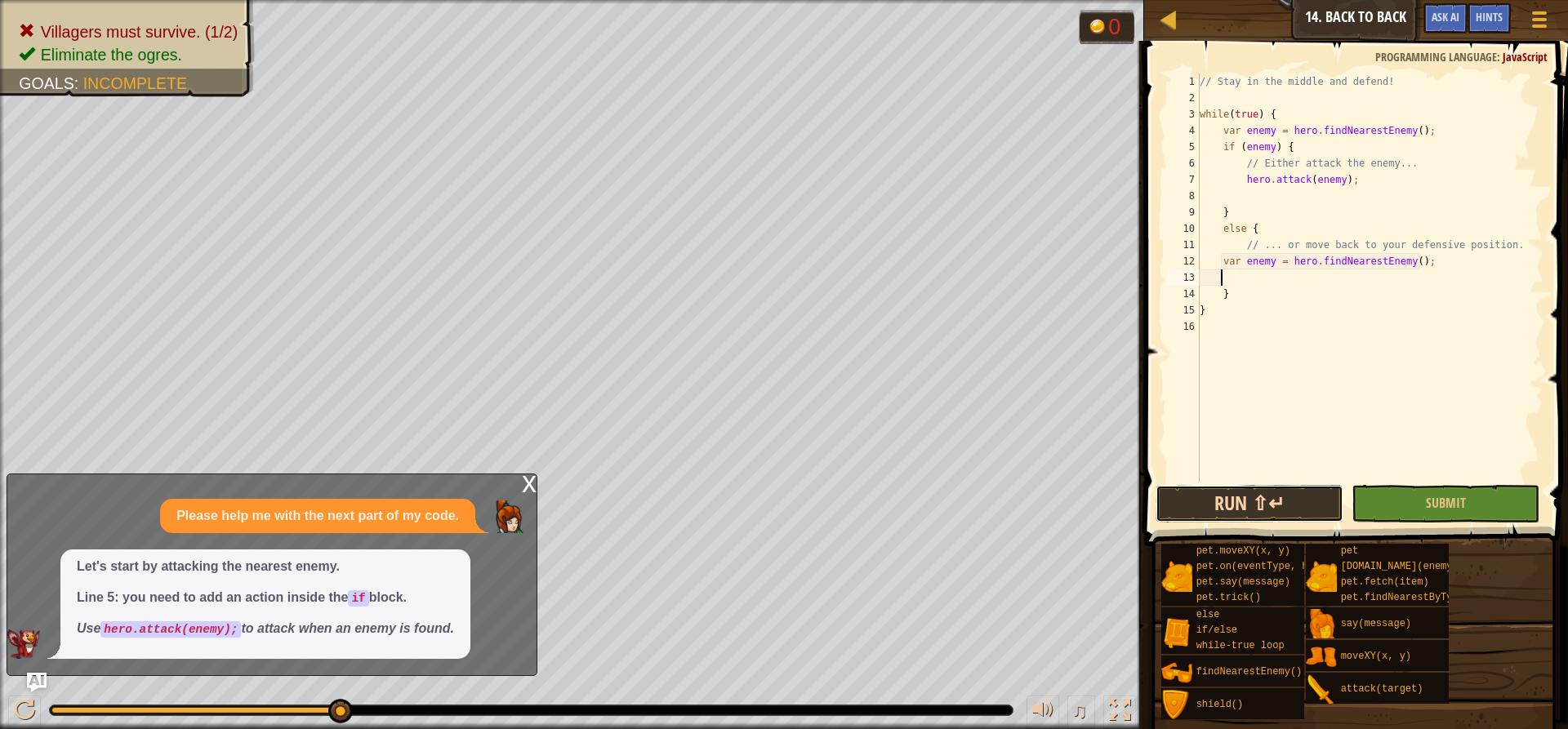
click at [1175, 503] on button "Run ⇧↵" at bounding box center [1248, 504] width 188 height 38
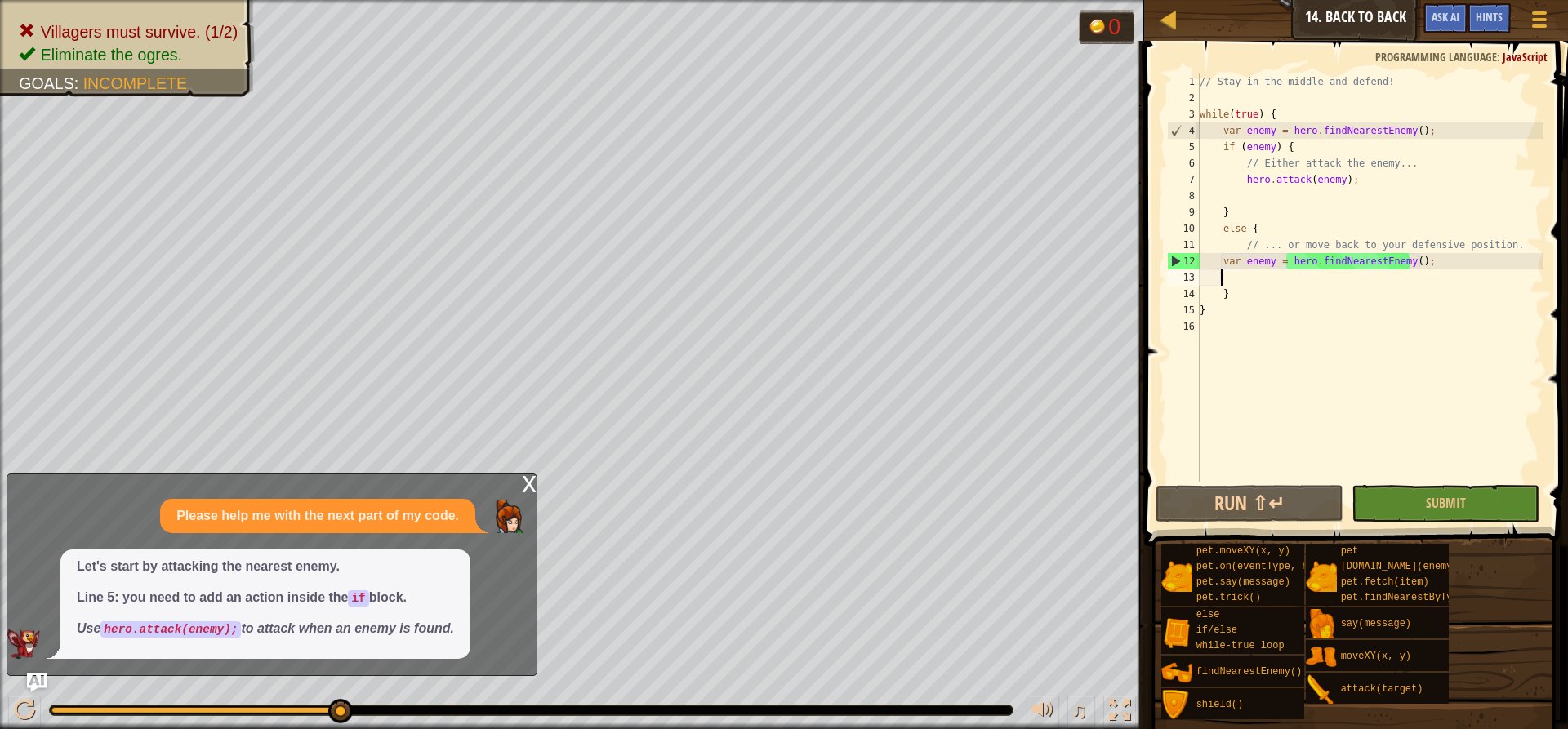
click at [1175, 265] on div "// Stay in the middle and defend! while ( true ) { var enemy = hero . findNeare…" at bounding box center [1370, 294] width 347 height 440
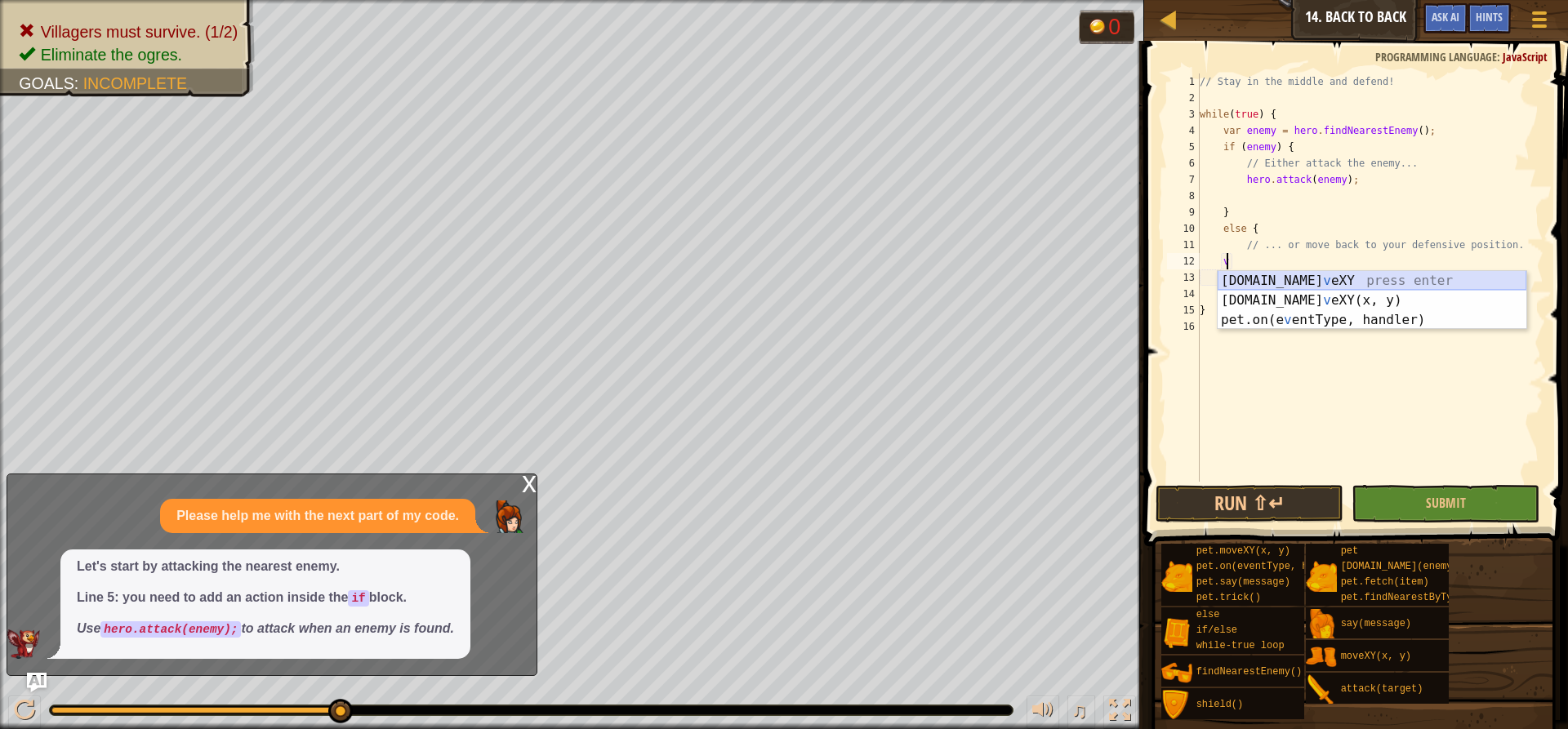
click at [1175, 275] on div "[DOMAIN_NAME] v eXY press enter [DOMAIN_NAME] v eXY(x, y) press enter pet.on(e …" at bounding box center [1372, 319] width 309 height 98
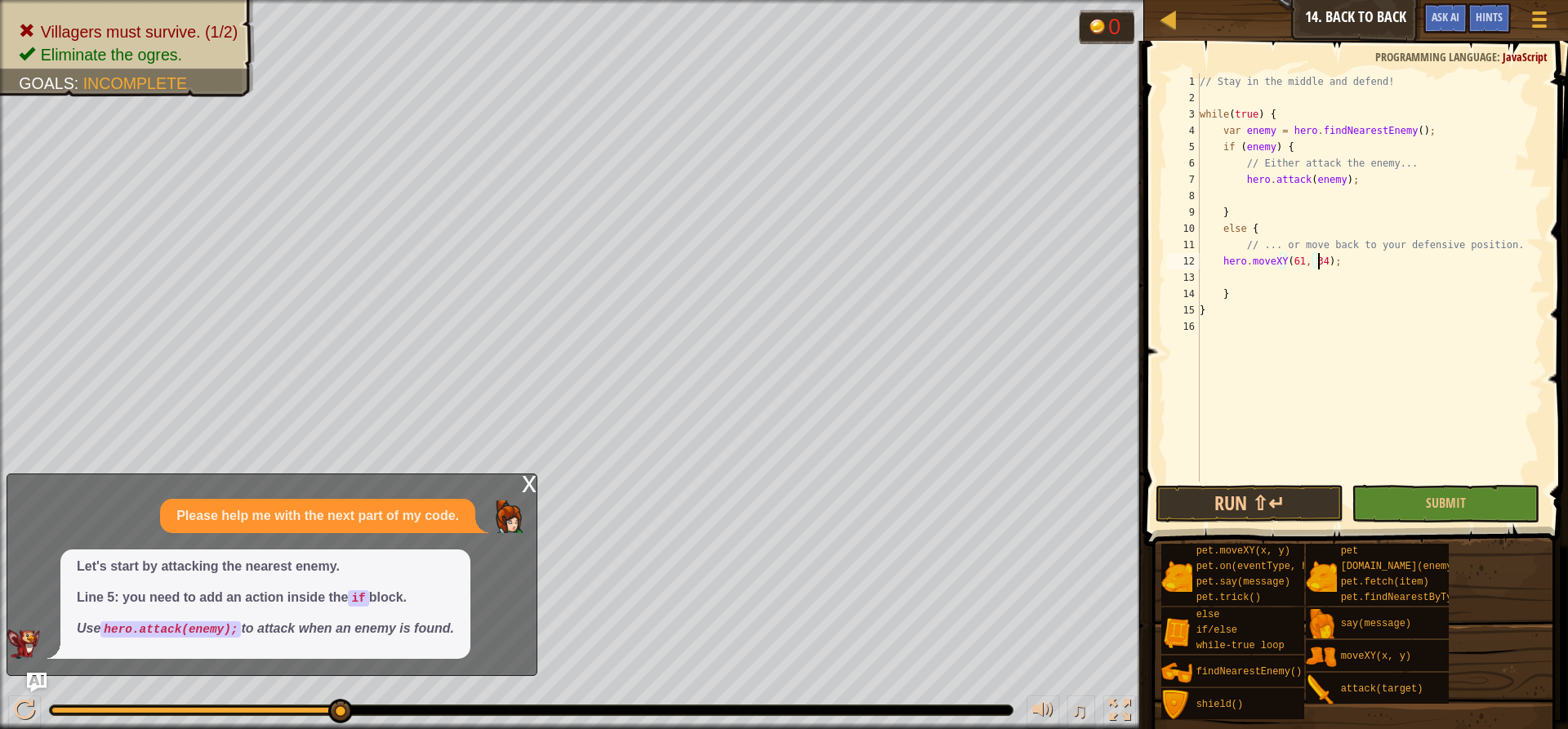
scroll to position [7, 10]
click at [1175, 512] on button "Run ⇧↵" at bounding box center [1248, 504] width 188 height 38
type textarea "hero.moveXY(18, 36);"
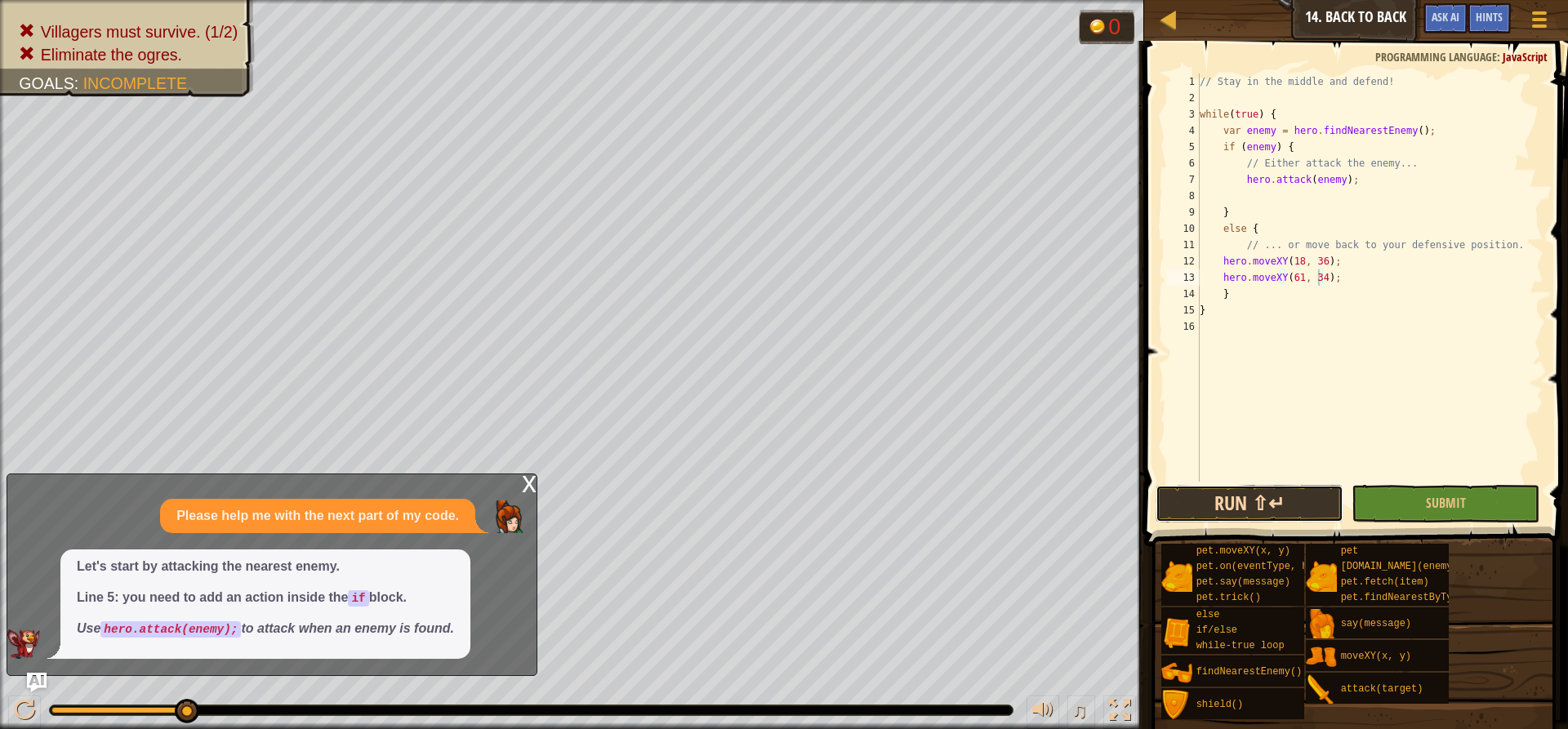
click at [1175, 492] on button "Run ⇧↵" at bounding box center [1248, 504] width 188 height 38
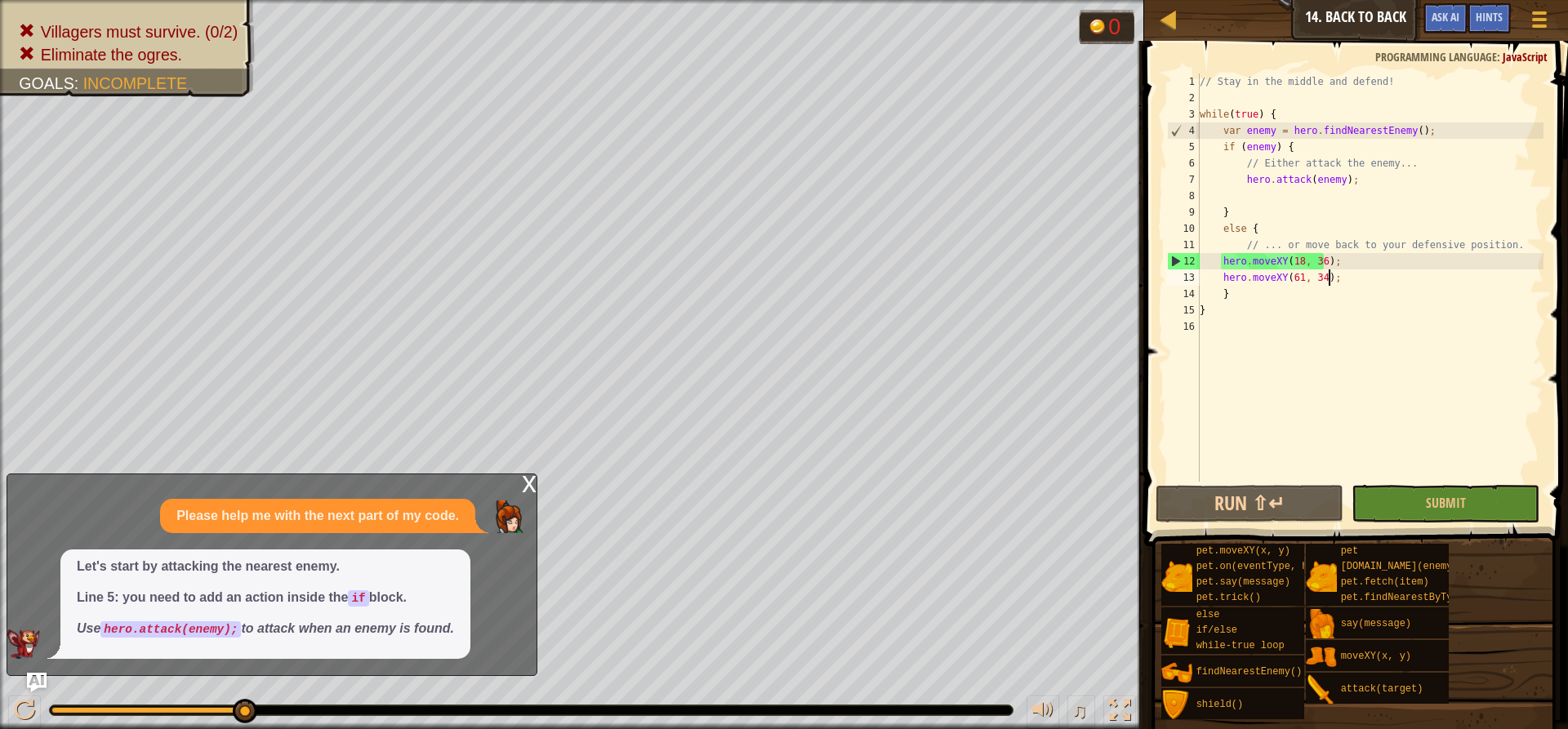
click at [1175, 279] on div "// Stay in the middle and defend! while ( true ) { var enemy = hero . findNeare…" at bounding box center [1370, 294] width 347 height 440
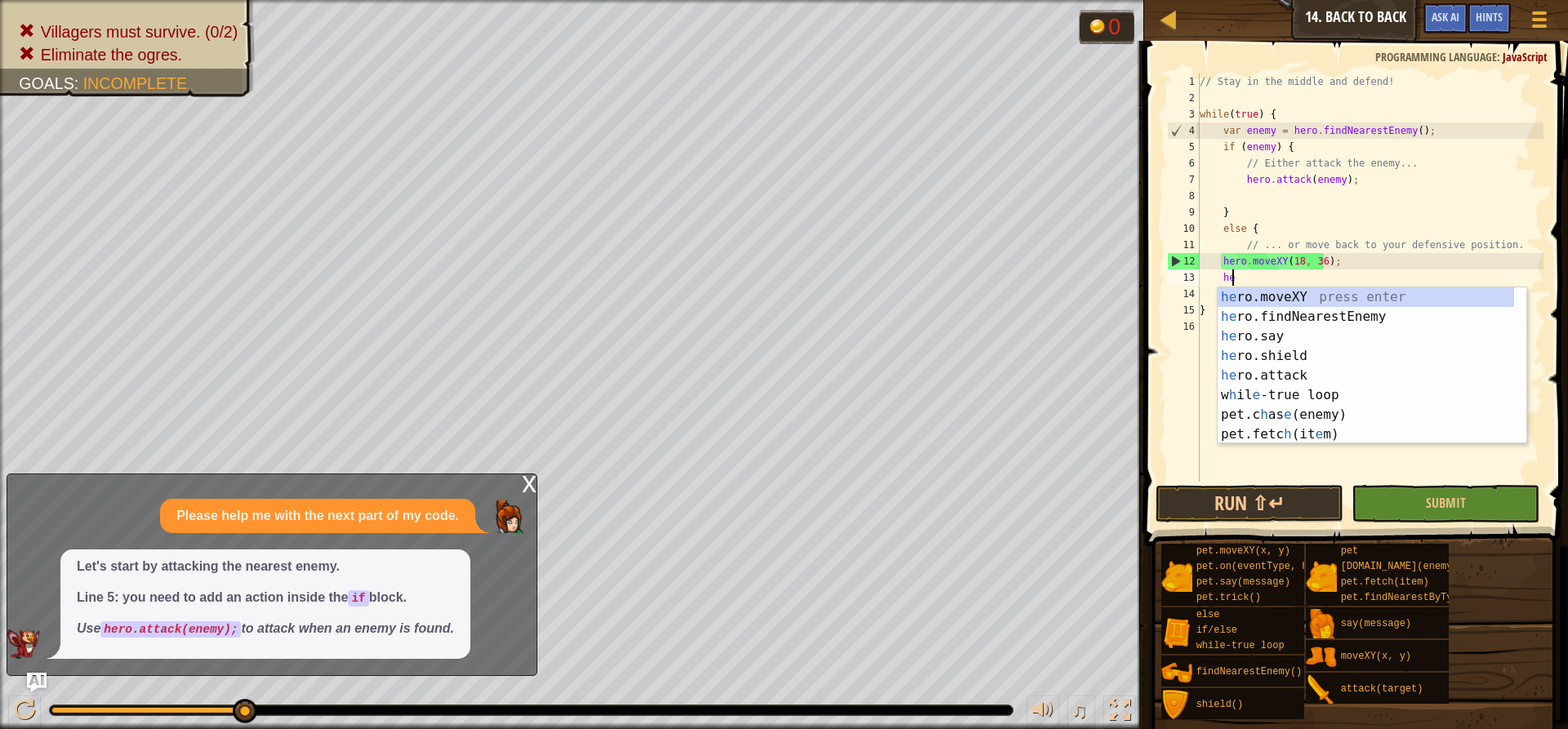
type textarea "h"
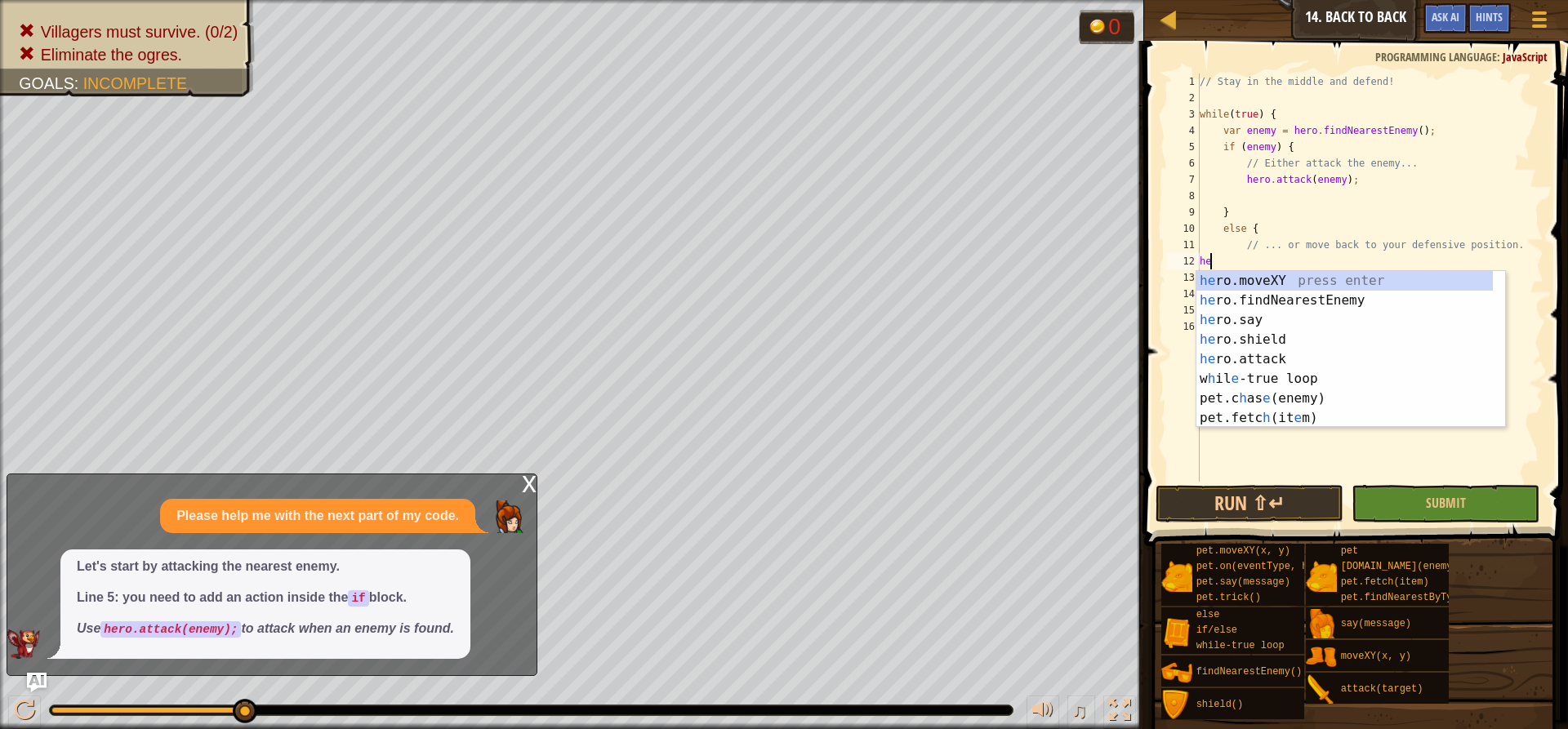
scroll to position [7, 0]
type textarea "h"
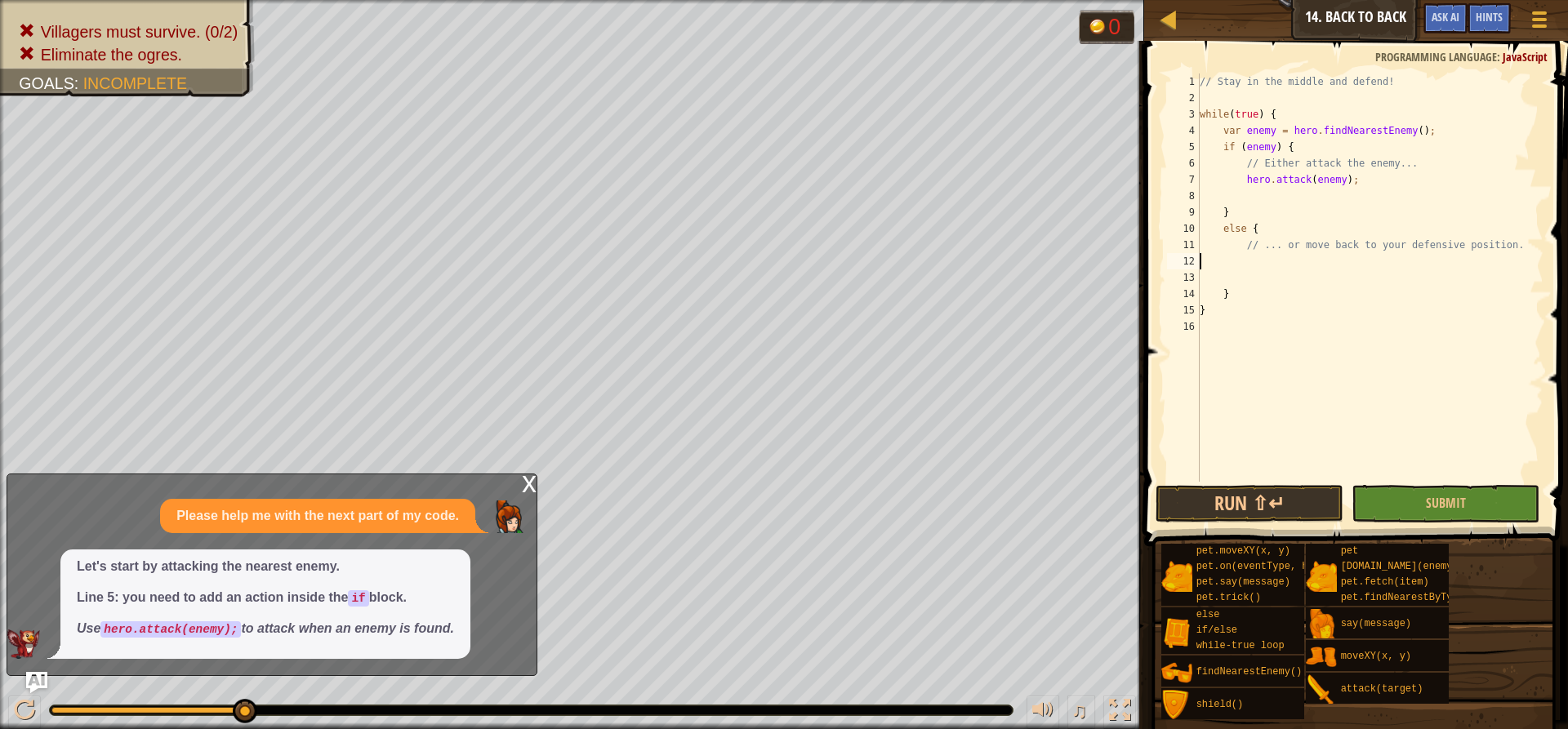
click at [35, 677] on img "Ask AI" at bounding box center [36, 681] width 21 height 21
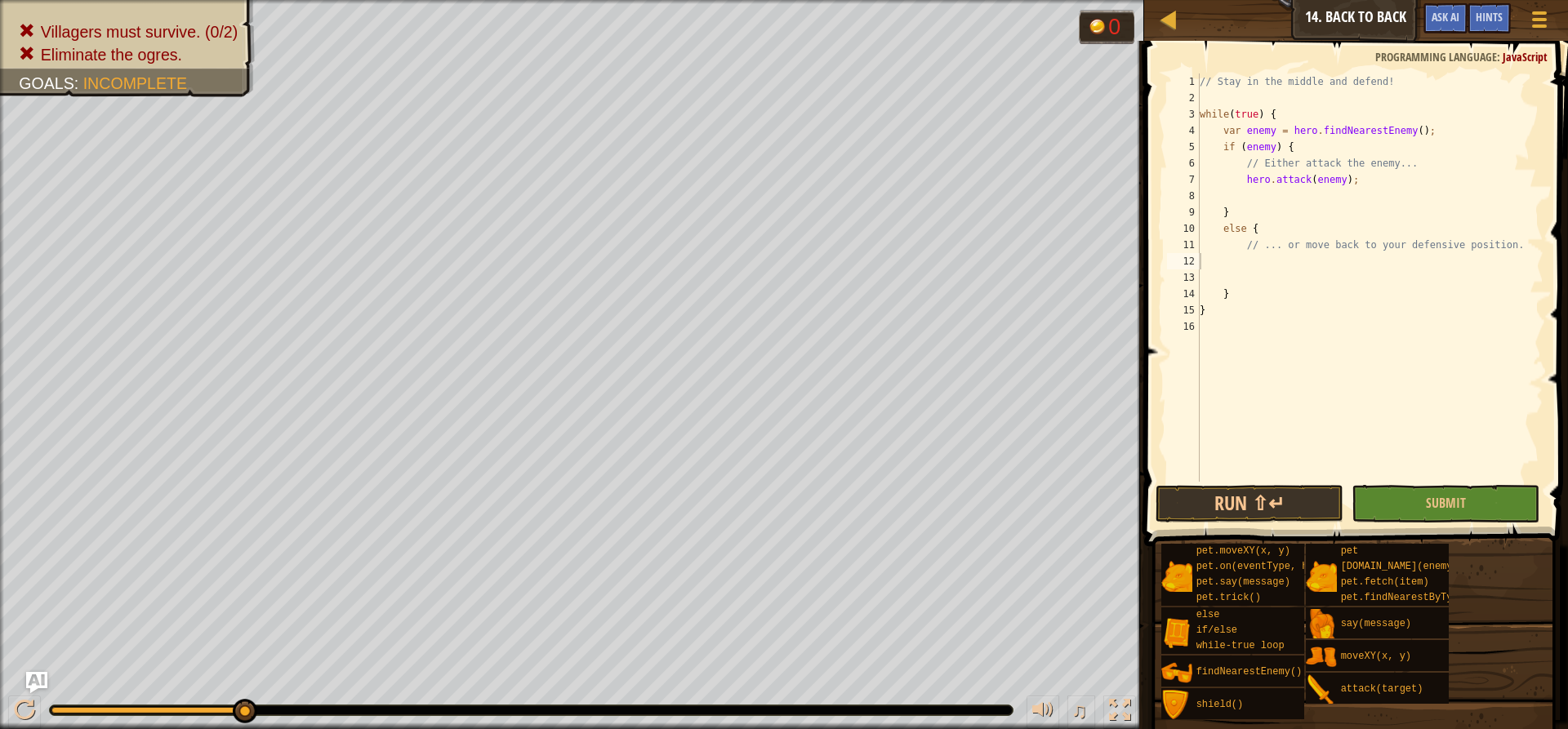
click at [36, 679] on img "Ask AI" at bounding box center [36, 681] width 21 height 21
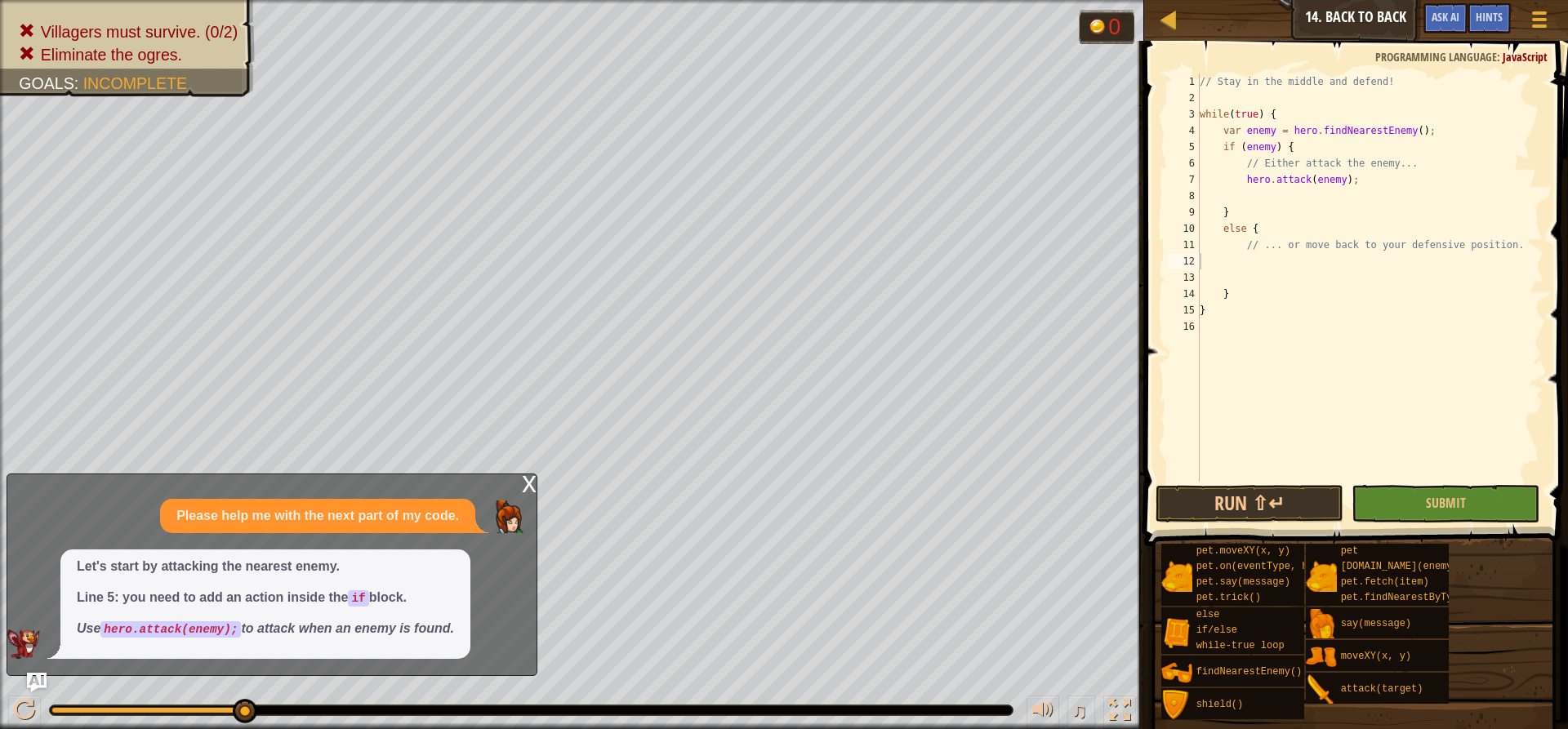
click at [99, 650] on div "Let's start by attacking the nearest enemy. Line 5: you need to add an action i…" at bounding box center [265, 604] width 410 height 109
drag, startPoint x: 1233, startPoint y: 177, endPoint x: 1212, endPoint y: 182, distance: 21.6
click at [1175, 179] on div "// Stay in the middle and defend! while ( true ) { var enemy = hero . findNeare…" at bounding box center [1370, 294] width 347 height 440
click at [1175, 182] on div "// Stay in the middle and defend! while ( true ) { var enemy = hero . findNeare…" at bounding box center [1370, 294] width 347 height 440
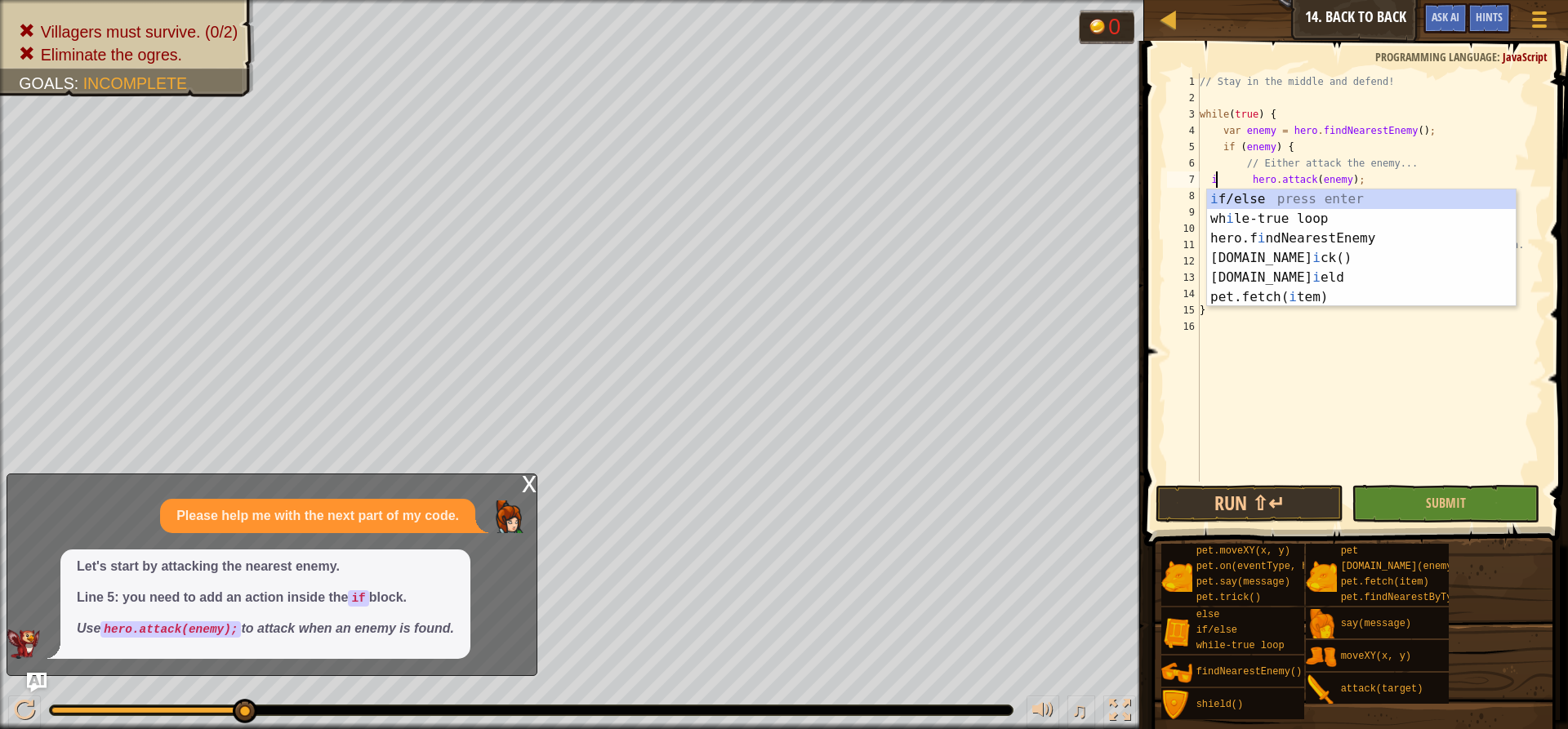
scroll to position [7, 1]
click at [1175, 195] on div "i f/else press enter wh i le-true loop press enter hero.f i ndNearestEnemy pres…" at bounding box center [1361, 268] width 309 height 157
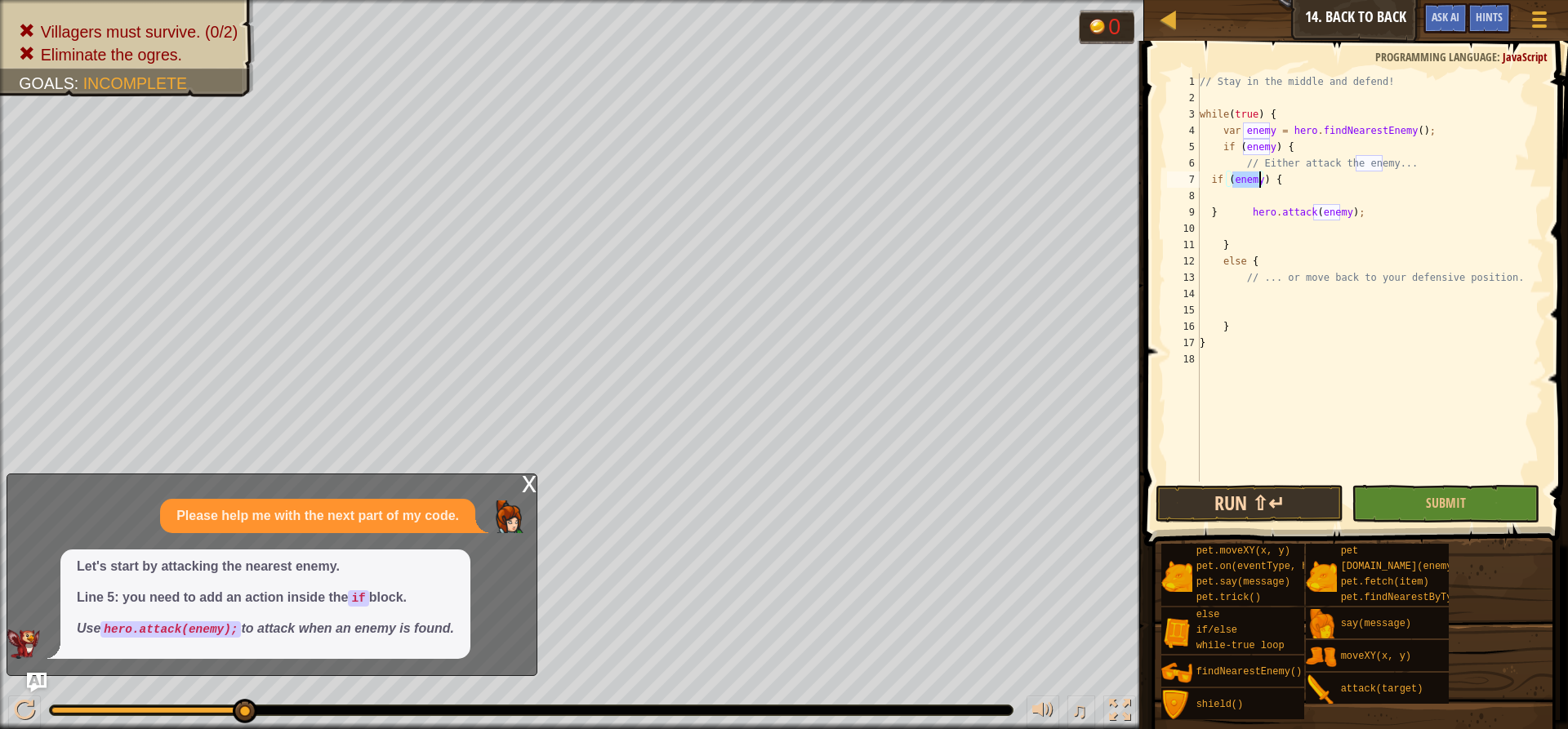
type textarea "if (enemy) {"
click at [1175, 500] on button "Run ⇧↵" at bounding box center [1248, 504] width 188 height 38
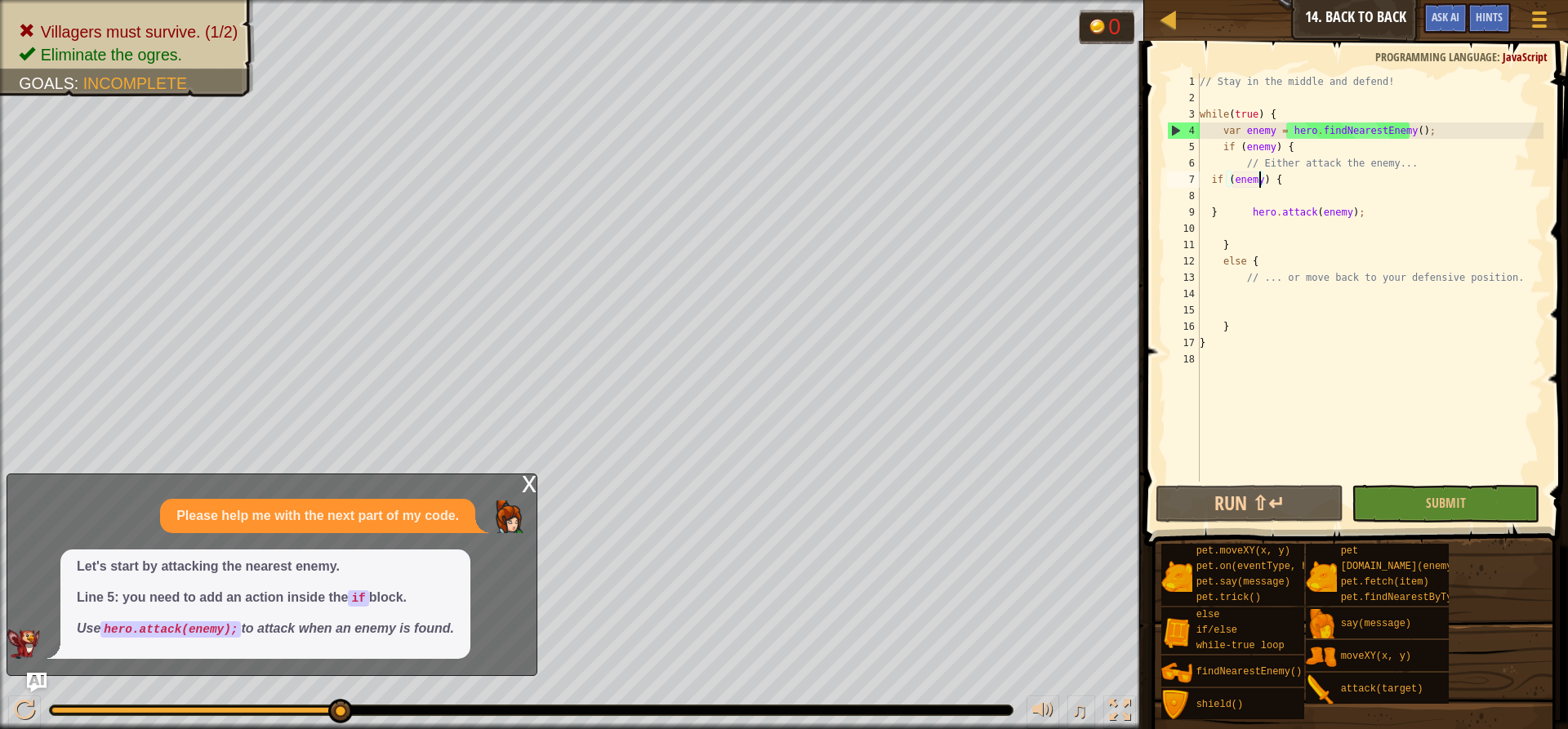
click at [1175, 189] on div "// Stay in the middle and defend! while ( true ) { var enemy = hero . findNeare…" at bounding box center [1370, 294] width 347 height 440
click at [1175, 181] on div "// Stay in the middle and defend! while ( true ) { var enemy = hero . findNeare…" at bounding box center [1370, 294] width 347 height 440
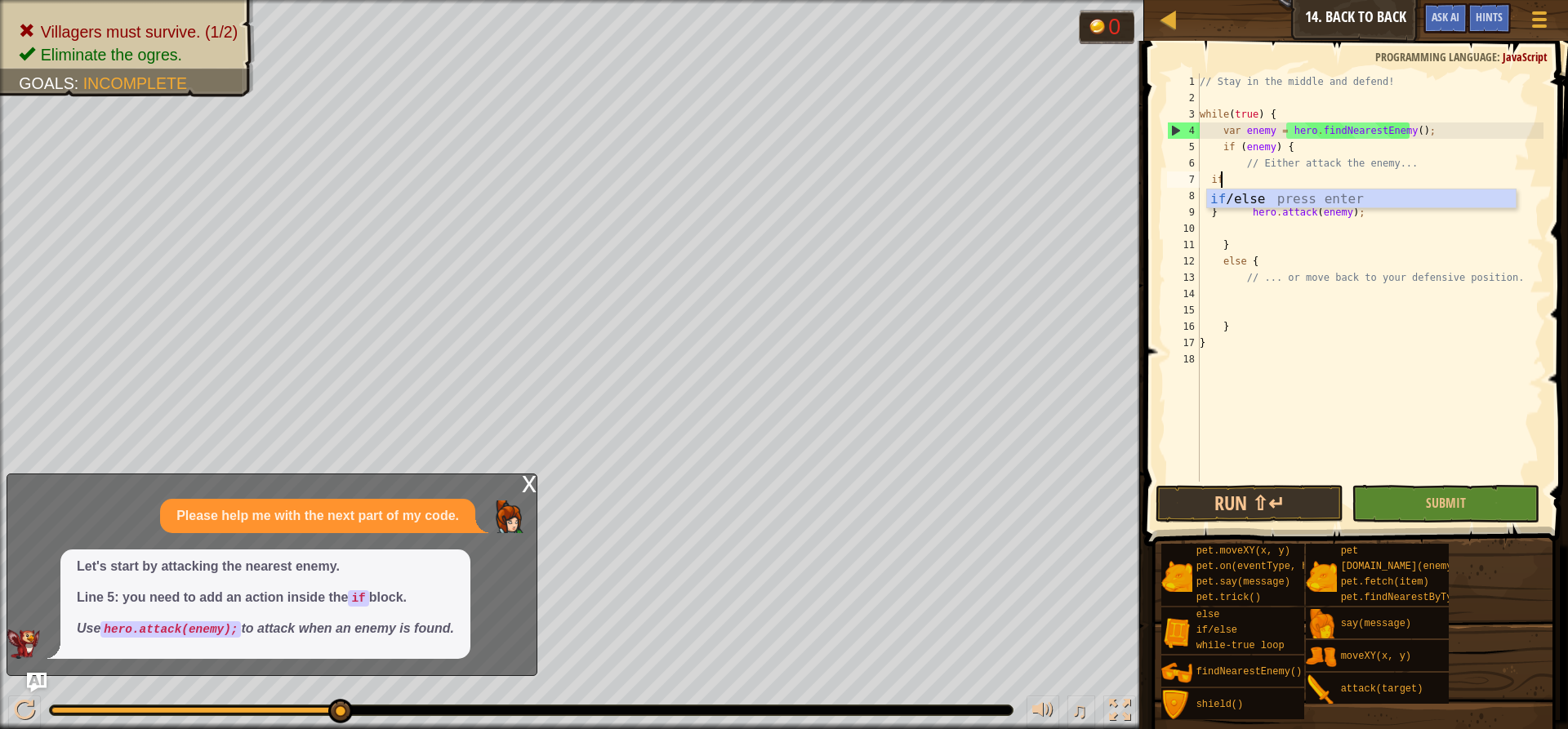
type textarea "i"
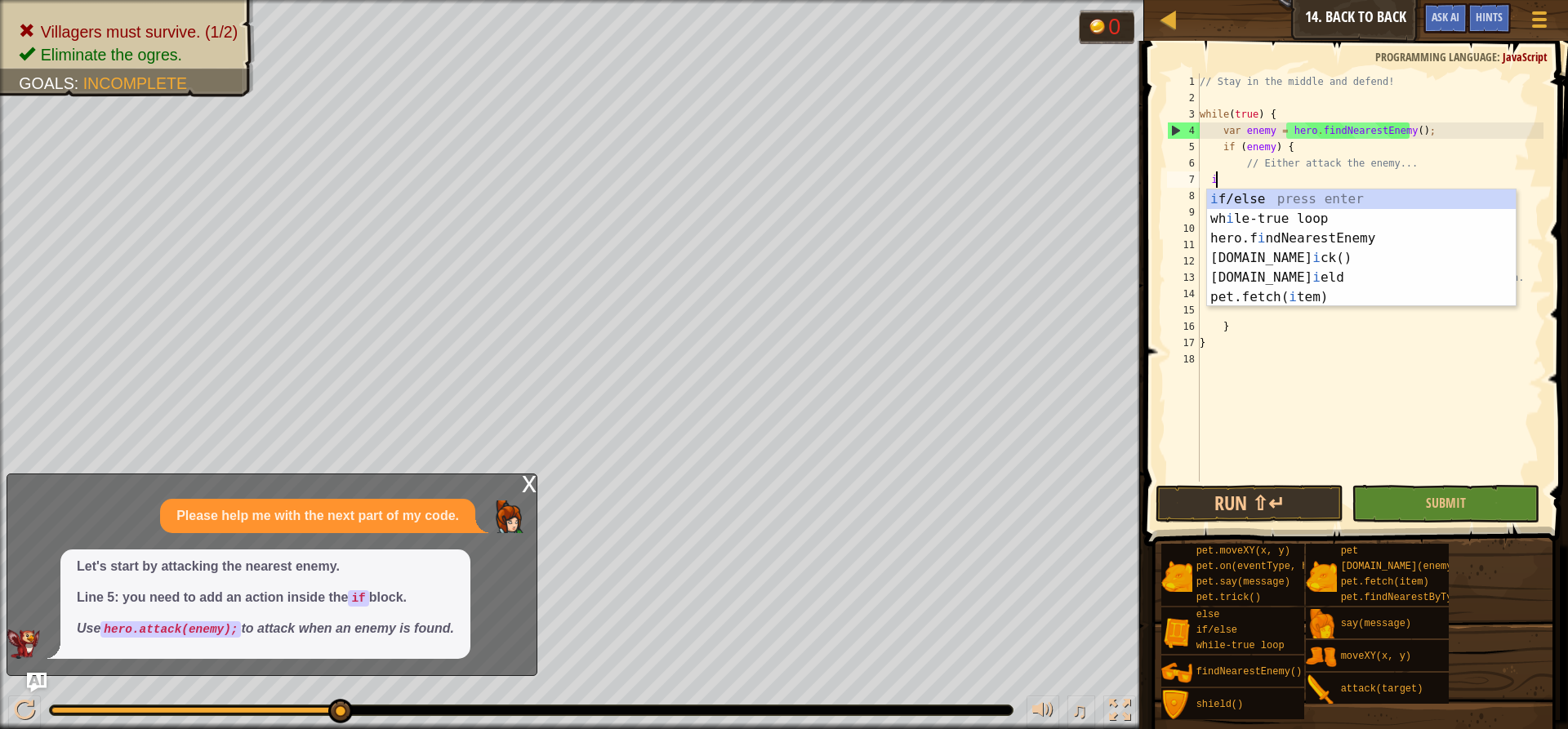
scroll to position [7, 0]
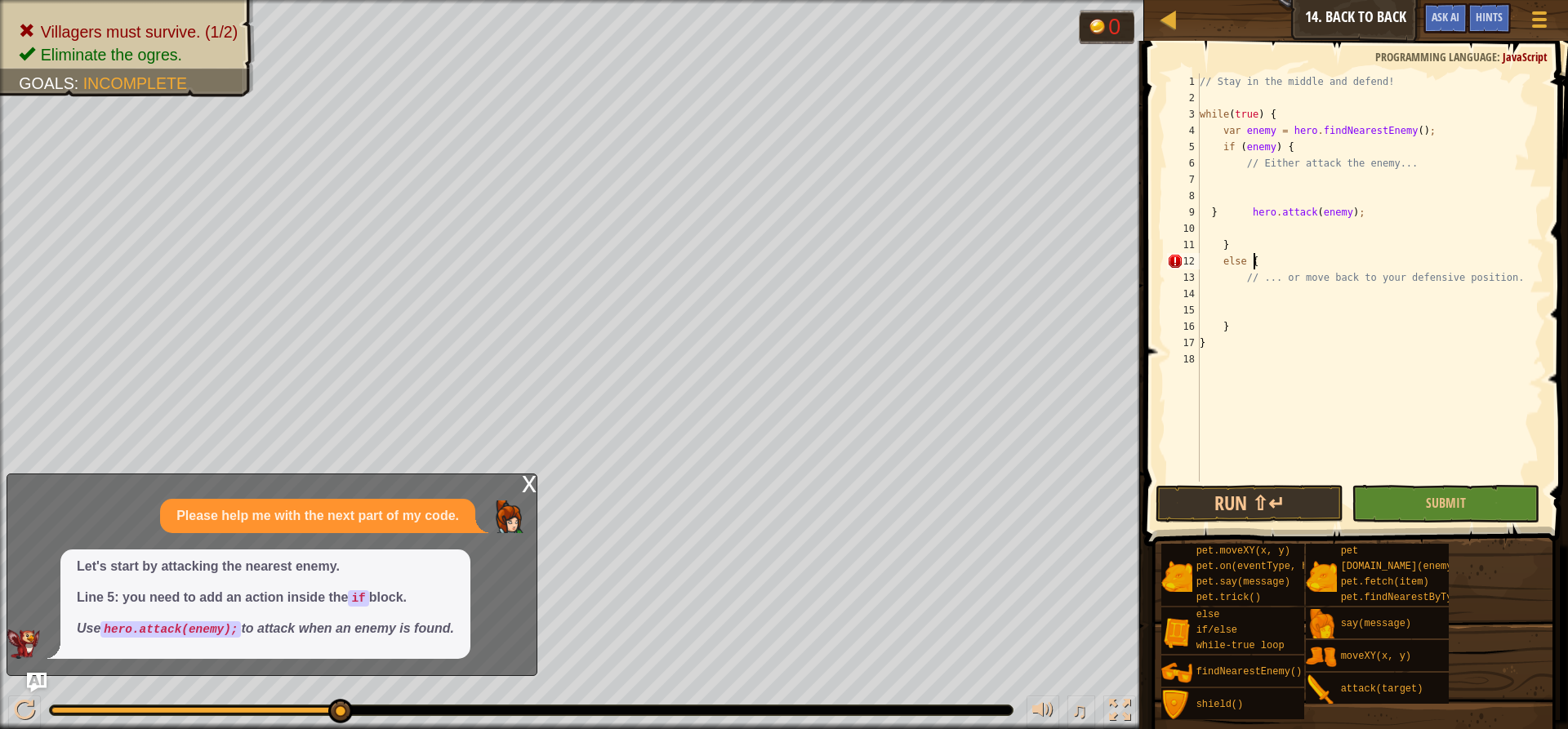
click at [1175, 258] on div "// Stay in the middle and defend! while ( true ) { var enemy = hero . findNeare…" at bounding box center [1370, 294] width 347 height 440
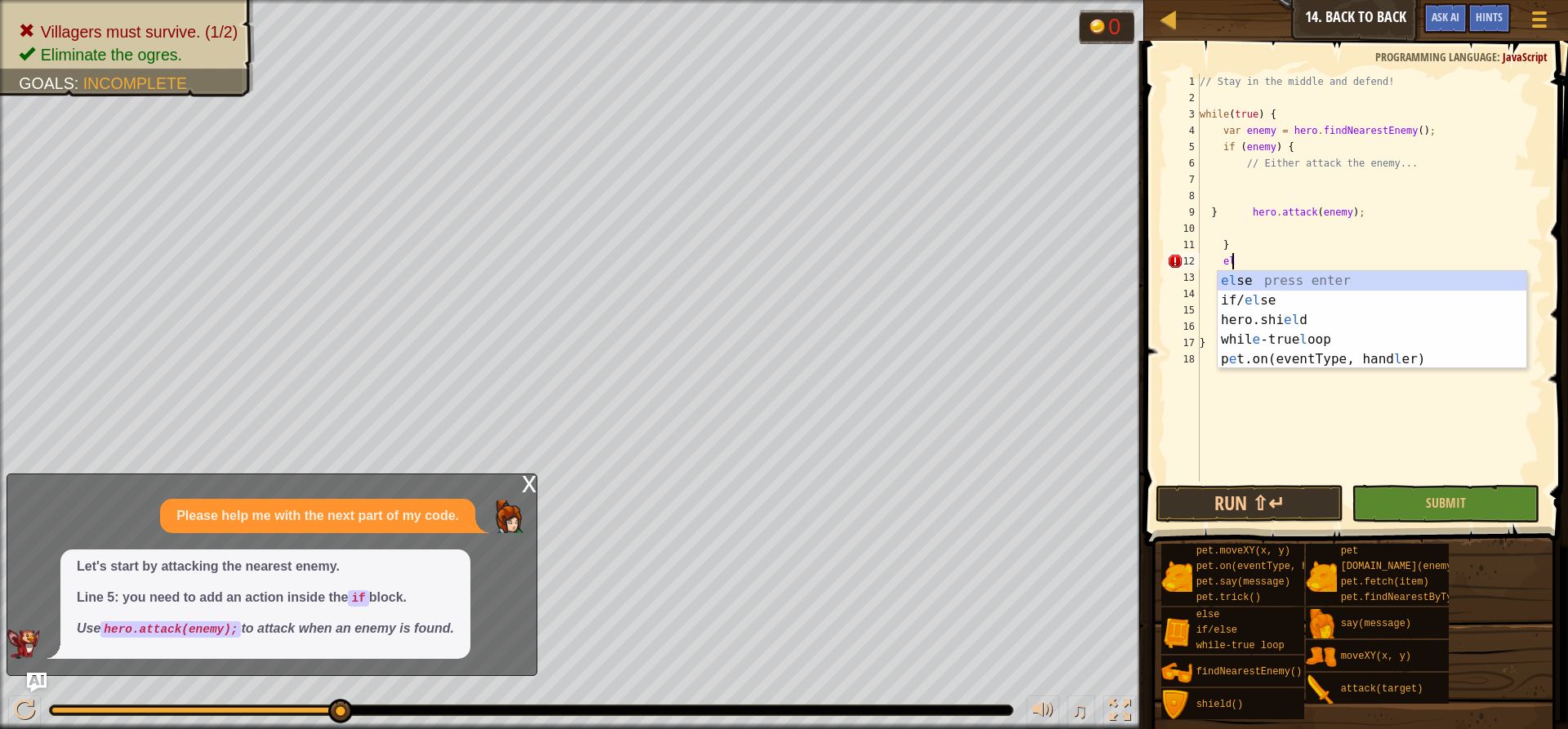
type textarea "e"
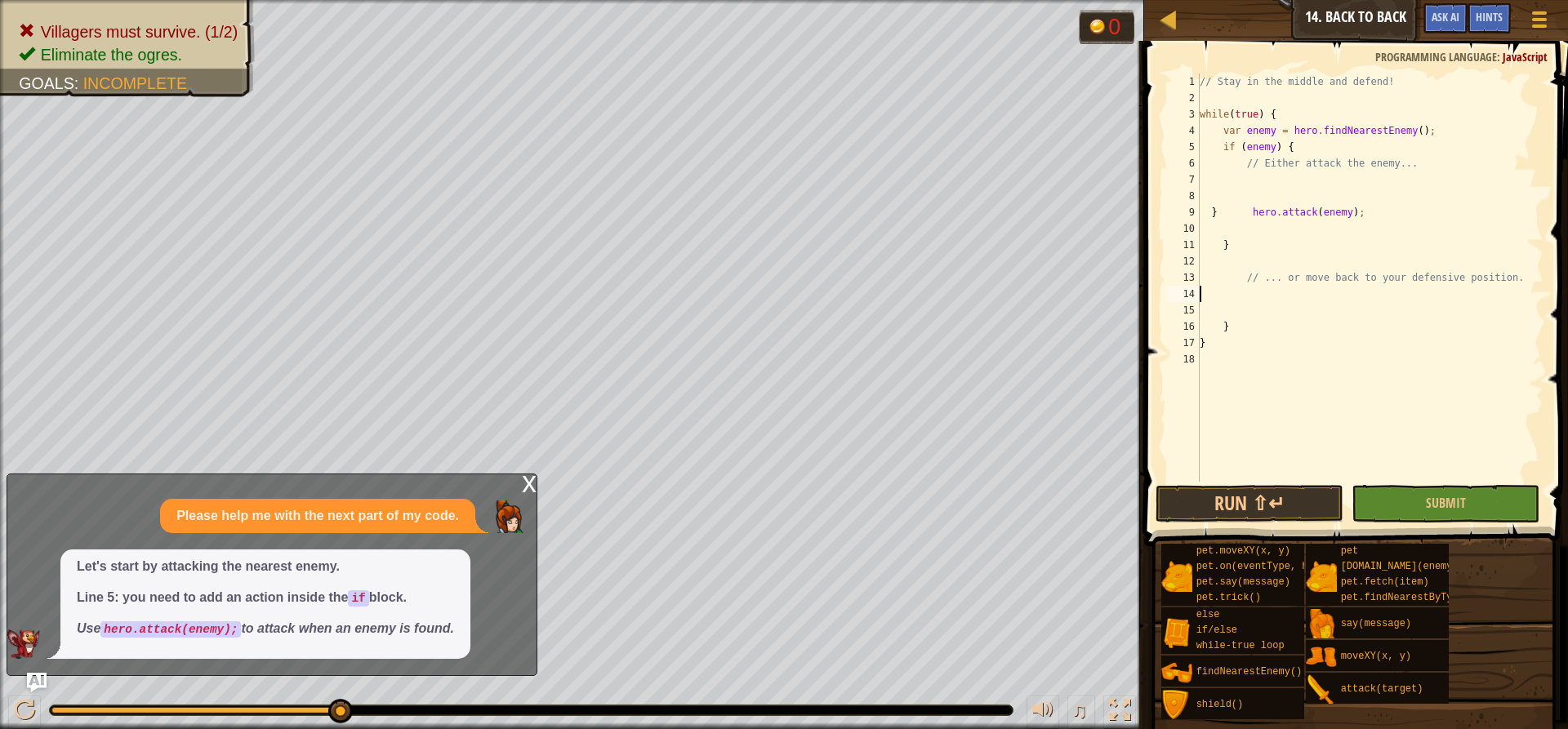
click at [1175, 300] on div "// Stay in the middle and defend! while ( true ) { var enemy = hero . findNeare…" at bounding box center [1370, 294] width 347 height 440
type textarea "h"
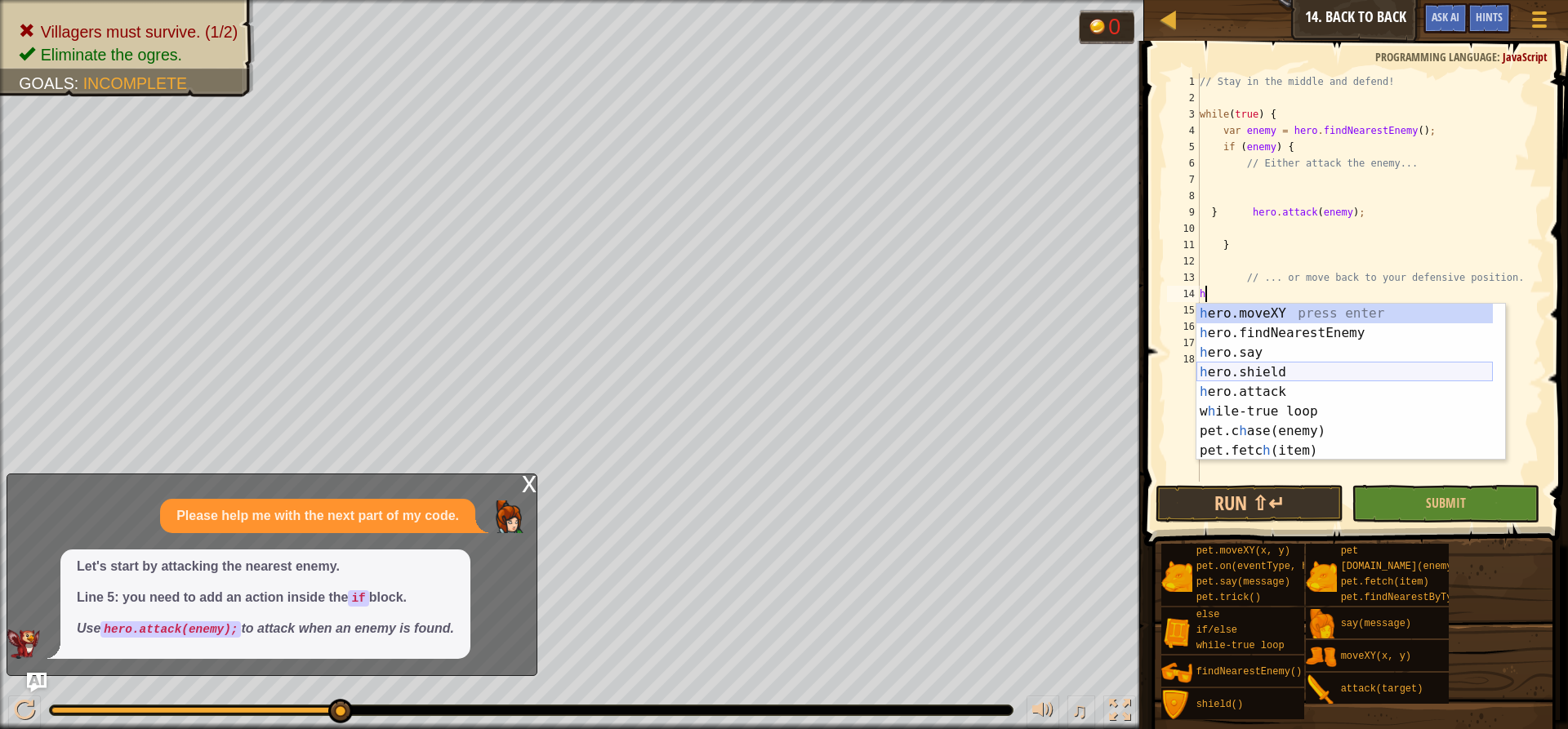
click at [1175, 373] on div "h ero.moveXY press enter h ero.findNearestEnemy press enter h ero.say press ent…" at bounding box center [1344, 401] width 297 height 195
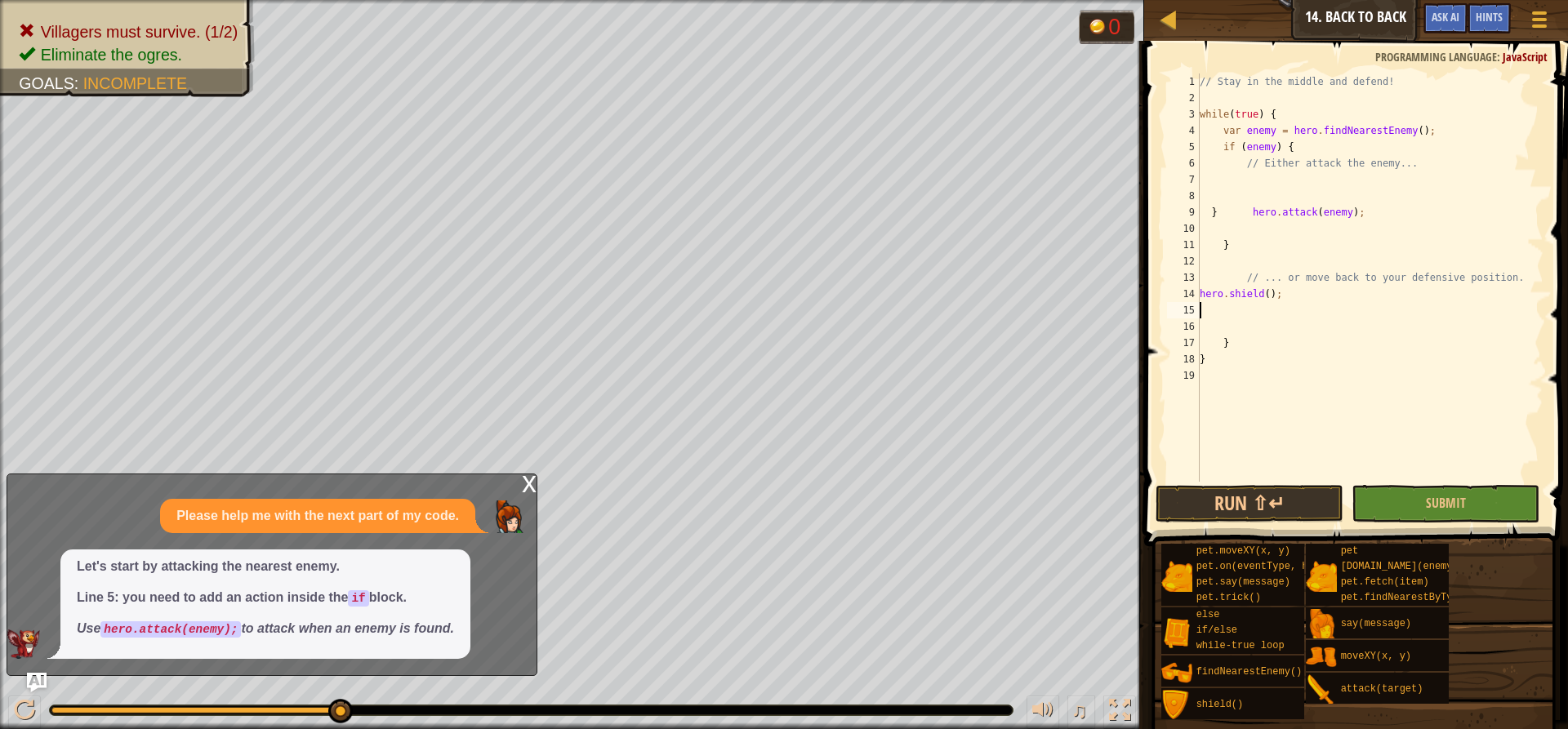
click at [1175, 293] on div "// Stay in the middle and defend! while ( true ) { var enemy = hero . findNeare…" at bounding box center [1370, 294] width 347 height 440
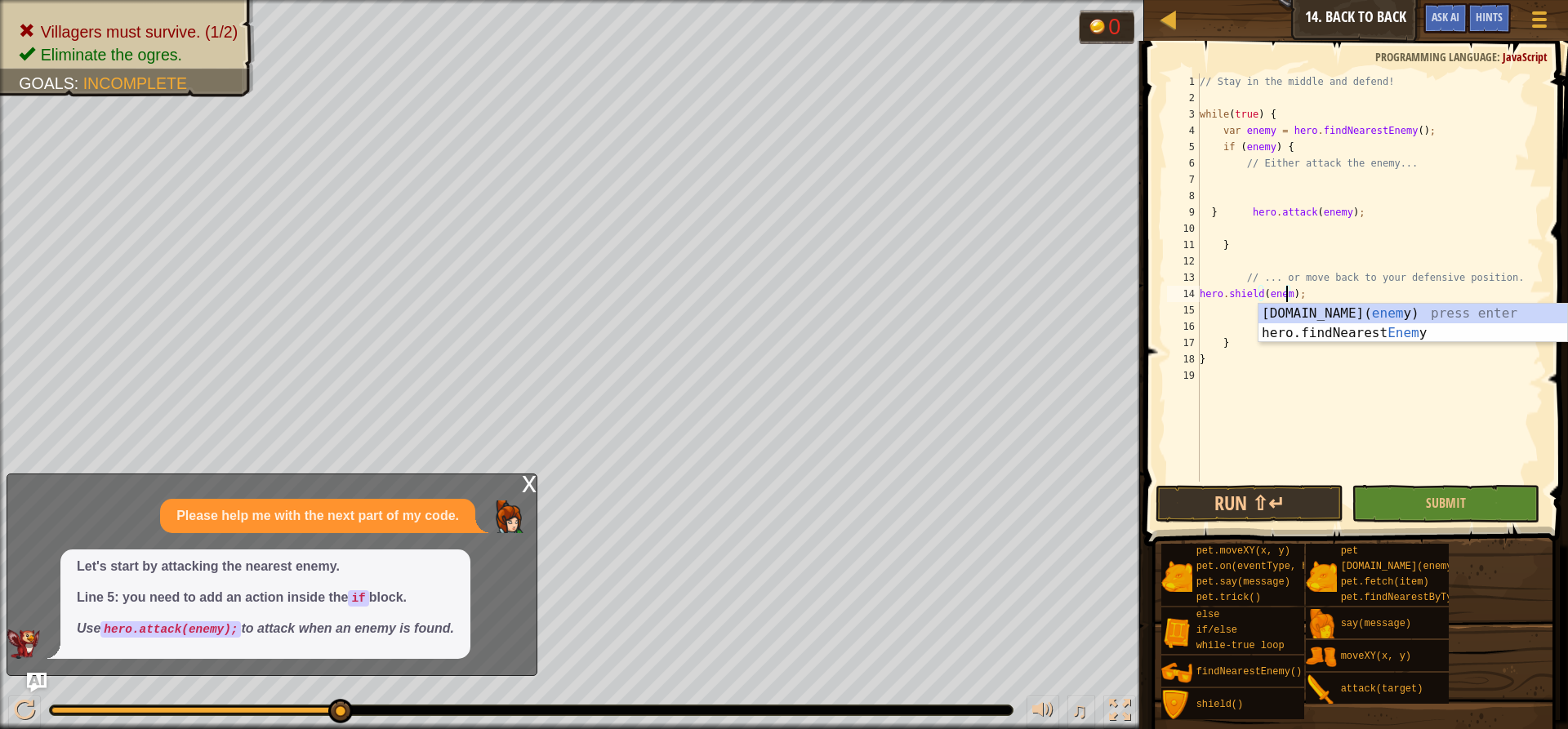
scroll to position [7, 7]
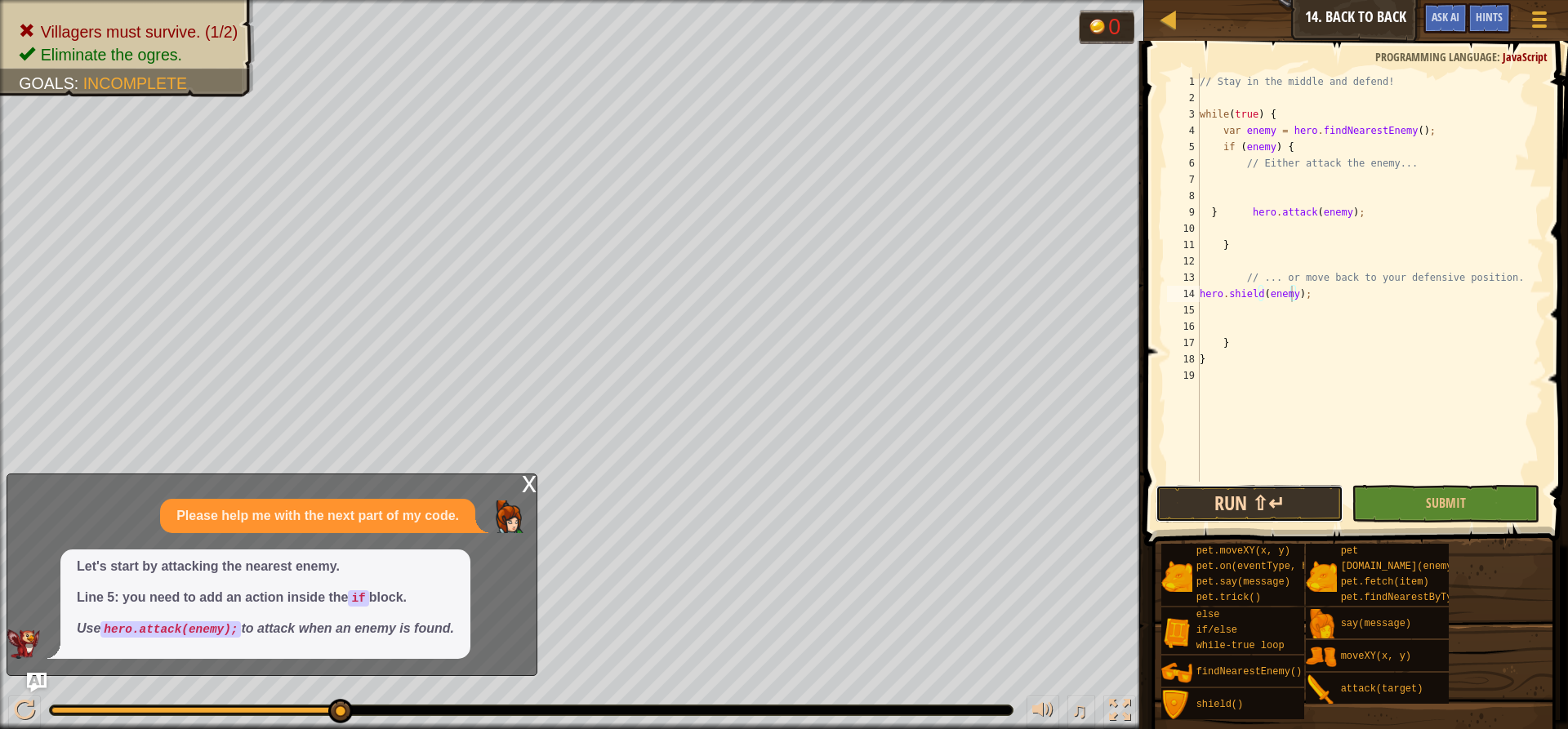
click at [1175, 499] on button "Run ⇧↵" at bounding box center [1248, 504] width 188 height 38
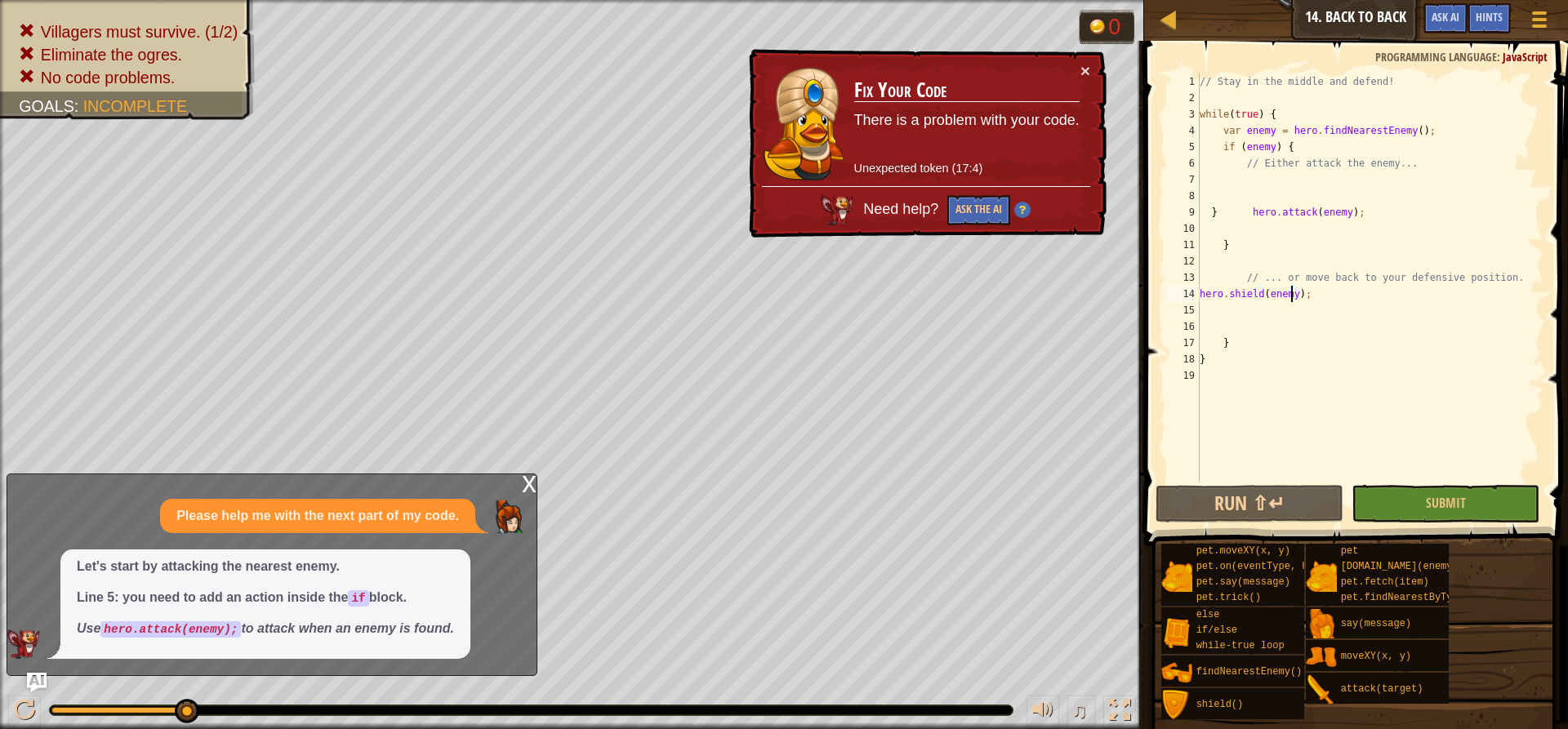
click at [1175, 153] on div "// Stay in the middle and defend! while ( true ) { var enemy = hero . findNeare…" at bounding box center [1370, 294] width 347 height 440
type textarea "if (enemy) {"
click at [1175, 176] on div "// Stay in the middle and defend! while ( true ) { var enemy = hero . findNeare…" at bounding box center [1370, 294] width 347 height 440
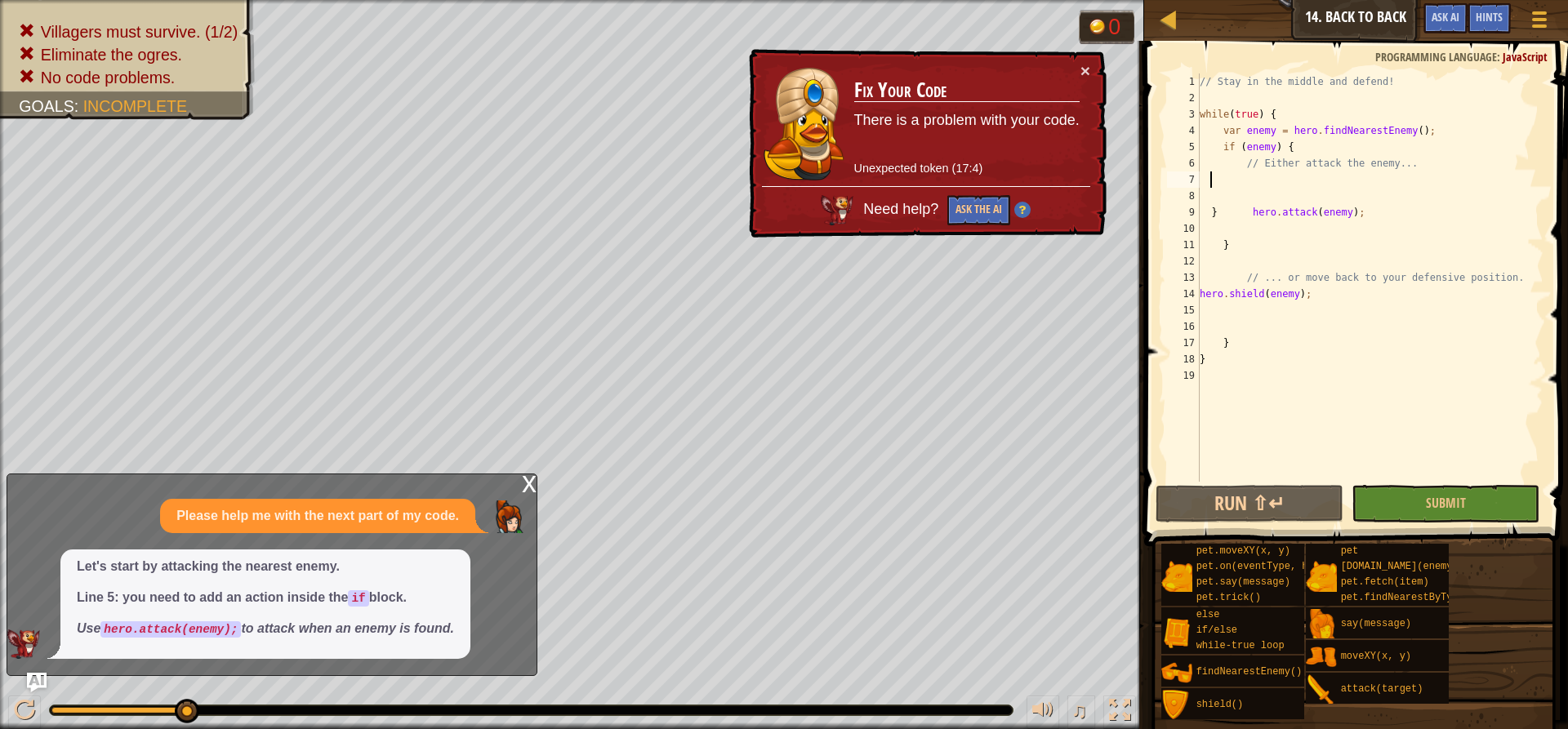
drag, startPoint x: 1316, startPoint y: 179, endPoint x: 1306, endPoint y: 205, distance: 27.9
click at [1175, 182] on div "// Stay in the middle and defend! while ( true ) { var enemy = hero . findNeare…" at bounding box center [1370, 294] width 347 height 440
drag, startPoint x: 1327, startPoint y: 270, endPoint x: 1300, endPoint y: 312, distance: 49.9
click at [1175, 287] on div "// Stay in the middle and defend! while ( true ) { var enemy = hero . findNeare…" at bounding box center [1370, 294] width 347 height 440
drag, startPoint x: 1272, startPoint y: 358, endPoint x: 1232, endPoint y: 368, distance: 41.2
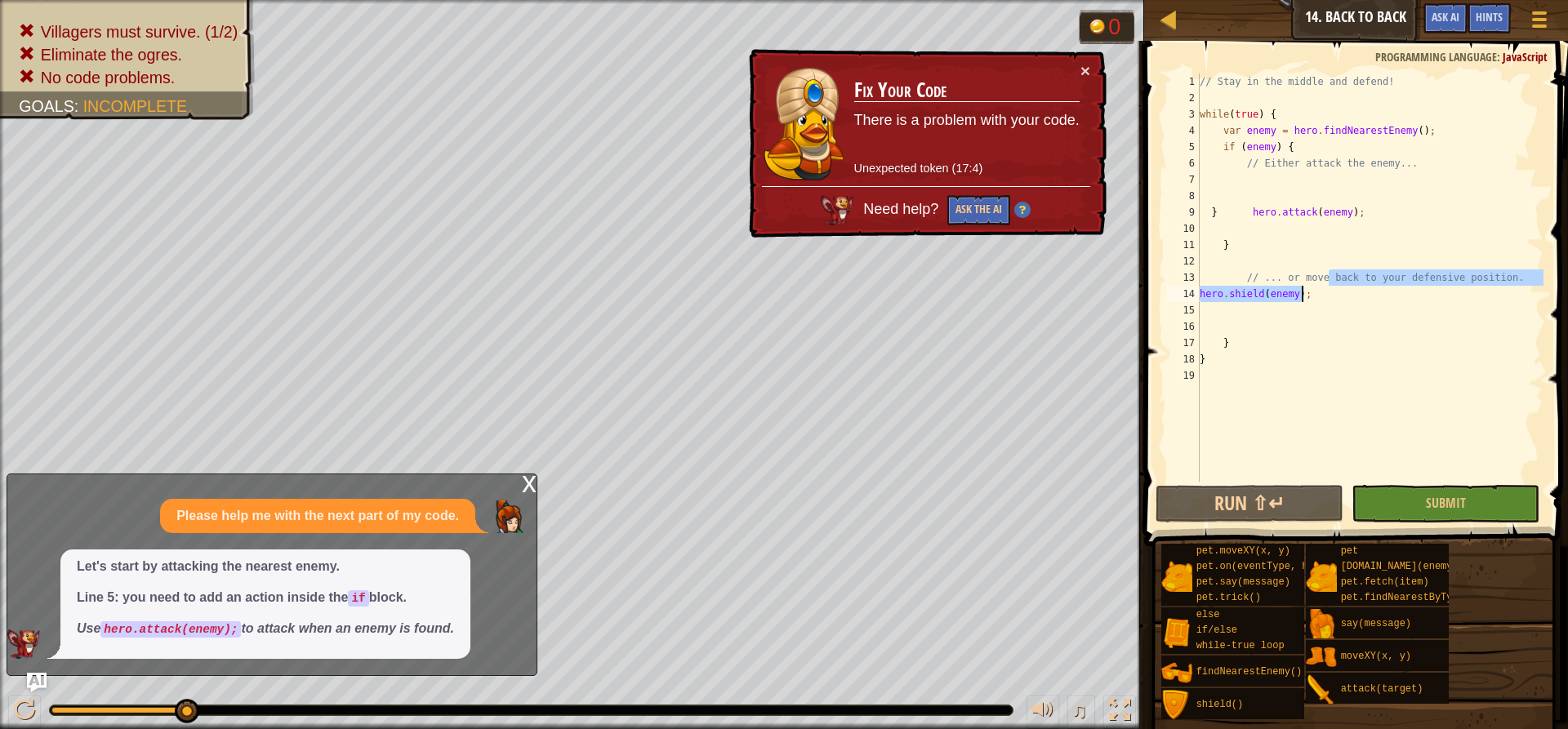
click at [1175, 360] on div "// Stay in the middle and defend! while ( true ) { var enemy = hero . findNeare…" at bounding box center [1370, 294] width 347 height 440
type textarea "}"
click at [1175, 369] on div "// Stay in the middle and defend! while ( true ) { var enemy = hero . findNeare…" at bounding box center [1370, 294] width 347 height 440
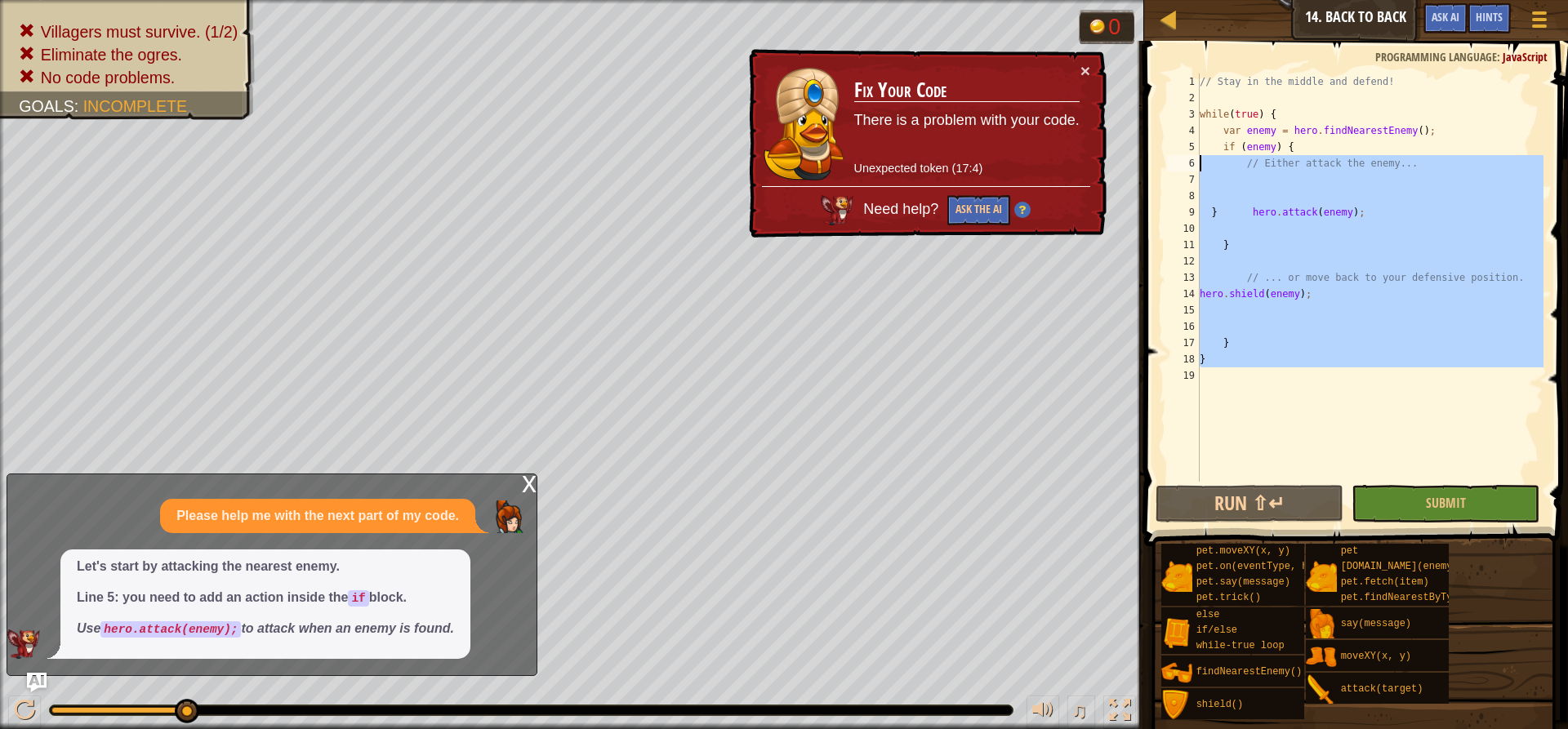
drag, startPoint x: 1215, startPoint y: 374, endPoint x: 1193, endPoint y: 167, distance: 208.2
click at [1175, 167] on div "1 2 3 4 5 6 7 8 9 10 11 12 13 14 15 16 17 18 19 // Stay in the middle and defen…" at bounding box center [1354, 277] width 380 height 408
type textarea "// Either attack the enemy..."
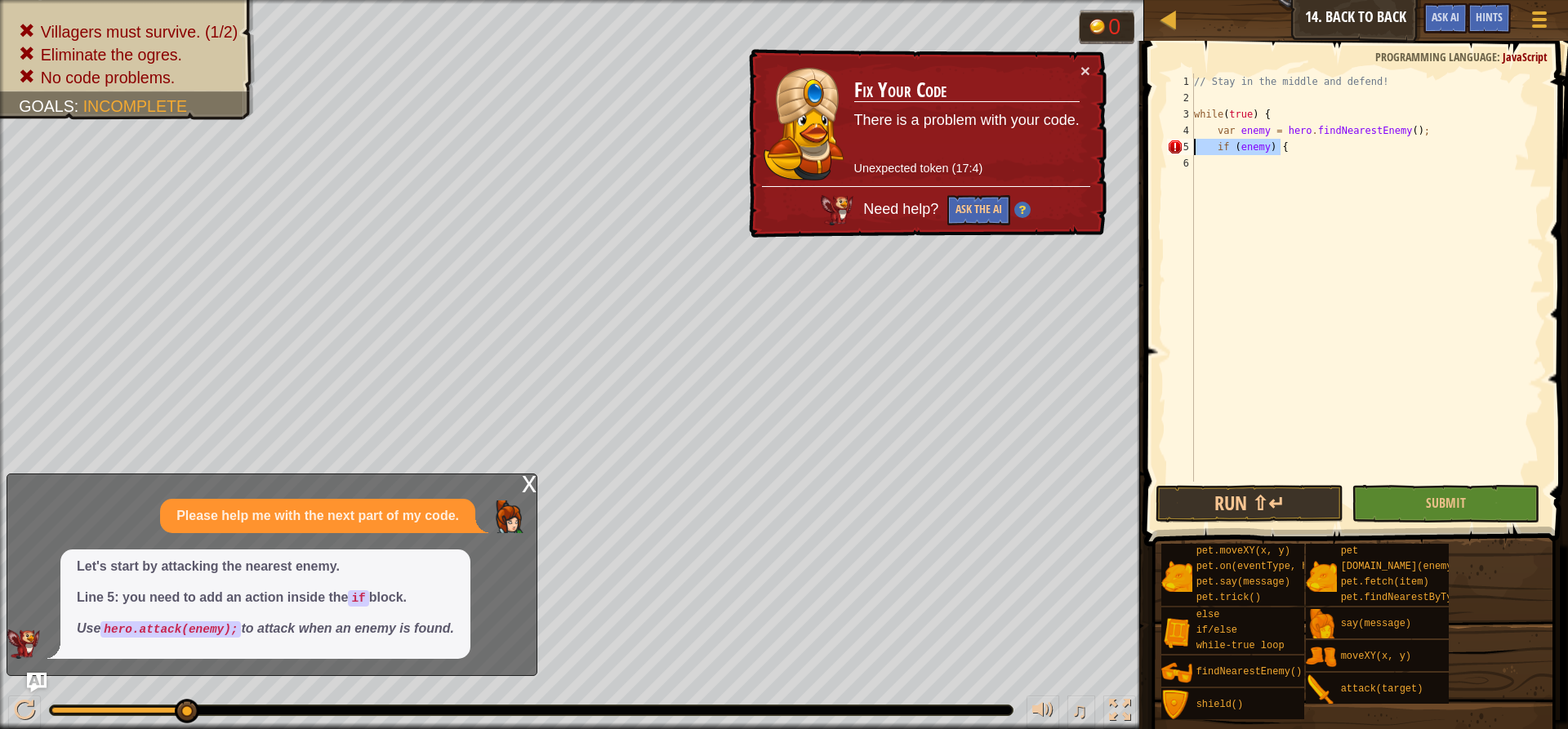
drag, startPoint x: 1303, startPoint y: 154, endPoint x: 1184, endPoint y: 141, distance: 119.7
click at [1175, 141] on div "1 2 3 4 5 6 // Stay in the middle and defend! while ( true ) { var enemy = hero…" at bounding box center [1354, 277] width 380 height 408
type textarea "if (enemy) {"
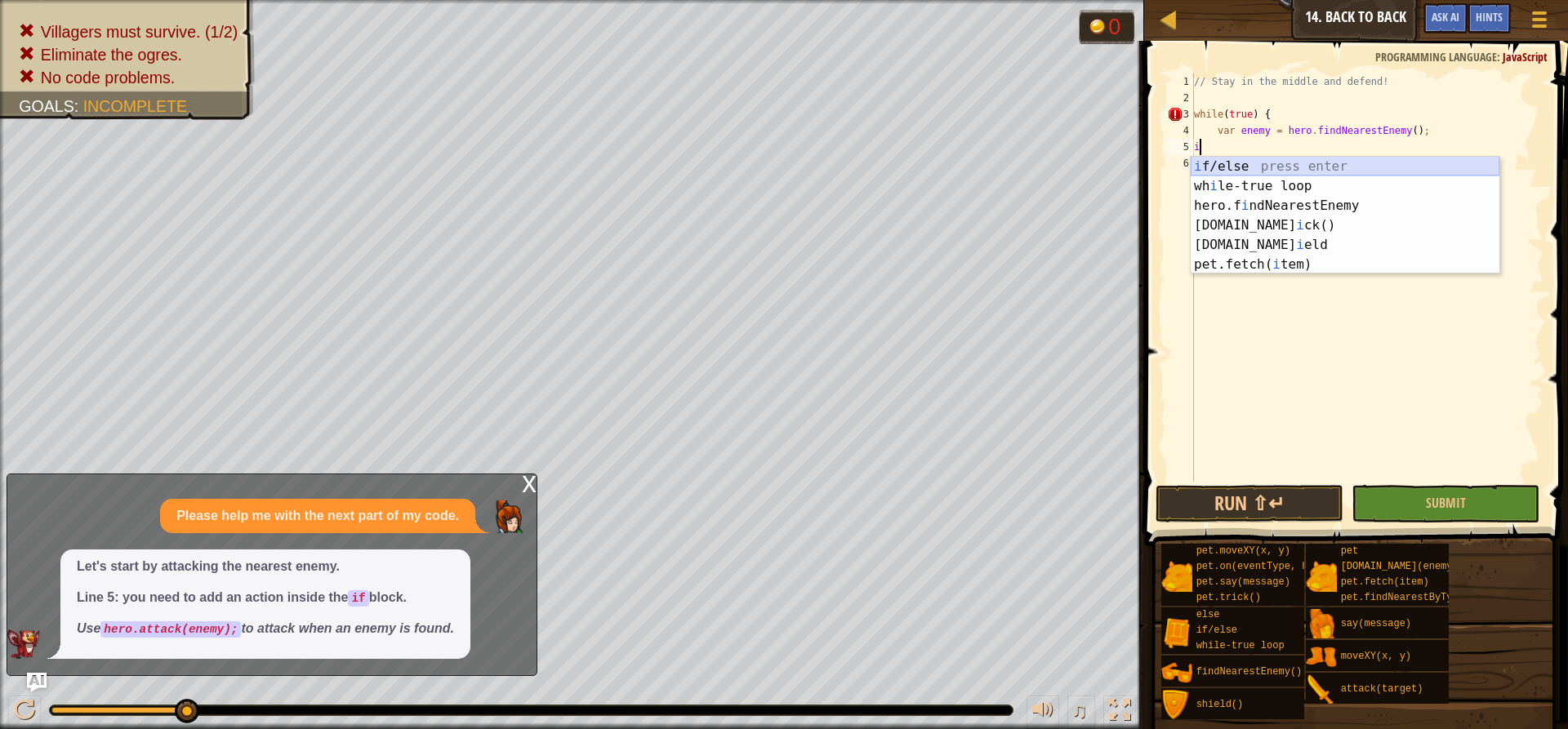
click at [1175, 164] on div "i f/else press enter wh i le-true loop press enter hero.f i ndNearestEnemy pres…" at bounding box center [1345, 235] width 309 height 157
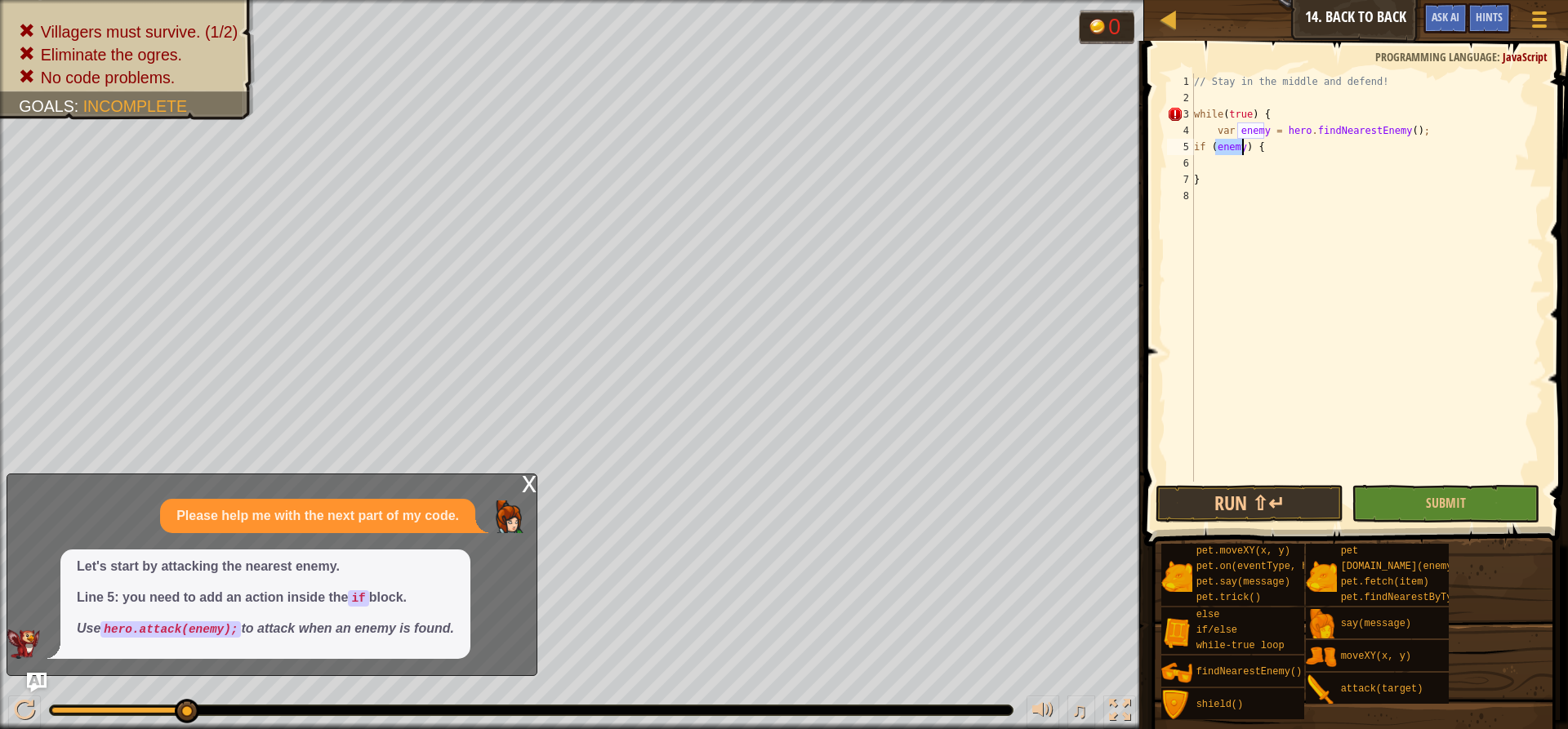
type textarea "if (enemy) {"
click at [1175, 169] on div "// Stay in the middle and defend! while ( true ) { var enemy = hero . findNeare…" at bounding box center [1367, 294] width 352 height 440
click at [1175, 148] on div "// Stay in the middle and defend! while ( true ) { var enemy = hero . findNeare…" at bounding box center [1367, 294] width 352 height 440
click at [1175, 178] on div "// Stay in the middle and defend! while ( true ) { var enemy = hero . findNeare…" at bounding box center [1367, 294] width 352 height 440
click at [1175, 172] on div "// Stay in the middle and defend! while ( true ) { var enemy = hero . findNeare…" at bounding box center [1367, 277] width 352 height 408
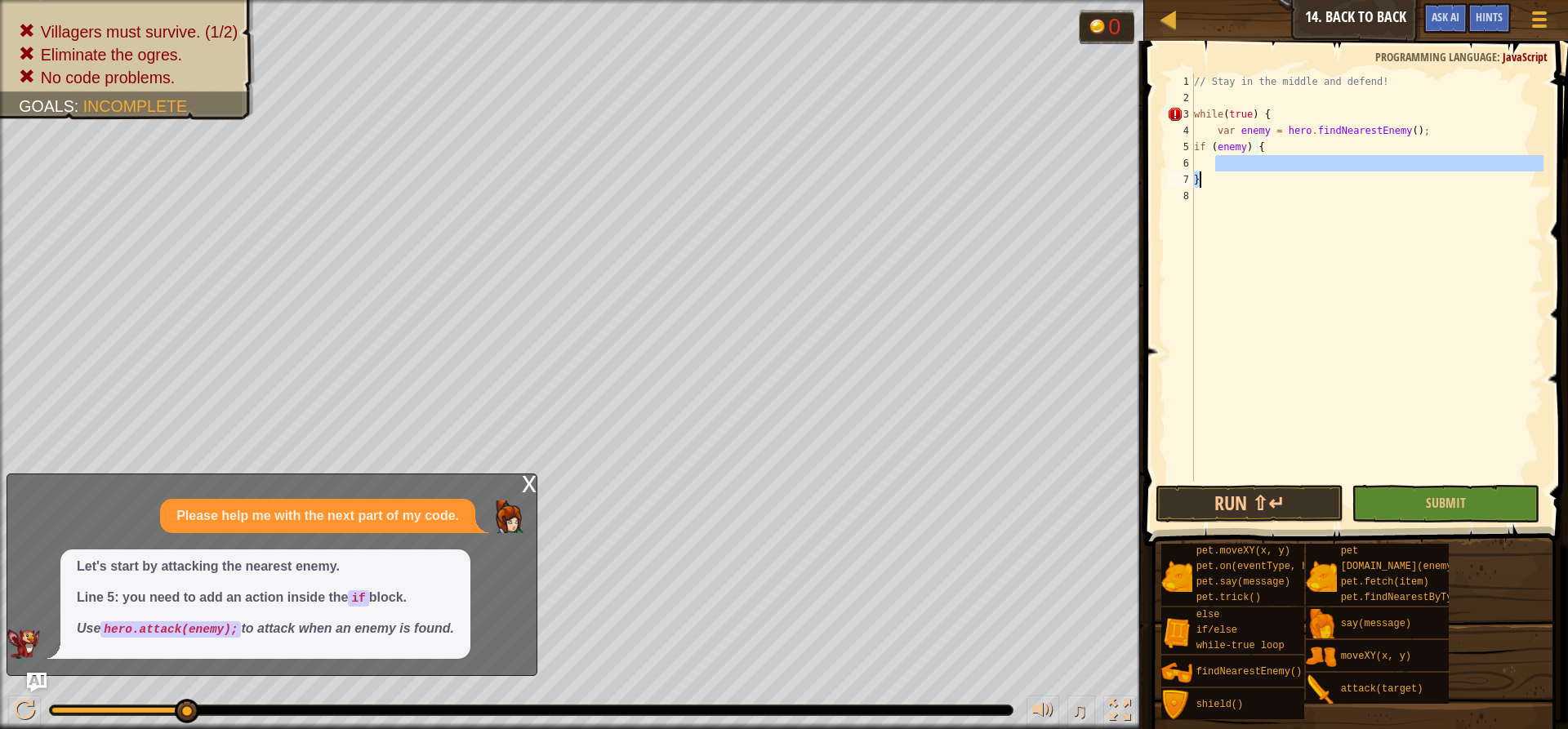
type textarea "}"
click at [1175, 169] on div "// Stay in the middle and defend! while ( true ) { var enemy = hero . findNeare…" at bounding box center [1367, 294] width 352 height 440
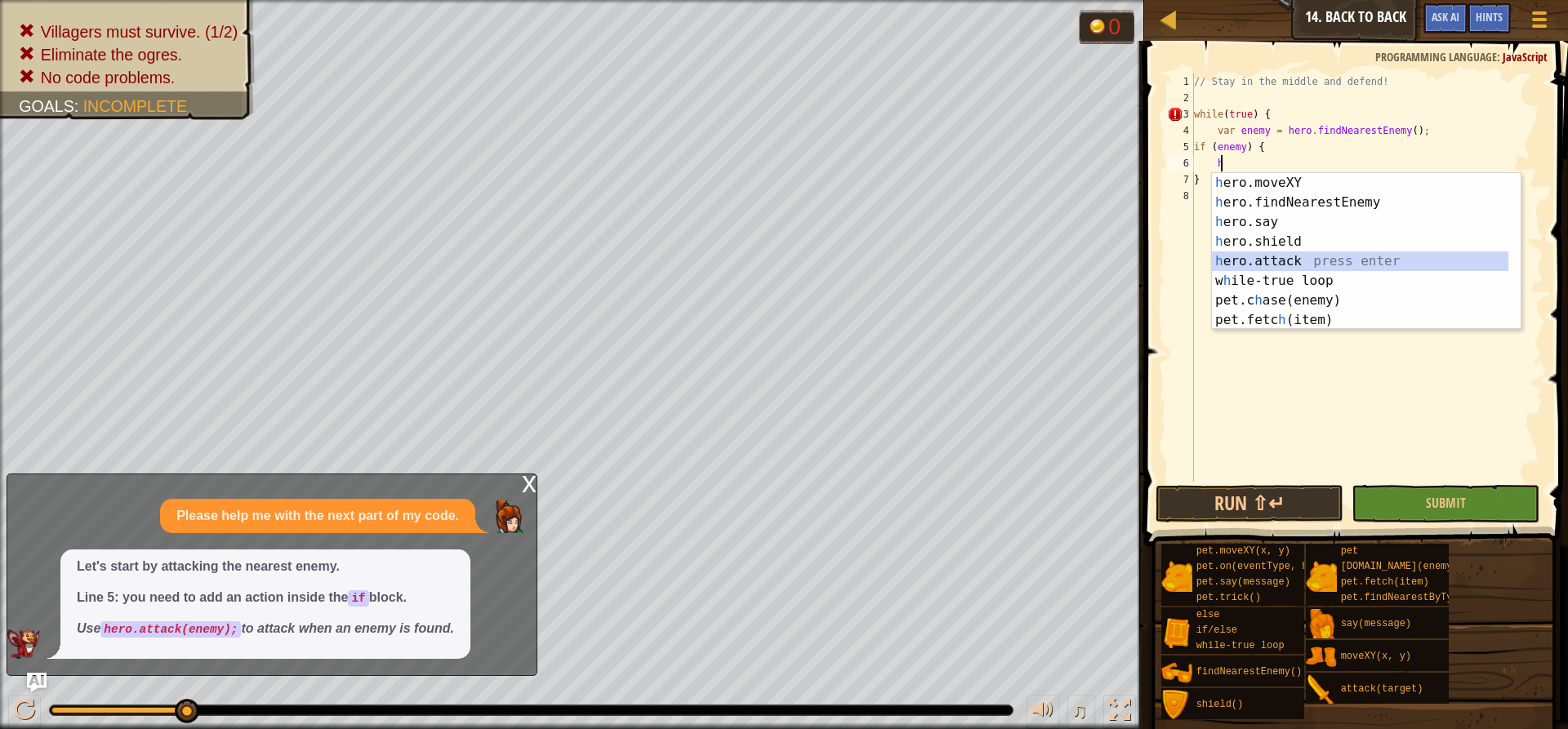
click at [1175, 267] on div "h ero.moveXY press enter h ero.findNearestEnemy press enter h ero.say press ent…" at bounding box center [1360, 270] width 297 height 195
type textarea "hero.attack(enemy);"
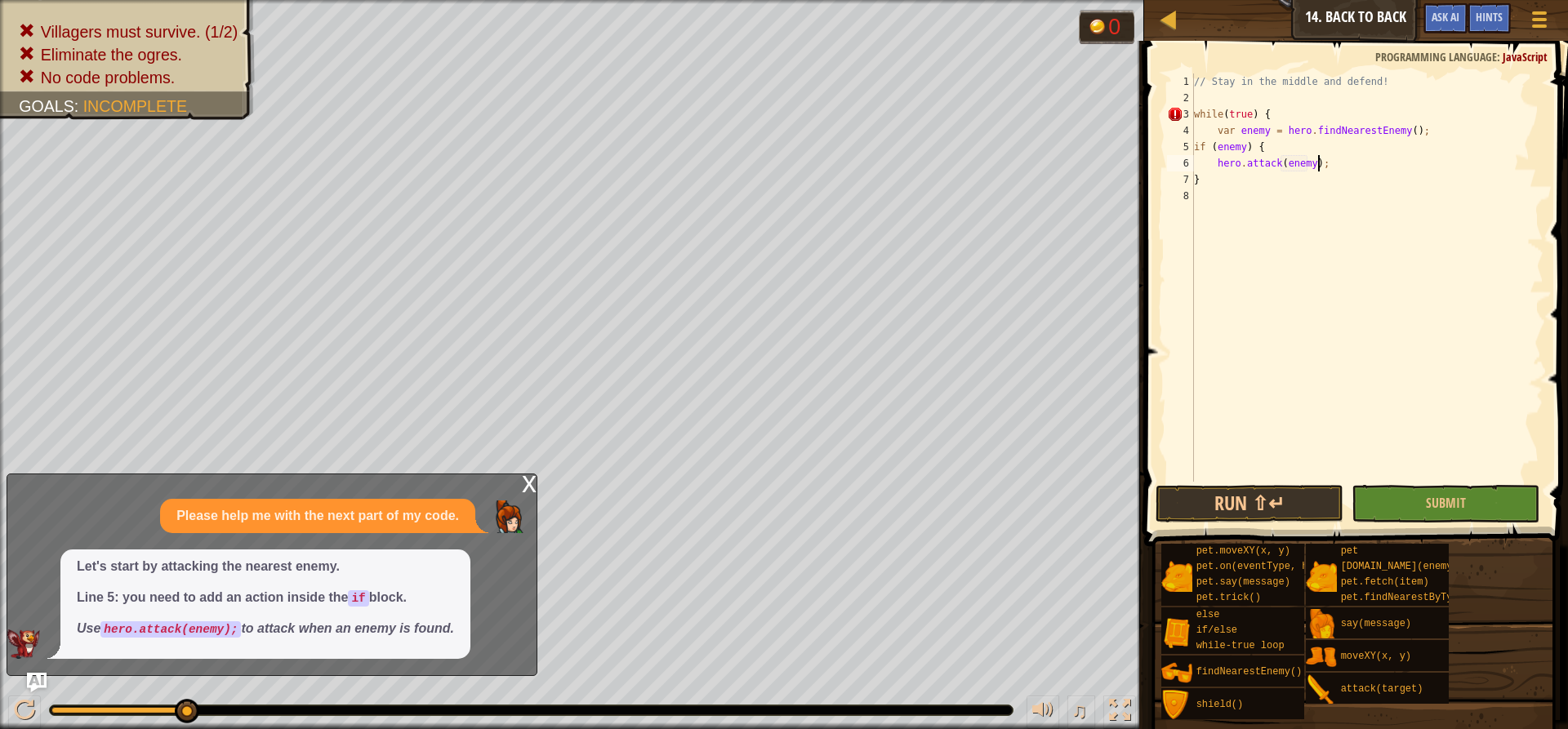
click at [1175, 169] on div "// Stay in the middle and defend! while ( true ) { var enemy = hero . findNeare…" at bounding box center [1367, 294] width 352 height 440
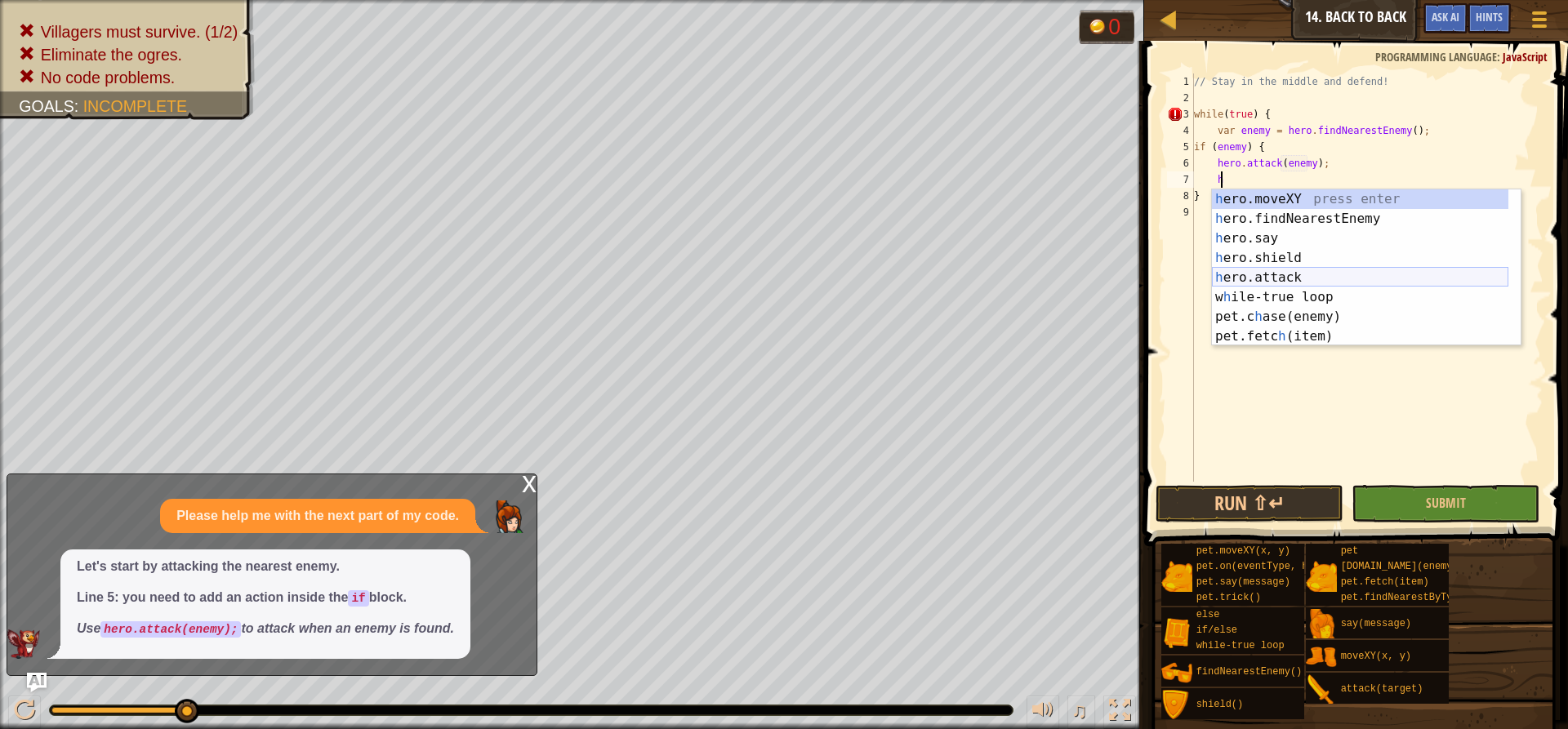
click at [1175, 281] on div "h ero.moveXY press enter h ero.findNearestEnemy press enter h ero.say press ent…" at bounding box center [1360, 287] width 297 height 195
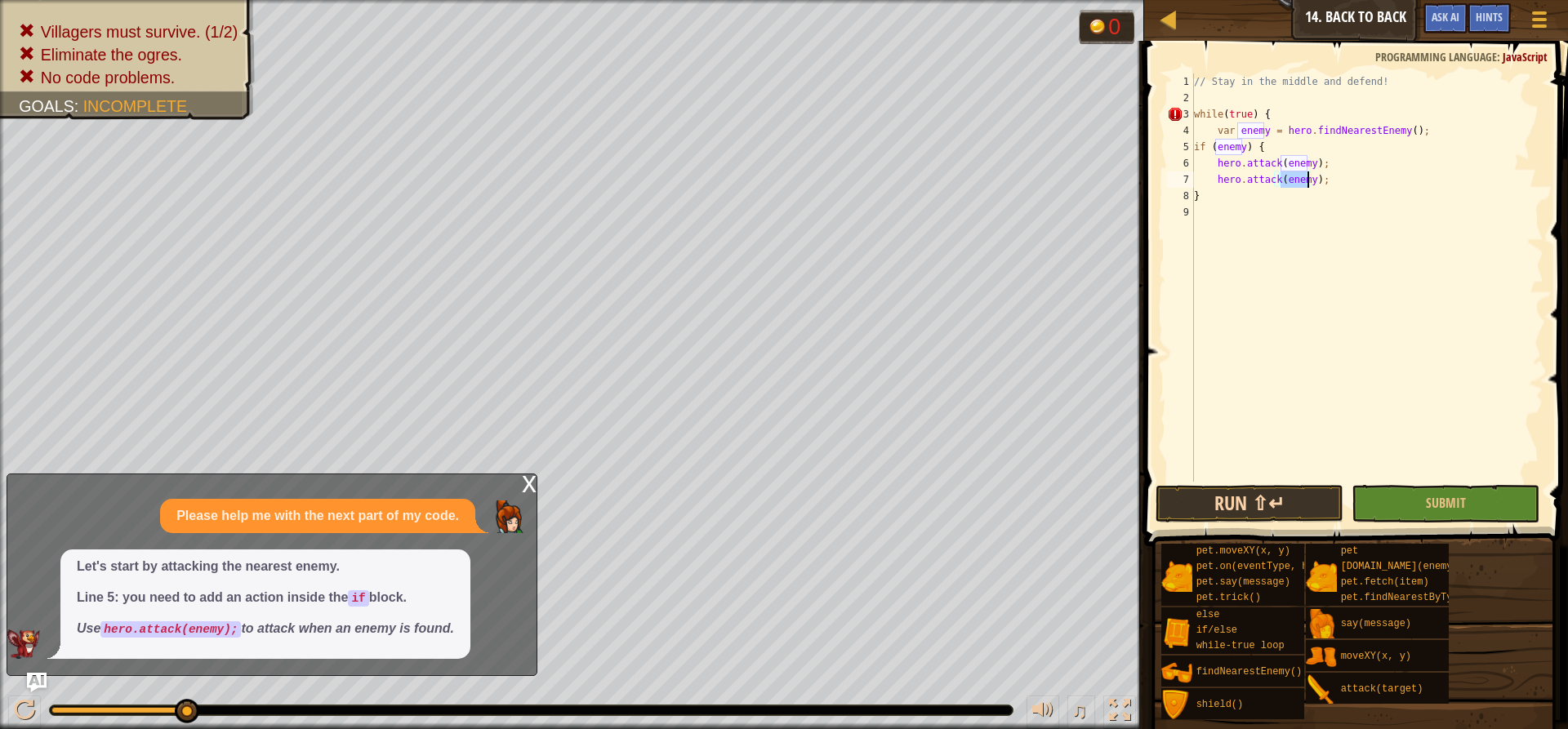
type textarea "hero.attack(enemy);"
click at [1175, 493] on button "Run ⇧↵" at bounding box center [1248, 504] width 188 height 38
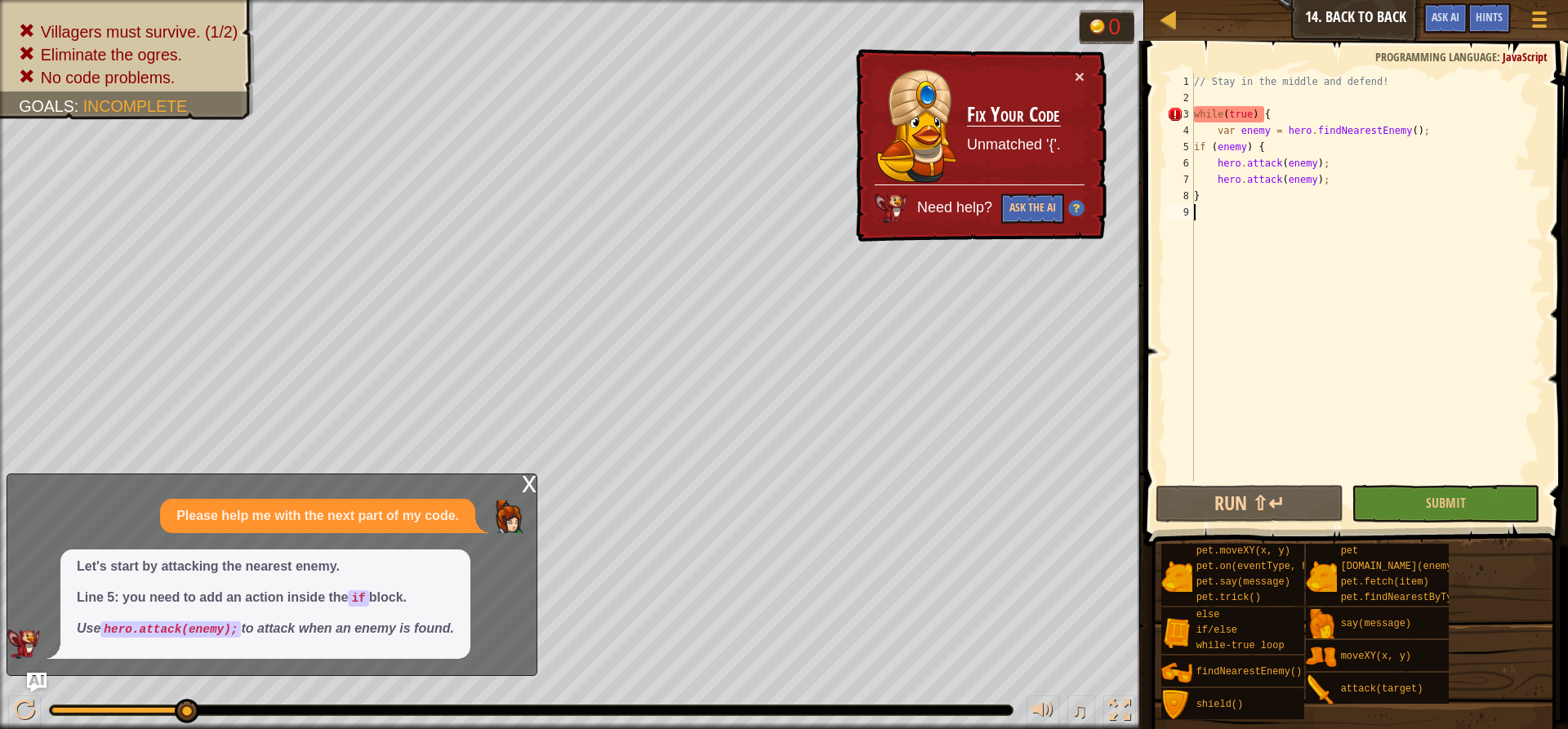
click at [1175, 231] on div "// Stay in the middle and defend! while ( true ) { var enemy = hero . findNeare…" at bounding box center [1367, 294] width 352 height 440
click at [1175, 112] on div "// Stay in the middle and defend! while ( true ) { var enemy = hero . findNeare…" at bounding box center [1367, 294] width 352 height 440
click at [1175, 108] on div "// Stay in the middle and defend! while ( true ) { var enemy = hero . findNeare…" at bounding box center [1367, 294] width 352 height 440
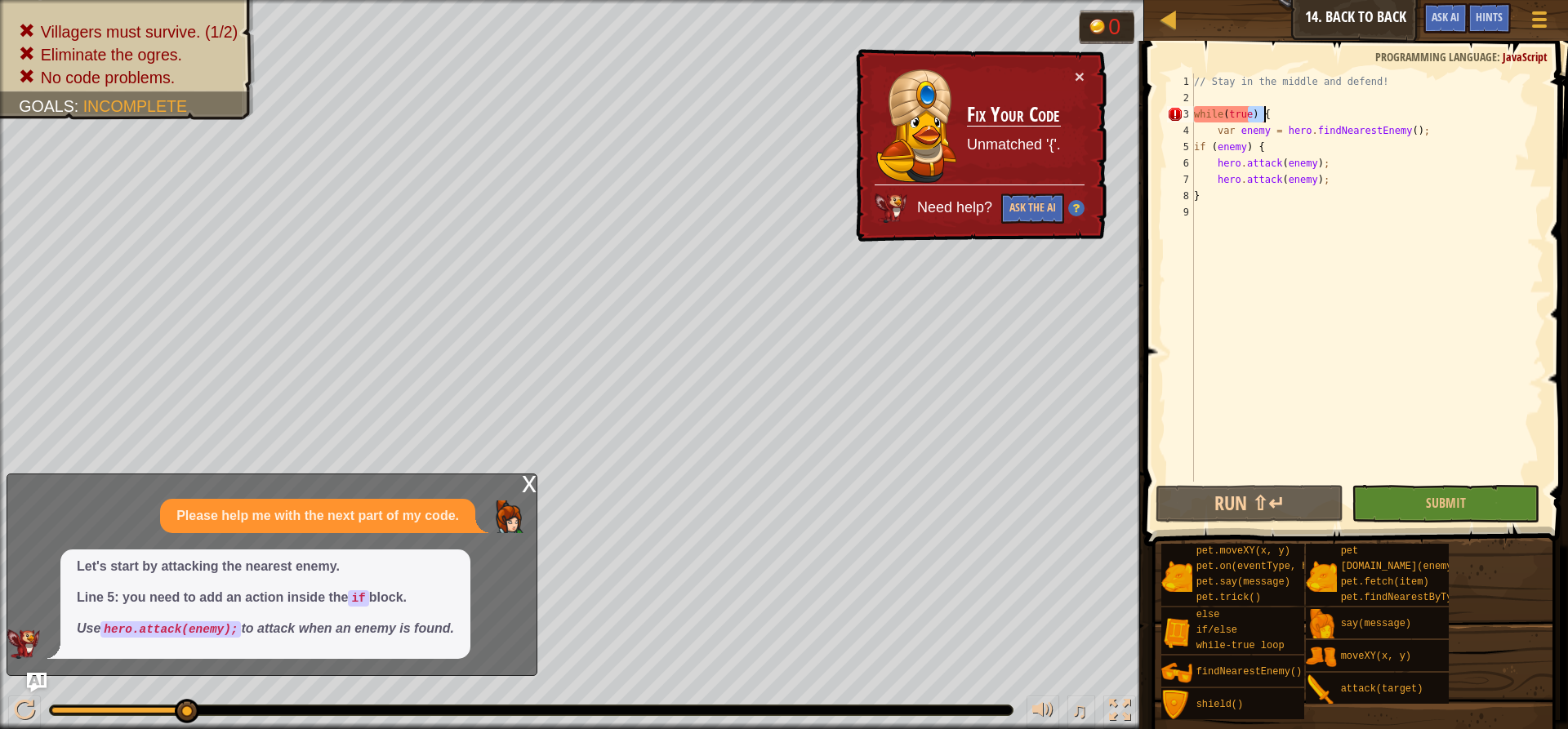
click at [1175, 108] on div "// Stay in the middle and defend! while ( true ) { var enemy = hero . findNeare…" at bounding box center [1367, 294] width 352 height 440
click at [1175, 112] on div "// Stay in the middle and defend! while ( true ) { var enemy = hero . findNeare…" at bounding box center [1367, 294] width 352 height 440
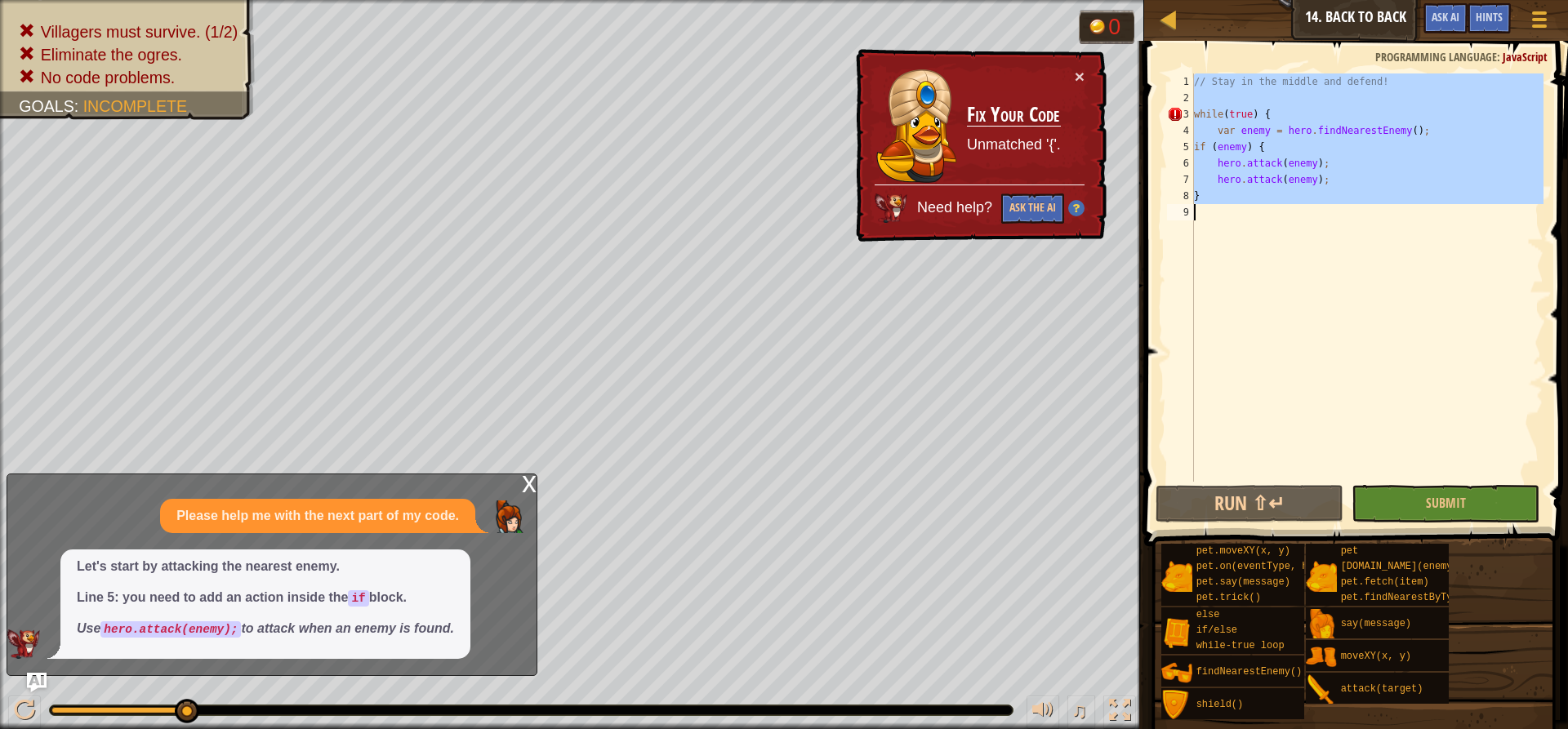
click at [1175, 112] on div "// Stay in the middle and defend! while ( true ) { var enemy = hero . findNeare…" at bounding box center [1367, 277] width 352 height 408
type textarea "while(true) {"
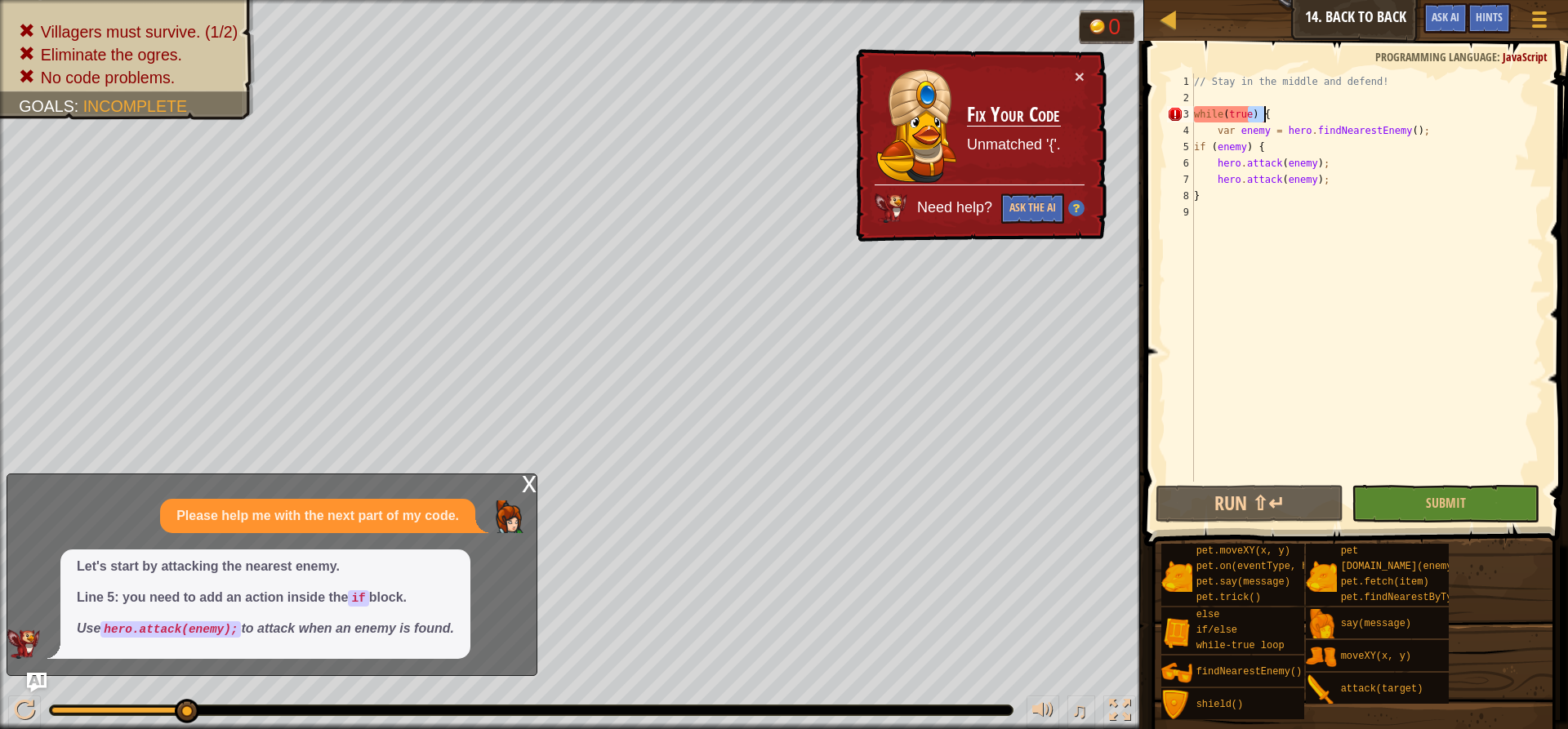
drag, startPoint x: 1261, startPoint y: 112, endPoint x: 1274, endPoint y: 115, distance: 13.3
click at [1175, 115] on div "// Stay in the middle and defend! while ( true ) { var enemy = hero . findNeare…" at bounding box center [1367, 294] width 352 height 440
click at [1175, 115] on div "// Stay in the middle and defend! while ( true ) { var enemy = hero . findNeare…" at bounding box center [1367, 277] width 352 height 408
click at [1175, 115] on div "// Stay in the middle and defend! while ( true ) { var enemy = hero . findNeare…" at bounding box center [1367, 294] width 352 height 440
click at [1175, 114] on div "// Stay in the middle and defend! while ( true ) { var enemy = hero . findNeare…" at bounding box center [1367, 277] width 352 height 408
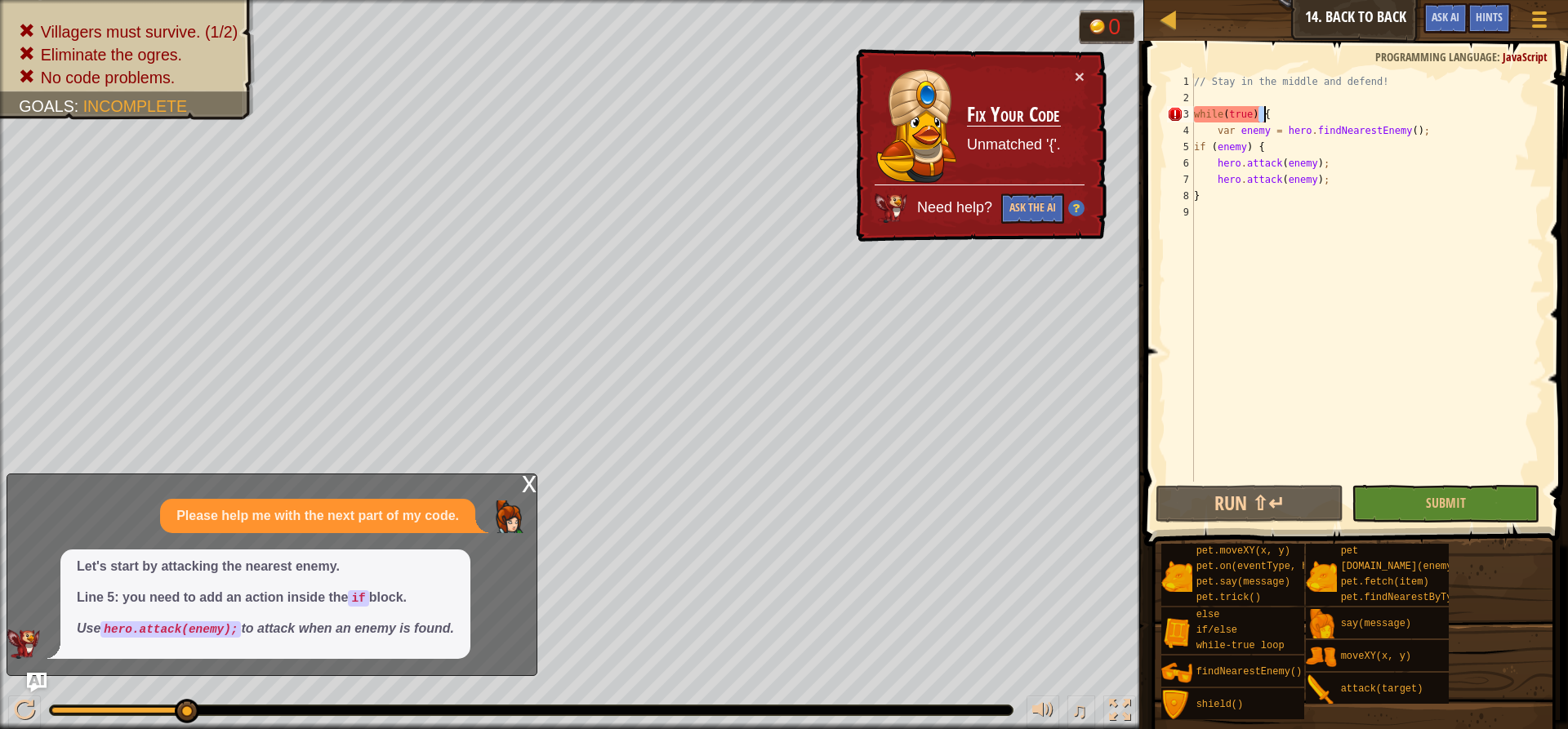
drag, startPoint x: 1256, startPoint y: 115, endPoint x: 1269, endPoint y: 116, distance: 13.0
click at [1175, 116] on div "// Stay in the middle and defend! while ( true ) { var enemy = hero . findNeare…" at bounding box center [1367, 294] width 352 height 440
click at [1175, 214] on div "// Stay in the middle and defend! while ( true ) { var enemy = hero . findNeare…" at bounding box center [1367, 294] width 352 height 440
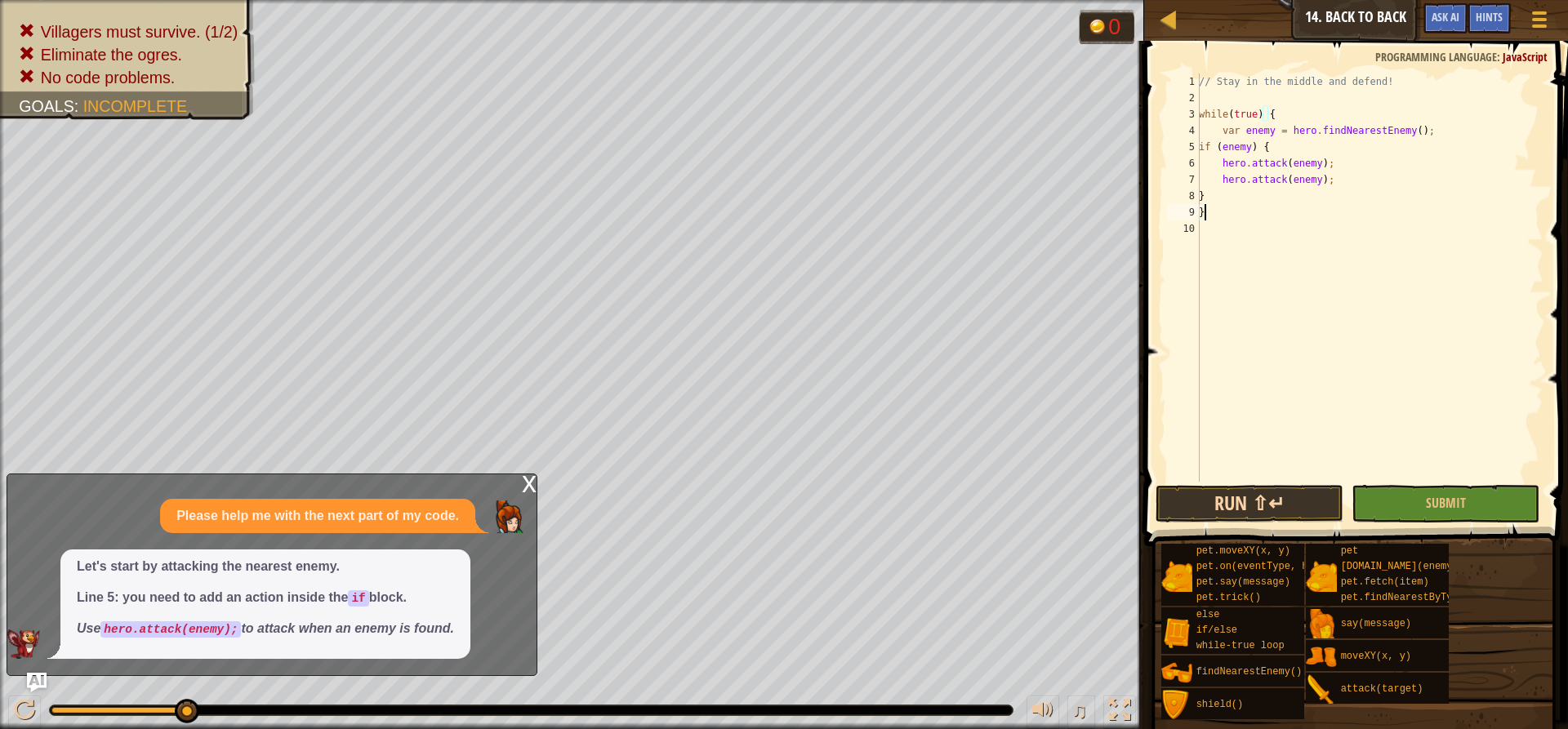
type textarea "}"
click at [1175, 503] on button "Run ⇧↵" at bounding box center [1248, 504] width 188 height 38
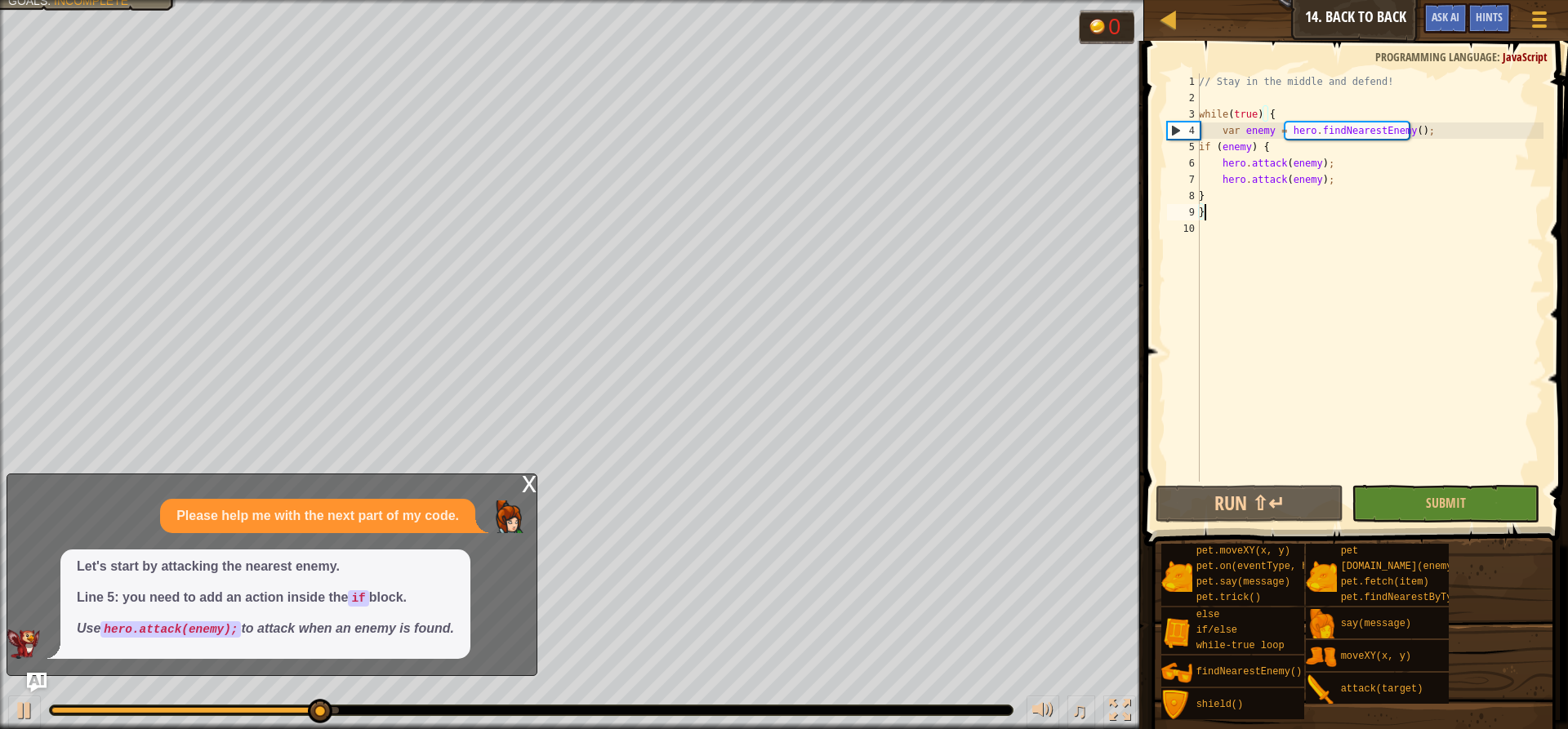
click at [1175, 227] on div "// Stay in the middle and defend! while ( true ) { var enemy = hero . findNeare…" at bounding box center [1370, 294] width 348 height 440
click at [1175, 226] on div "// Stay in the middle and defend! while ( true ) { var enemy = hero . findNeare…" at bounding box center [1370, 294] width 348 height 440
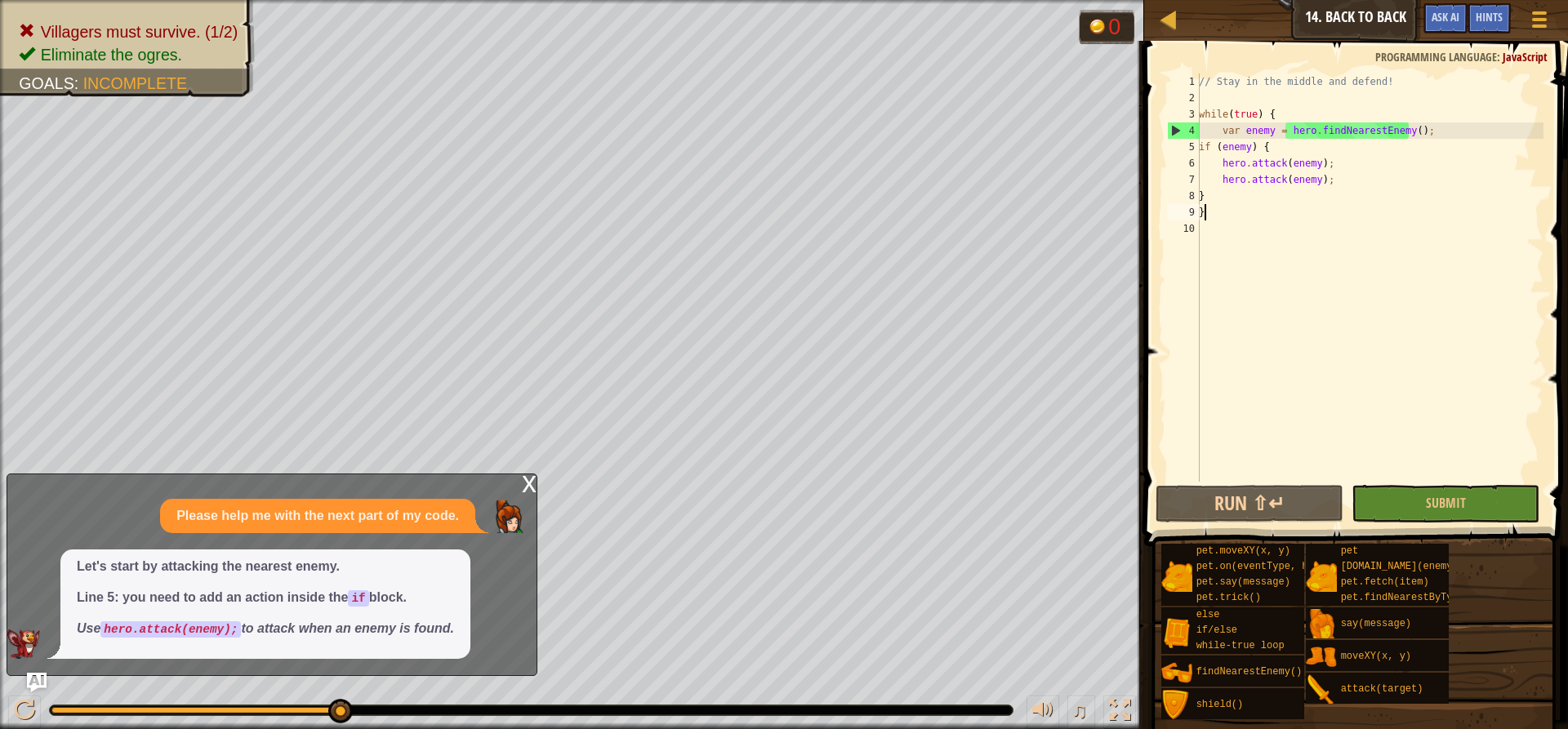
click at [1175, 214] on div "// Stay in the middle and defend! while ( true ) { var enemy = hero . findNeare…" at bounding box center [1370, 294] width 348 height 440
type textarea "}"
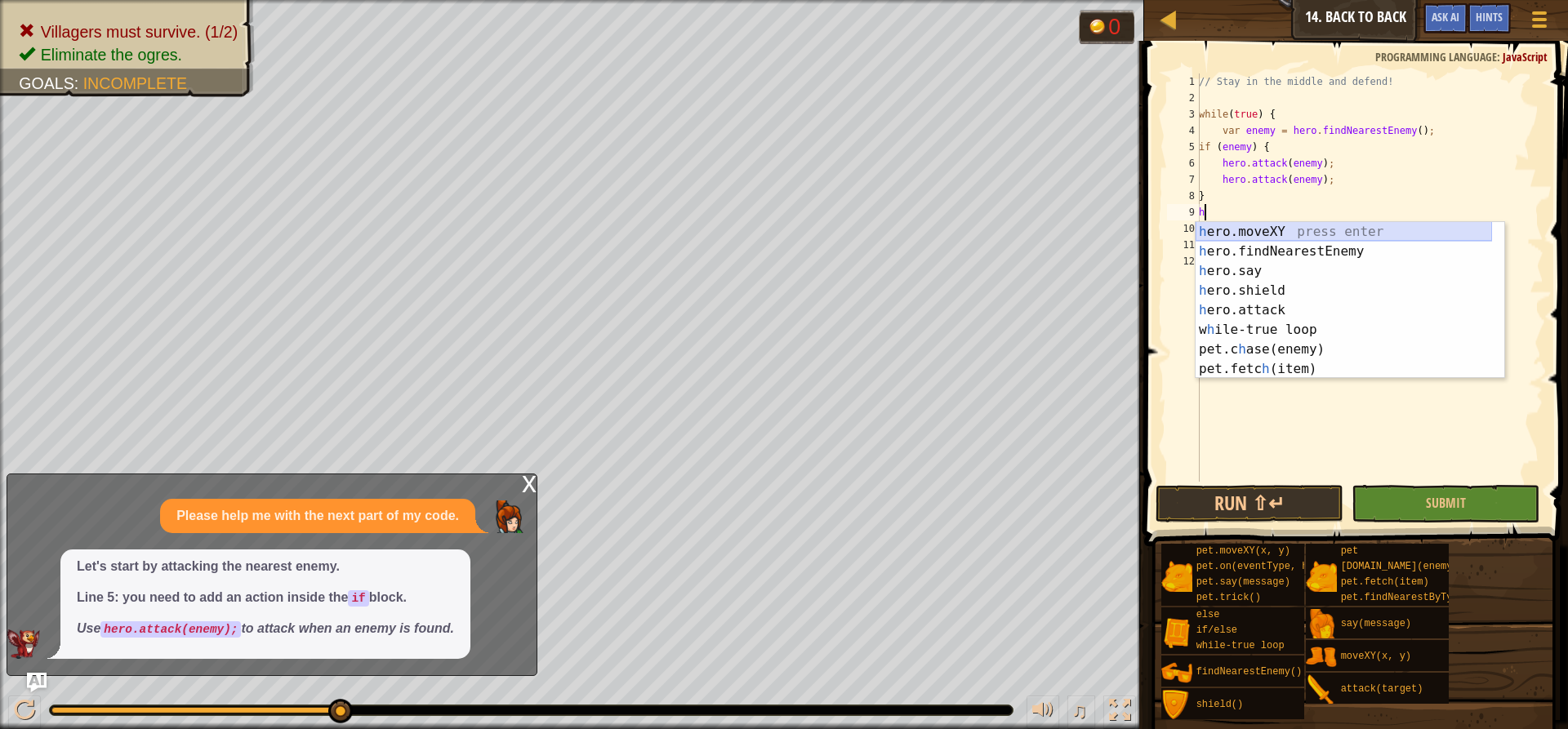
click at [1175, 233] on div "h ero.moveXY press enter h ero.findNearestEnemy press enter h ero.say press ent…" at bounding box center [1344, 319] width 297 height 195
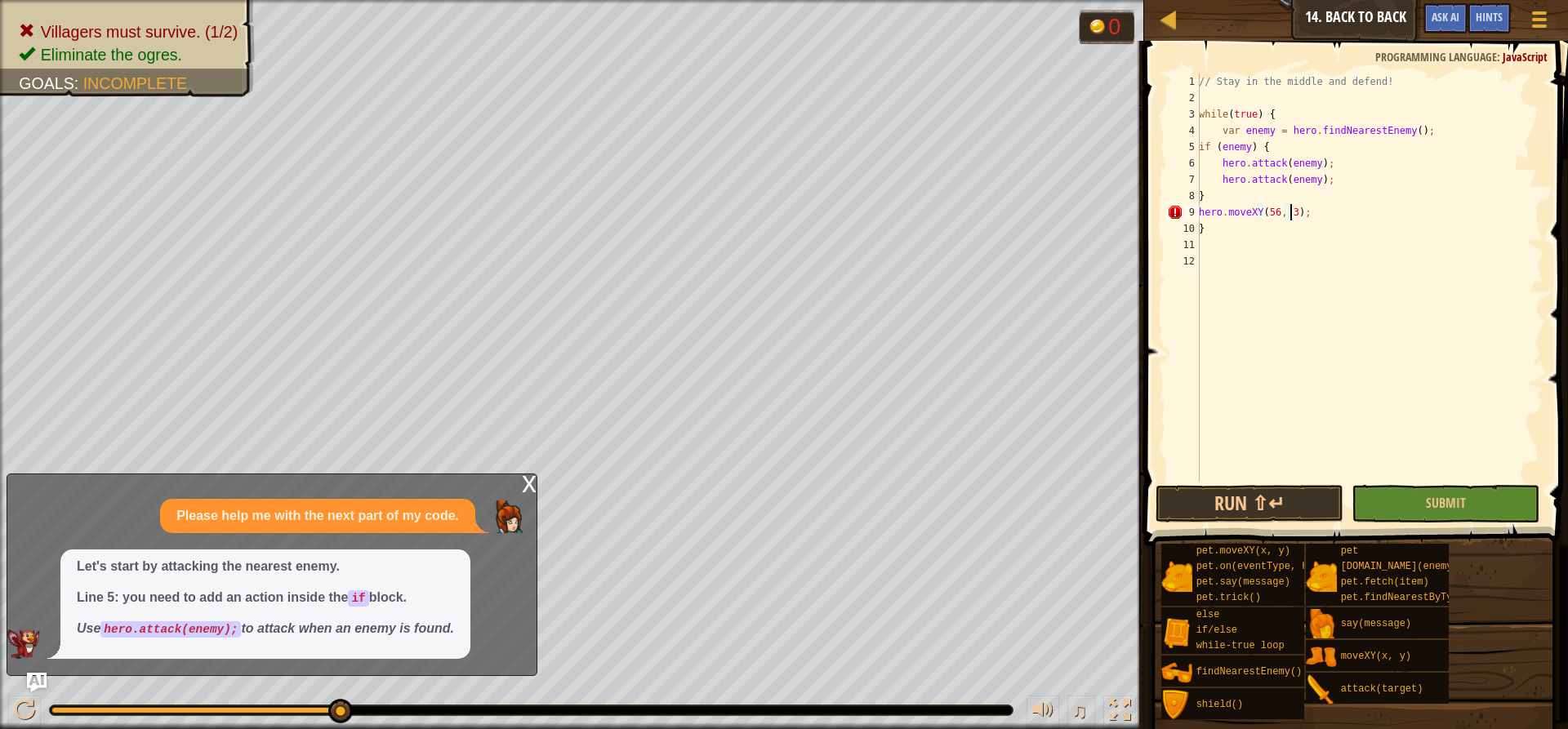
scroll to position [7, 7]
type textarea "hero.moveXY(56, 35);"
click at [1175, 217] on div "// Stay in the middle and defend! while ( true ) { var enemy = hero . findNeare…" at bounding box center [1370, 294] width 348 height 440
type textarea "h"
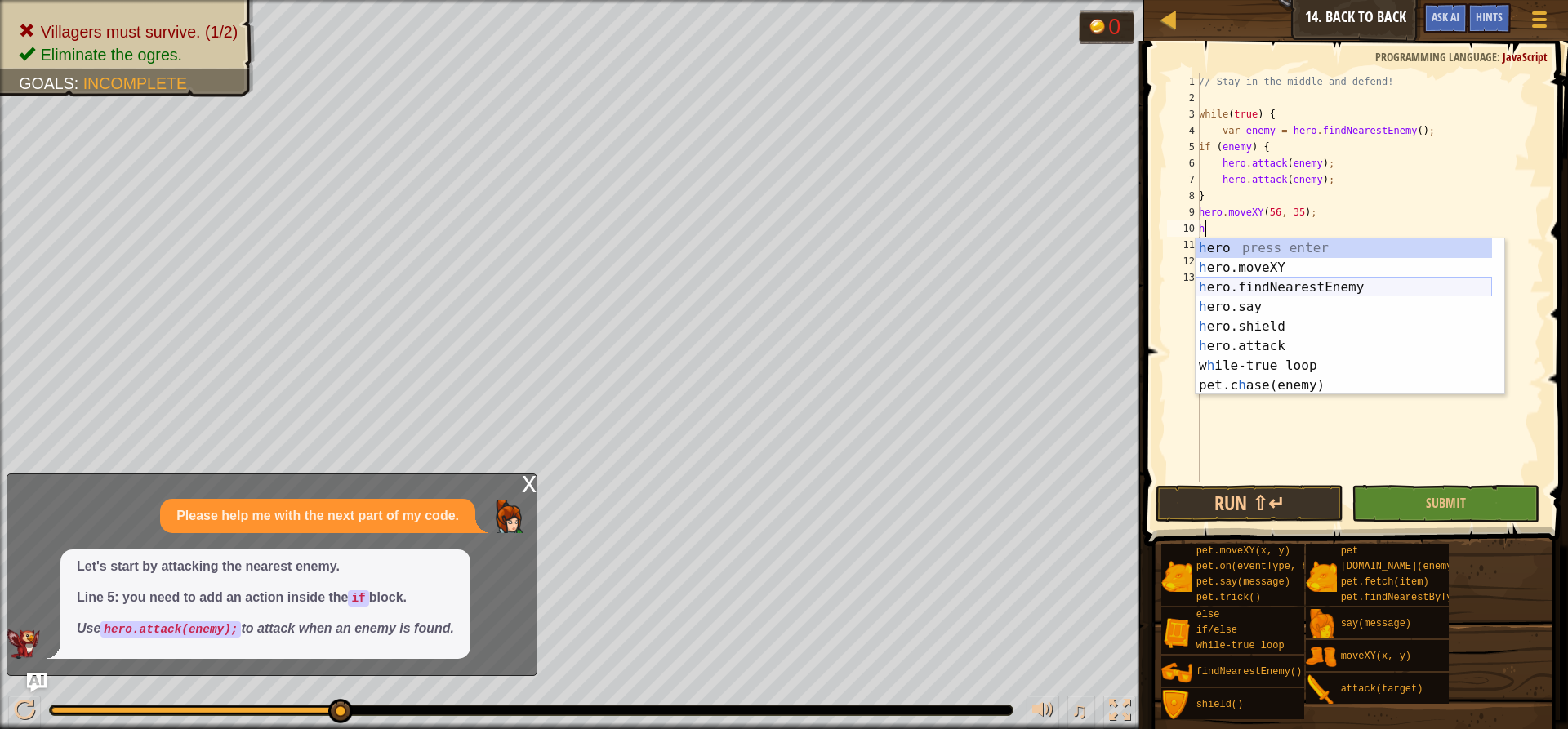
click at [1175, 279] on div "h ero press enter h ero.moveXY press enter h ero.findNearestEnemy press enter h…" at bounding box center [1344, 335] width 297 height 195
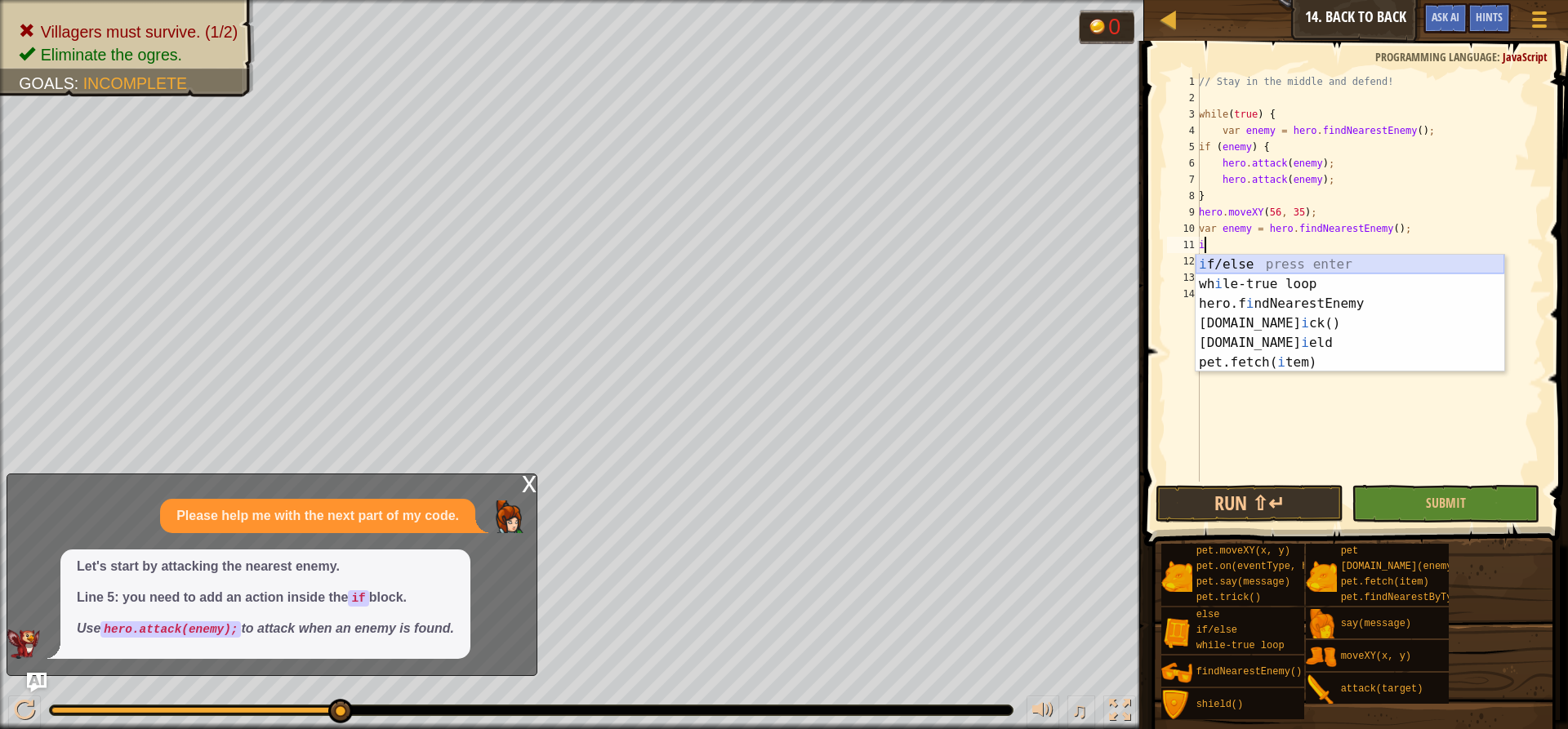
click at [1175, 260] on div "i f/else press enter wh i le-true loop press enter hero.f i ndNearestEnemy pres…" at bounding box center [1350, 333] width 309 height 157
type textarea "if (enemy) {"
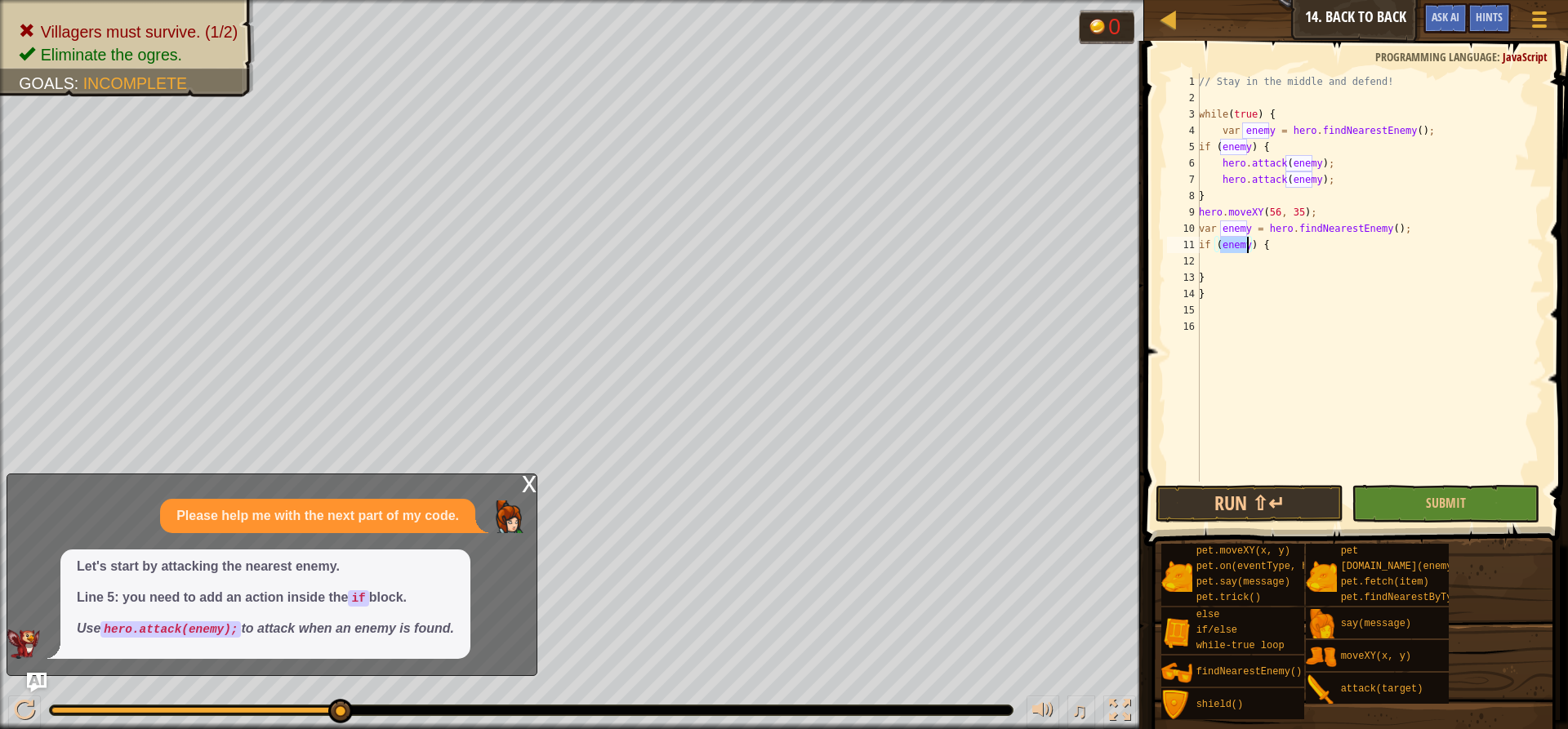
click at [1175, 263] on div "// Stay in the middle and defend! while ( true ) { var enemy = hero . findNeare…" at bounding box center [1370, 294] width 348 height 440
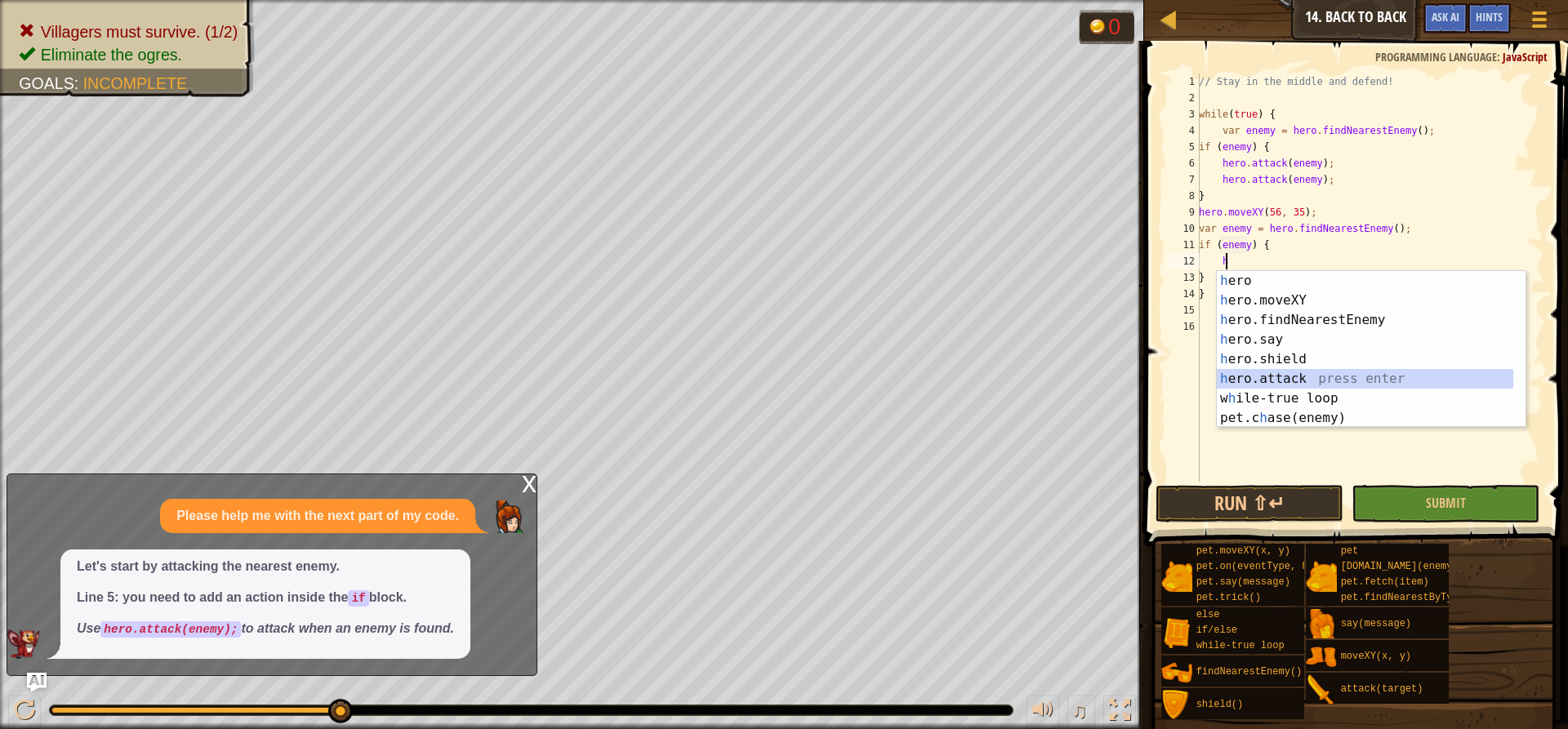
click at [1175, 375] on div "h ero press enter h ero.moveXY press enter h ero.findNearestEnemy press enter h…" at bounding box center [1365, 368] width 297 height 195
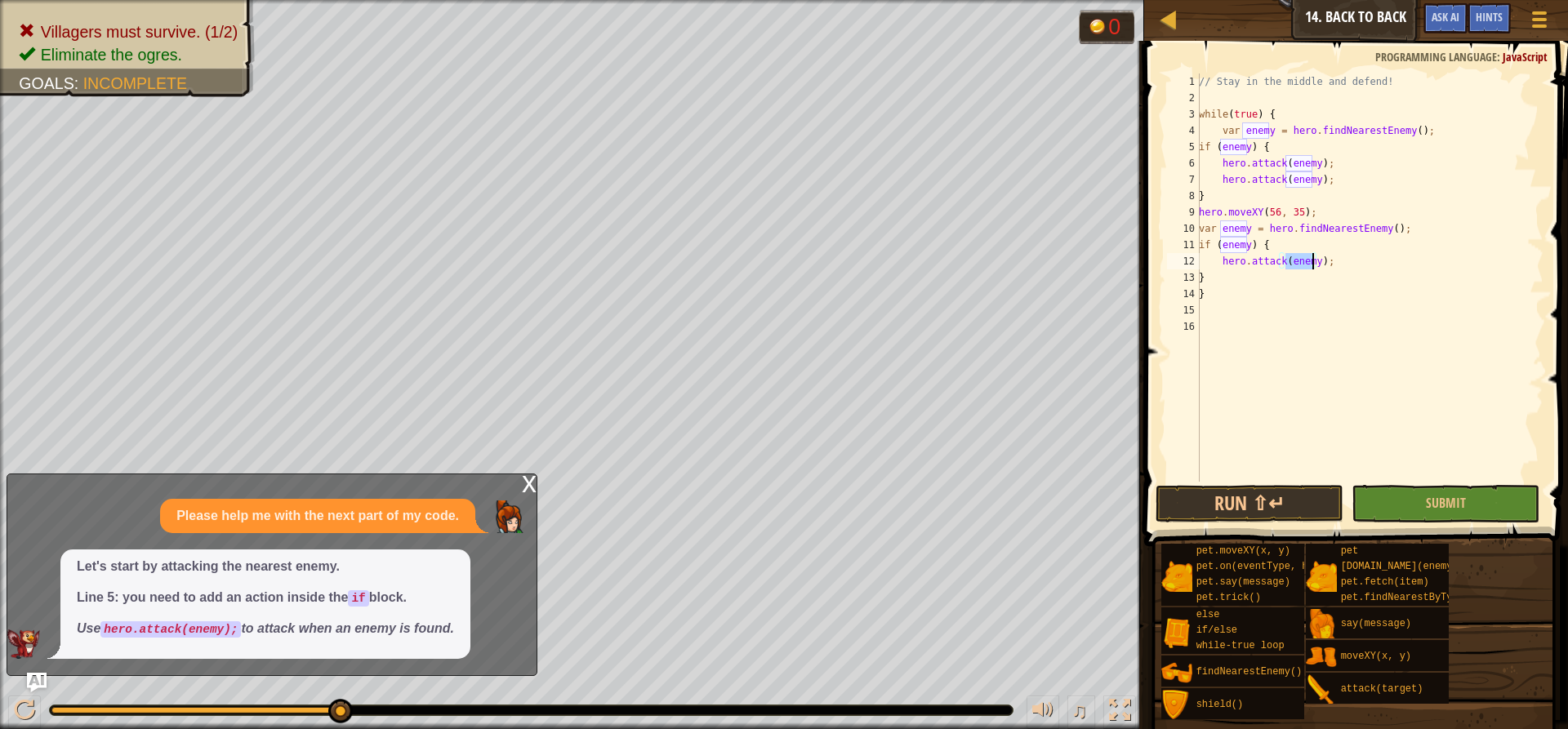
scroll to position [7, 7]
click at [1175, 258] on div "// Stay in the middle and defend! while ( true ) { var enemy = hero . findNeare…" at bounding box center [1370, 294] width 348 height 440
click at [1175, 274] on div "// Stay in the middle and defend! while ( true ) { var enemy = hero . findNeare…" at bounding box center [1370, 294] width 348 height 440
click at [1175, 259] on div "// Stay in the middle and defend! while ( true ) { var enemy = hero . findNeare…" at bounding box center [1370, 294] width 348 height 440
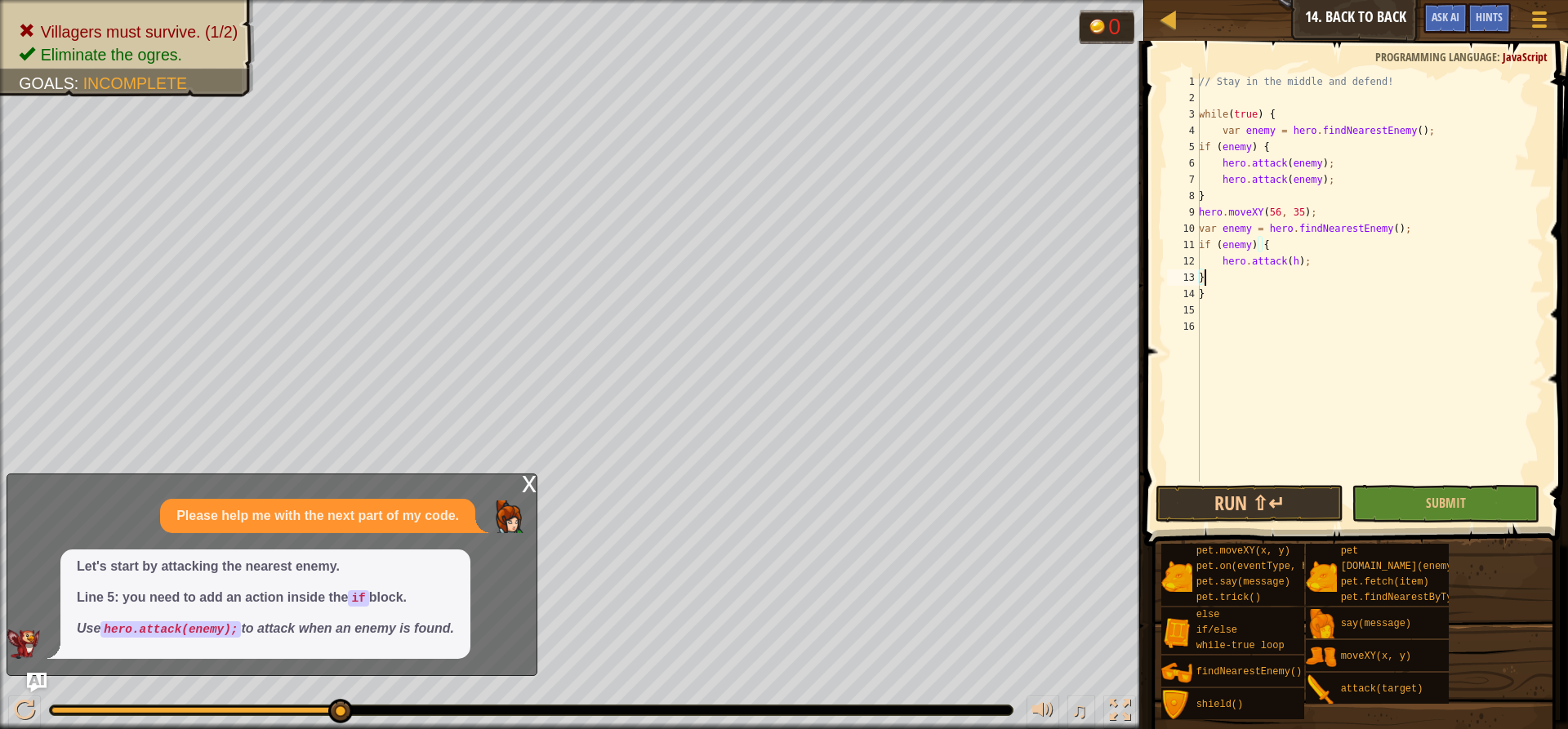
type textarea "hero.attack(h);"
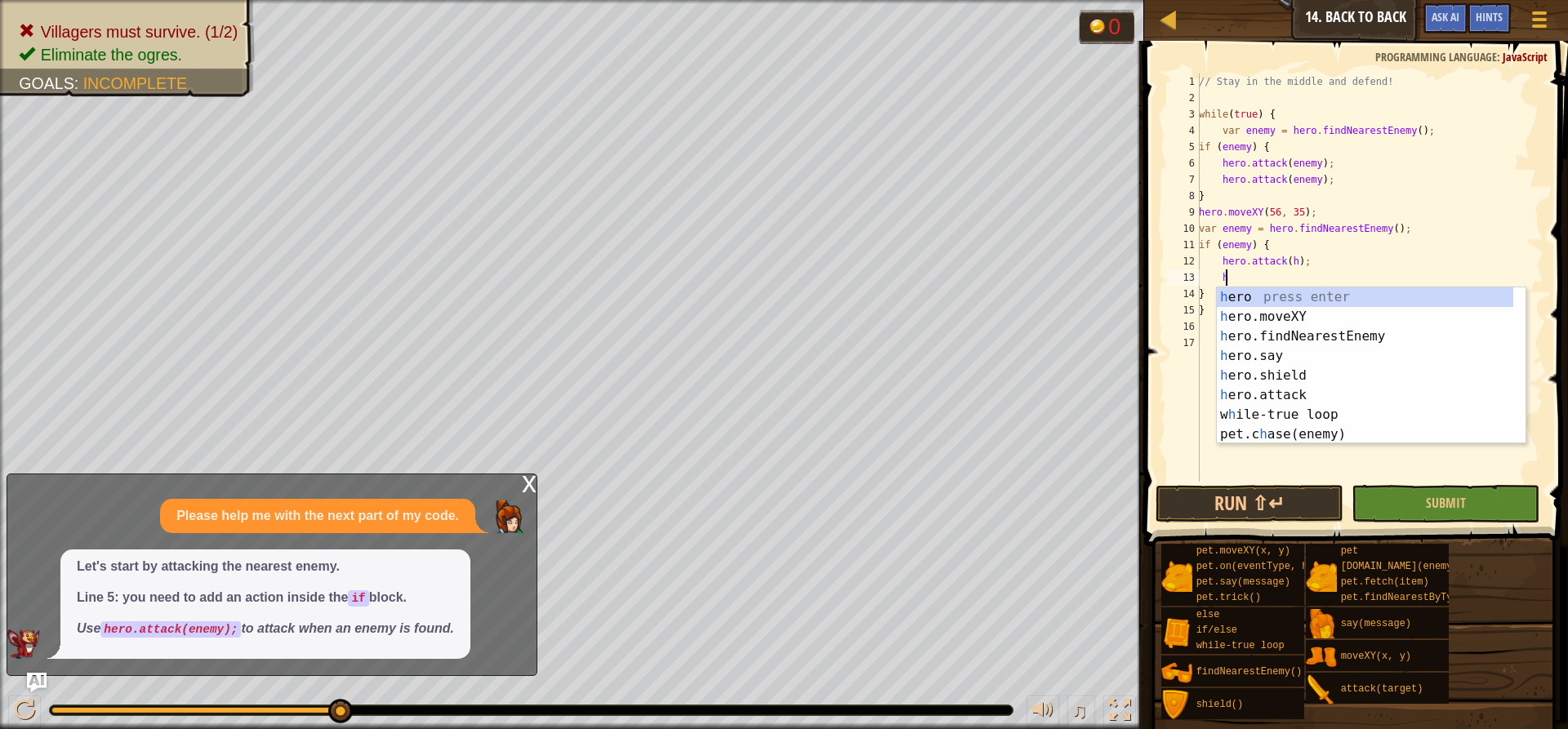
scroll to position [7, 1]
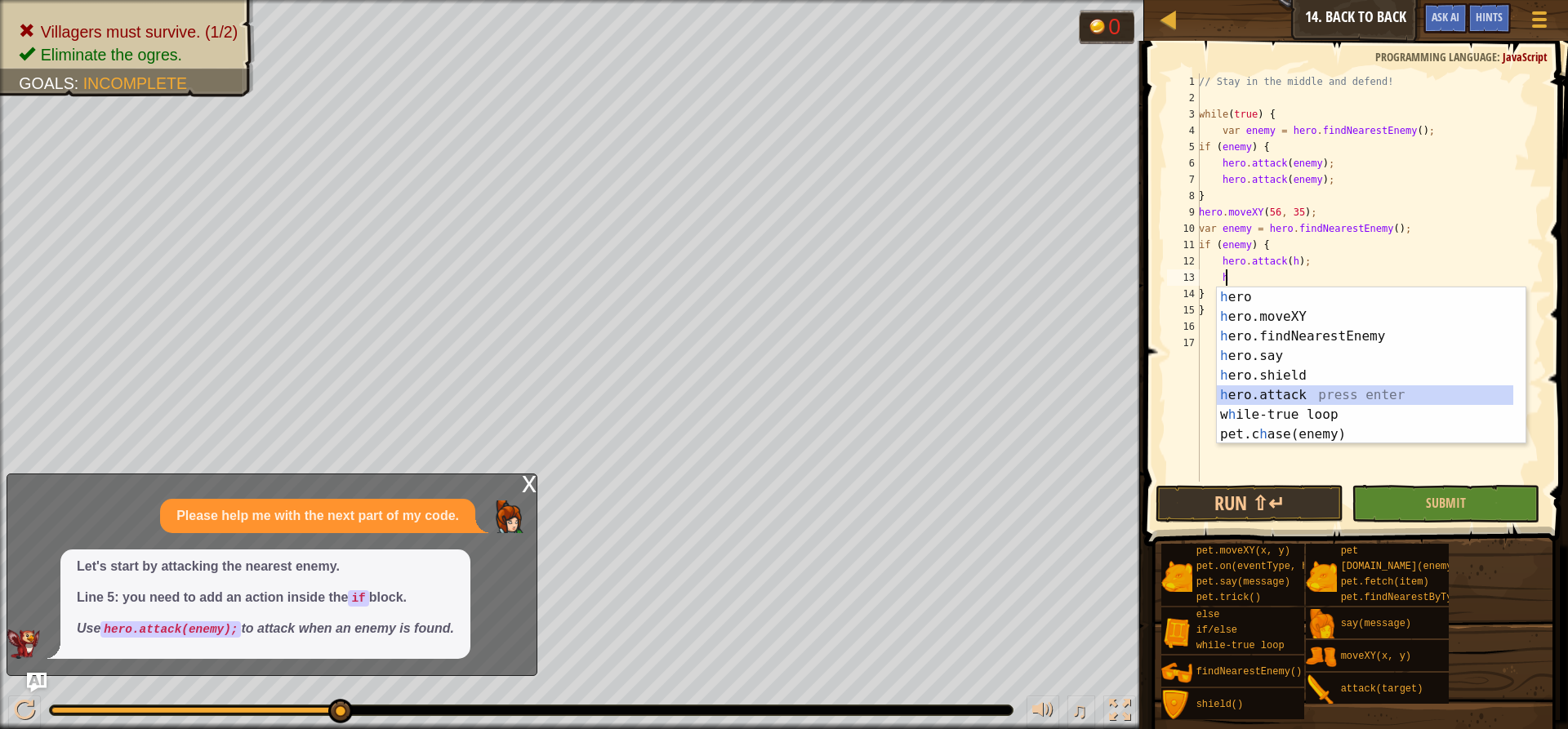
click at [1175, 399] on div "h ero press enter h ero.moveXY press enter h ero.findNearestEnemy press enter h…" at bounding box center [1365, 385] width 297 height 195
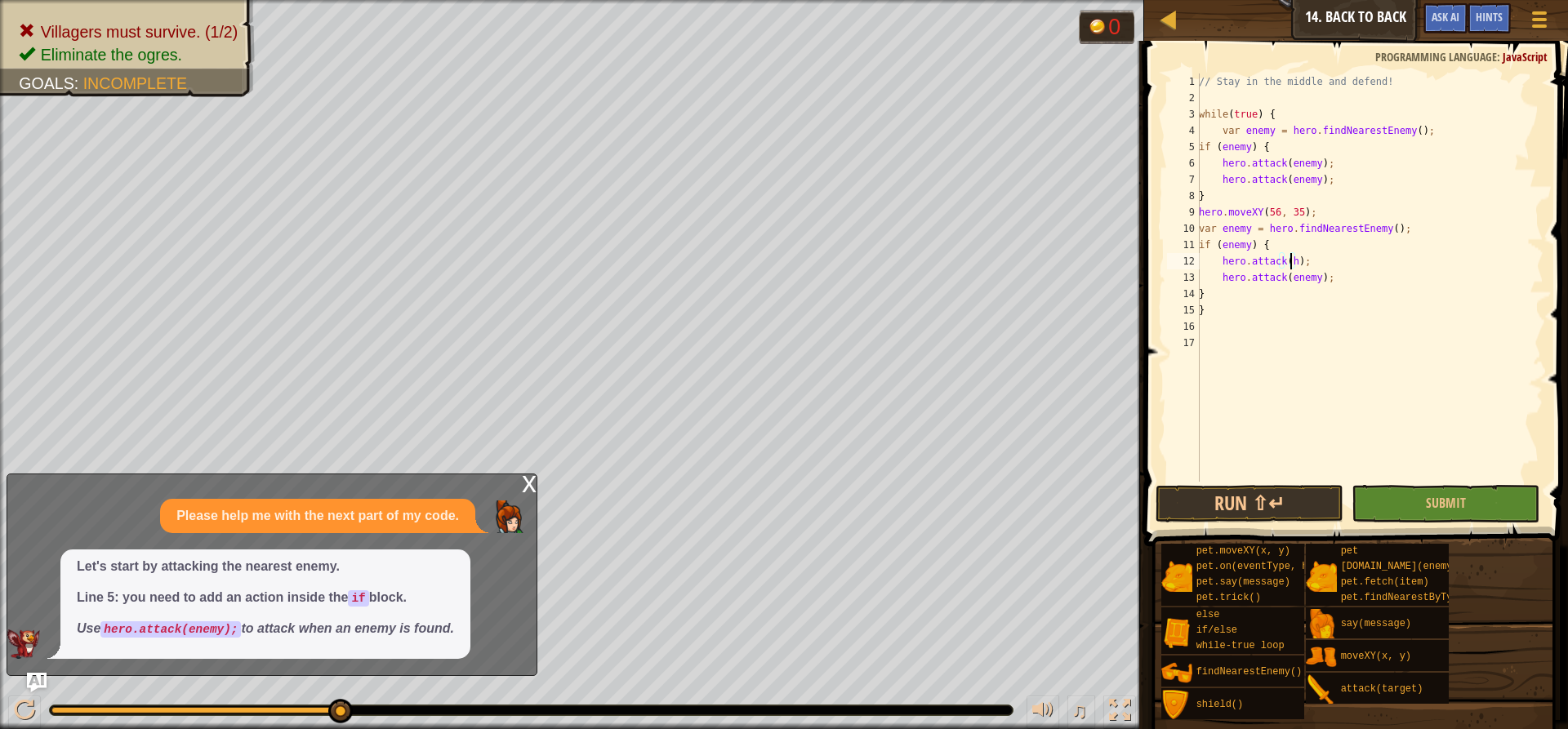
click at [1175, 258] on div "// Stay in the middle and defend! while ( true ) { var enemy = hero . findNeare…" at bounding box center [1370, 294] width 348 height 440
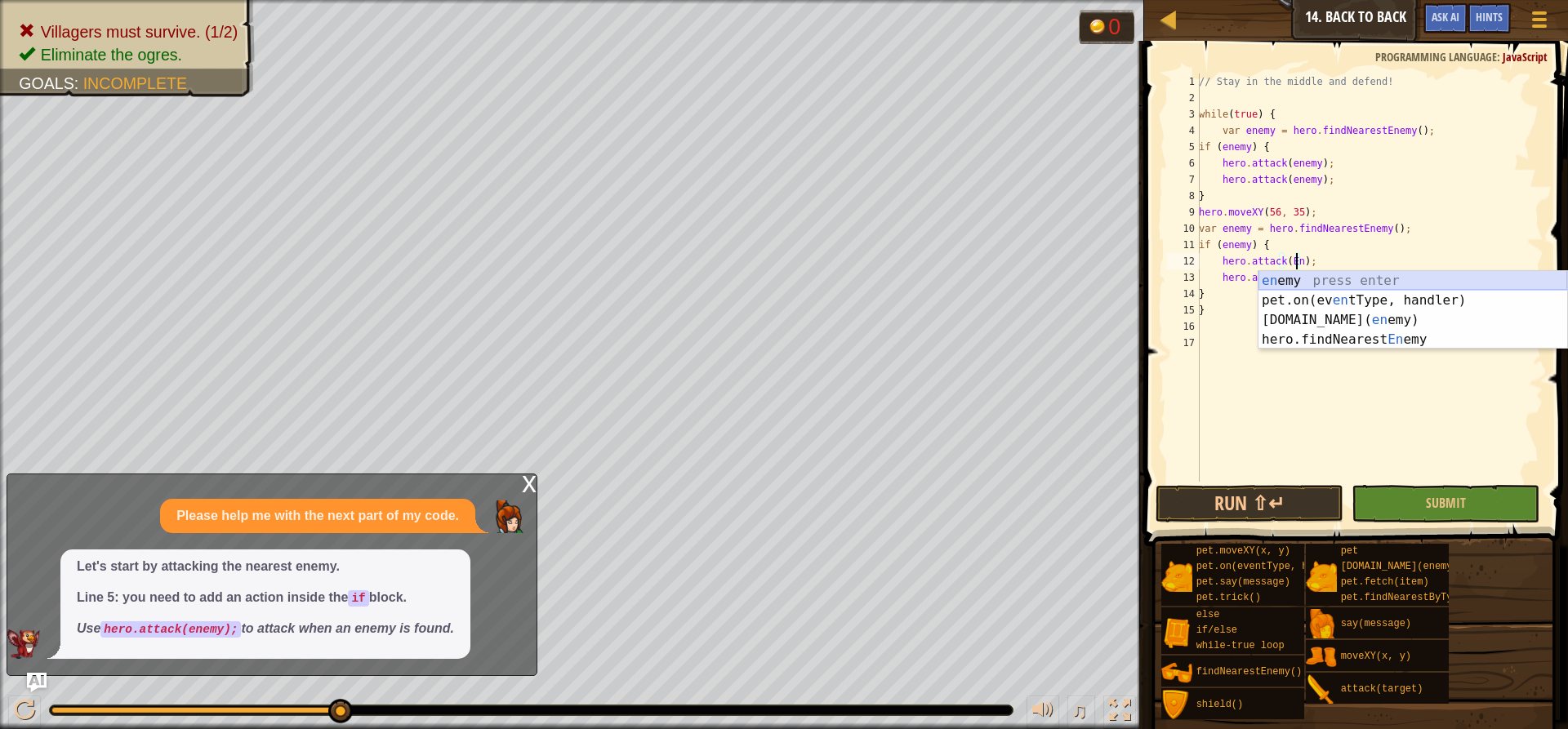
click at [1175, 278] on div "en emy press enter pet.on(ev en tType, handler) press enter [DOMAIN_NAME][PERSO…" at bounding box center [1412, 329] width 309 height 117
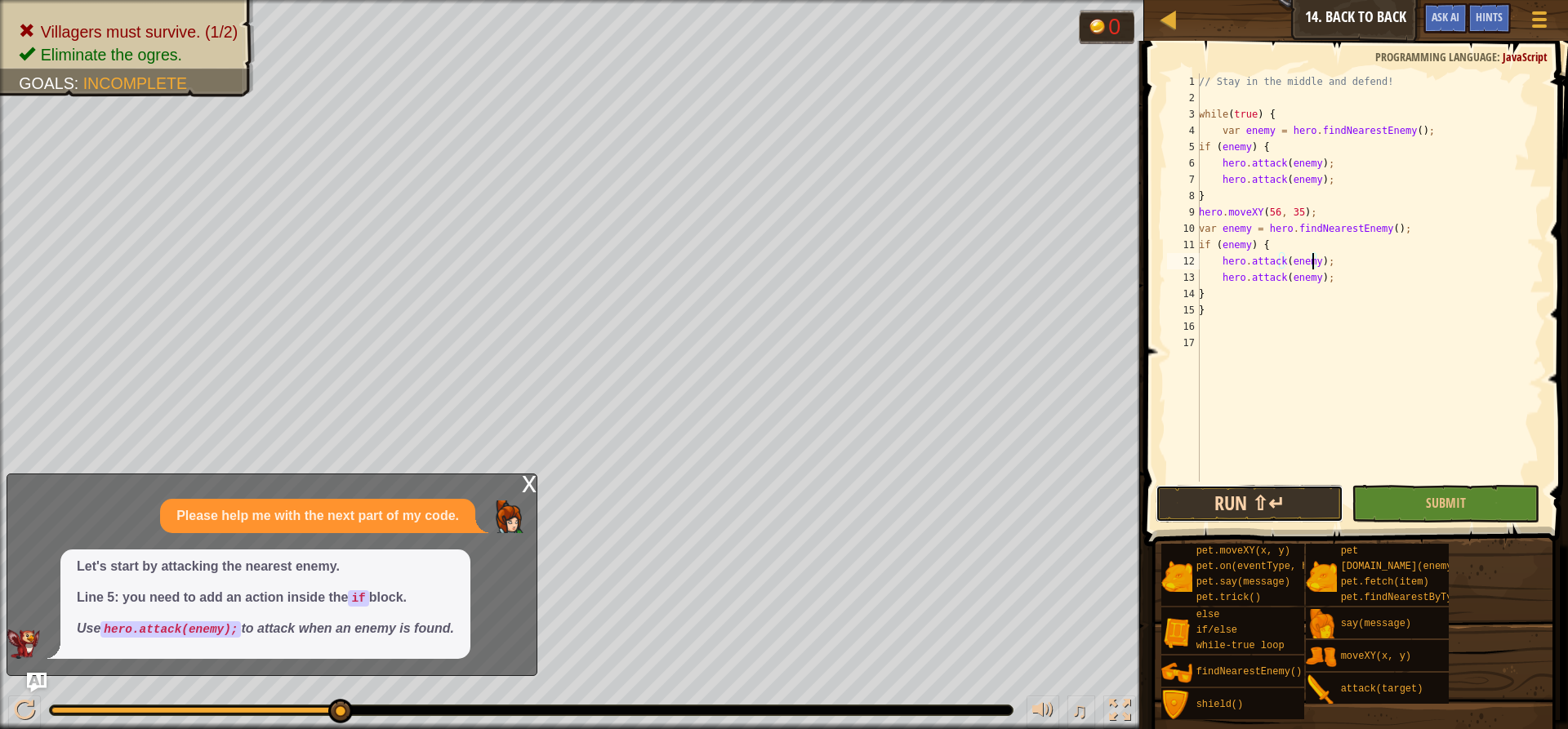
click at [1175, 494] on button "Run ⇧↵" at bounding box center [1248, 504] width 188 height 38
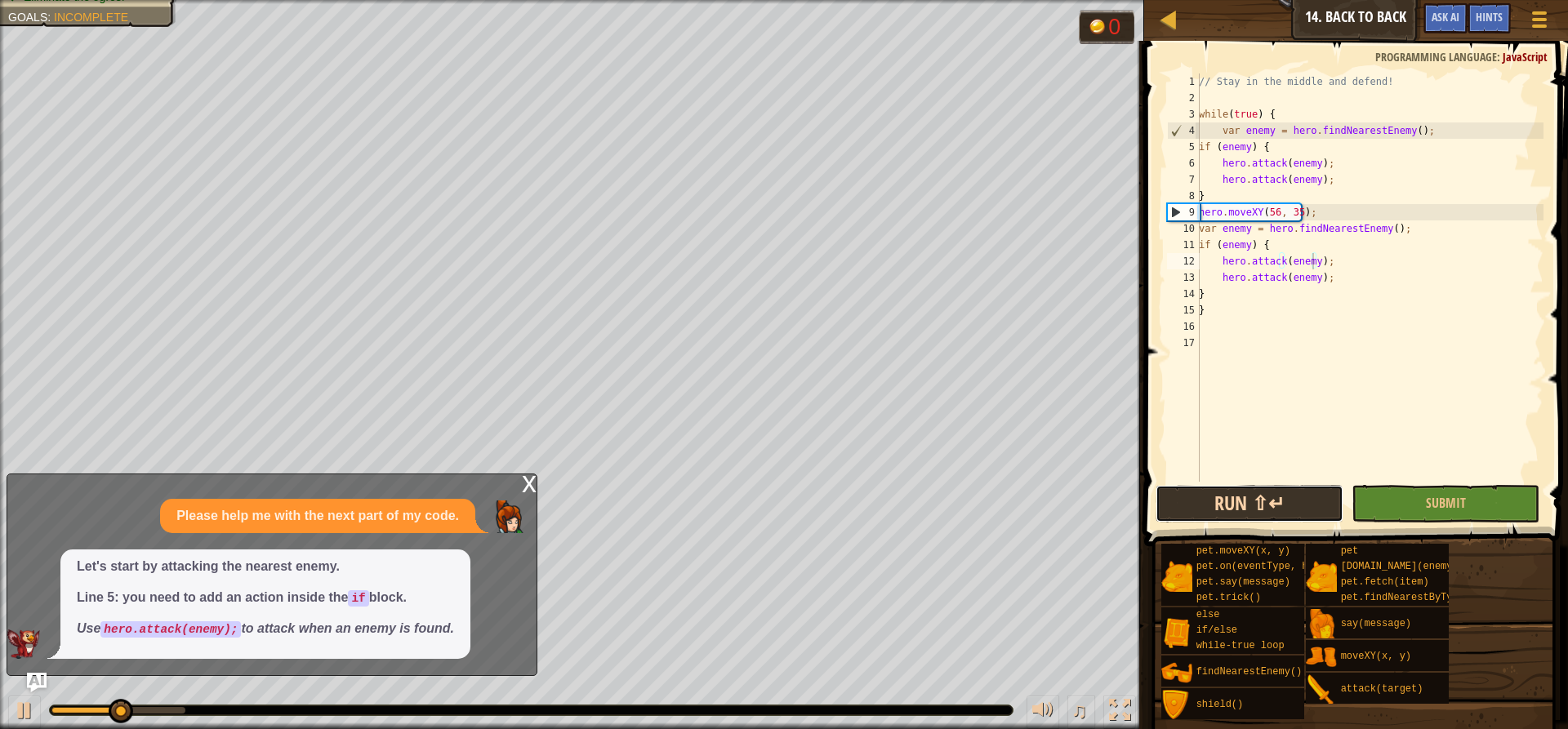
click at [1175, 507] on button "Run ⇧↵" at bounding box center [1248, 504] width 188 height 38
click at [1175, 498] on button "Submit" at bounding box center [1445, 504] width 188 height 38
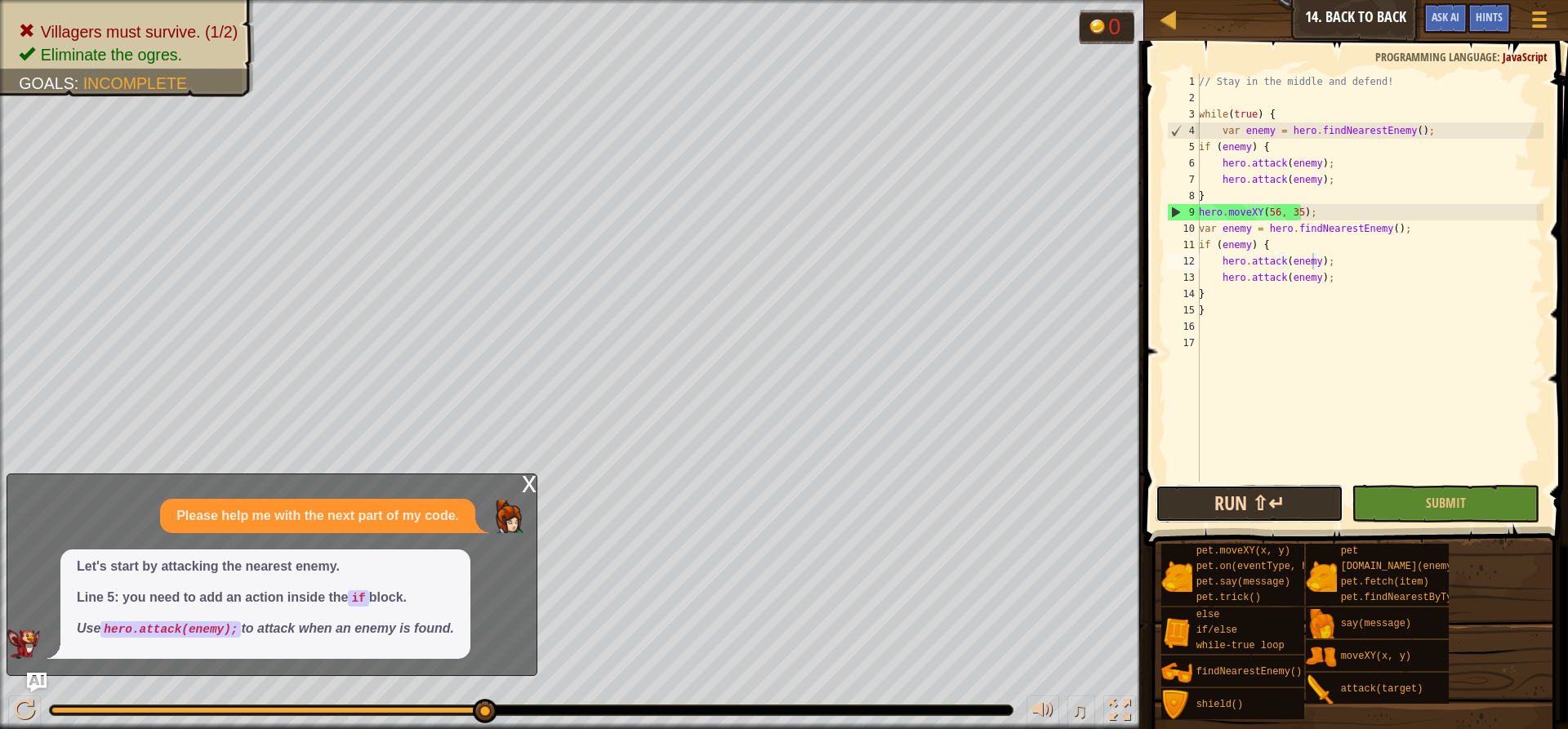
click at [1175, 505] on button "Run ⇧↵" at bounding box center [1248, 504] width 188 height 38
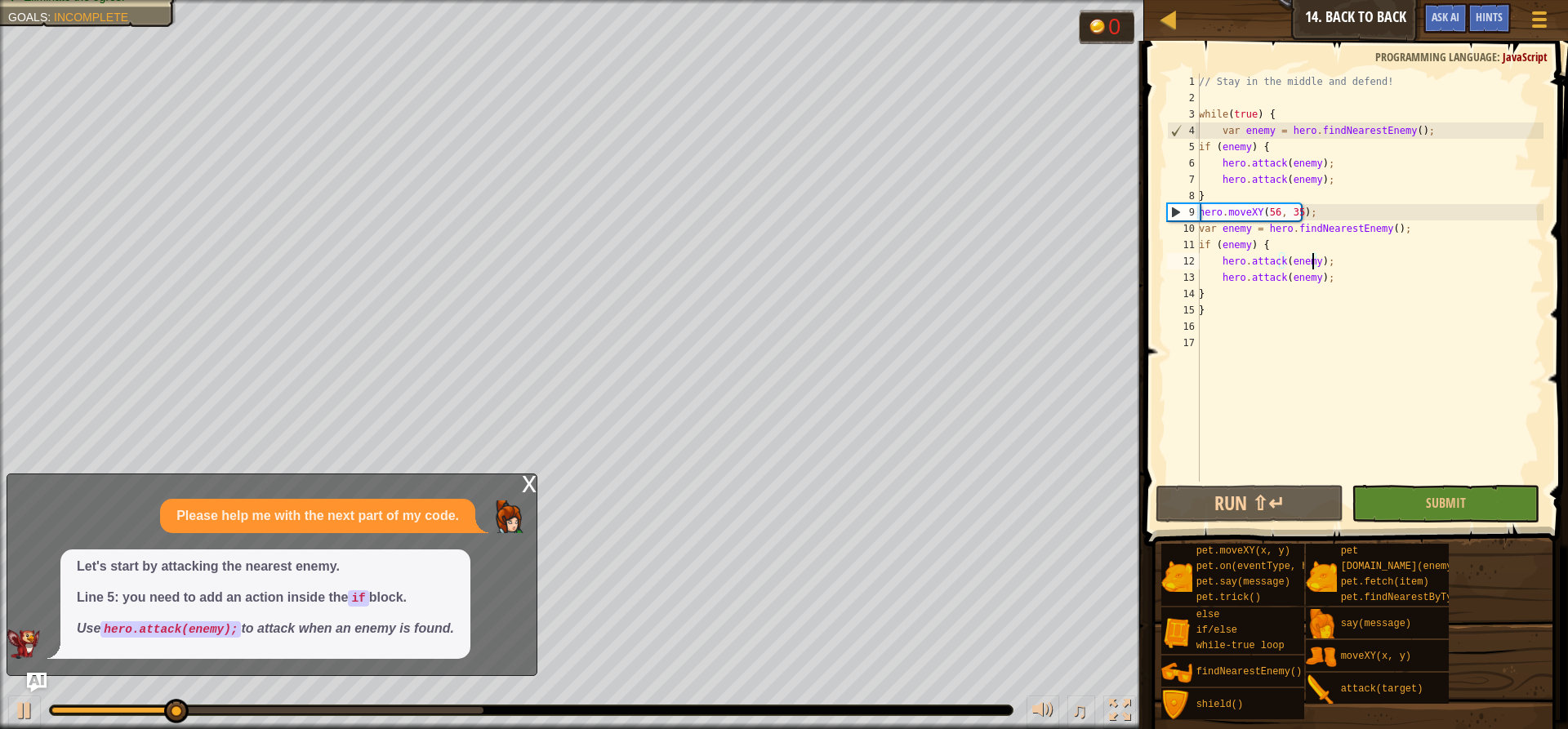
click at [1175, 215] on div "// Stay in the middle and defend! while ( true ) { var enemy = hero . findNeare…" at bounding box center [1370, 294] width 348 height 440
click at [1175, 218] on div "9" at bounding box center [1184, 212] width 32 height 16
click at [1175, 207] on div "9" at bounding box center [1184, 212] width 32 height 16
click at [1175, 206] on div "9" at bounding box center [1184, 212] width 32 height 16
type textarea "hero.moveXY(56, 35);"
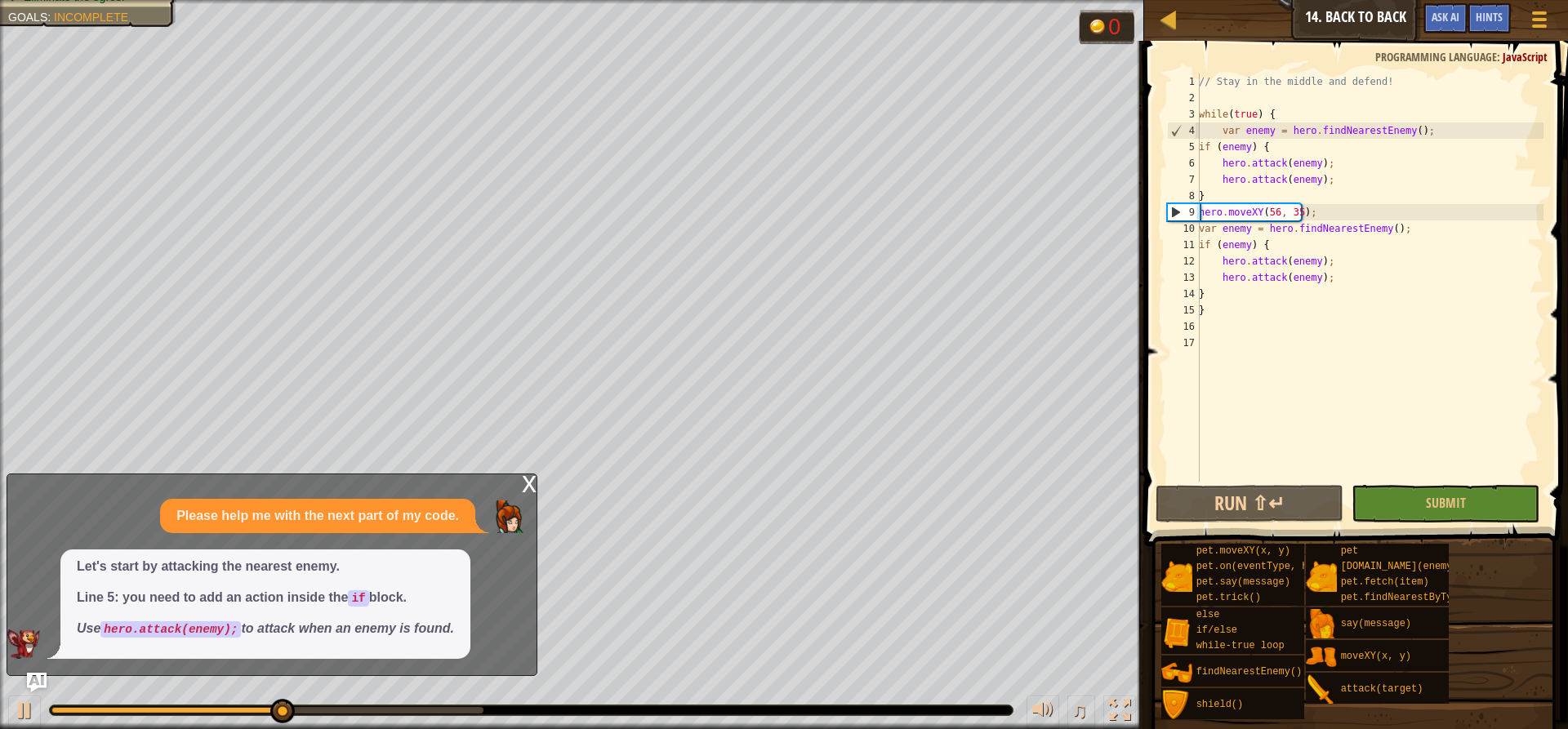
click at [1175, 206] on div "9" at bounding box center [1184, 212] width 32 height 16
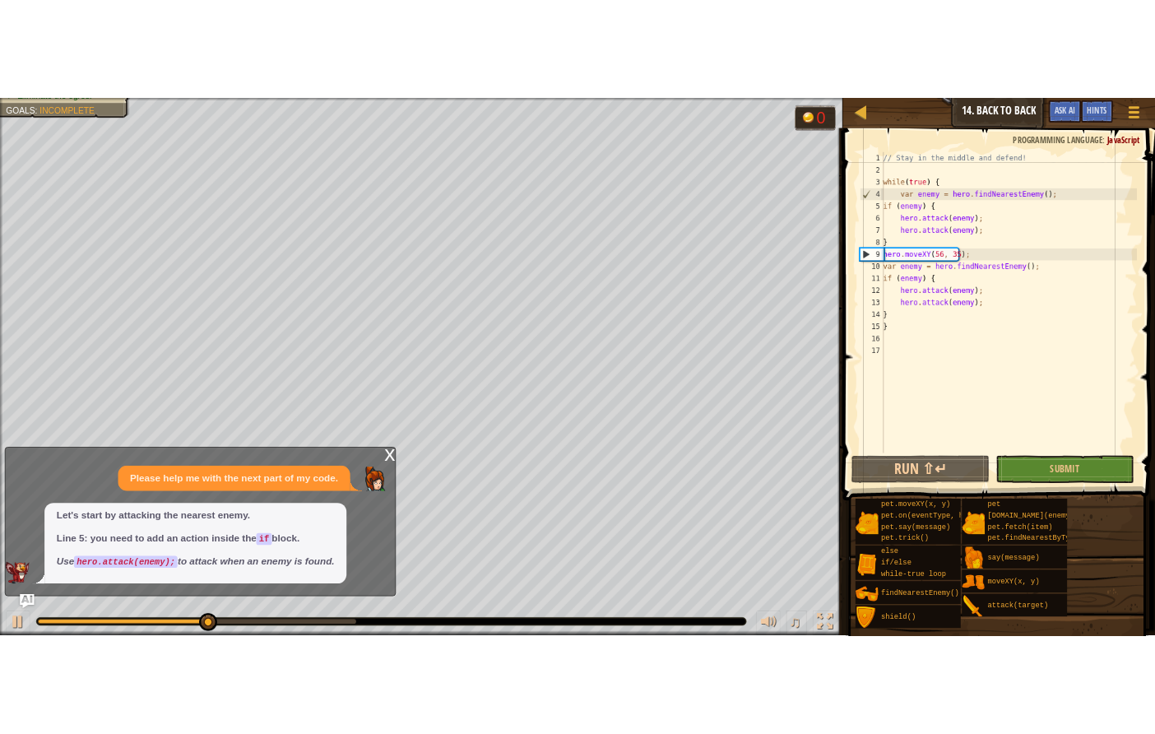
scroll to position [7, 0]
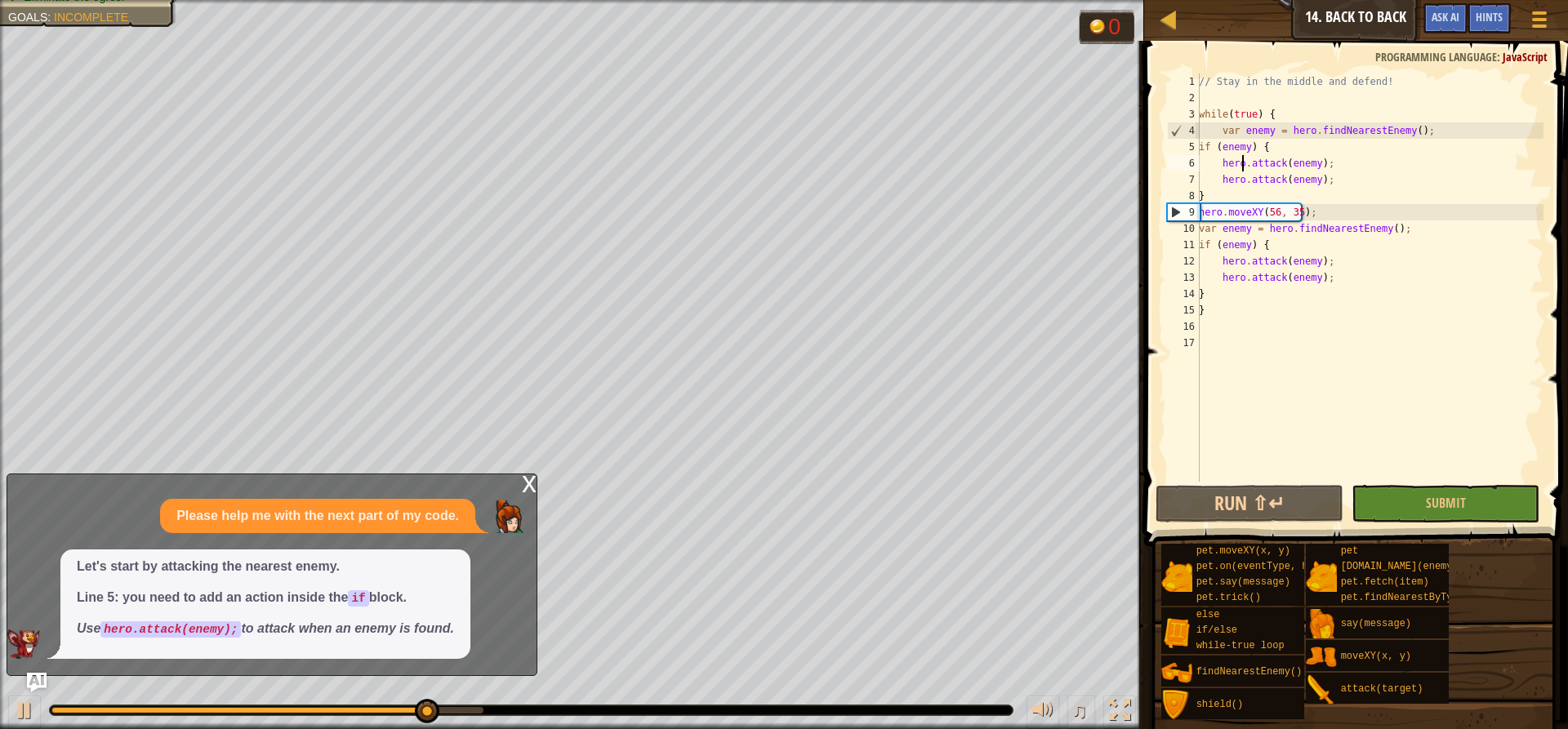
click at [1175, 172] on div "// Stay in the middle and defend! while ( true ) { var enemy = hero . findNeare…" at bounding box center [1370, 294] width 348 height 440
click at [1175, 203] on div "// Stay in the middle and defend! while ( true ) { var enemy = hero . findNeare…" at bounding box center [1370, 294] width 348 height 440
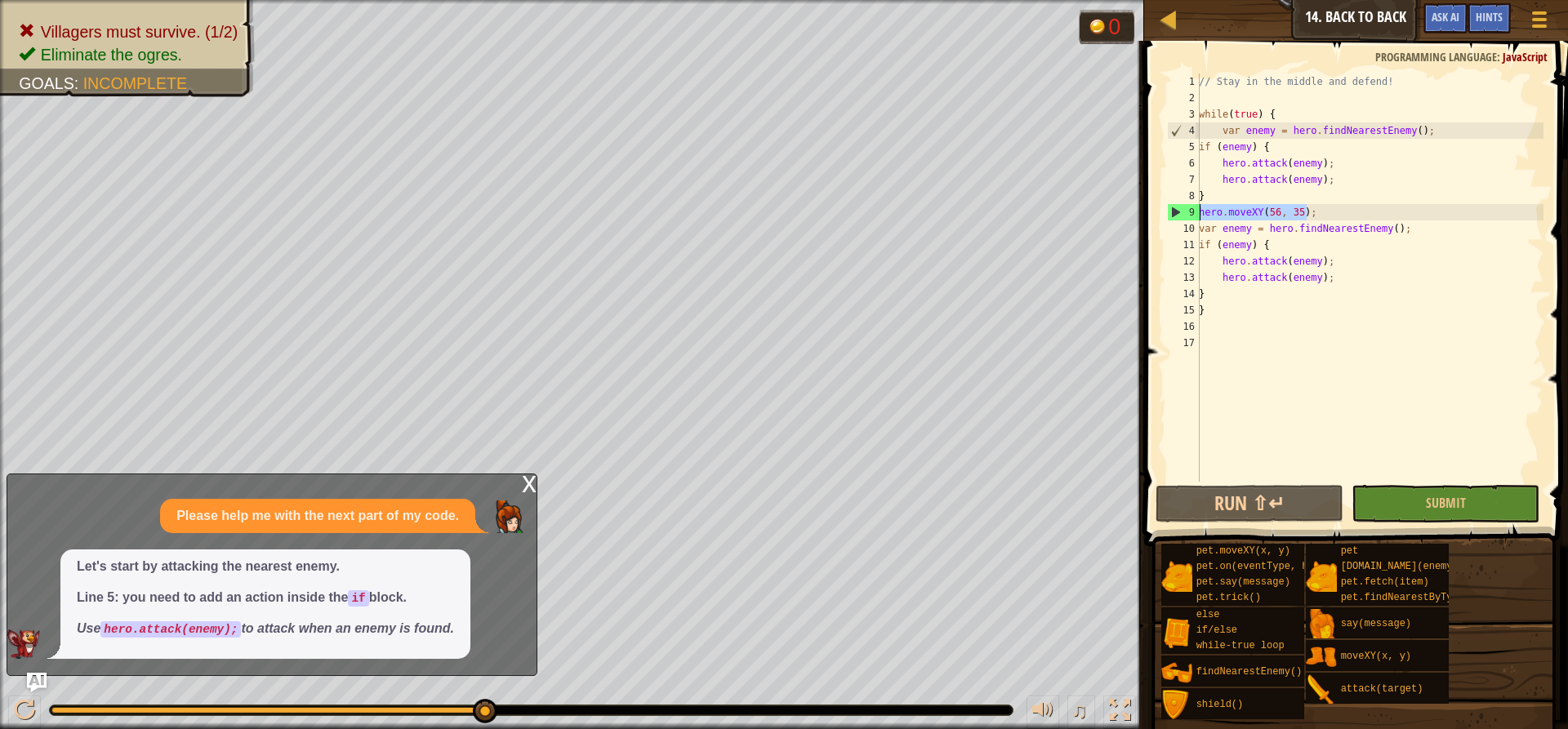
drag, startPoint x: 1311, startPoint y: 213, endPoint x: 1193, endPoint y: 214, distance: 118.0
click at [1175, 214] on div "} 1 2 3 4 5 6 7 8 9 10 11 12 13 14 15 16 17 // Stay in the middle and defend! w…" at bounding box center [1354, 277] width 380 height 408
type textarea "hero.moveXY(56, 35);"
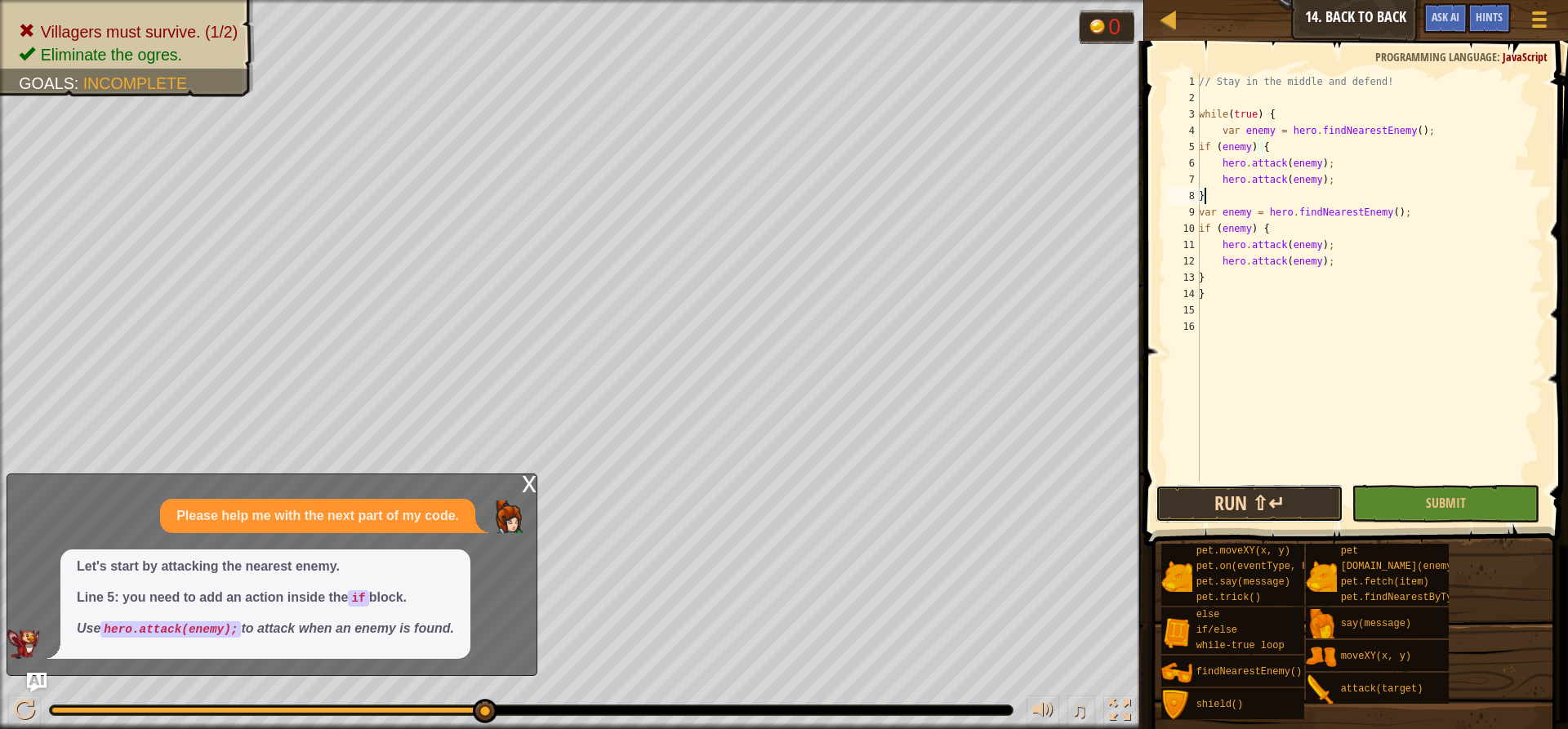
click at [1175, 500] on button "Run ⇧↵" at bounding box center [1248, 504] width 188 height 38
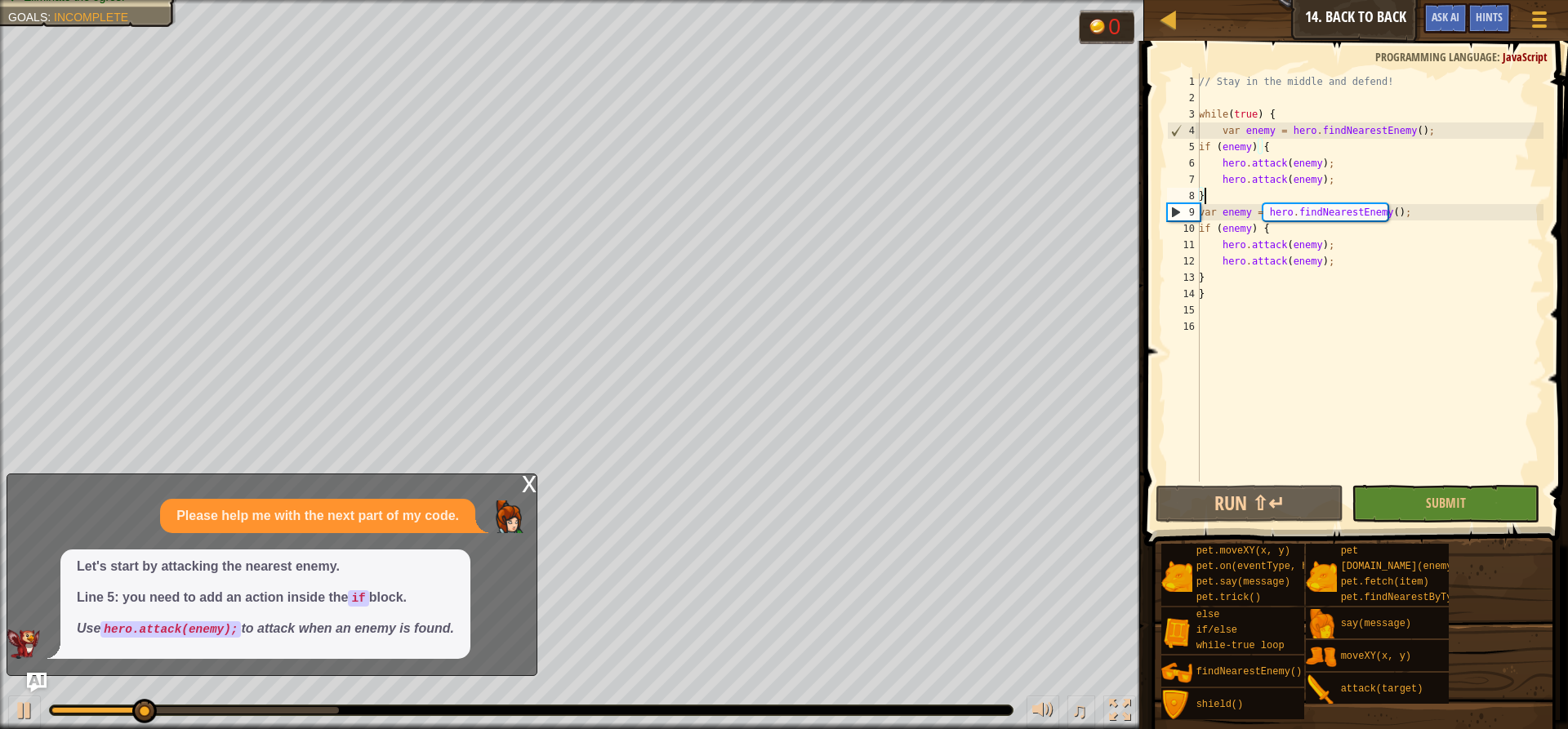
click at [1175, 99] on div "2" at bounding box center [1183, 98] width 33 height 16
type textarea "while(true) {"
drag, startPoint x: 1187, startPoint y: 125, endPoint x: 1178, endPoint y: 128, distance: 9.5
click at [1175, 128] on div "4" at bounding box center [1184, 130] width 32 height 16
click at [1175, 131] on div "var enemy = hero.findNearestEnemy(); 1 2 3 4 5 6 7 8 9 10 11 12 13 14 15 16 // …" at bounding box center [1354, 325] width 429 height 553
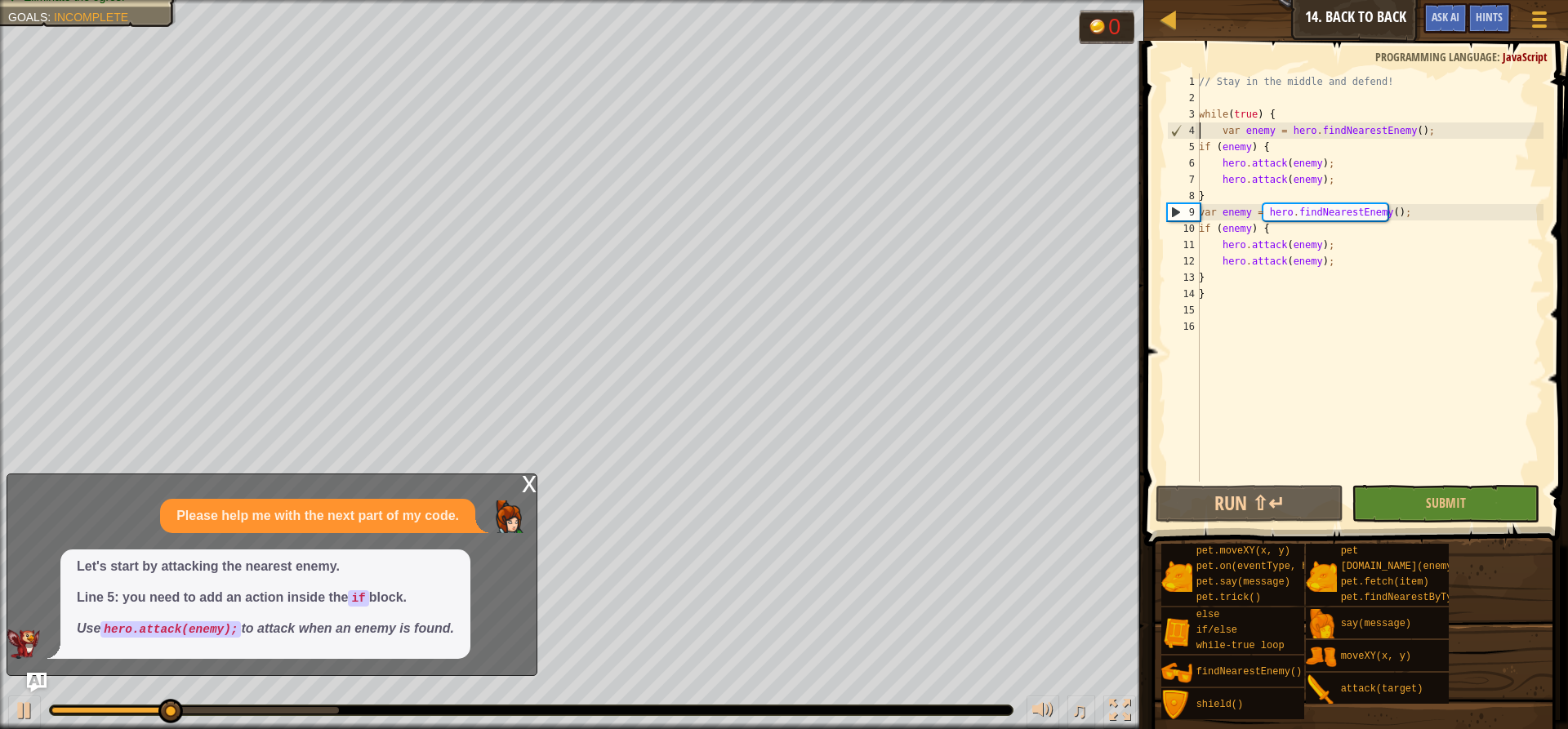
click at [1175, 136] on div "// Stay in the middle and defend! while ( true ) { var enemy = hero . findNeare…" at bounding box center [1370, 294] width 348 height 440
type textarea "var enemy = hero.findNearestEnemy(); if (enemy) {"
click at [1175, 136] on div "// Stay in the middle and defend! while ( true ) { var enemy = hero . findNeare…" at bounding box center [1370, 294] width 348 height 440
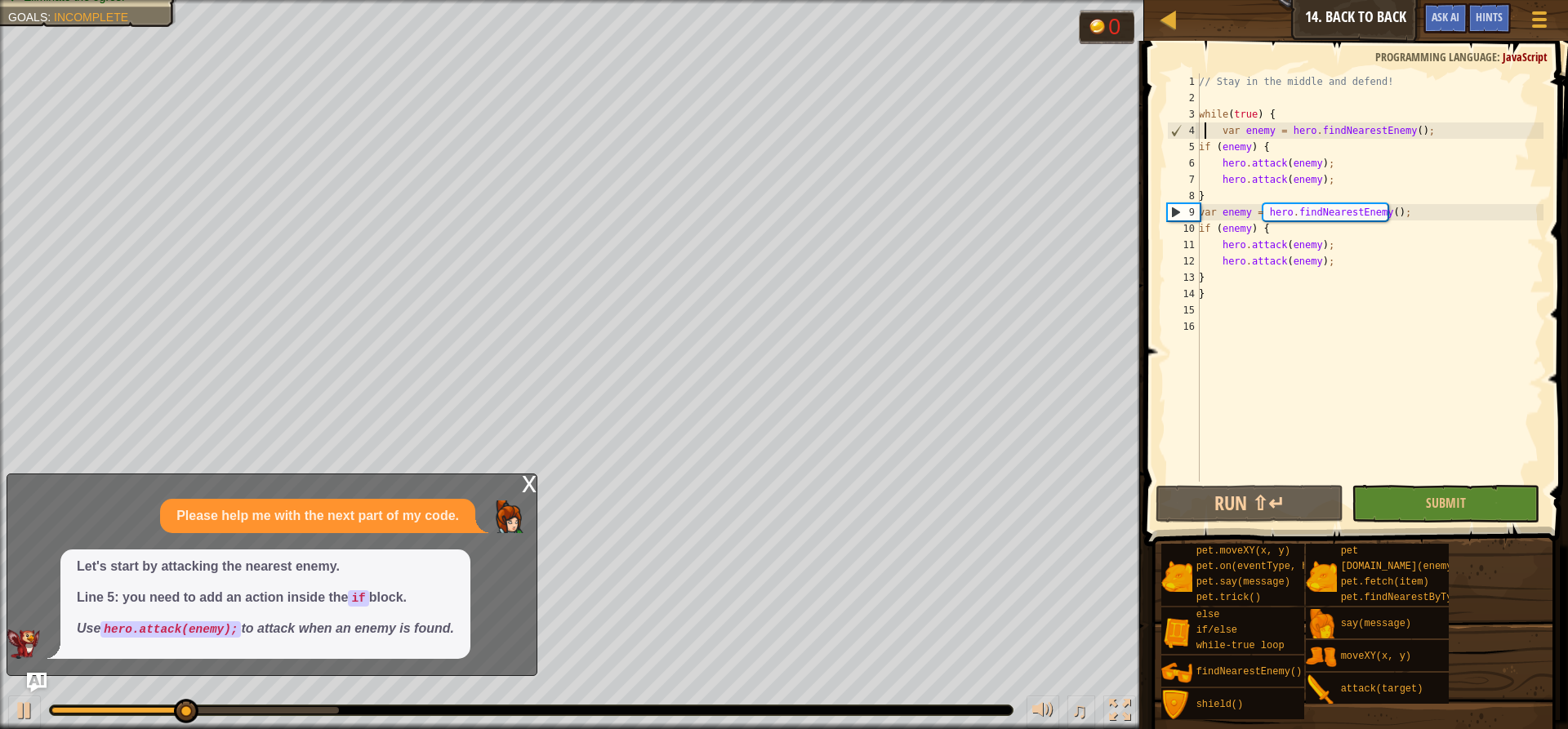
click at [1175, 136] on div "// Stay in the middle and defend! while ( true ) { var enemy = hero . findNeare…" at bounding box center [1370, 294] width 348 height 440
drag, startPoint x: 1204, startPoint y: 136, endPoint x: 1193, endPoint y: 136, distance: 11.0
click at [1175, 136] on div "// Stay in the middle and defend! while ( true ) { var enemy = hero . findNeare…" at bounding box center [1370, 294] width 348 height 440
click at [1175, 137] on div "4" at bounding box center [1184, 130] width 32 height 16
type textarea "var enemy = hero.findNearestEnemy();"
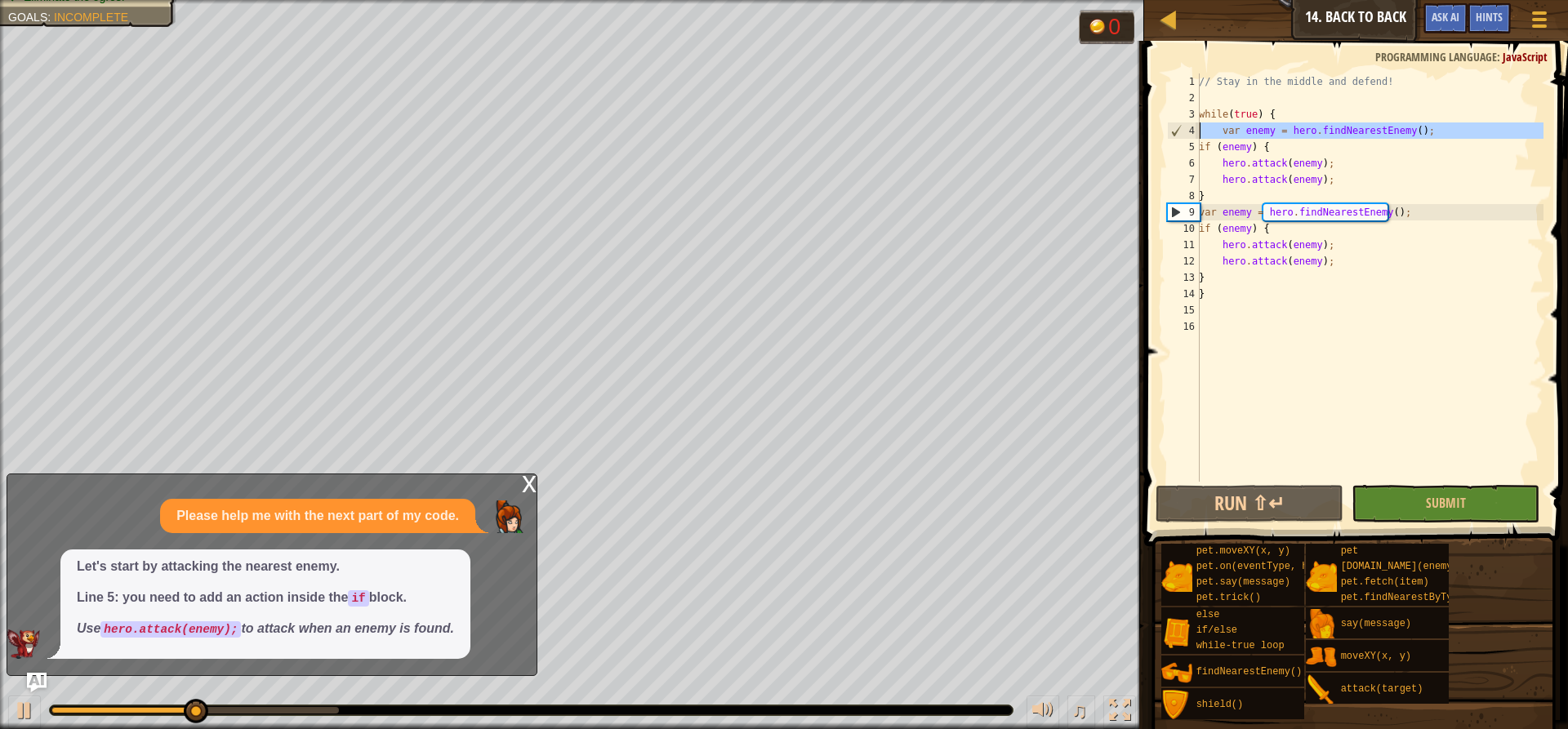
click at [1175, 137] on div "4" at bounding box center [1184, 130] width 32 height 16
click at [1175, 135] on div "4" at bounding box center [1184, 130] width 32 height 16
type textarea "var enemy = hero.findNearestEnemy();"
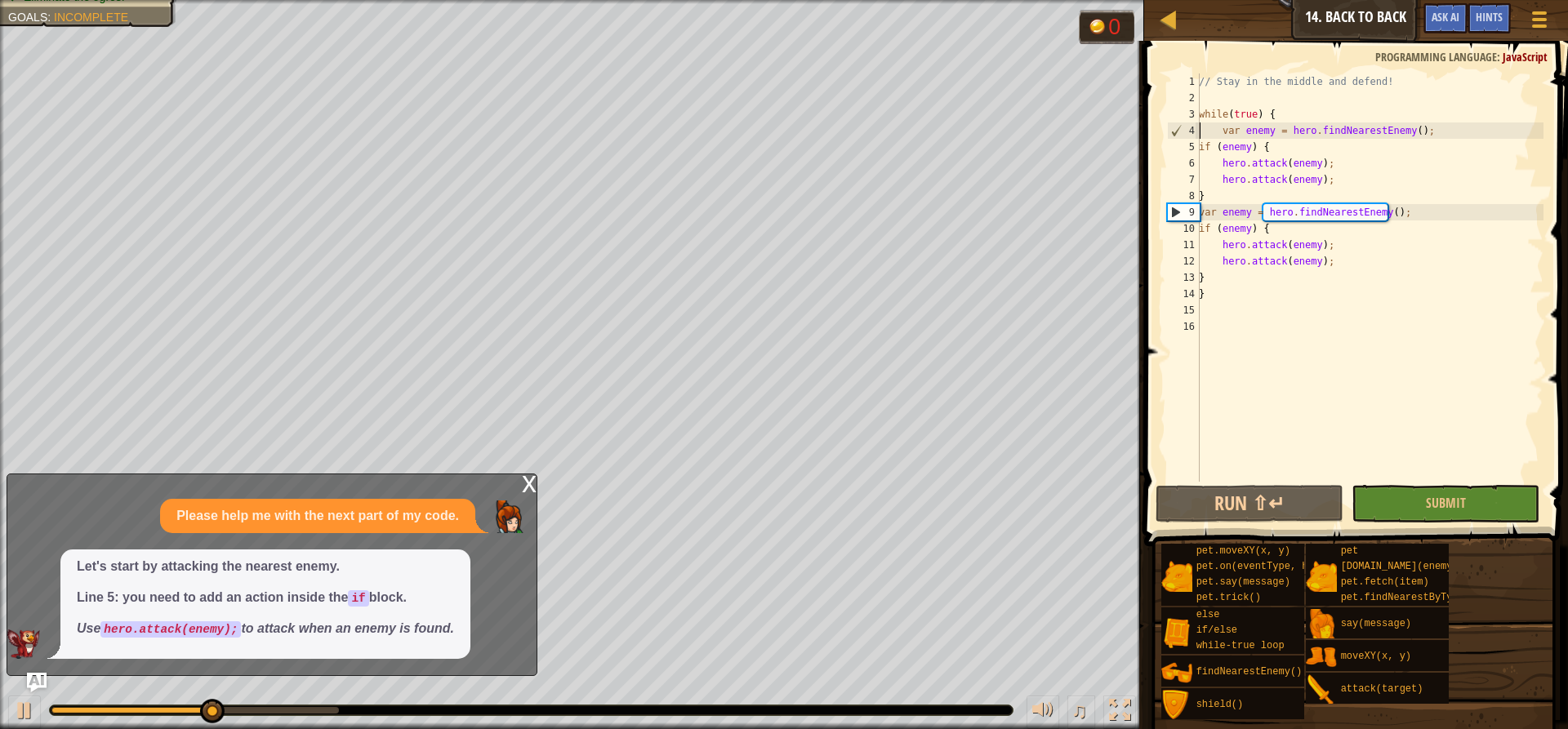
click at [1175, 134] on div "4" at bounding box center [1184, 130] width 32 height 16
click at [1162, 122] on span at bounding box center [1358, 270] width 437 height 553
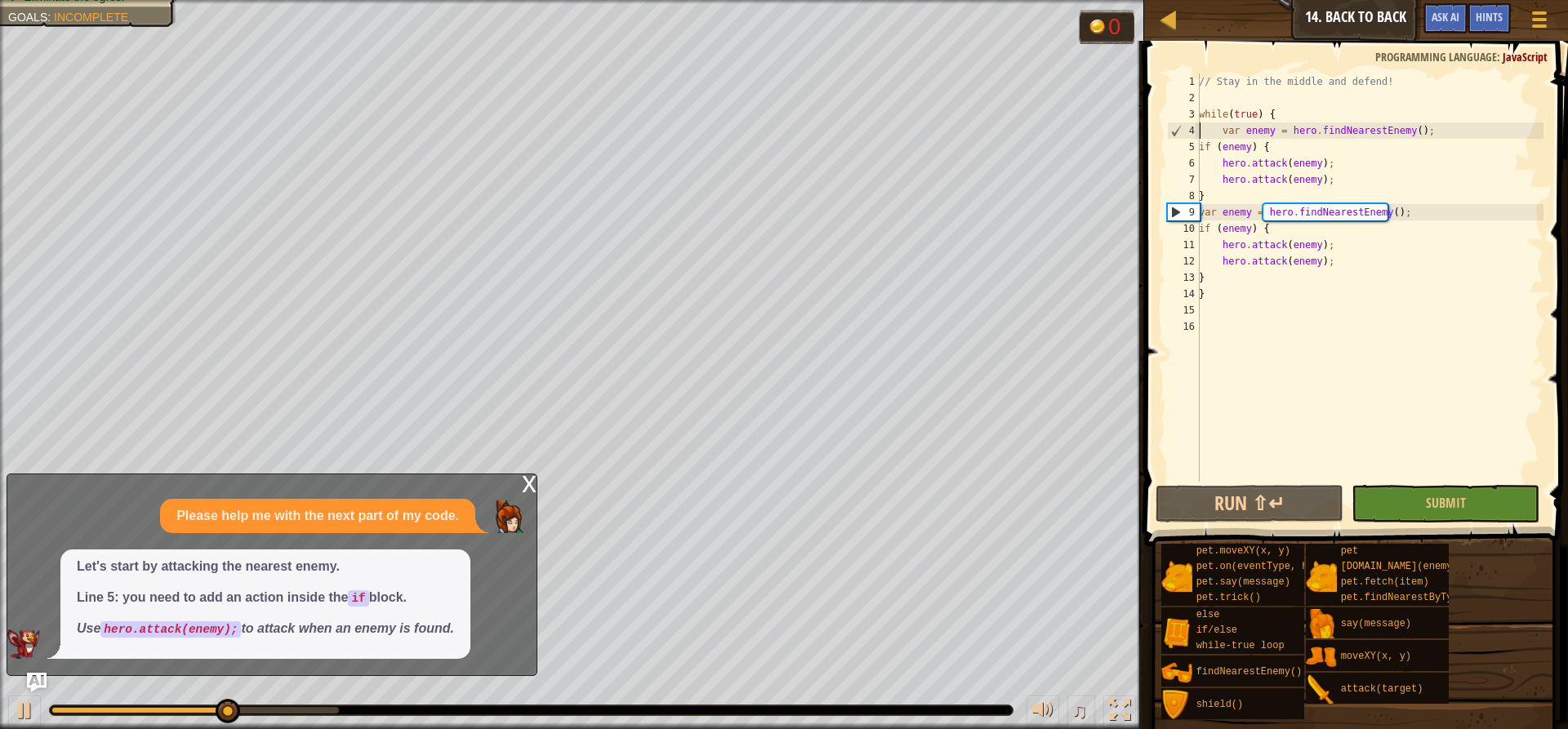
click at [1162, 122] on span at bounding box center [1358, 270] width 437 height 553
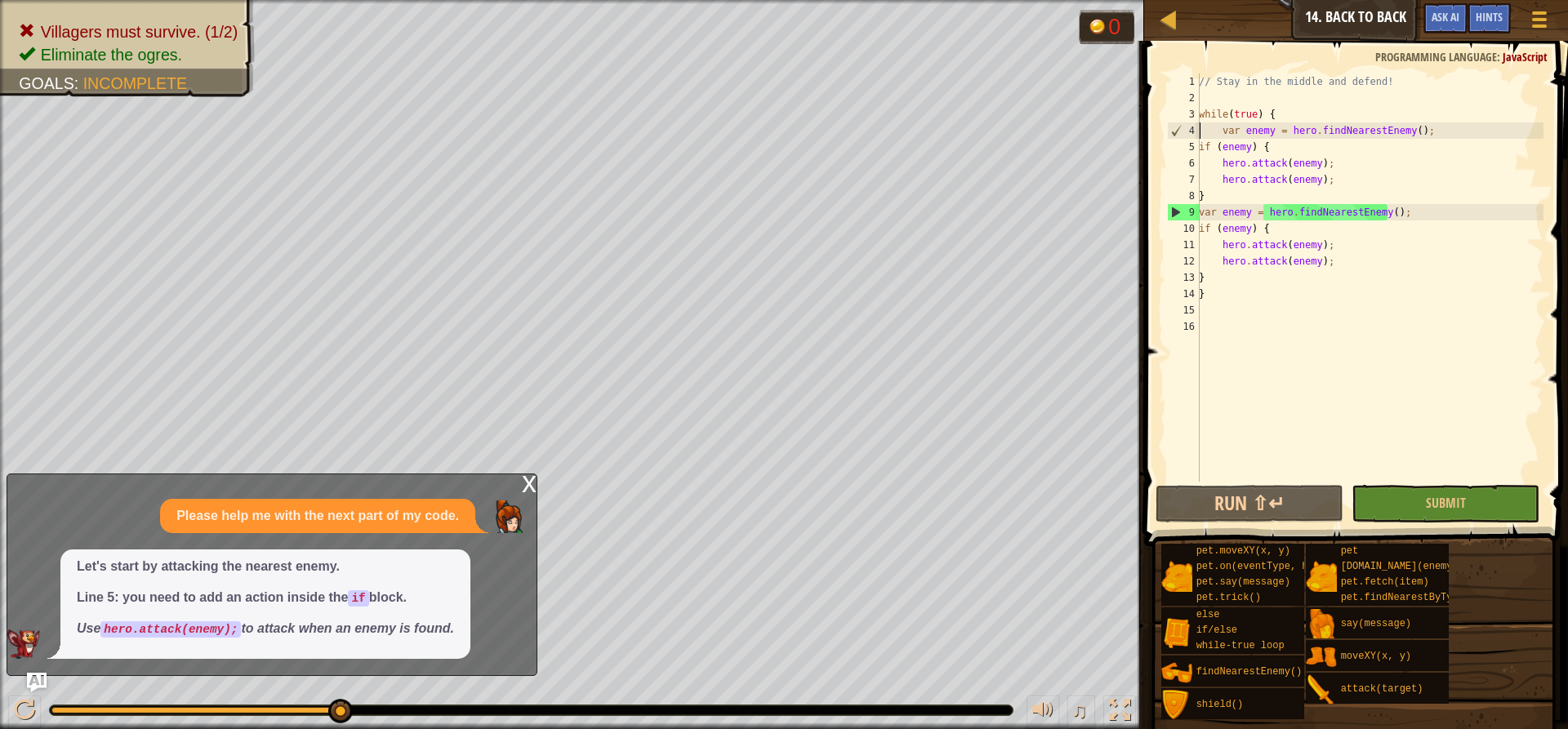
click at [1175, 134] on div "// Stay in the middle and defend! while ( true ) { var enemy = hero . findNeare…" at bounding box center [1370, 294] width 348 height 440
click at [1175, 119] on div "// Stay in the middle and defend! while ( true ) { var enemy = hero . findNeare…" at bounding box center [1370, 294] width 348 height 440
type textarea "while(true) {"
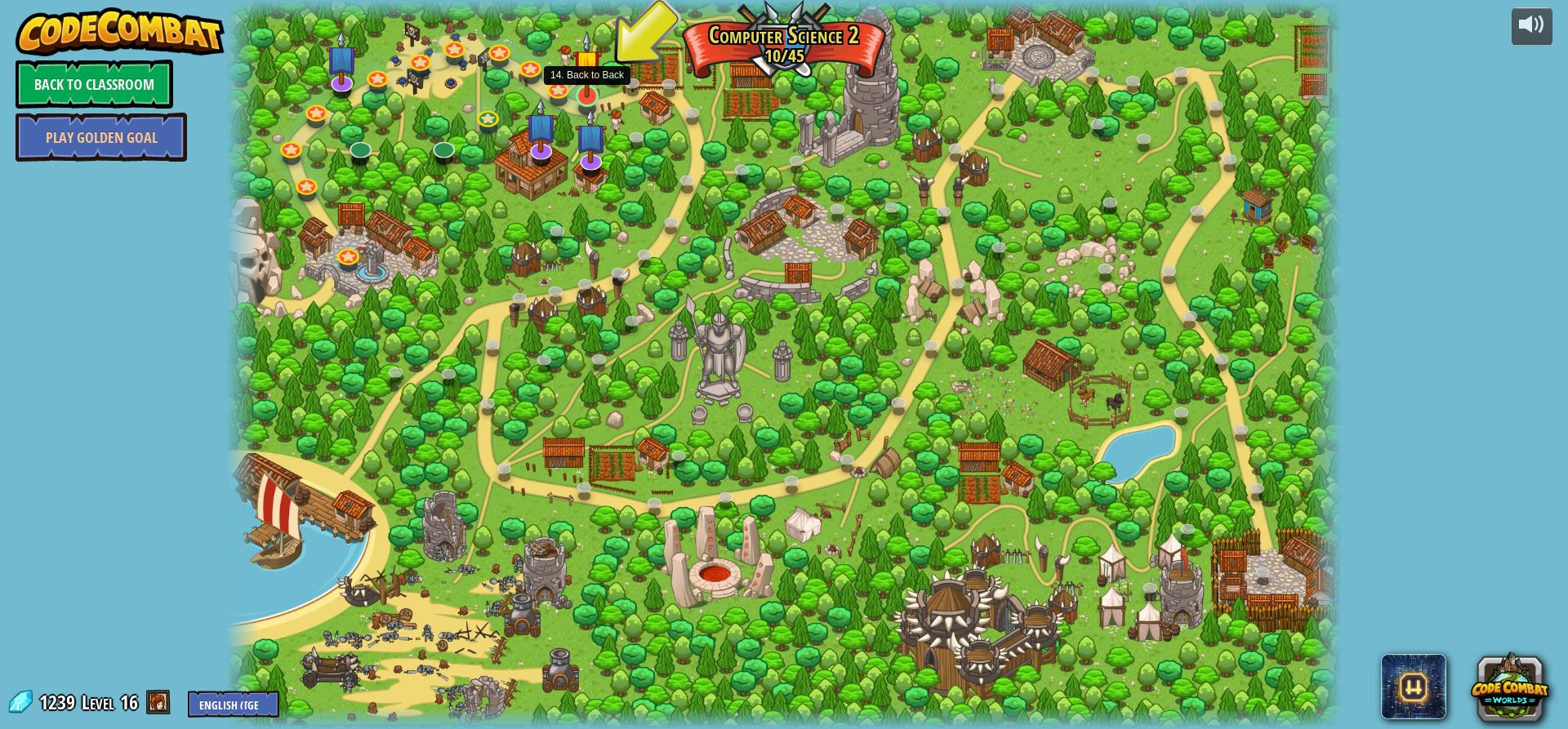
click at [576, 88] on img at bounding box center [588, 63] width 30 height 67
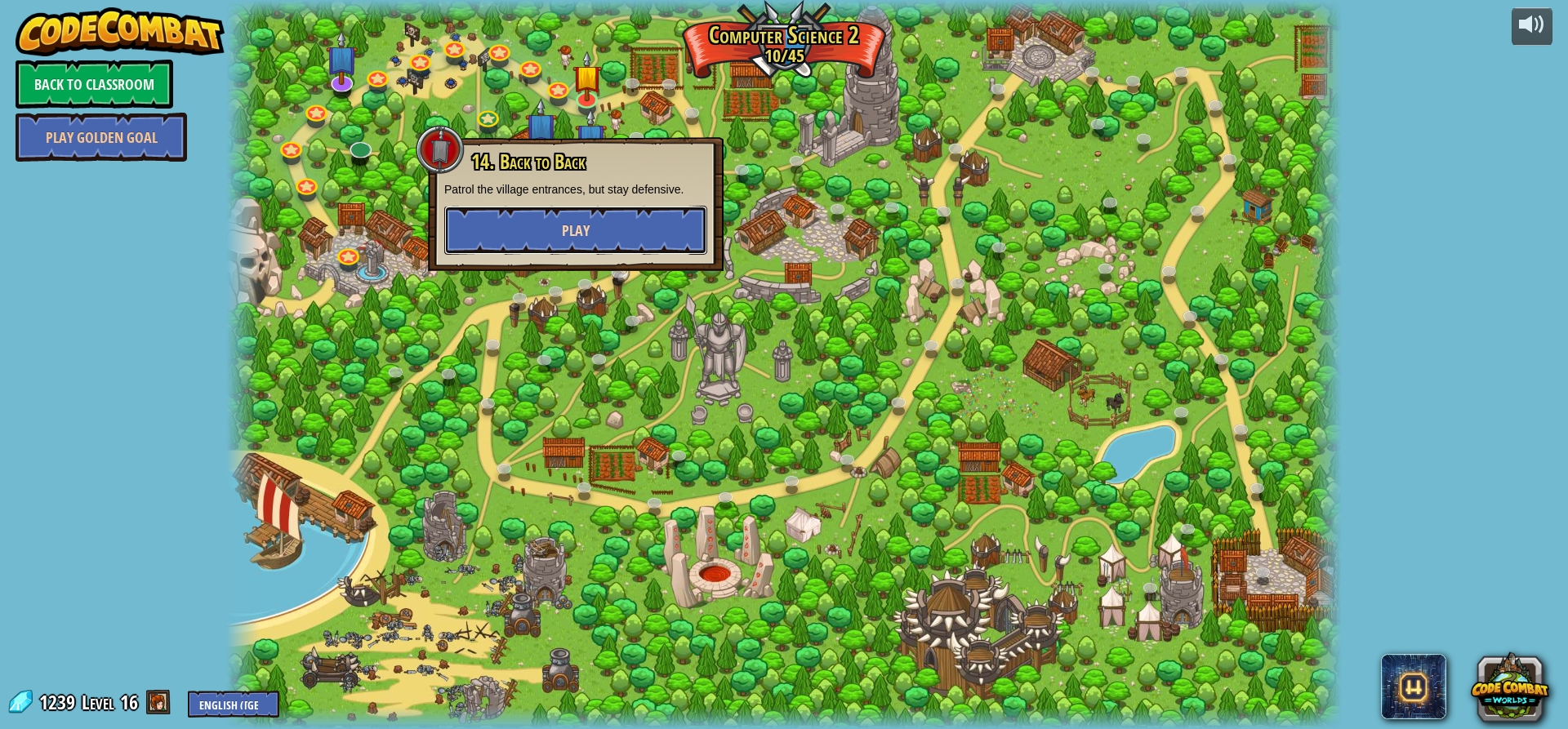
click at [578, 234] on span "Play" at bounding box center [576, 230] width 28 height 21
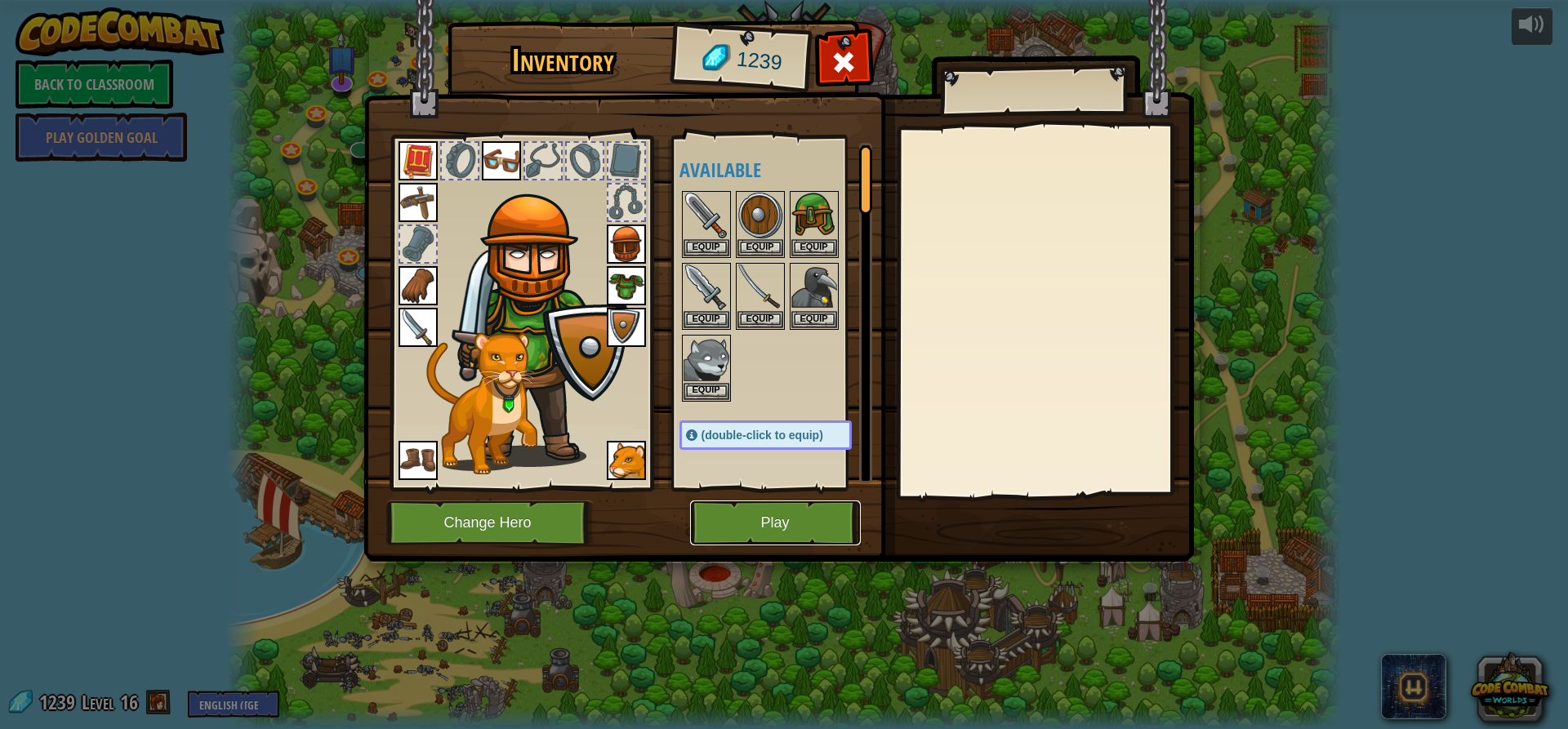
click at [776, 528] on button "Play" at bounding box center [775, 522] width 171 height 45
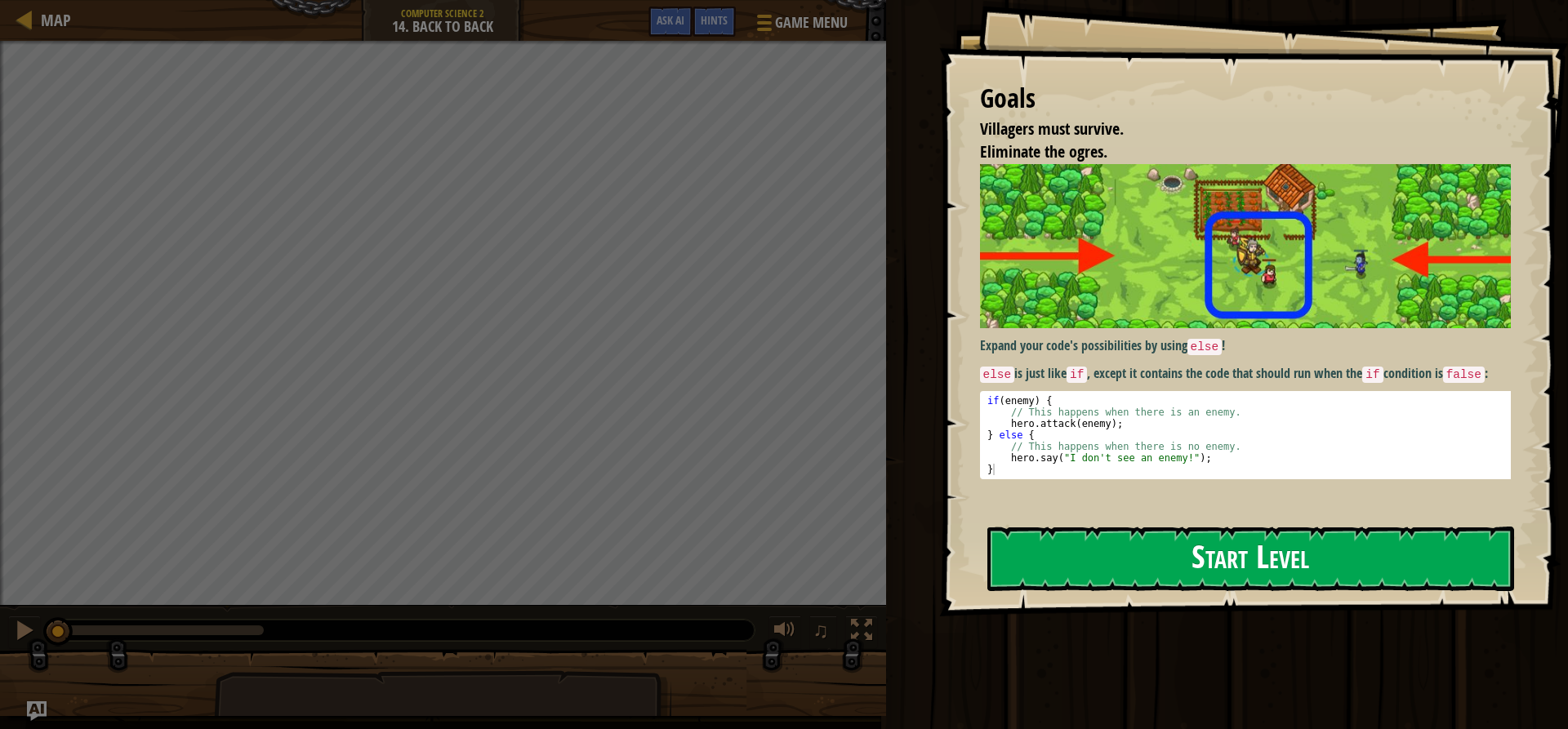
click at [1175, 565] on button "Start Level" at bounding box center [1250, 558] width 527 height 64
